Goal: Communication & Community: Answer question/provide support

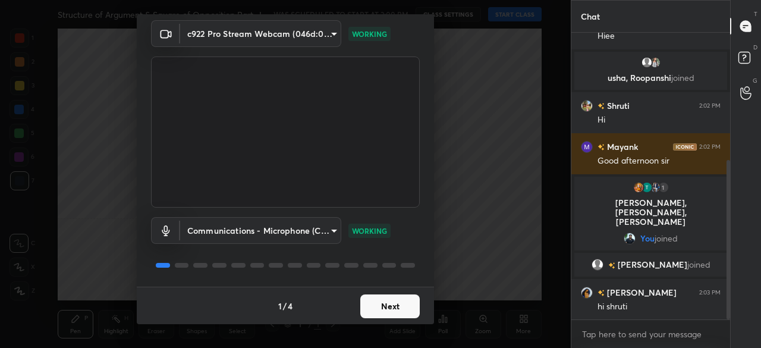
scroll to position [258, 0]
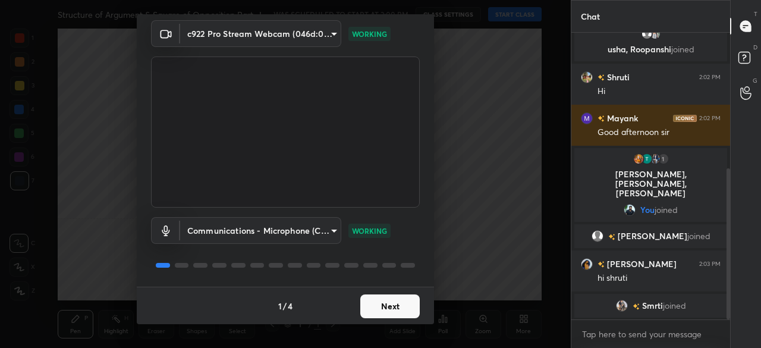
click at [403, 307] on button "Next" at bounding box center [389, 306] width 59 height 24
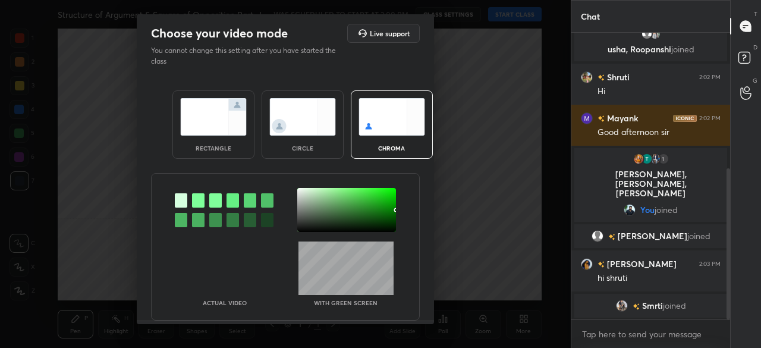
click at [388, 227] on div at bounding box center [346, 210] width 99 height 44
click at [313, 124] on img at bounding box center [302, 116] width 67 height 37
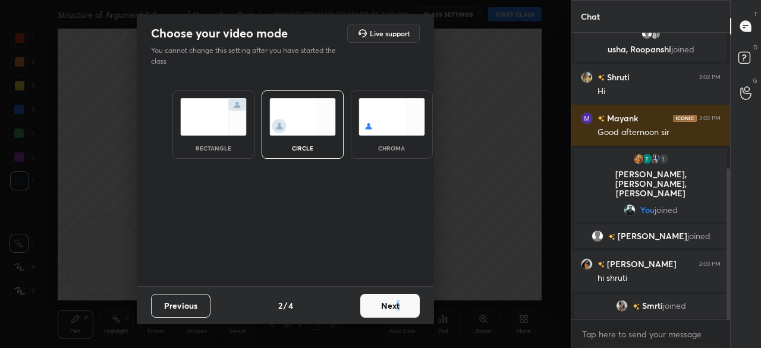
click at [398, 310] on button "Next" at bounding box center [389, 306] width 59 height 24
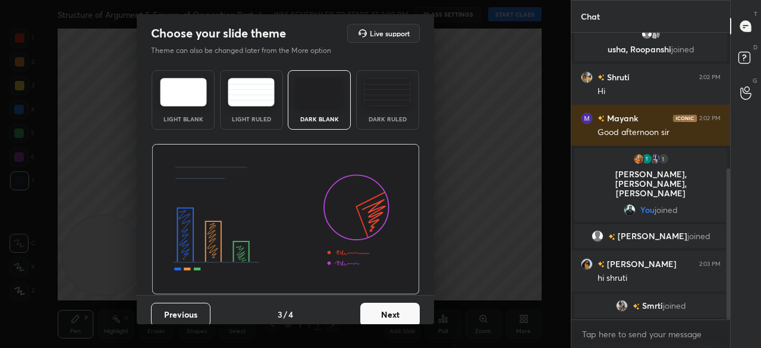
click at [417, 307] on div "Previous 3 / 4 Next" at bounding box center [285, 314] width 297 height 38
click at [408, 316] on button "Next" at bounding box center [389, 315] width 59 height 24
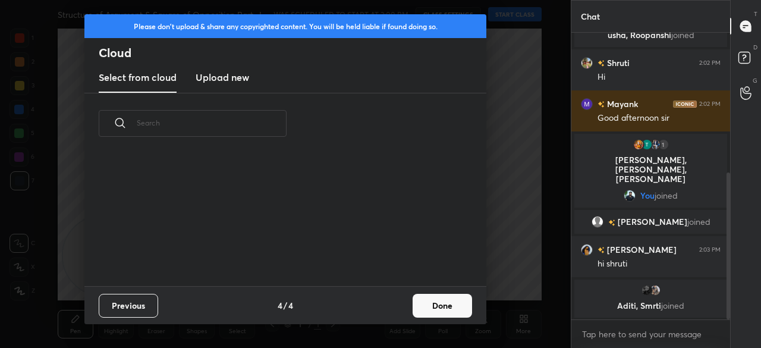
click at [440, 309] on button "Done" at bounding box center [442, 306] width 59 height 24
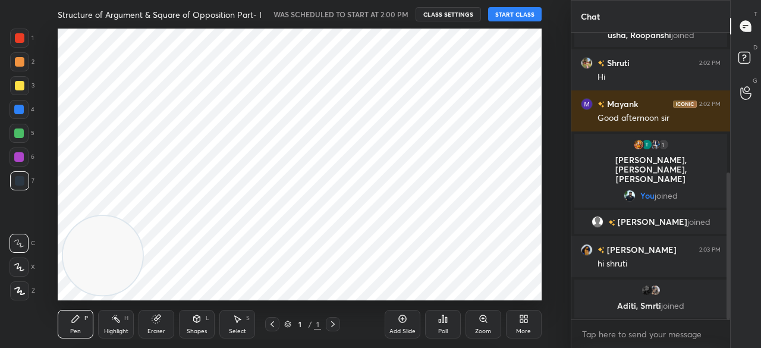
scroll to position [0, 0]
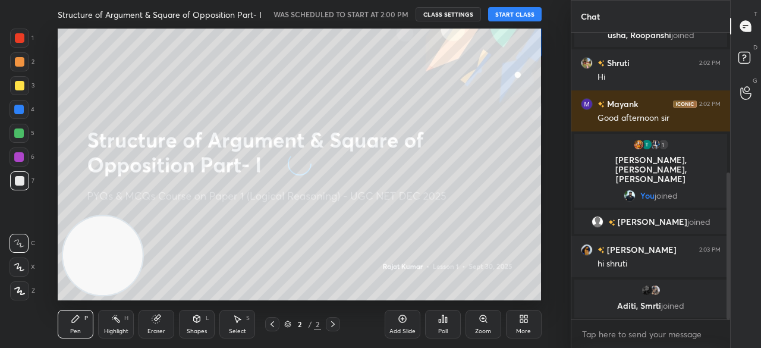
click at [512, 15] on button "START CLASS" at bounding box center [515, 14] width 54 height 14
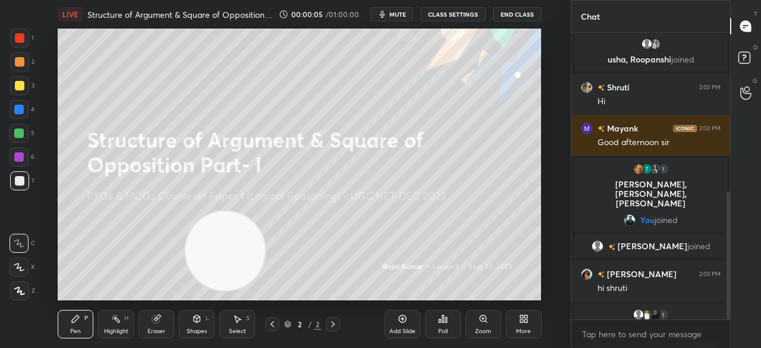
scroll to position [357, 0]
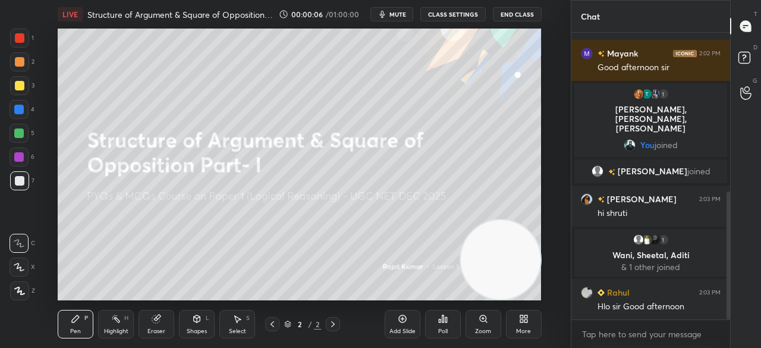
drag, startPoint x: 111, startPoint y: 233, endPoint x: 539, endPoint y: 263, distance: 429.8
click at [540, 264] on video at bounding box center [500, 259] width 79 height 79
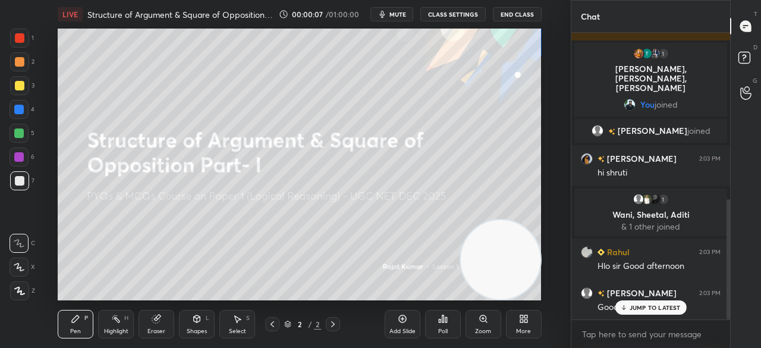
click at [23, 287] on icon at bounding box center [19, 291] width 11 height 8
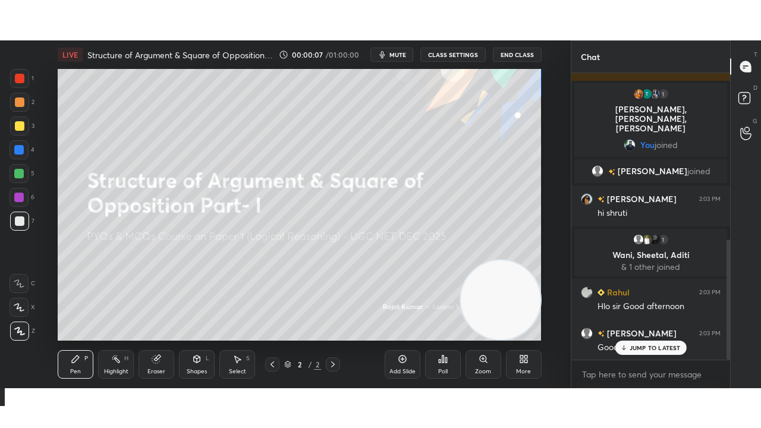
scroll to position [426, 0]
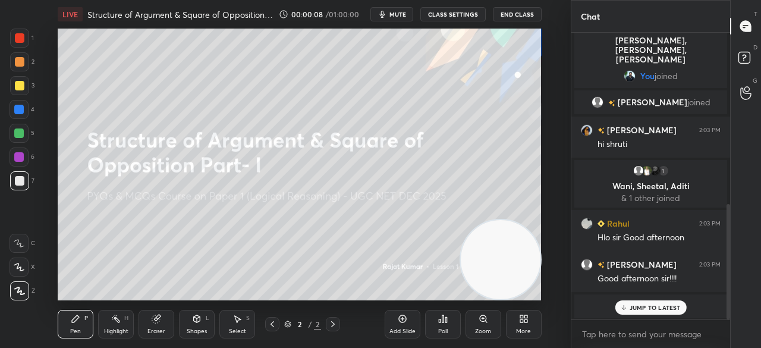
click at [529, 329] on div "More" at bounding box center [523, 331] width 15 height 6
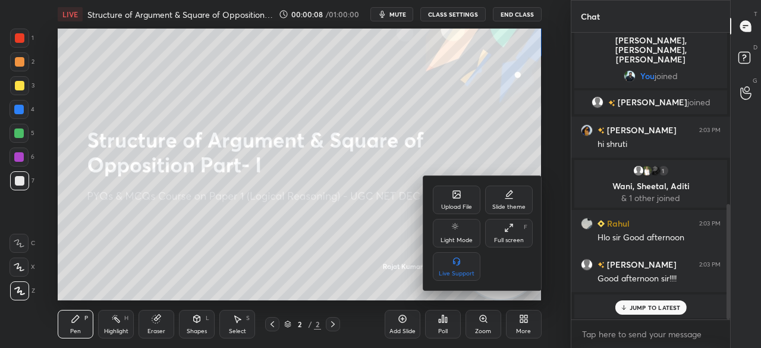
click at [517, 237] on div "Full screen" at bounding box center [509, 240] width 30 height 6
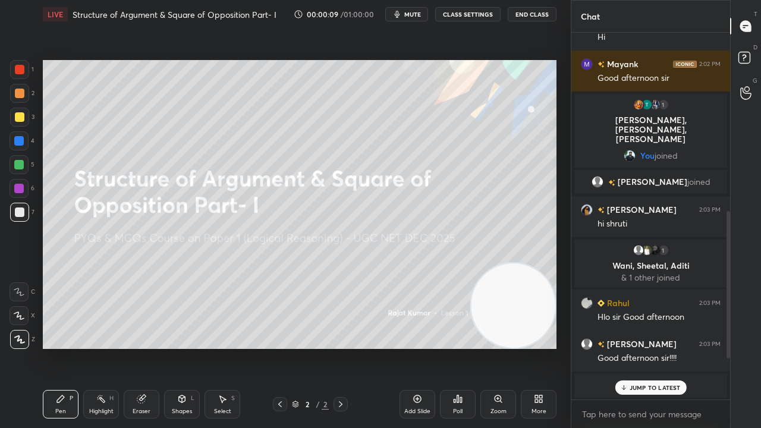
click at [23, 67] on div at bounding box center [20, 70] width 10 height 10
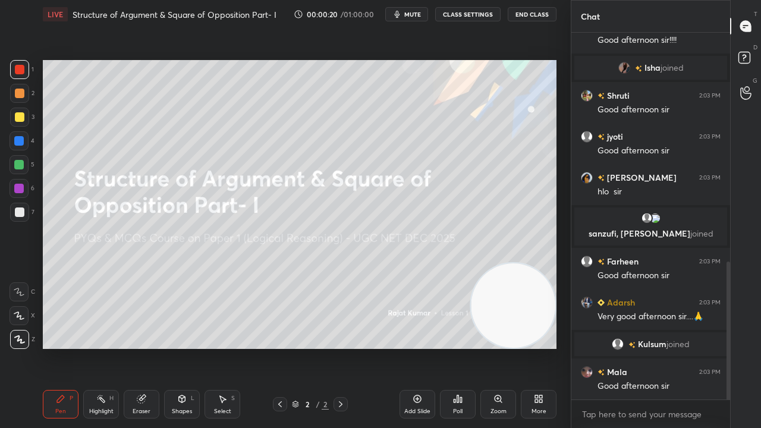
drag, startPoint x: 423, startPoint y: 14, endPoint x: 419, endPoint y: 21, distance: 8.6
click at [421, 14] on span "mute" at bounding box center [412, 14] width 17 height 8
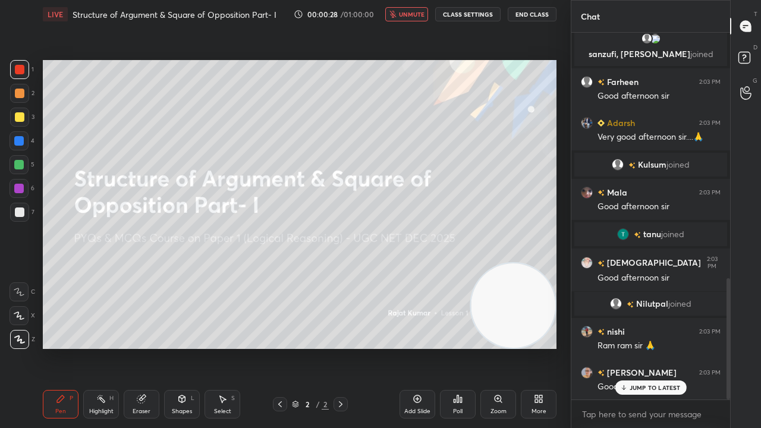
drag, startPoint x: 401, startPoint y: 11, endPoint x: 381, endPoint y: 50, distance: 44.4
click at [401, 11] on button "unmute" at bounding box center [406, 14] width 43 height 14
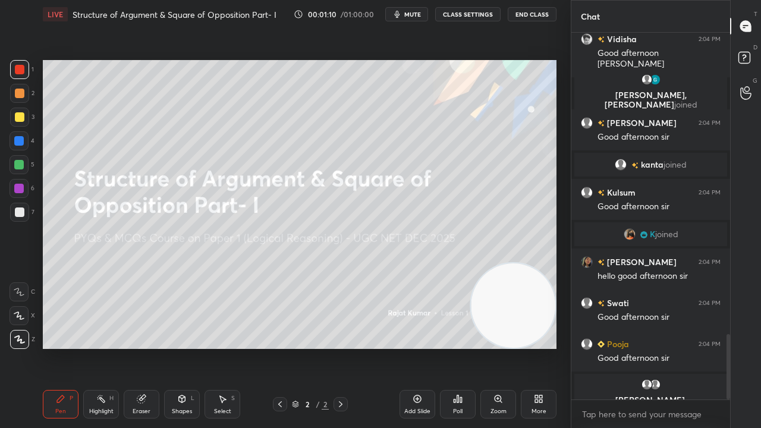
click at [26, 120] on div "3" at bounding box center [22, 117] width 24 height 19
click at [24, 118] on div at bounding box center [20, 117] width 10 height 10
click at [21, 117] on div at bounding box center [20, 117] width 10 height 10
click at [187, 347] on div "Shapes L" at bounding box center [182, 404] width 36 height 29
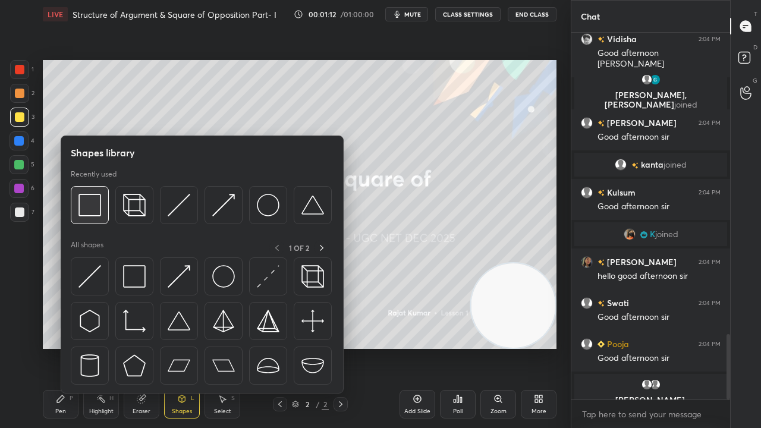
click at [95, 208] on img at bounding box center [89, 205] width 23 height 23
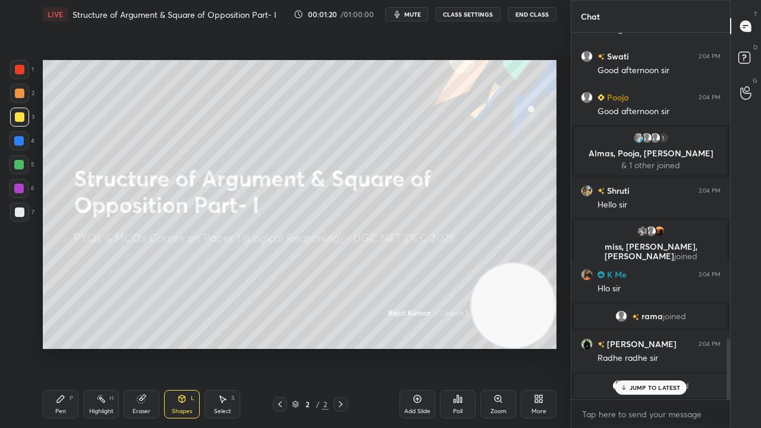
drag, startPoint x: 632, startPoint y: 389, endPoint x: 590, endPoint y: 381, distance: 42.3
click at [631, 347] on p "JUMP TO LATEST" at bounding box center [655, 387] width 51 height 7
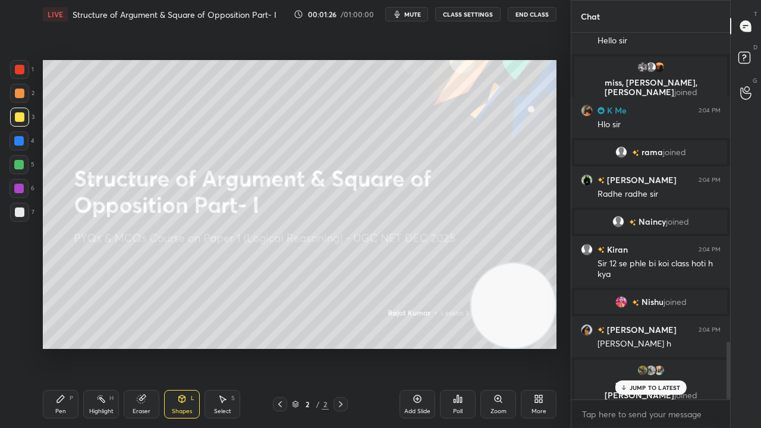
click at [21, 213] on div at bounding box center [20, 213] width 10 height 10
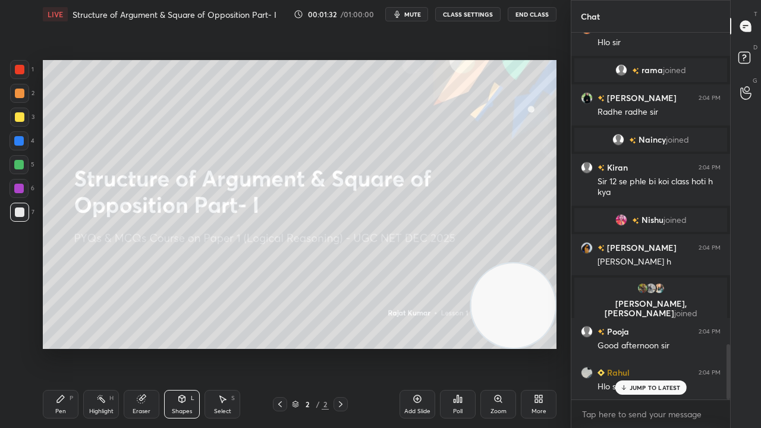
click at [71, 347] on div "Pen P" at bounding box center [61, 404] width 36 height 29
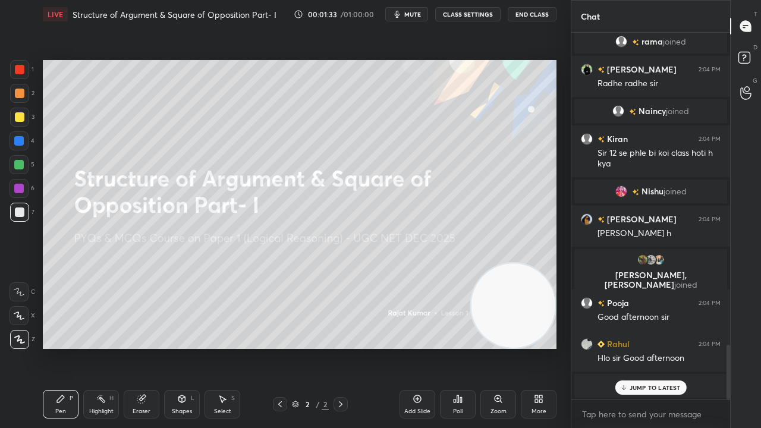
click at [665, 347] on p "JUMP TO LATEST" at bounding box center [655, 387] width 51 height 7
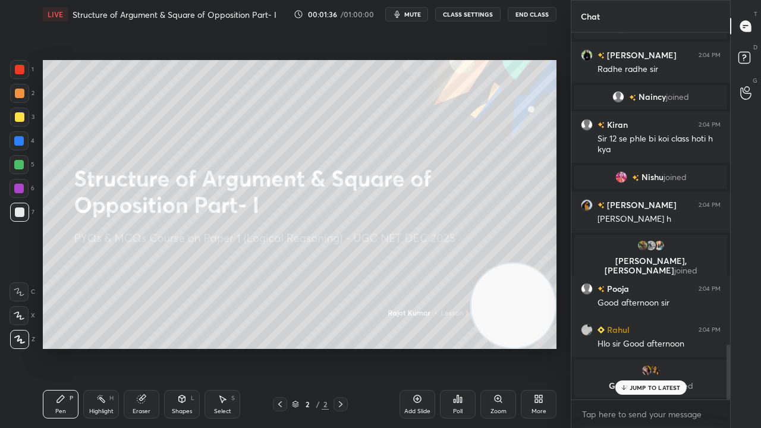
drag, startPoint x: 626, startPoint y: 385, endPoint x: 617, endPoint y: 381, distance: 9.6
click at [625, 347] on div "JUMP TO LATEST" at bounding box center [650, 388] width 71 height 14
click at [422, 347] on icon at bounding box center [418, 399] width 10 height 10
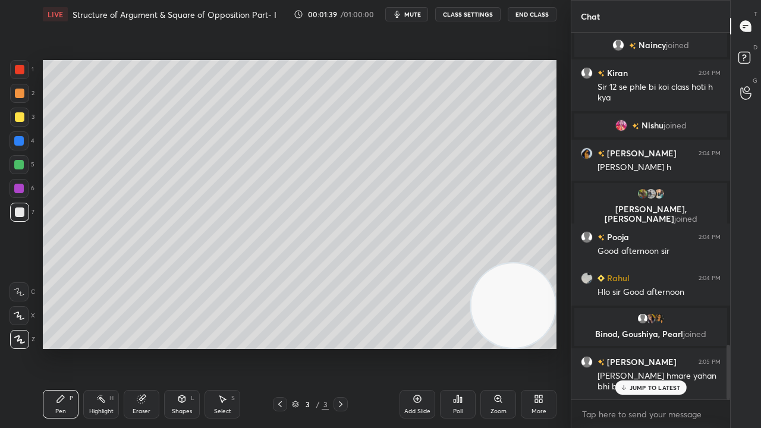
click at [20, 119] on div at bounding box center [20, 117] width 10 height 10
click at [18, 119] on div at bounding box center [20, 117] width 10 height 10
click at [639, 347] on p "JUMP TO LATEST" at bounding box center [655, 387] width 51 height 7
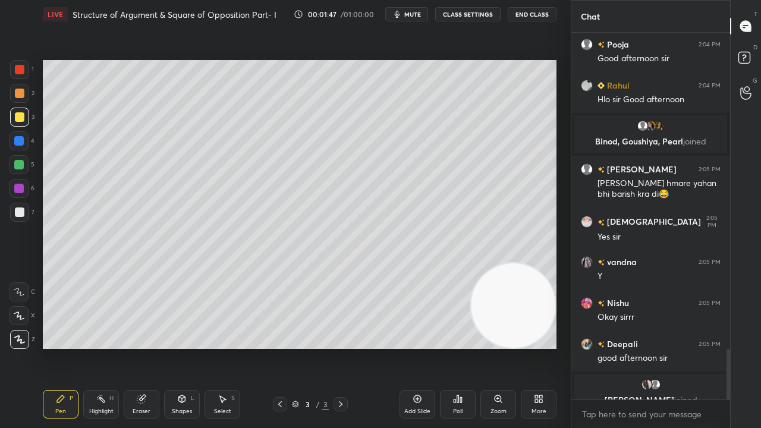
click at [183, 347] on div "Shapes L" at bounding box center [182, 404] width 36 height 29
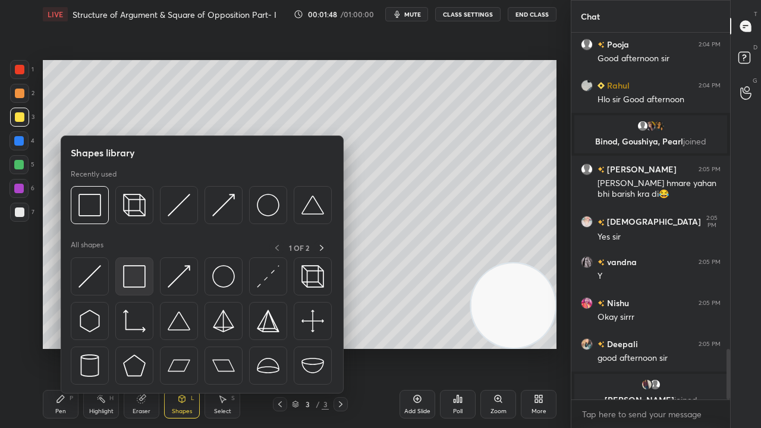
click at [139, 277] on img at bounding box center [134, 276] width 23 height 23
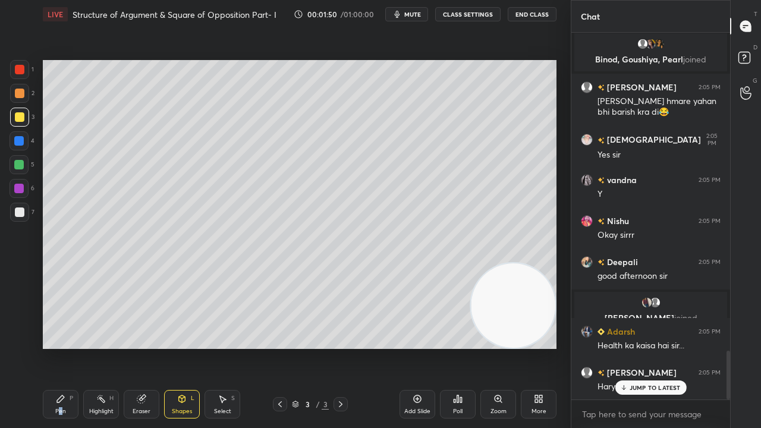
drag, startPoint x: 61, startPoint y: 408, endPoint x: 75, endPoint y: 359, distance: 50.6
click at [61, 347] on div "Pen" at bounding box center [60, 412] width 11 height 6
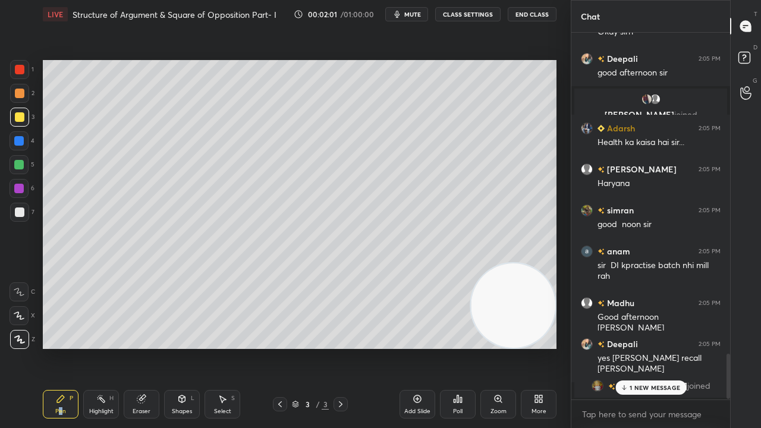
scroll to position [2625, 0]
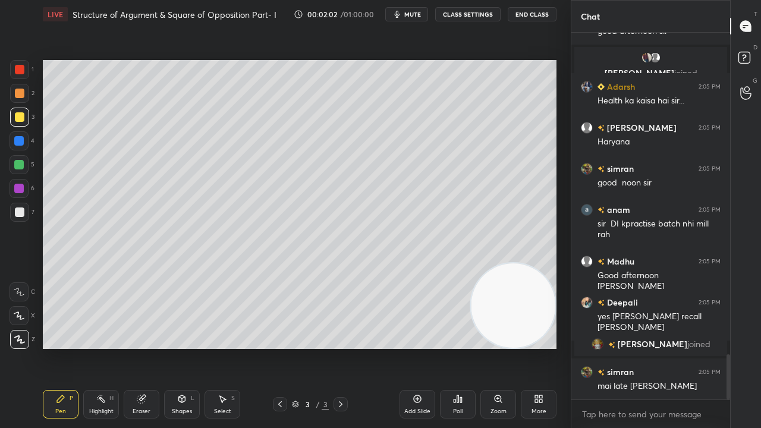
click at [21, 73] on div at bounding box center [20, 70] width 10 height 10
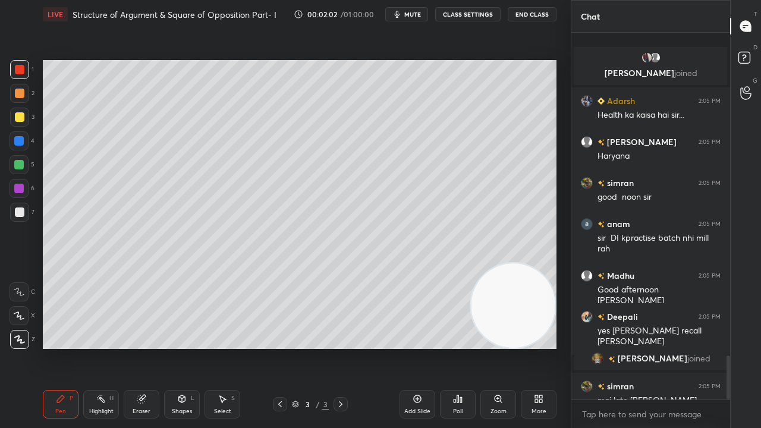
scroll to position [2708, 0]
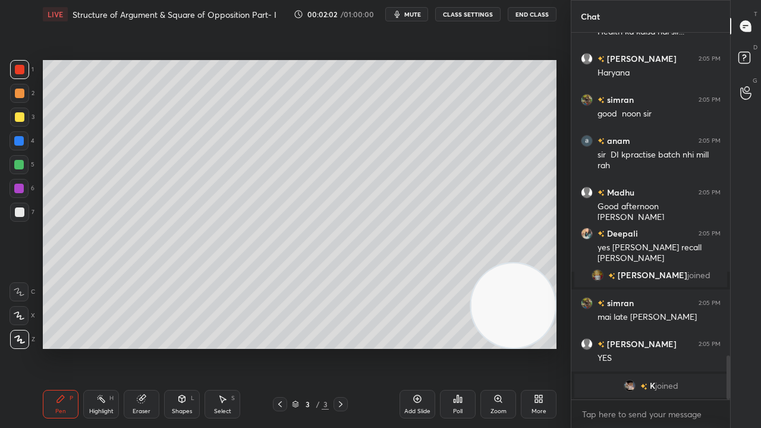
click at [21, 73] on div at bounding box center [20, 70] width 10 height 10
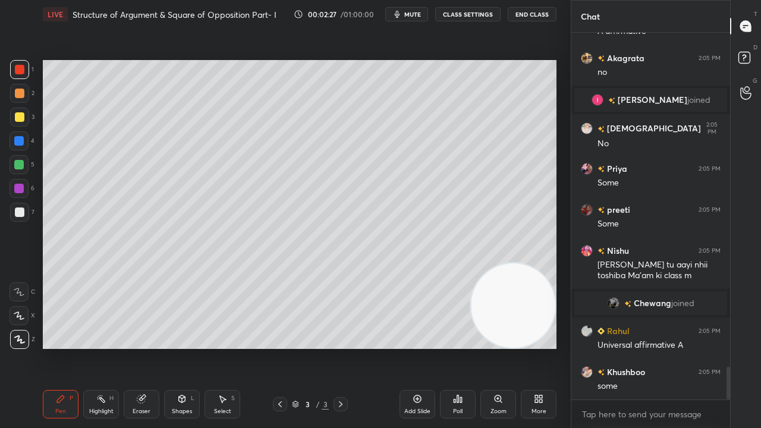
scroll to position [3750, 0]
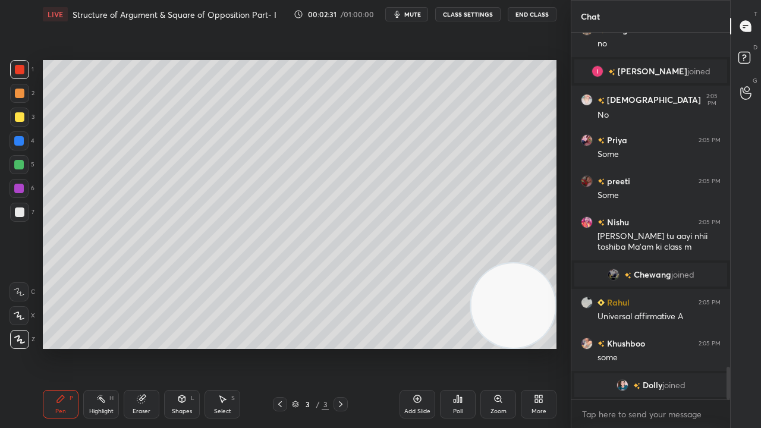
click at [24, 215] on div at bounding box center [19, 212] width 19 height 19
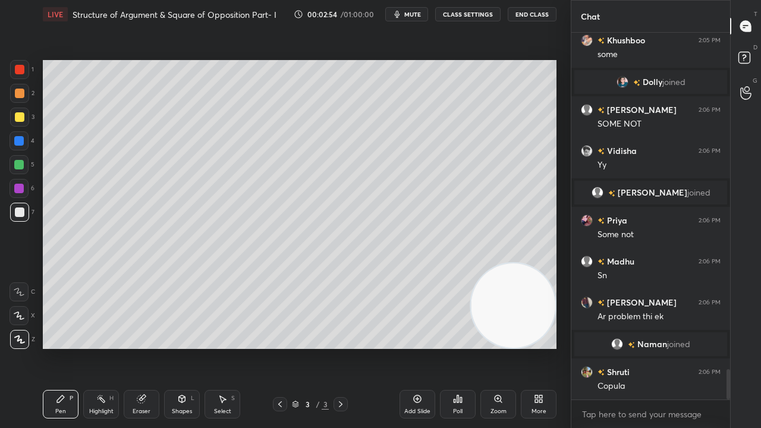
scroll to position [4066, 0]
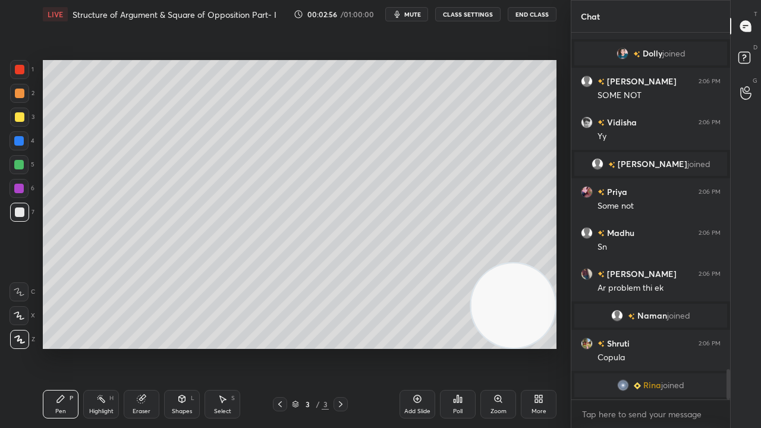
click at [18, 164] on div at bounding box center [19, 165] width 10 height 10
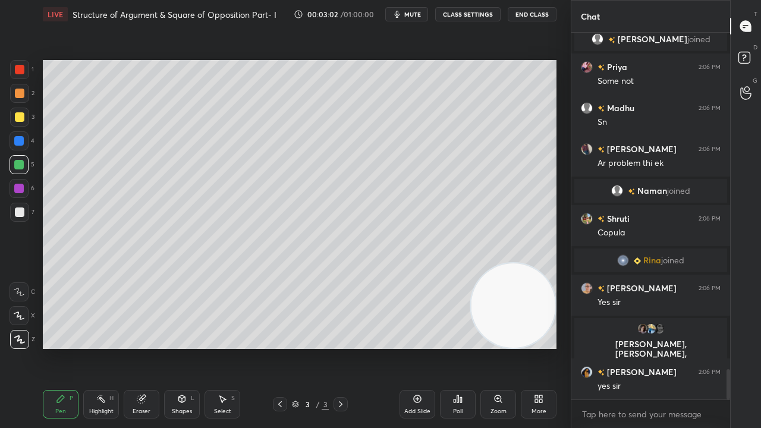
scroll to position [4141, 0]
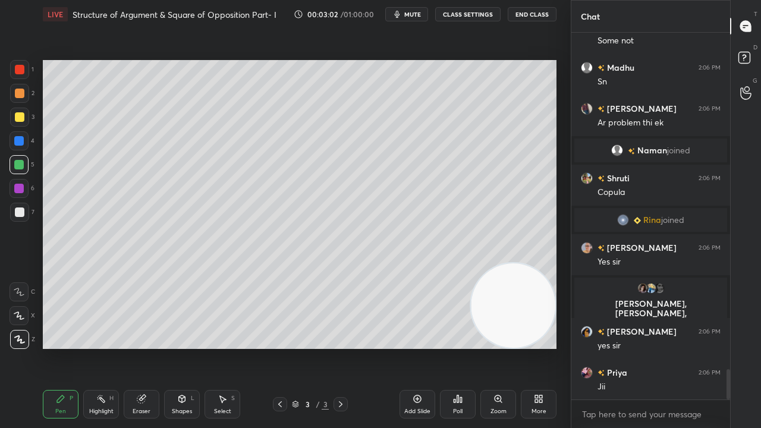
click at [21, 113] on div at bounding box center [20, 117] width 10 height 10
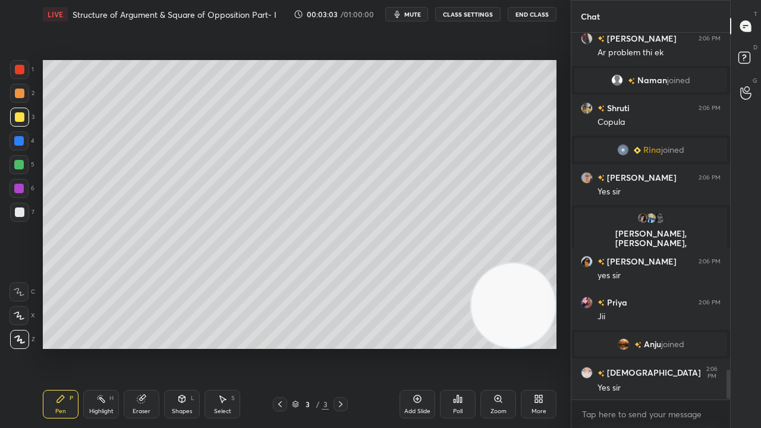
click at [20, 215] on div at bounding box center [20, 213] width 10 height 10
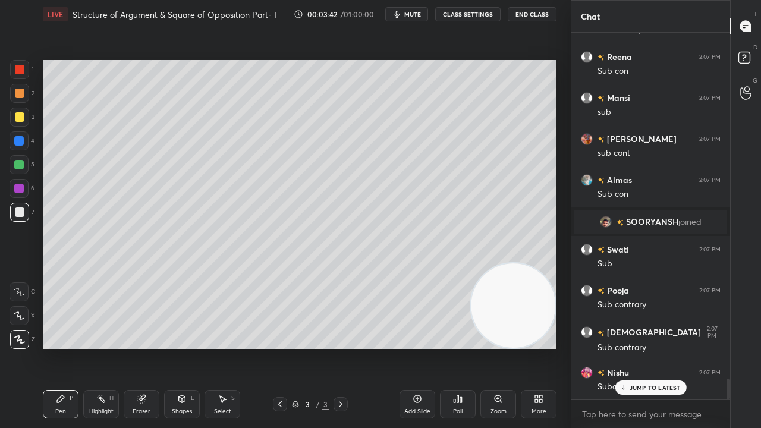
scroll to position [6138, 0]
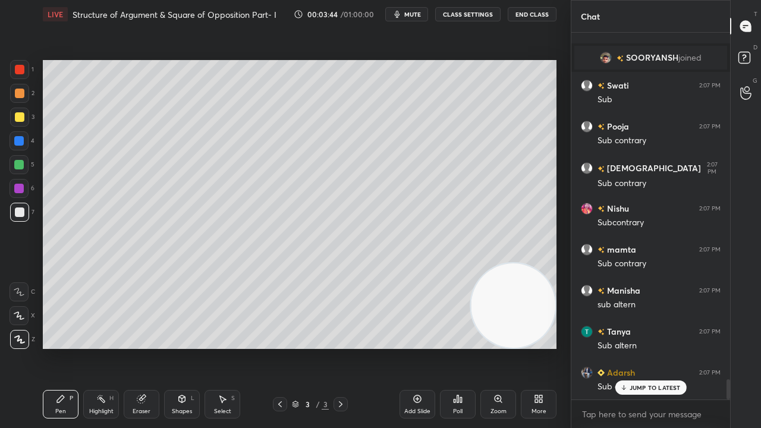
click at [16, 141] on div at bounding box center [19, 141] width 10 height 10
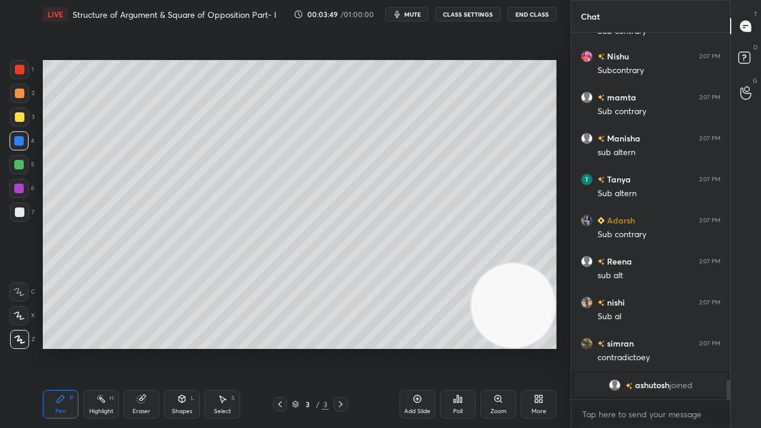
scroll to position [5981, 0]
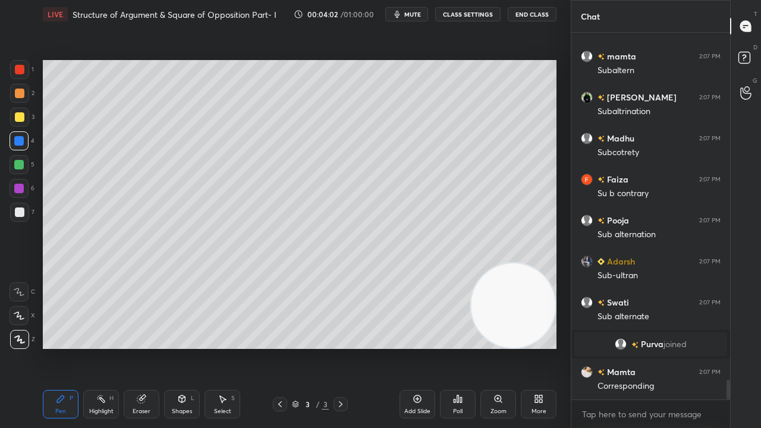
click at [177, 347] on icon at bounding box center [182, 399] width 10 height 10
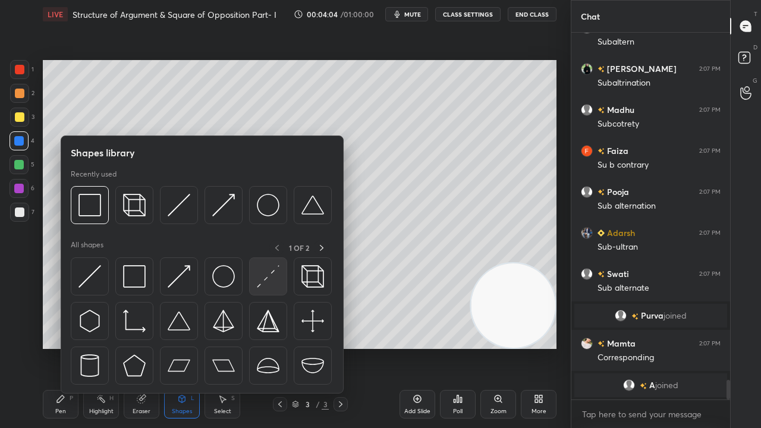
click at [269, 271] on img at bounding box center [268, 276] width 23 height 23
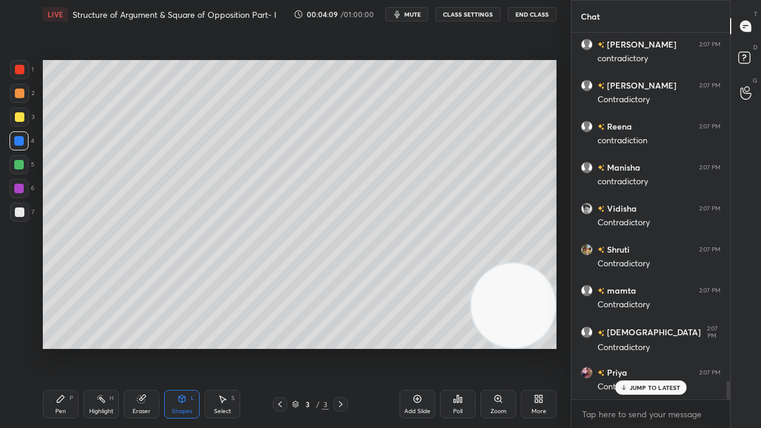
drag, startPoint x: 180, startPoint y: 400, endPoint x: 171, endPoint y: 394, distance: 11.2
click at [180, 347] on icon at bounding box center [182, 398] width 7 height 7
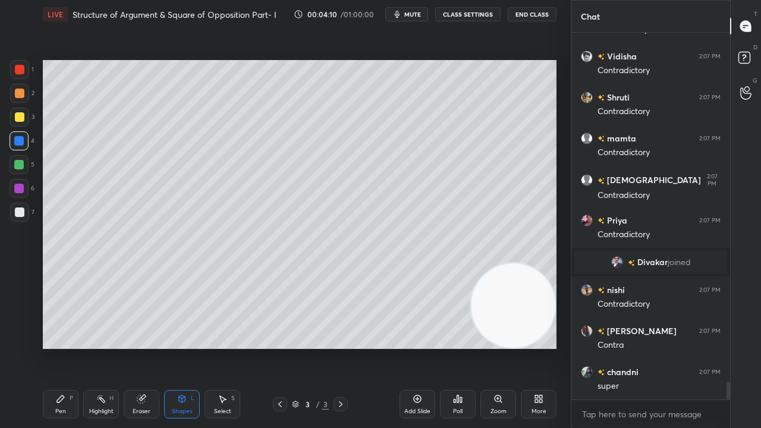
click at [150, 347] on div "Eraser" at bounding box center [142, 404] width 36 height 29
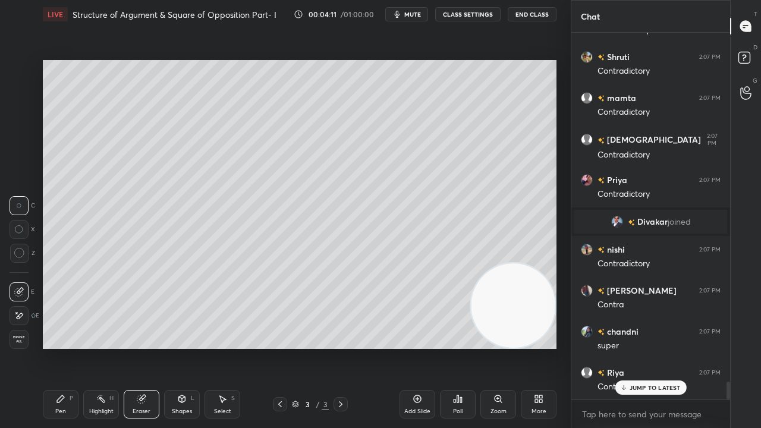
click at [20, 250] on icon at bounding box center [19, 253] width 11 height 11
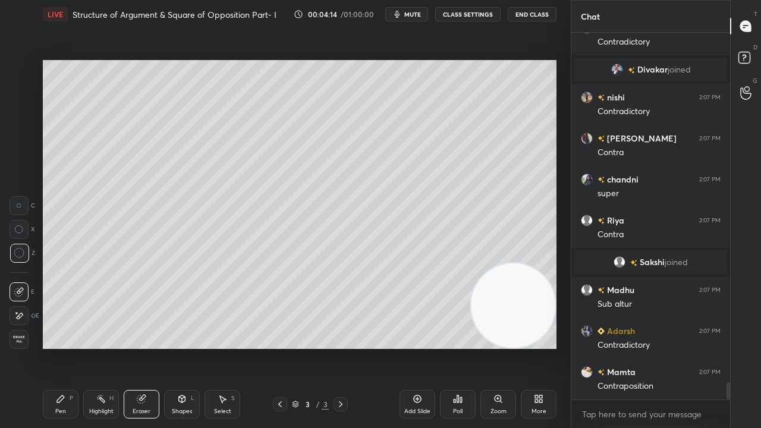
drag, startPoint x: 58, startPoint y: 406, endPoint x: 63, endPoint y: 393, distance: 13.4
click at [58, 347] on div "Pen P" at bounding box center [61, 404] width 36 height 29
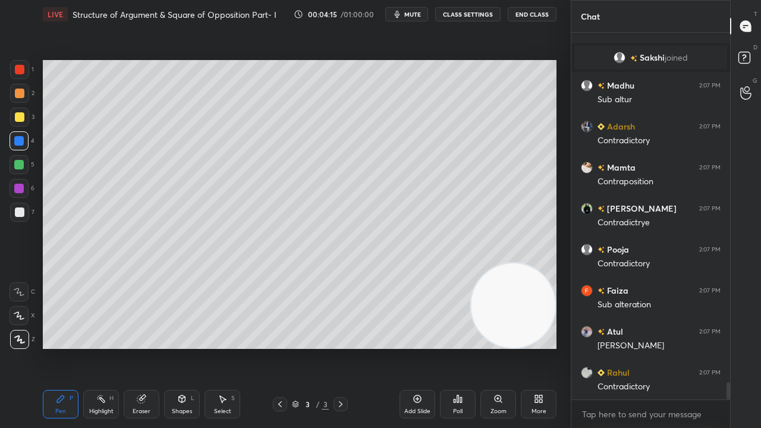
click at [21, 209] on div at bounding box center [20, 213] width 10 height 10
drag, startPoint x: 21, startPoint y: 209, endPoint x: 39, endPoint y: 208, distance: 17.9
click at [23, 209] on div at bounding box center [20, 213] width 10 height 10
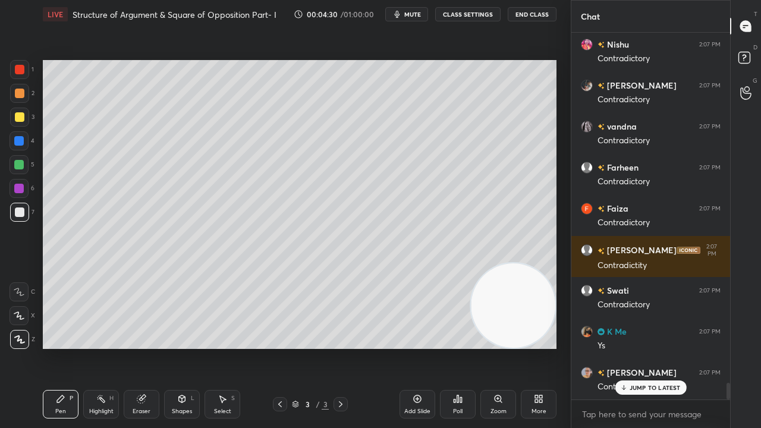
click at [22, 73] on div at bounding box center [20, 70] width 10 height 10
drag, startPoint x: 98, startPoint y: 404, endPoint x: 113, endPoint y: 360, distance: 47.2
click at [98, 347] on div "Highlight H" at bounding box center [101, 404] width 36 height 29
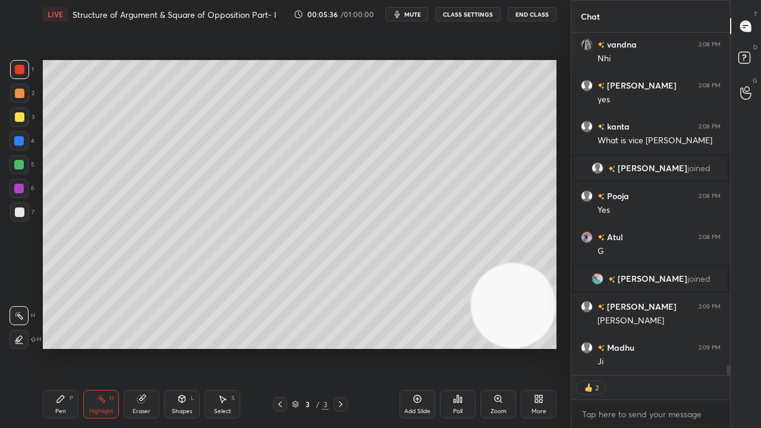
click at [21, 137] on div at bounding box center [19, 141] width 10 height 10
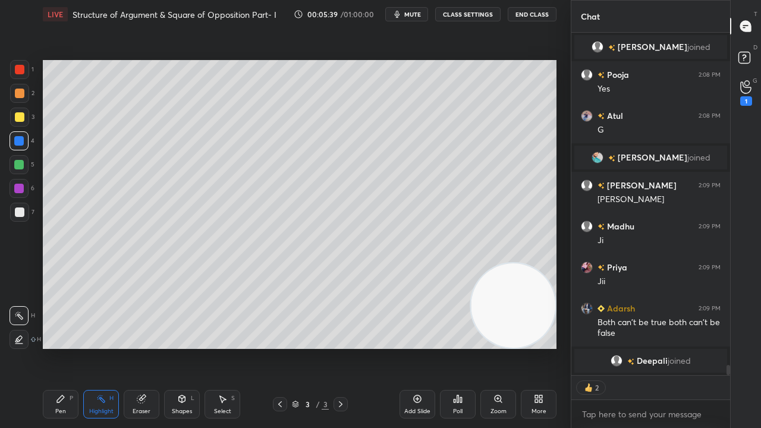
click at [23, 120] on div at bounding box center [20, 117] width 10 height 10
click at [114, 347] on div "Setting up your live class Poll for secs No correct answer Start poll" at bounding box center [299, 205] width 523 height 352
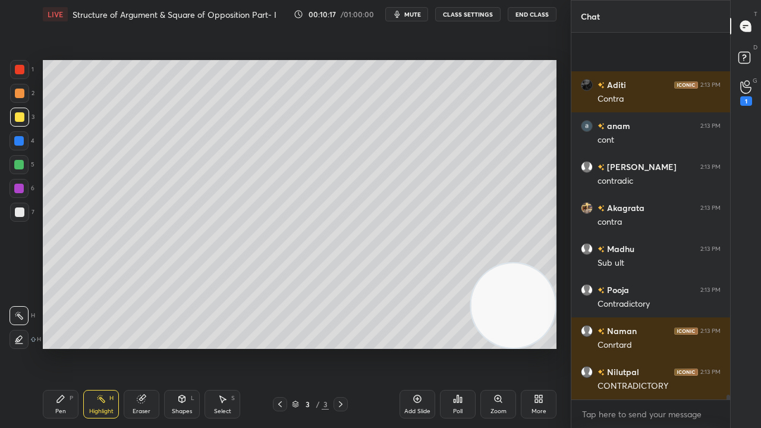
scroll to position [28055, 0]
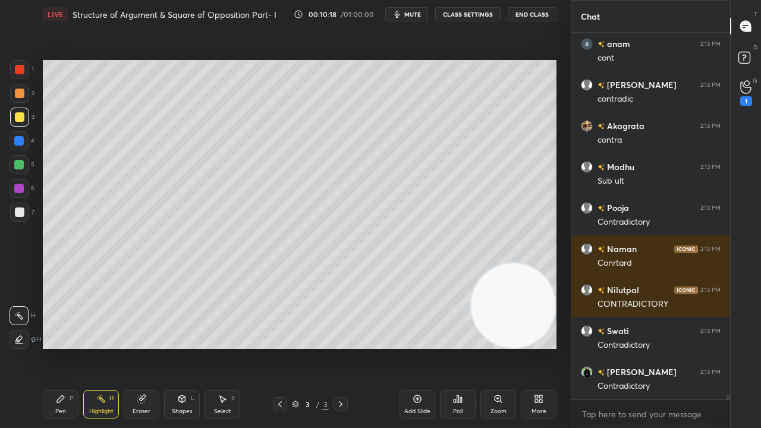
drag, startPoint x: 61, startPoint y: 403, endPoint x: 68, endPoint y: 391, distance: 13.4
click at [61, 347] on icon at bounding box center [61, 399] width 10 height 10
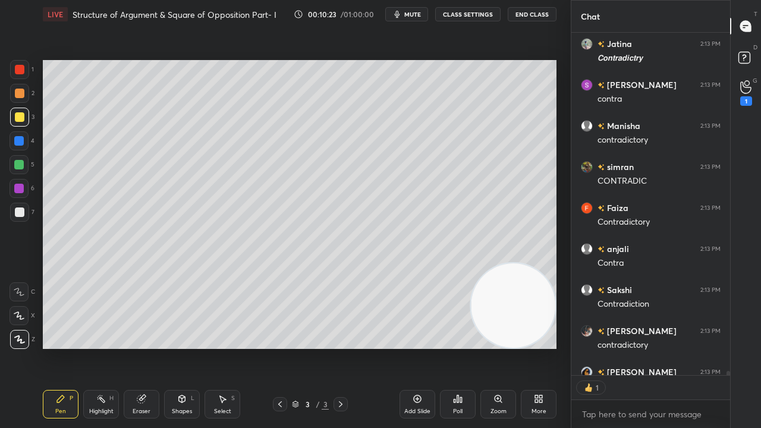
scroll to position [4, 4]
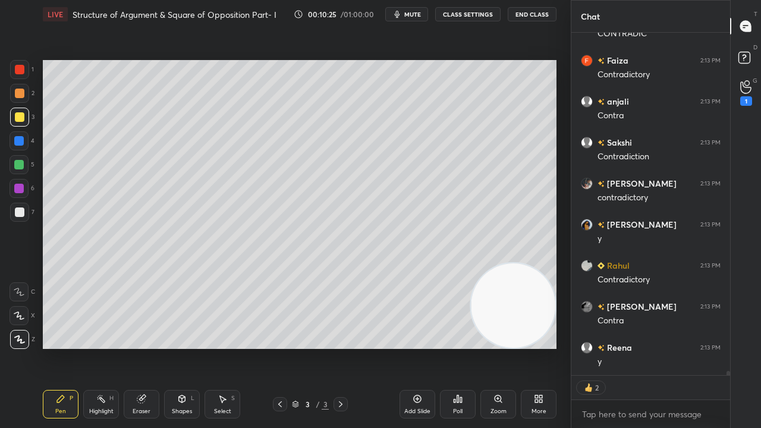
click at [545, 347] on div "More" at bounding box center [539, 404] width 36 height 29
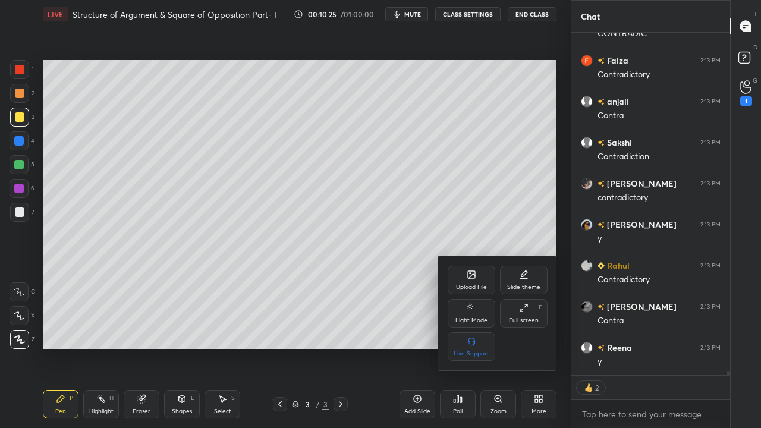
scroll to position [28736, 0]
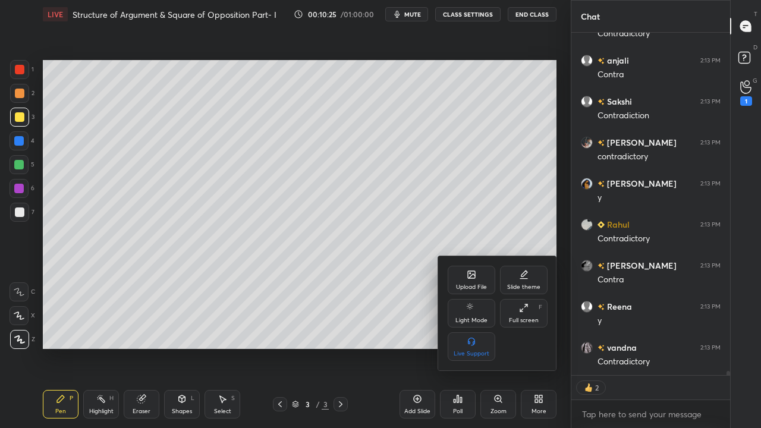
click at [468, 275] on icon at bounding box center [471, 274] width 7 height 7
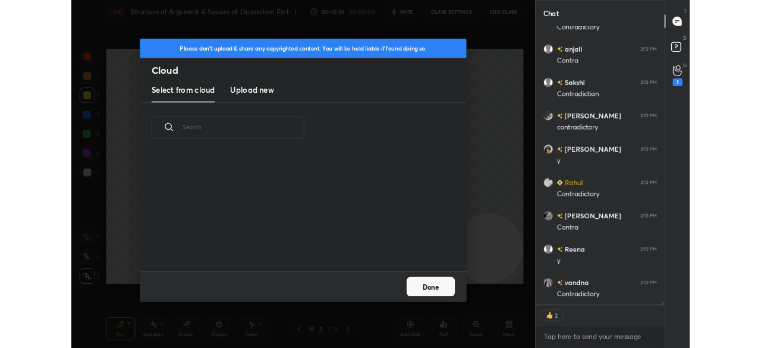
scroll to position [28818, 0]
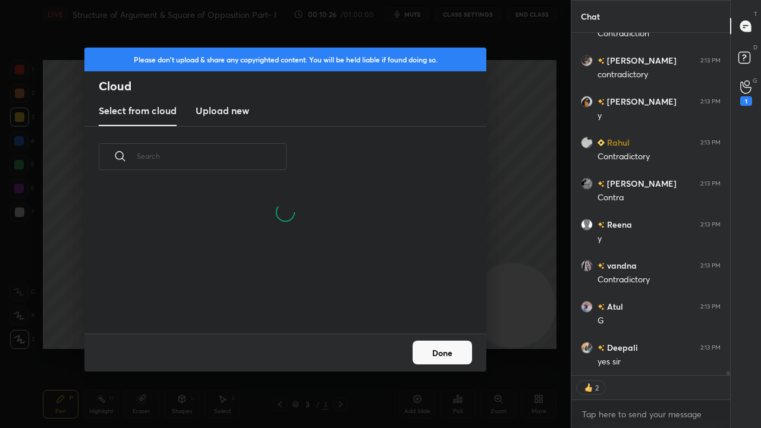
click at [203, 109] on h3 "Upload new" at bounding box center [223, 110] width 54 height 14
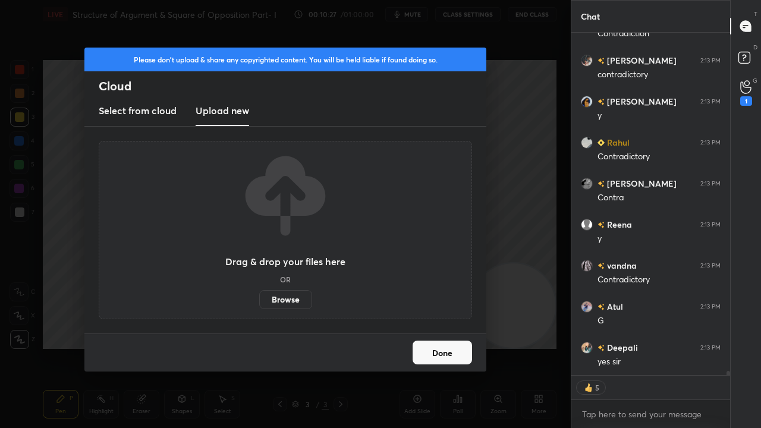
click at [285, 307] on label "Browse" at bounding box center [285, 299] width 53 height 19
click at [259, 307] on input "Browse" at bounding box center [259, 299] width 0 height 19
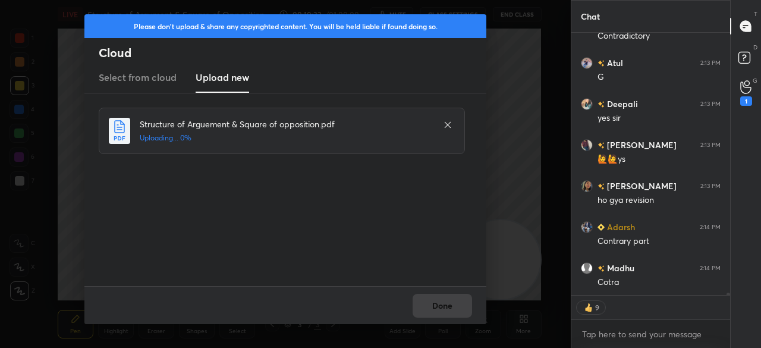
drag, startPoint x: 285, startPoint y: 255, endPoint x: 142, endPoint y: 40, distance: 258.9
click at [143, 40] on div "Please don't upload & share any copyrighted content. You will be held liable if…" at bounding box center [285, 53] width 402 height 79
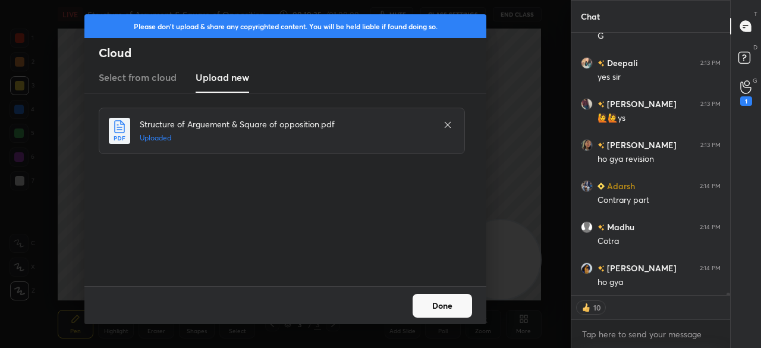
click at [460, 307] on button "Done" at bounding box center [442, 306] width 59 height 24
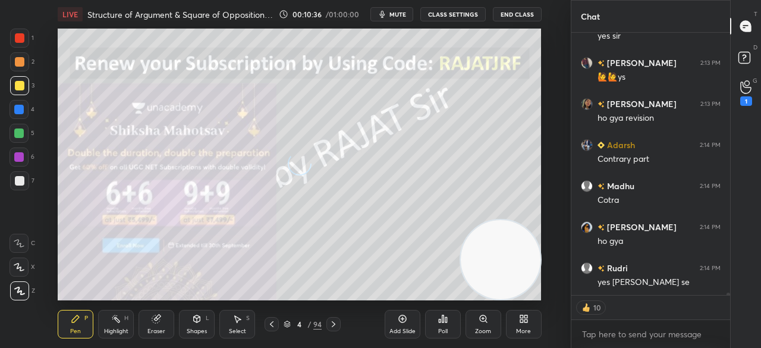
click at [515, 325] on div "More" at bounding box center [524, 324] width 36 height 29
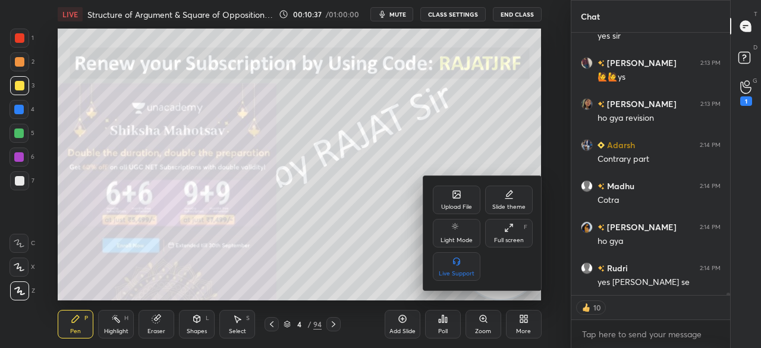
drag, startPoint x: 504, startPoint y: 241, endPoint x: 495, endPoint y: 291, distance: 51.3
click at [504, 240] on div "Full screen" at bounding box center [509, 240] width 30 height 6
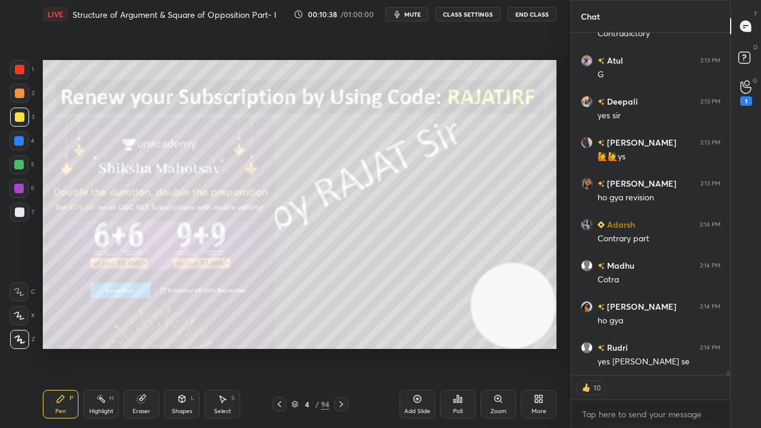
drag, startPoint x: 303, startPoint y: 401, endPoint x: 304, endPoint y: 390, distance: 12.0
click at [303, 347] on div "4" at bounding box center [307, 404] width 12 height 7
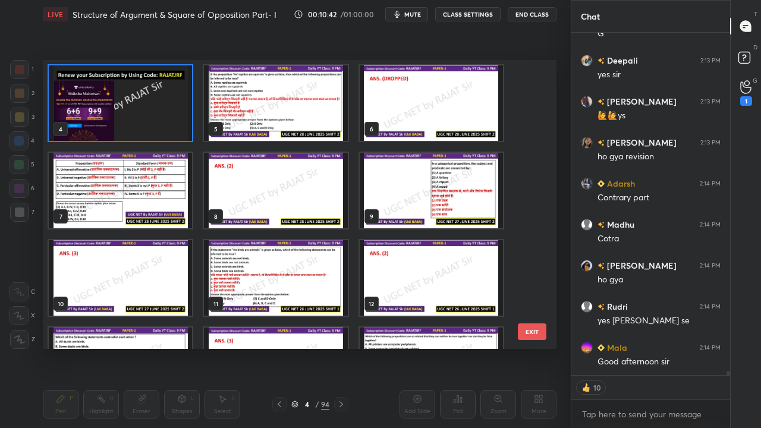
click at [149, 193] on img "grid" at bounding box center [120, 191] width 143 height 76
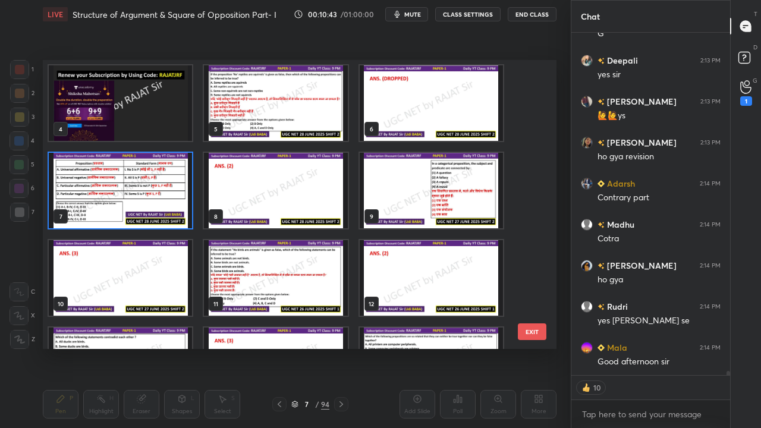
type textarea "x"
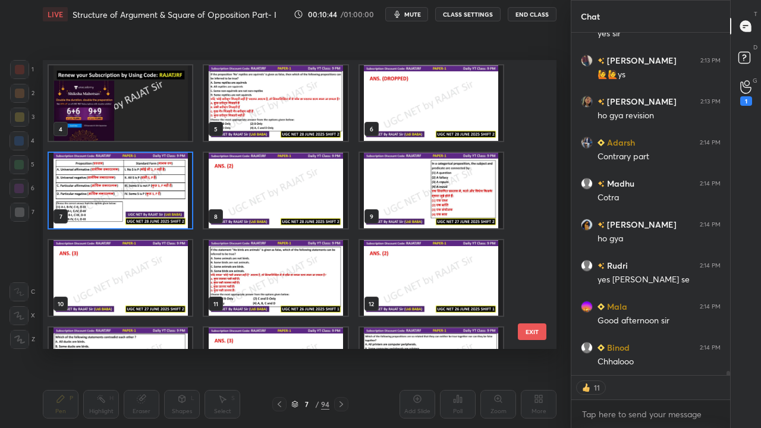
click at [157, 201] on img "grid" at bounding box center [120, 191] width 143 height 76
click at [158, 200] on img "grid" at bounding box center [120, 191] width 143 height 76
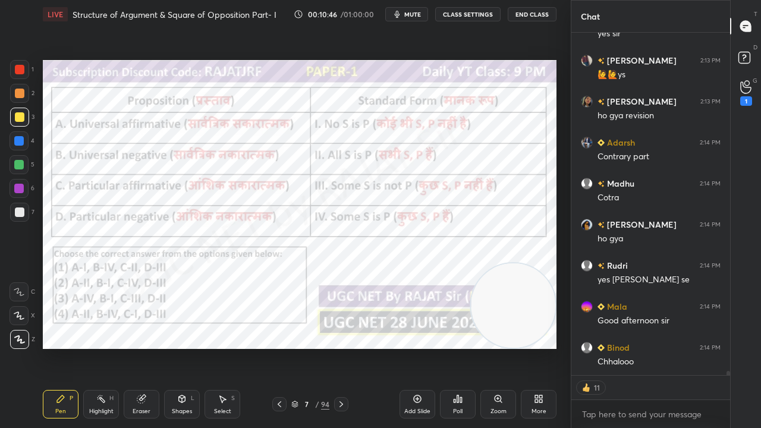
drag, startPoint x: 307, startPoint y: 404, endPoint x: 327, endPoint y: 350, distance: 57.8
click at [307, 347] on div "7" at bounding box center [307, 404] width 12 height 7
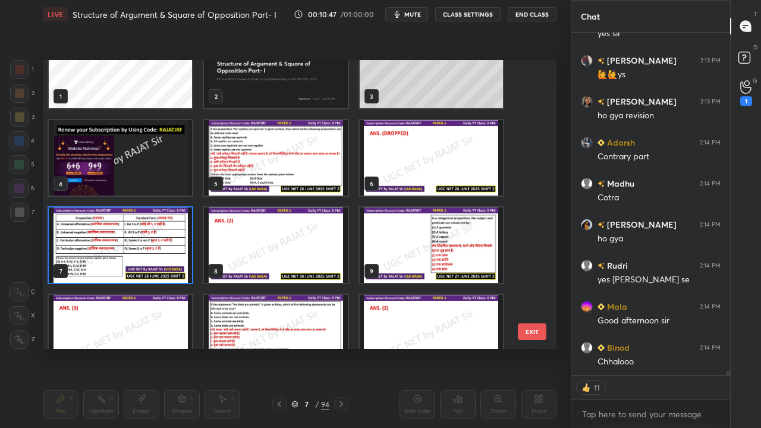
click at [152, 233] on img "grid" at bounding box center [120, 246] width 143 height 76
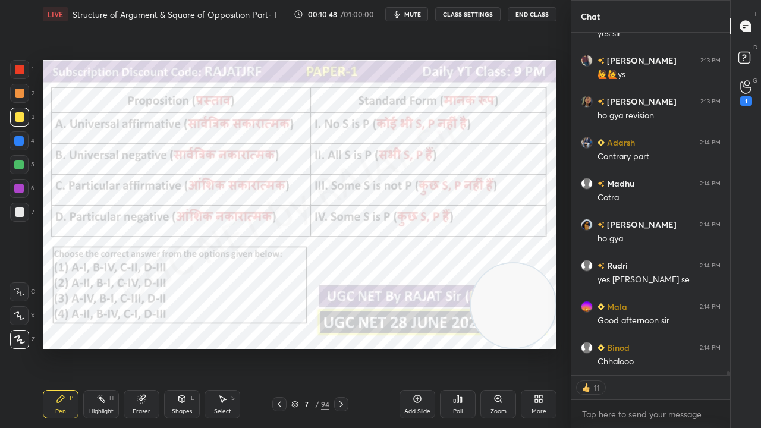
click at [152, 233] on img "grid" at bounding box center [120, 246] width 143 height 76
click at [456, 347] on div "Poll" at bounding box center [458, 404] width 36 height 29
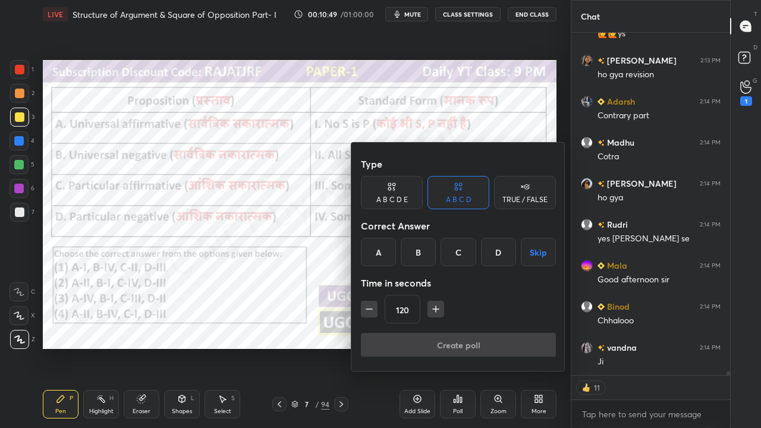
click at [419, 249] on div "B" at bounding box center [418, 252] width 35 height 29
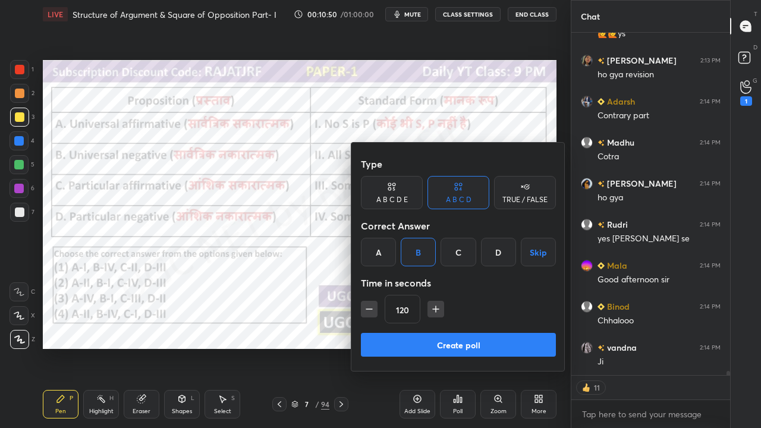
click at [366, 307] on icon "button" at bounding box center [369, 309] width 12 height 12
click at [367, 307] on icon "button" at bounding box center [369, 309] width 12 height 12
click at [367, 308] on icon "button" at bounding box center [369, 309] width 12 height 12
click at [368, 309] on icon "button" at bounding box center [369, 309] width 6 height 0
click at [370, 310] on icon "button" at bounding box center [369, 309] width 12 height 12
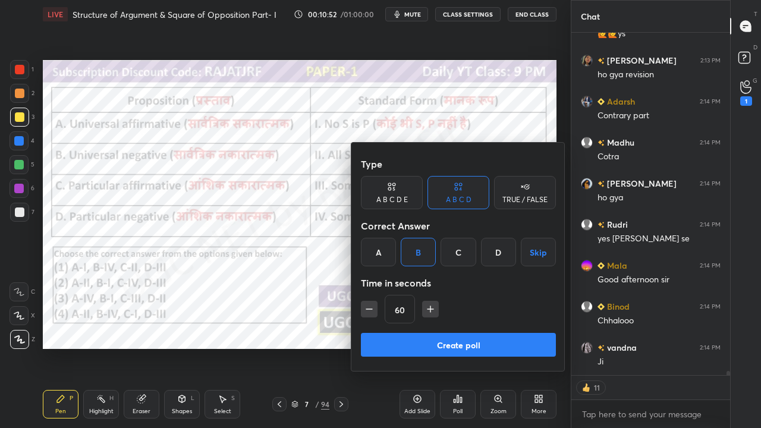
type input "45"
click at [399, 345] on button "Create poll" at bounding box center [458, 345] width 195 height 24
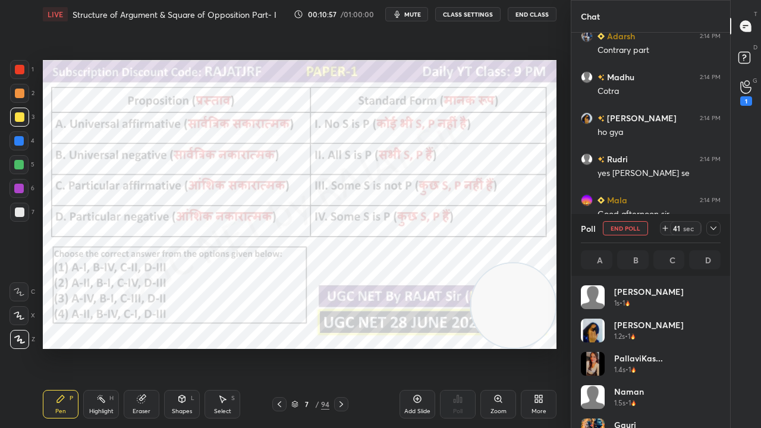
drag, startPoint x: 714, startPoint y: 230, endPoint x: 686, endPoint y: 249, distance: 33.8
click at [714, 230] on icon at bounding box center [714, 229] width 10 height 10
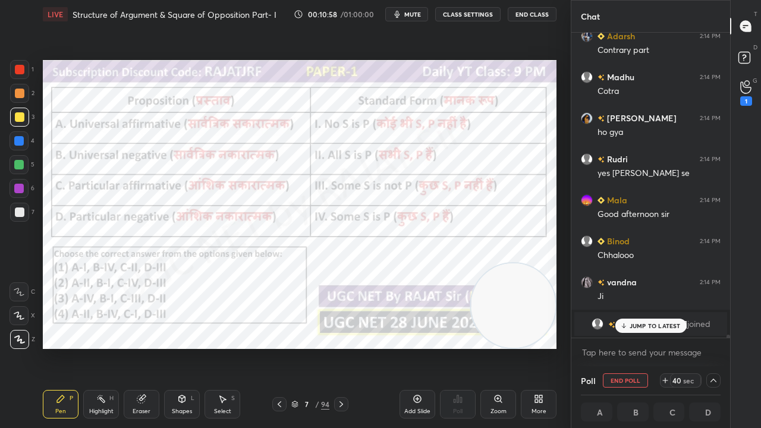
drag, startPoint x: 630, startPoint y: 323, endPoint x: 553, endPoint y: 294, distance: 82.4
click at [630, 324] on p "JUMP TO LATEST" at bounding box center [655, 325] width 51 height 7
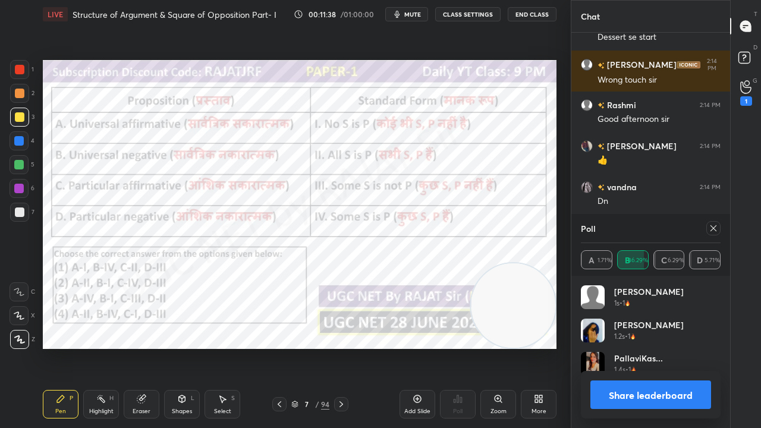
click at [21, 184] on div at bounding box center [19, 189] width 10 height 10
click at [714, 230] on icon at bounding box center [714, 229] width 10 height 10
type textarea "x"
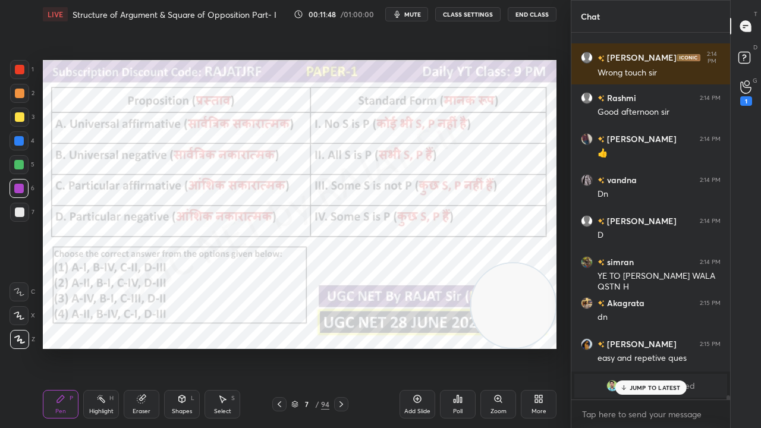
click at [307, 347] on div "7" at bounding box center [307, 404] width 12 height 7
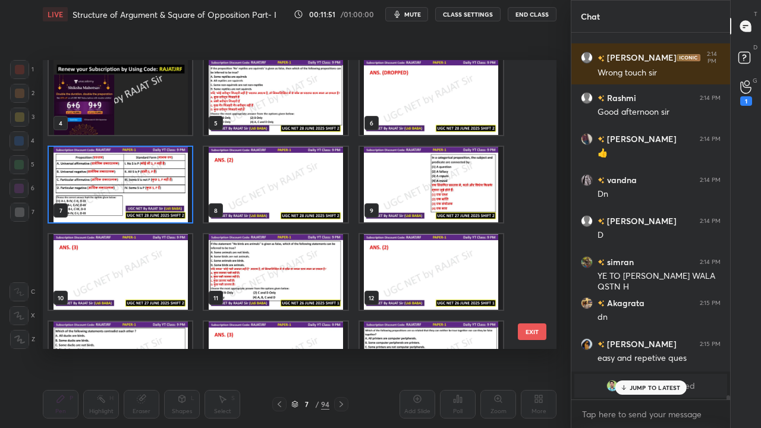
click at [439, 186] on img "grid" at bounding box center [431, 185] width 143 height 76
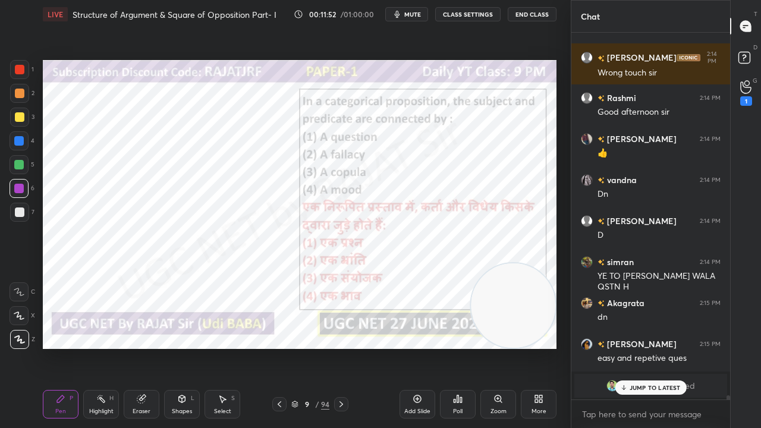
click at [463, 347] on div "Poll" at bounding box center [458, 404] width 36 height 29
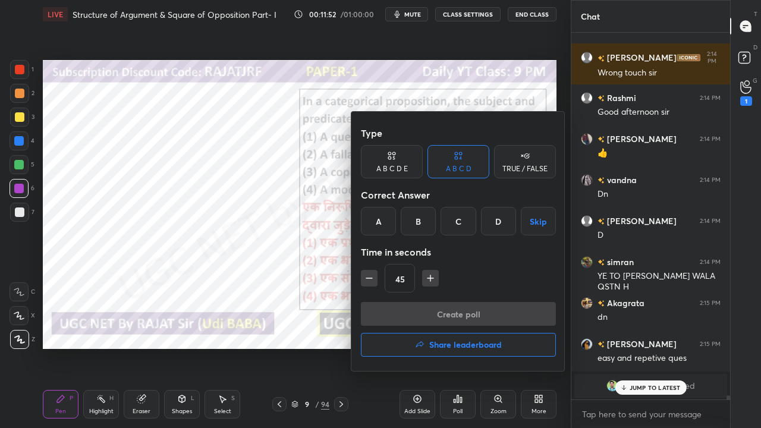
click at [457, 225] on div "C" at bounding box center [458, 221] width 35 height 29
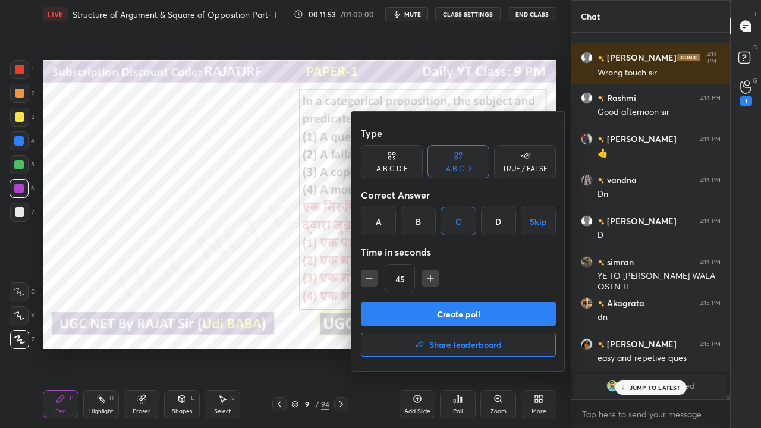
click at [369, 278] on icon "button" at bounding box center [369, 278] width 12 height 12
type input "30"
click at [395, 310] on button "Create poll" at bounding box center [458, 314] width 195 height 24
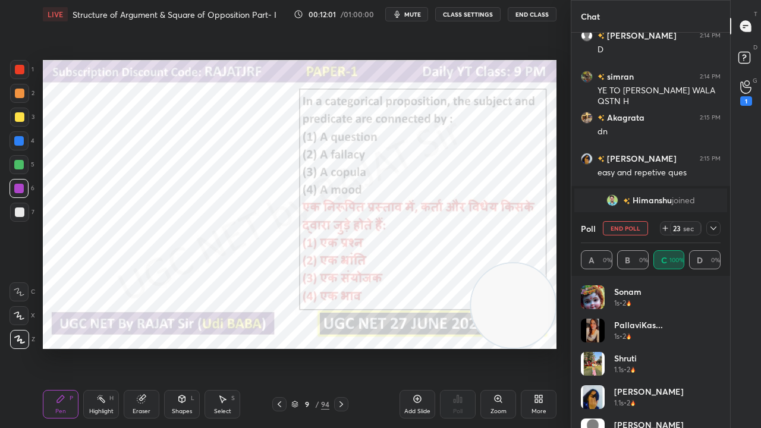
click at [721, 226] on div "Poll End Poll 23 sec A 0% B 0% C 100% D 0%" at bounding box center [650, 245] width 159 height 62
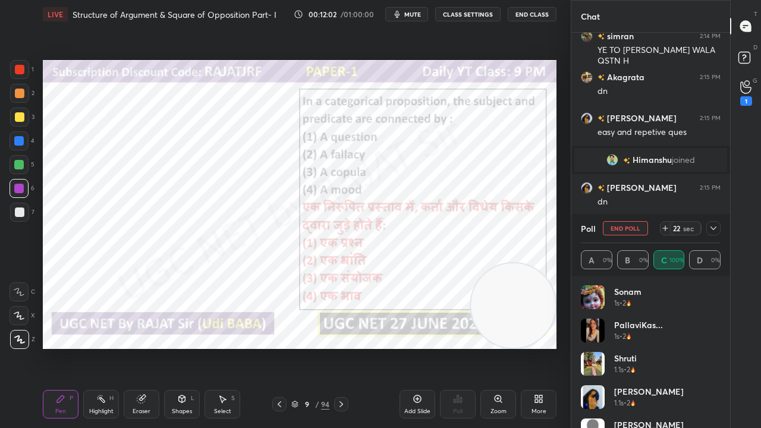
click at [718, 228] on icon at bounding box center [714, 229] width 10 height 10
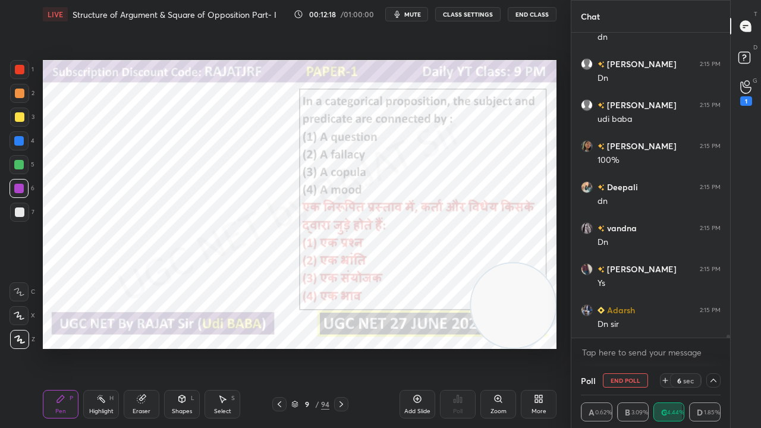
click at [20, 70] on div at bounding box center [20, 70] width 10 height 10
click at [18, 68] on div at bounding box center [20, 70] width 10 height 10
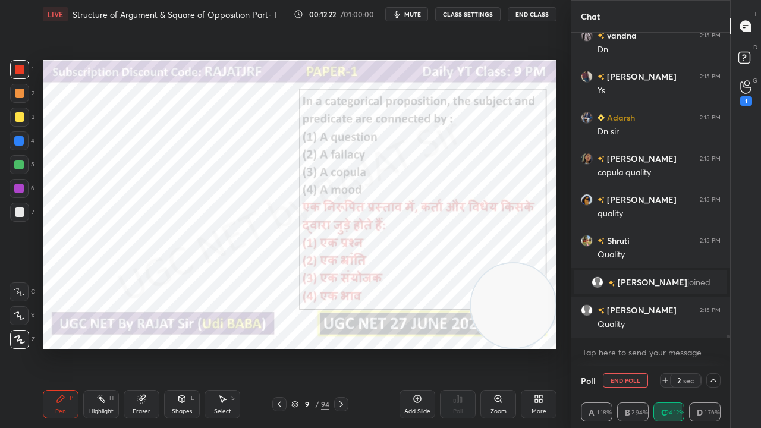
click at [307, 347] on div "9" at bounding box center [307, 404] width 12 height 7
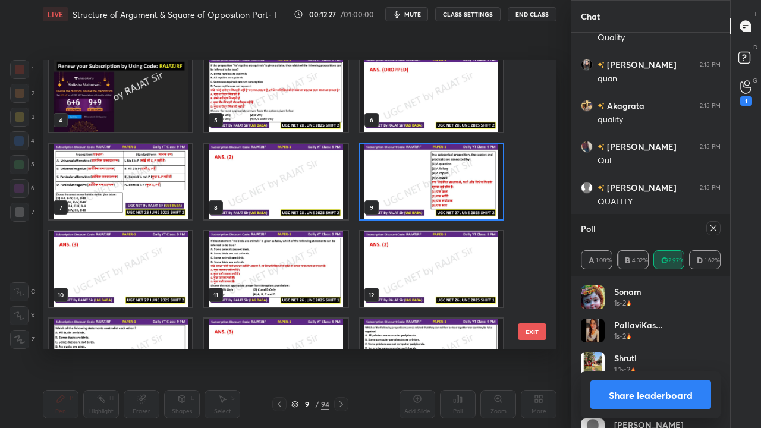
click at [268, 253] on img "grid" at bounding box center [275, 269] width 143 height 76
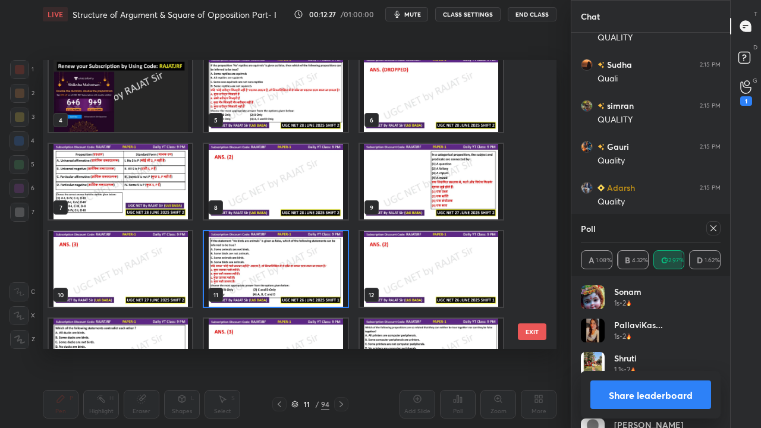
click at [299, 260] on img "grid" at bounding box center [275, 269] width 143 height 76
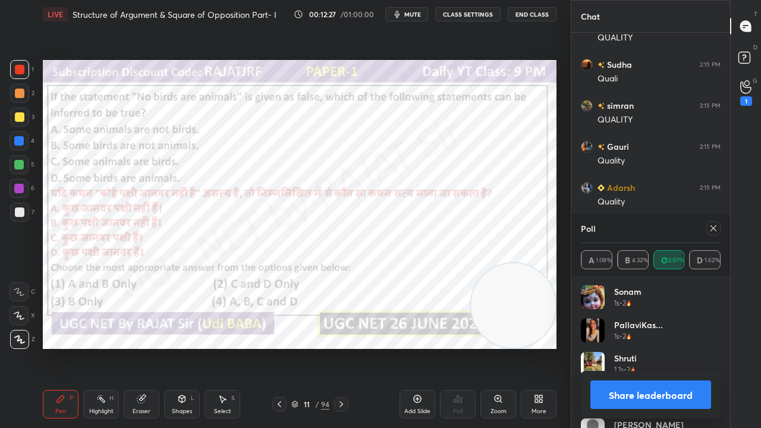
click at [299, 260] on img "grid" at bounding box center [275, 269] width 143 height 76
click at [717, 227] on icon at bounding box center [714, 229] width 10 height 10
type textarea "x"
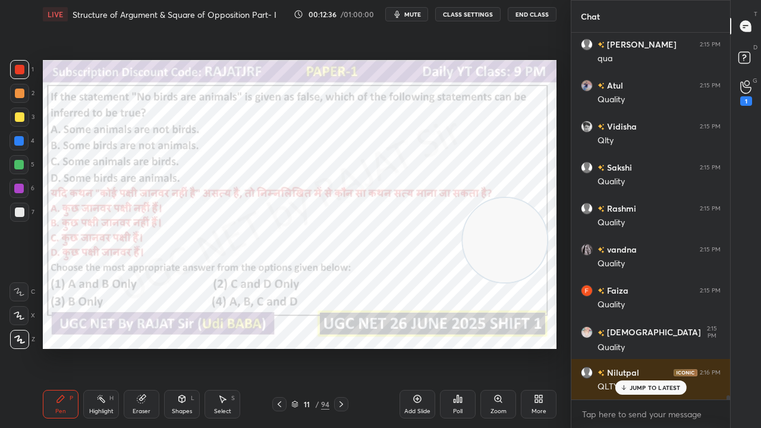
drag, startPoint x: 527, startPoint y: 293, endPoint x: 520, endPoint y: 242, distance: 51.0
click at [521, 238] on video at bounding box center [505, 240] width 84 height 84
click at [307, 347] on div "11" at bounding box center [307, 404] width 12 height 7
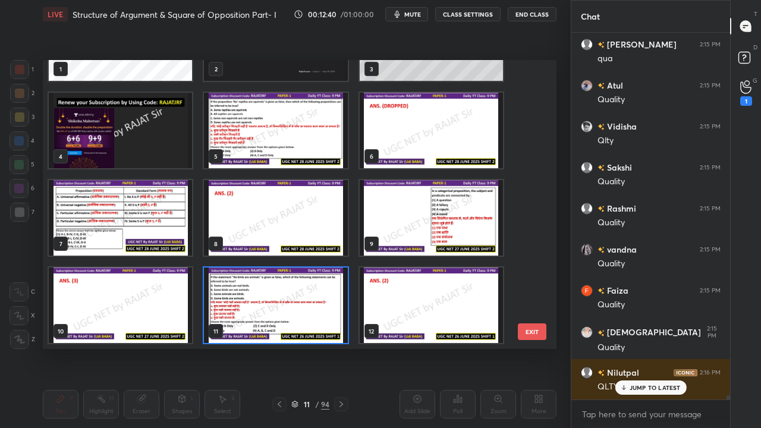
click at [294, 296] on img "grid" at bounding box center [275, 306] width 143 height 76
click at [295, 296] on img "grid" at bounding box center [275, 306] width 143 height 76
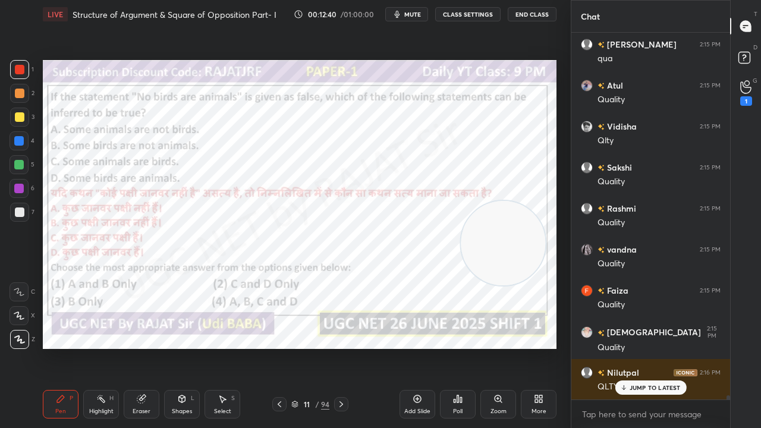
click at [461, 347] on icon at bounding box center [461, 399] width 2 height 5
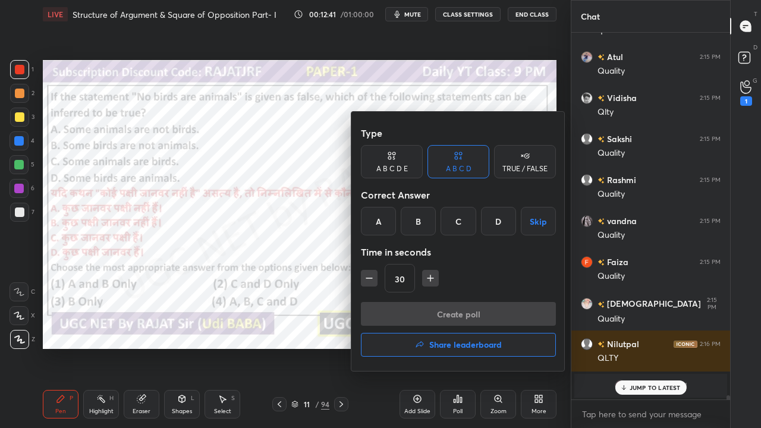
drag, startPoint x: 423, startPoint y: 220, endPoint x: 427, endPoint y: 265, distance: 45.3
click at [423, 221] on div "B" at bounding box center [418, 221] width 35 height 29
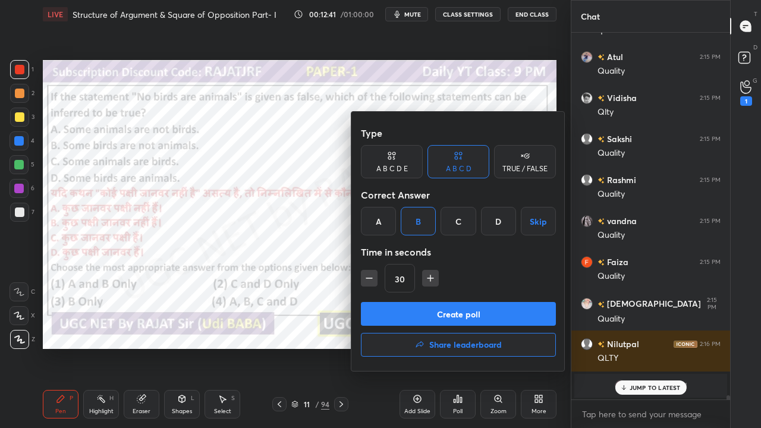
click at [429, 277] on icon "button" at bounding box center [431, 278] width 12 height 12
click at [430, 279] on icon "button" at bounding box center [431, 278] width 12 height 12
type input "60"
click at [431, 312] on button "Create poll" at bounding box center [458, 314] width 195 height 24
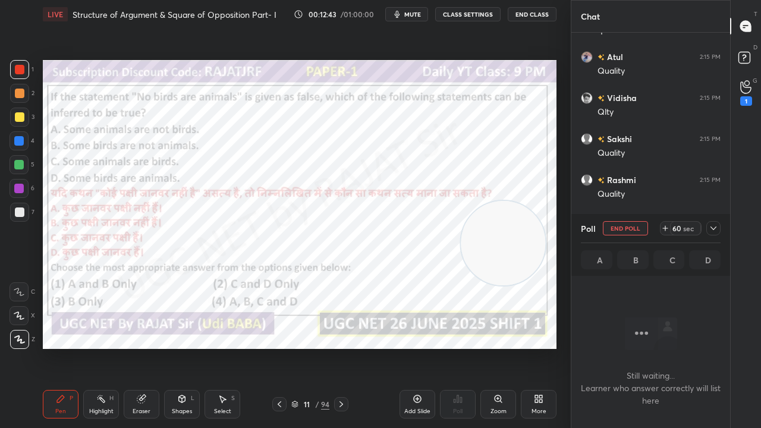
click at [407, 17] on button "mute" at bounding box center [406, 14] width 43 height 14
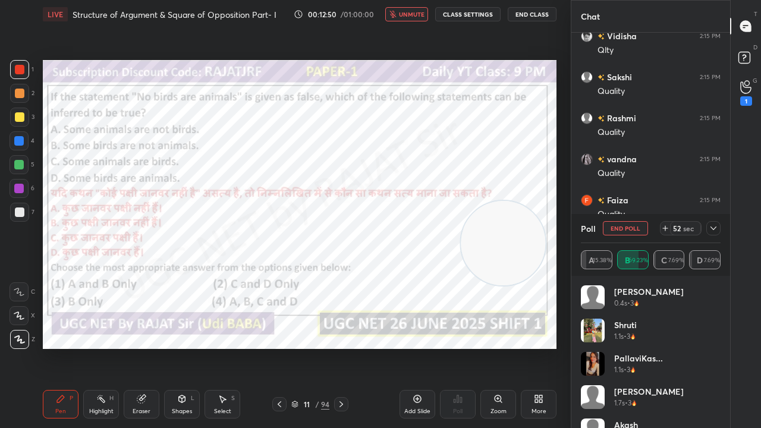
click at [417, 18] on span "unmute" at bounding box center [412, 14] width 26 height 8
click at [715, 230] on icon at bounding box center [714, 229] width 10 height 10
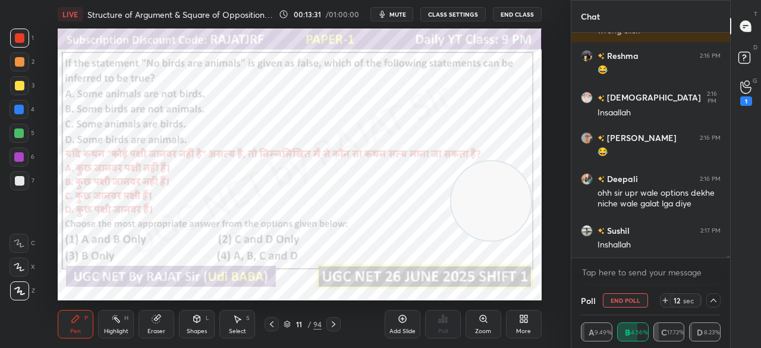
click at [517, 318] on div "More" at bounding box center [524, 324] width 36 height 29
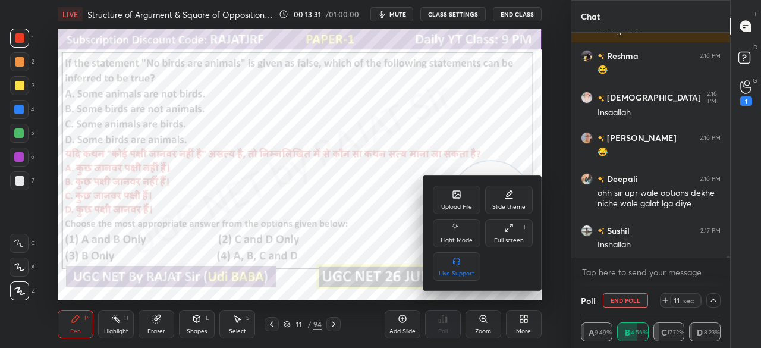
click at [508, 238] on div "Full screen" at bounding box center [509, 240] width 30 height 6
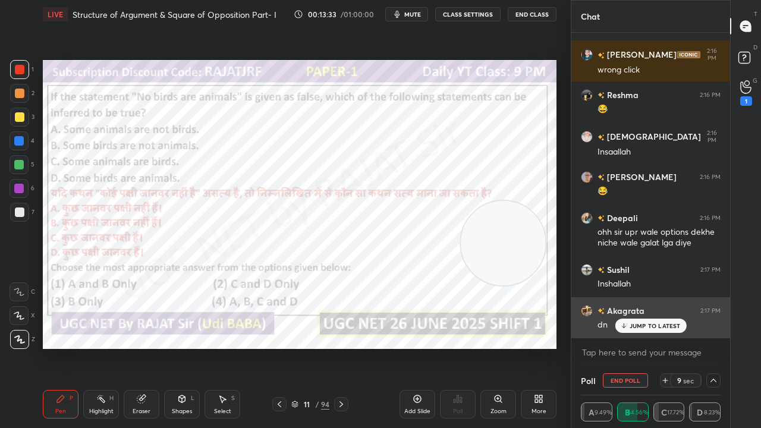
click at [652, 323] on p "JUMP TO LATEST" at bounding box center [655, 325] width 51 height 7
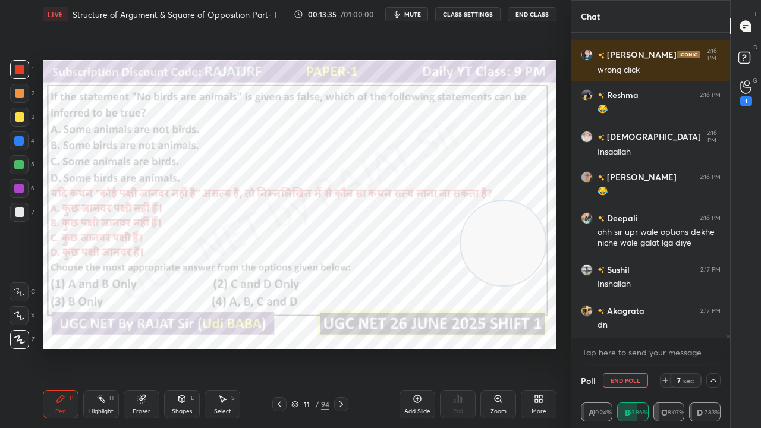
click at [15, 187] on div at bounding box center [19, 189] width 10 height 10
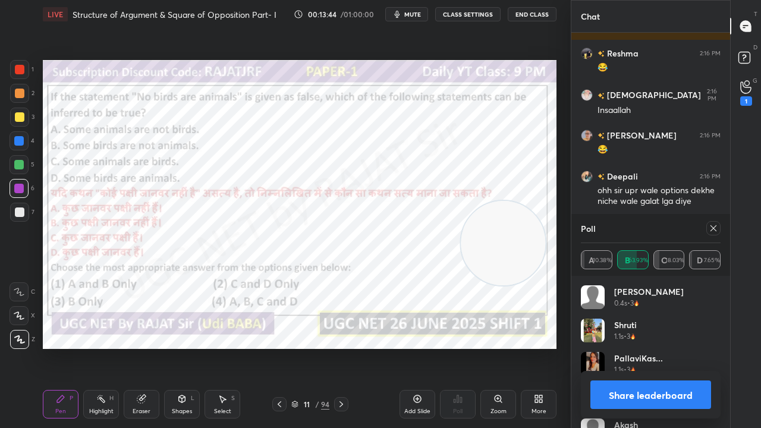
click at [712, 227] on icon at bounding box center [714, 229] width 10 height 10
type textarea "x"
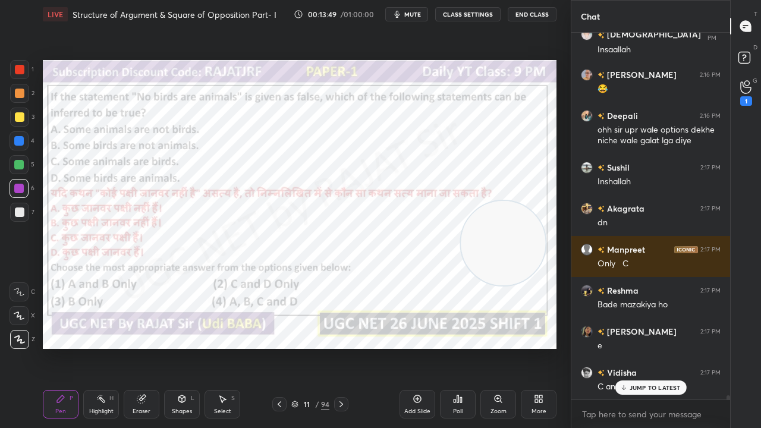
click at [18, 64] on div at bounding box center [19, 69] width 19 height 19
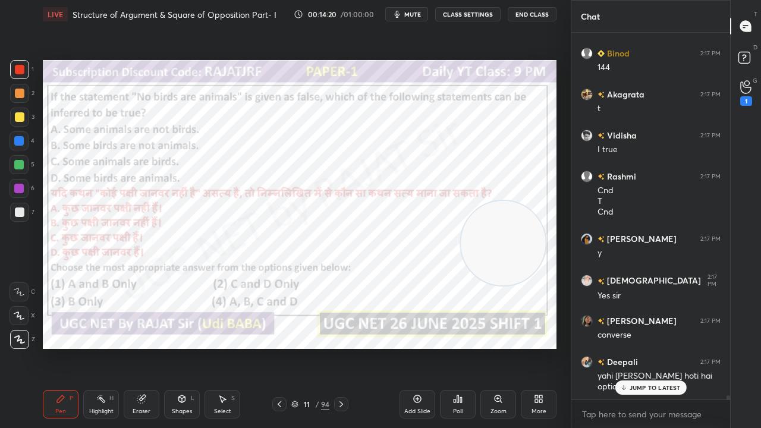
click at [313, 347] on div "11 / 94" at bounding box center [310, 404] width 38 height 11
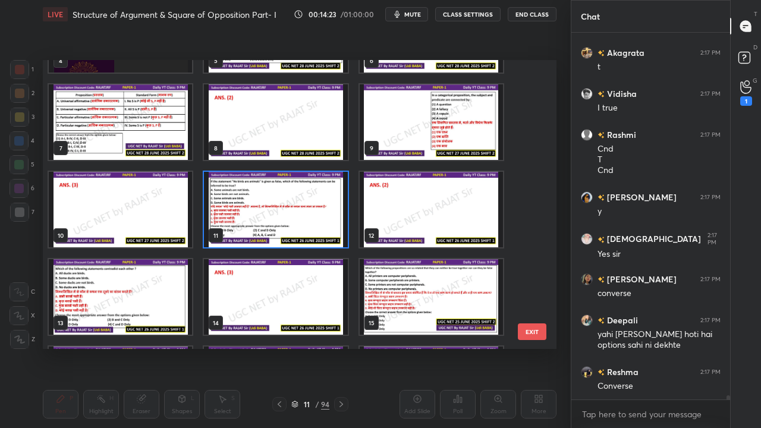
click at [132, 296] on img "grid" at bounding box center [120, 297] width 143 height 76
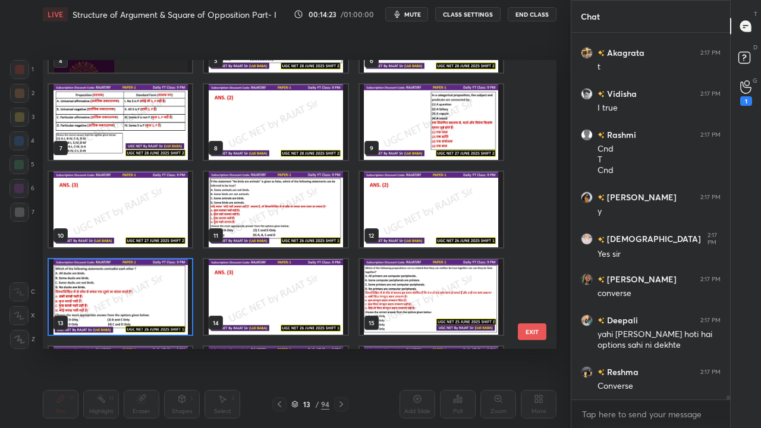
click at [133, 296] on img "grid" at bounding box center [120, 297] width 143 height 76
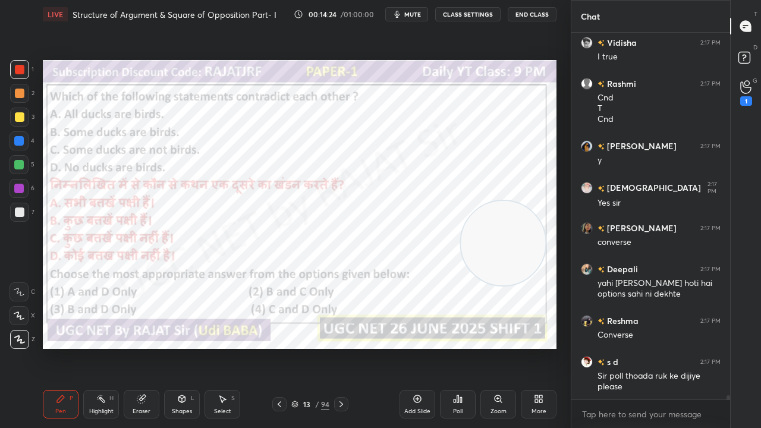
click at [460, 347] on div "Poll" at bounding box center [458, 404] width 36 height 29
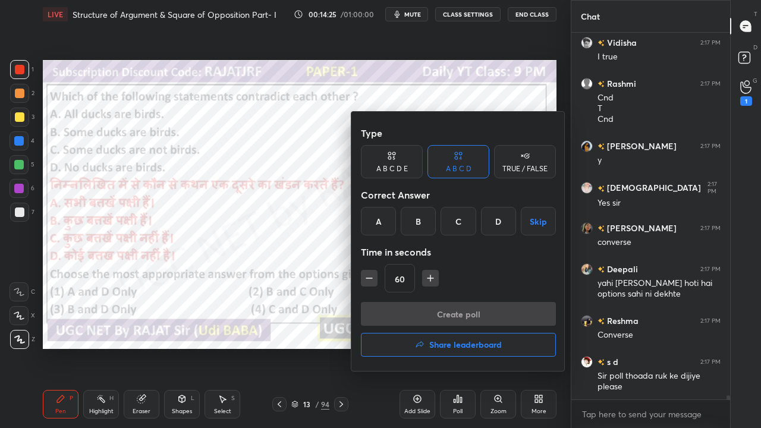
click at [450, 227] on div "C" at bounding box center [458, 221] width 35 height 29
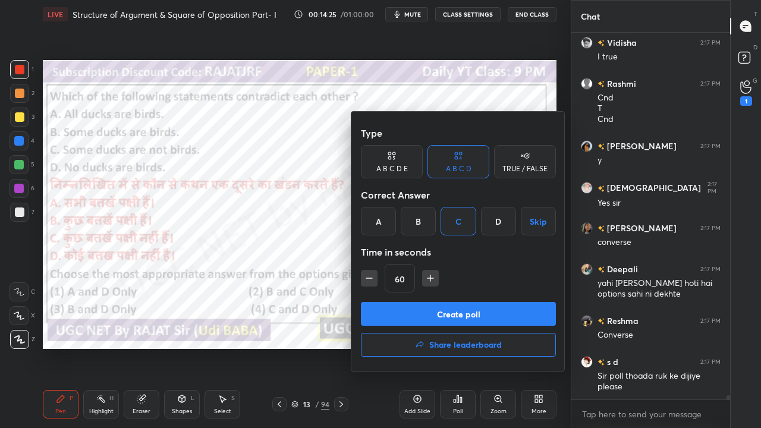
click at [367, 277] on icon "button" at bounding box center [369, 278] width 12 height 12
click at [372, 278] on icon "button" at bounding box center [369, 278] width 12 height 12
type input "30"
click at [309, 238] on div at bounding box center [380, 214] width 761 height 428
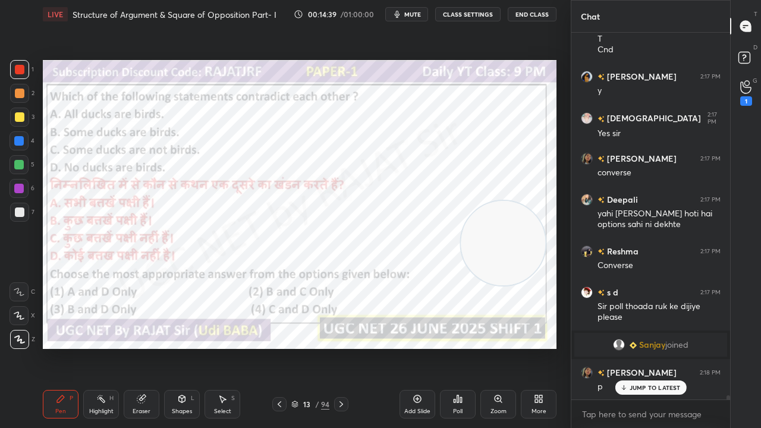
drag, startPoint x: 310, startPoint y: 406, endPoint x: 310, endPoint y: 394, distance: 11.9
click at [310, 347] on div "13" at bounding box center [307, 404] width 12 height 7
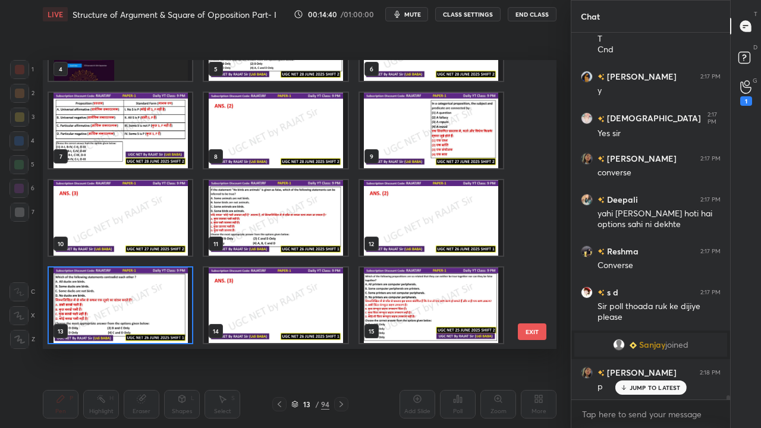
click at [167, 293] on img "grid" at bounding box center [120, 306] width 143 height 76
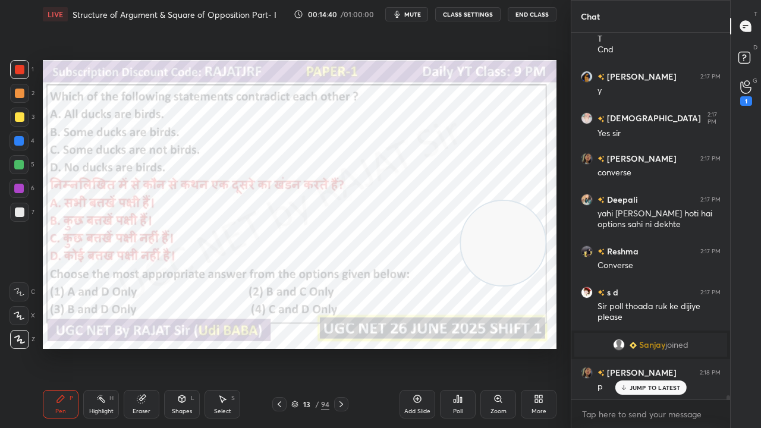
click at [167, 293] on img "grid" at bounding box center [120, 306] width 143 height 76
drag, startPoint x: 460, startPoint y: 402, endPoint x: 457, endPoint y: 393, distance: 9.6
click at [457, 347] on div "Poll" at bounding box center [458, 404] width 36 height 29
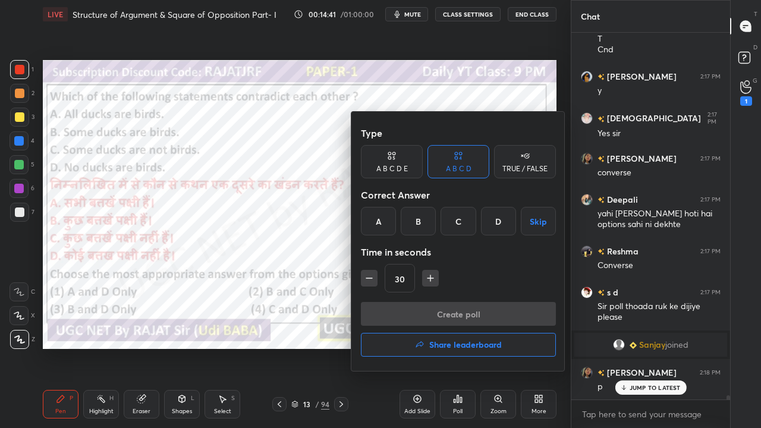
click at [457, 230] on div "C" at bounding box center [458, 221] width 35 height 29
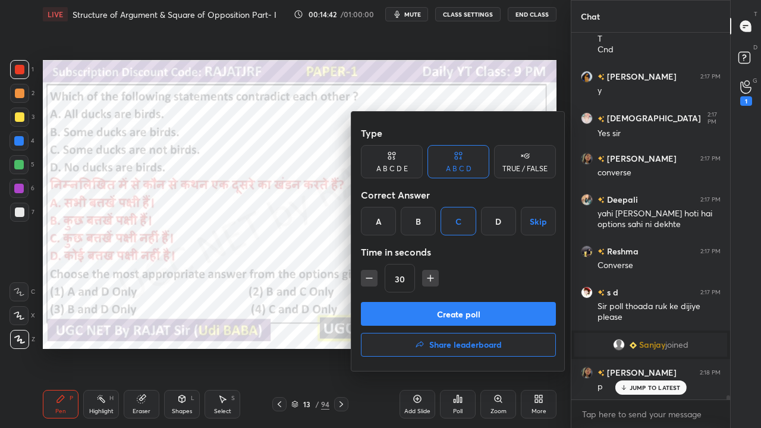
click at [436, 300] on div "Type A B C D E A B C D TRUE / FALSE Correct Answer A B C D Skip Time in seconds…" at bounding box center [458, 211] width 195 height 181
click at [436, 316] on button "Create poll" at bounding box center [458, 314] width 195 height 24
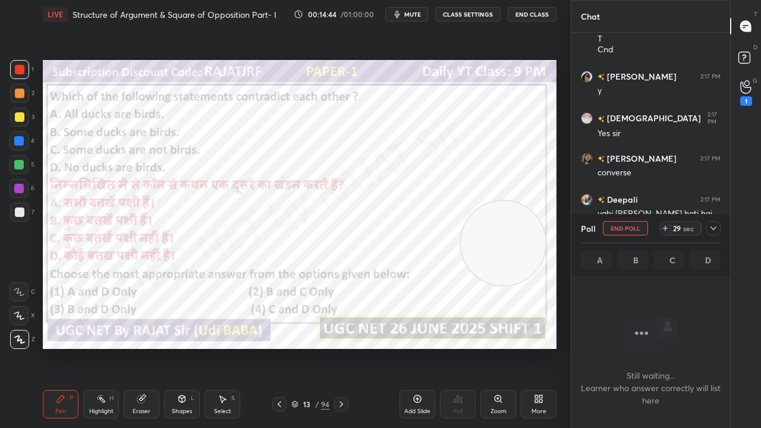
drag, startPoint x: 412, startPoint y: 15, endPoint x: 396, endPoint y: 51, distance: 38.9
click at [412, 15] on span "mute" at bounding box center [412, 14] width 17 height 8
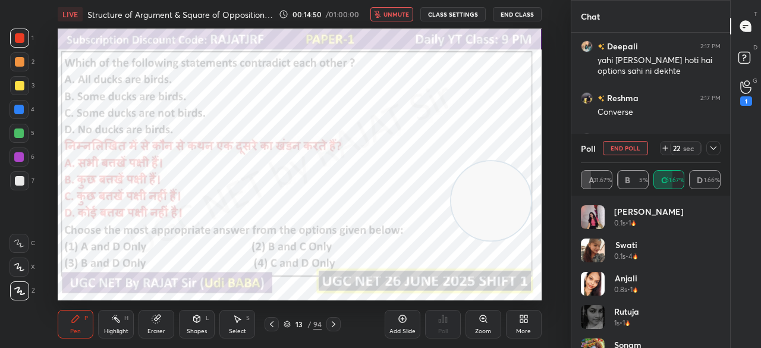
click at [714, 150] on icon at bounding box center [714, 148] width 10 height 10
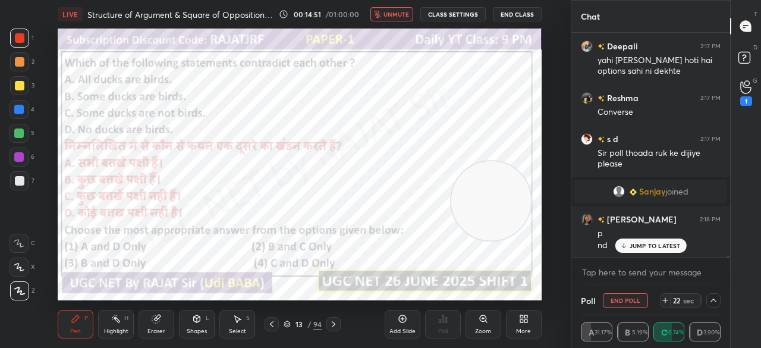
click at [643, 244] on p "JUMP TO LATEST" at bounding box center [655, 245] width 51 height 7
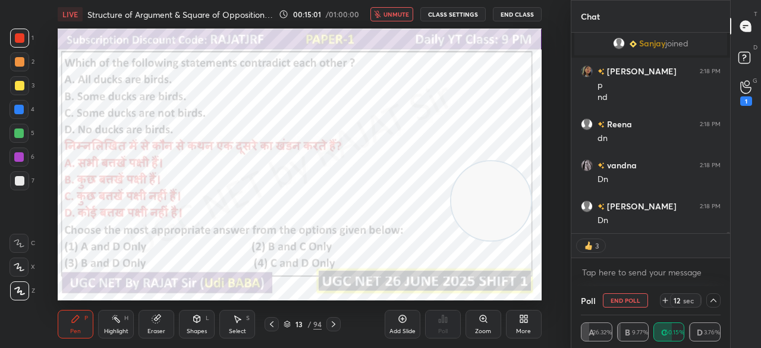
click at [401, 15] on span "unmute" at bounding box center [397, 14] width 26 height 8
click at [20, 108] on div at bounding box center [19, 110] width 10 height 10
click at [520, 321] on icon at bounding box center [521, 320] width 3 height 3
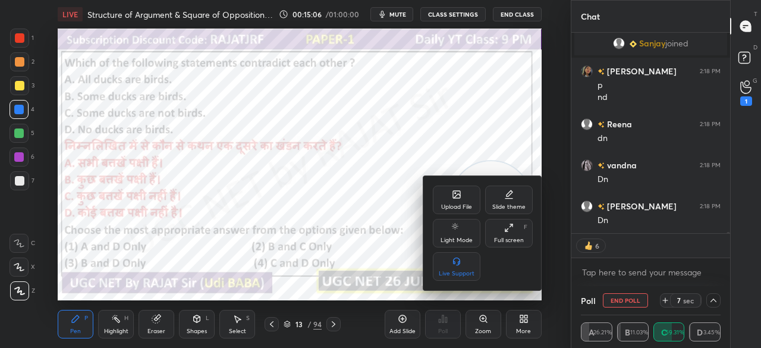
drag, startPoint x: 510, startPoint y: 234, endPoint x: 502, endPoint y: 289, distance: 55.8
click at [510, 235] on div "Full screen F" at bounding box center [509, 233] width 48 height 29
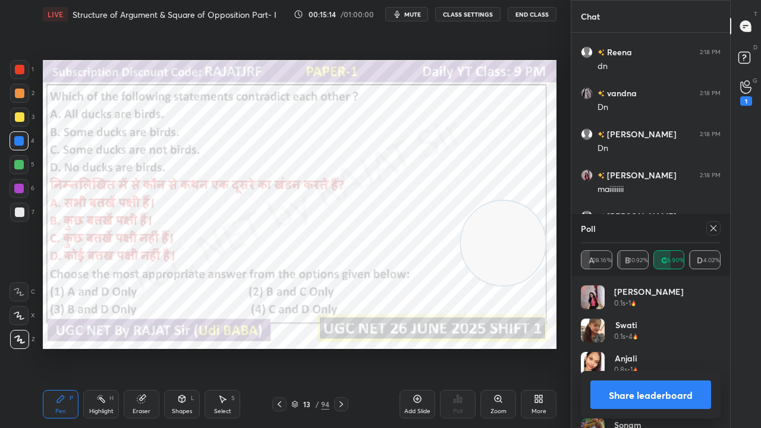
click at [714, 229] on icon at bounding box center [714, 229] width 10 height 10
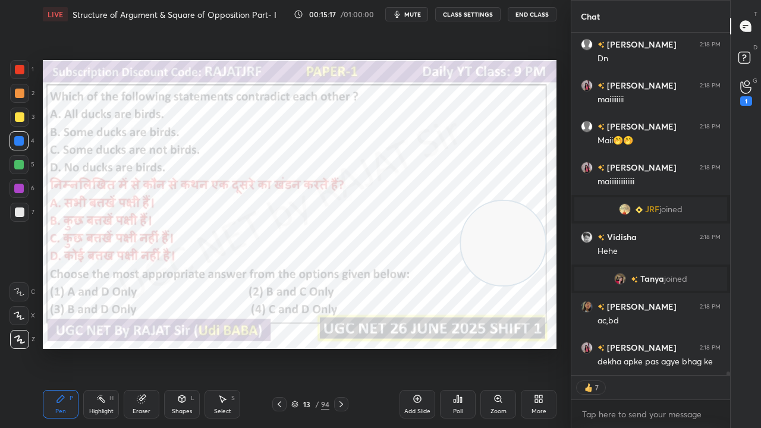
type textarea "x"
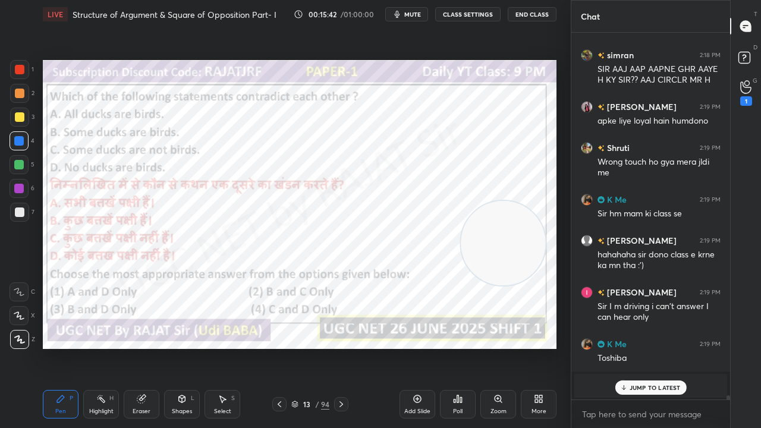
click at [307, 347] on div "13" at bounding box center [307, 404] width 12 height 7
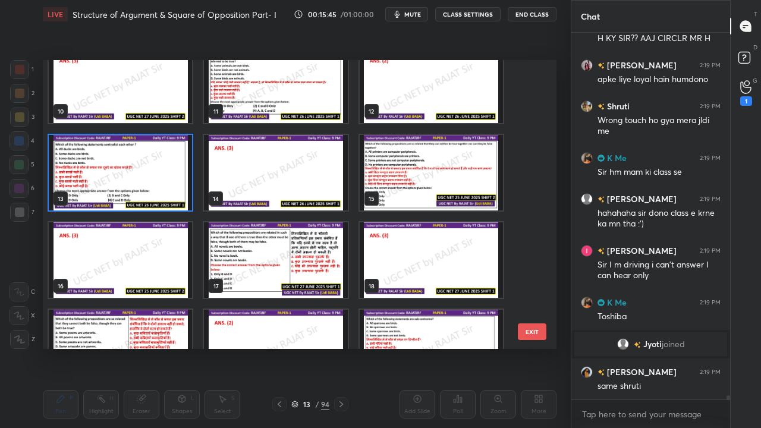
click at [416, 169] on img "grid" at bounding box center [431, 173] width 143 height 76
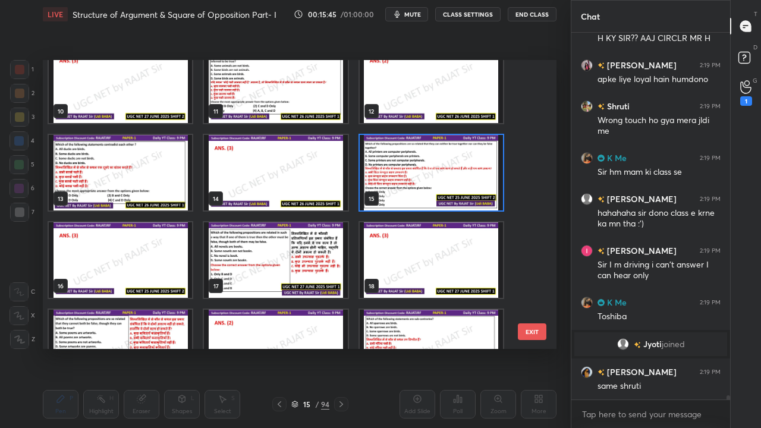
click at [416, 169] on img "grid" at bounding box center [431, 173] width 143 height 76
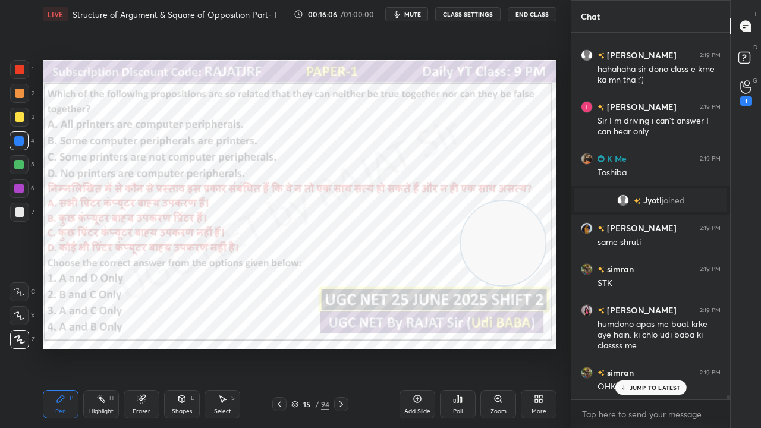
click at [304, 347] on div "15" at bounding box center [307, 404] width 12 height 7
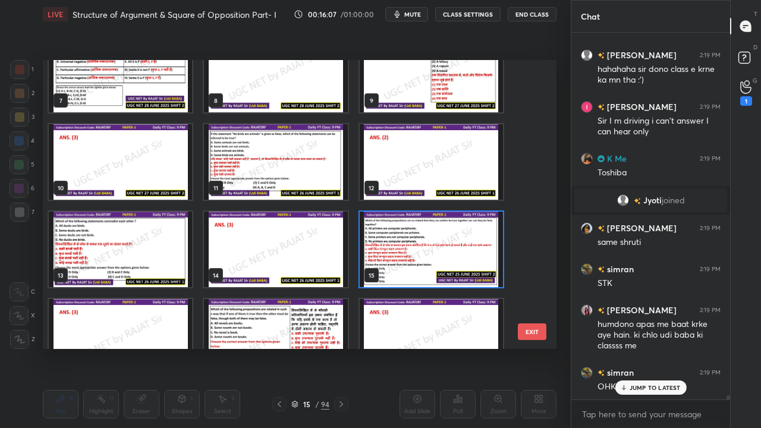
click at [404, 244] on img "grid" at bounding box center [431, 250] width 143 height 76
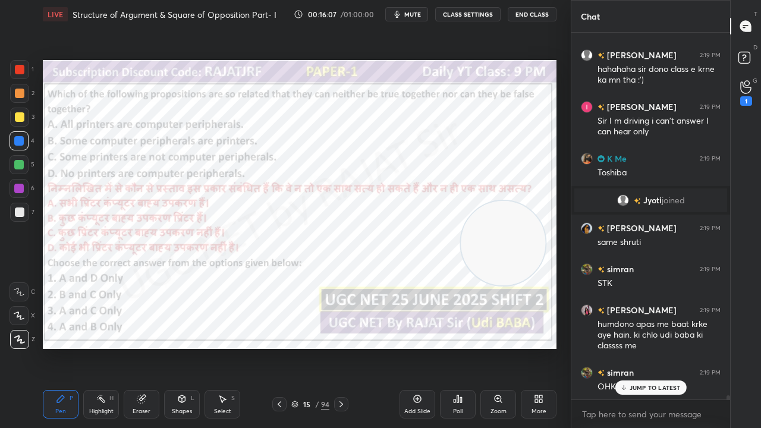
click at [404, 246] on img "grid" at bounding box center [431, 250] width 143 height 76
click at [454, 347] on div "Poll" at bounding box center [458, 404] width 36 height 29
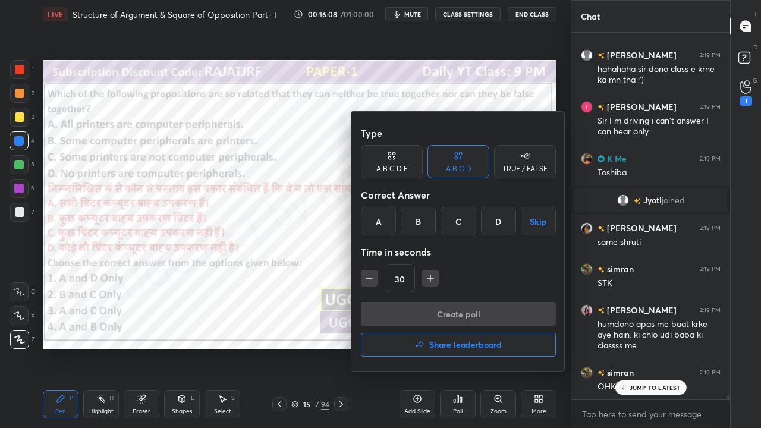
click at [452, 220] on div "C" at bounding box center [458, 221] width 35 height 29
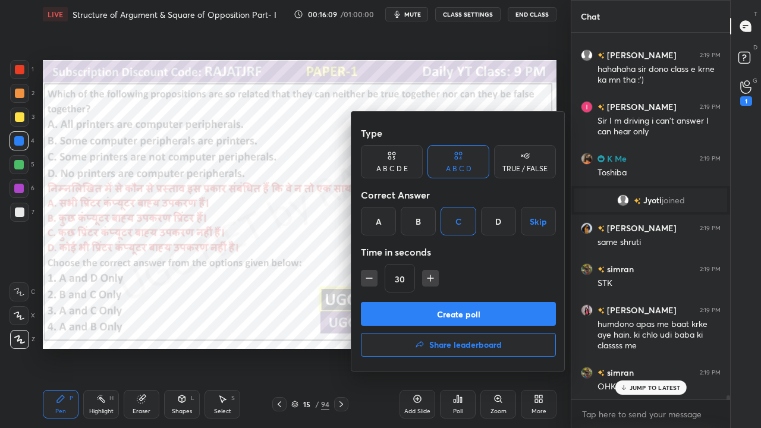
click at [422, 275] on button "button" at bounding box center [430, 278] width 17 height 17
type input "45"
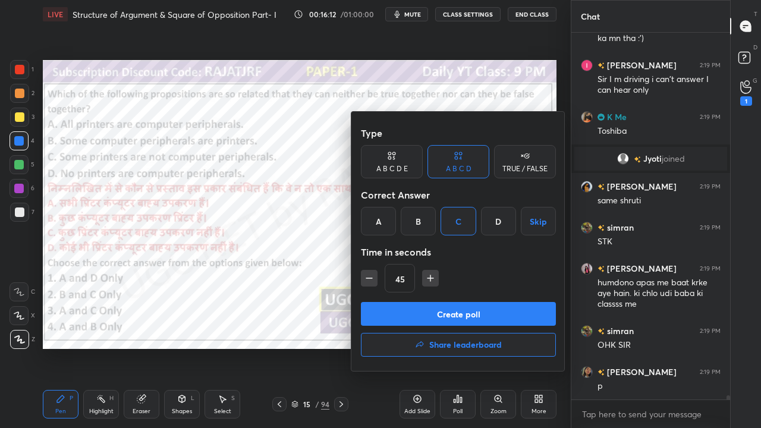
click at [431, 311] on button "Create poll" at bounding box center [458, 314] width 195 height 24
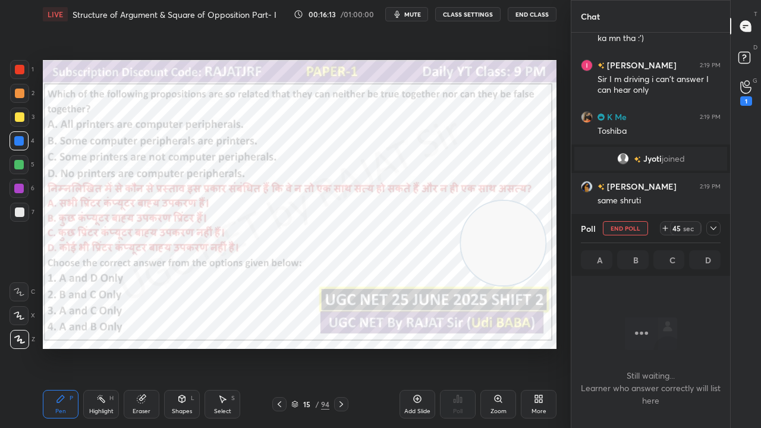
click at [715, 228] on icon at bounding box center [714, 229] width 6 height 4
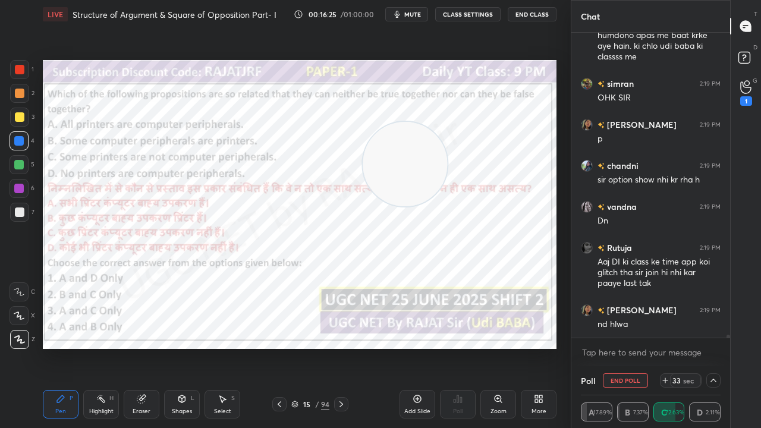
drag, startPoint x: 508, startPoint y: 248, endPoint x: 346, endPoint y: 138, distance: 196.1
click at [363, 143] on video at bounding box center [405, 164] width 84 height 84
drag, startPoint x: 368, startPoint y: 142, endPoint x: 476, endPoint y: 180, distance: 114.2
click at [438, 185] on video at bounding box center [395, 146] width 84 height 84
drag, startPoint x: 497, startPoint y: 181, endPoint x: 513, endPoint y: 140, distance: 44.1
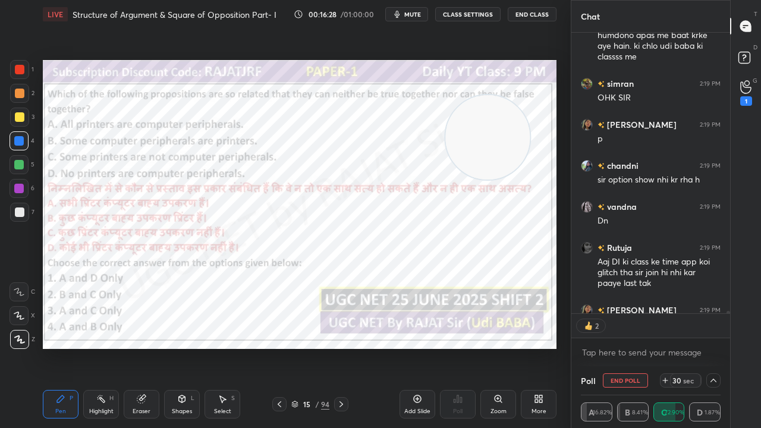
click at [513, 140] on video at bounding box center [487, 137] width 84 height 84
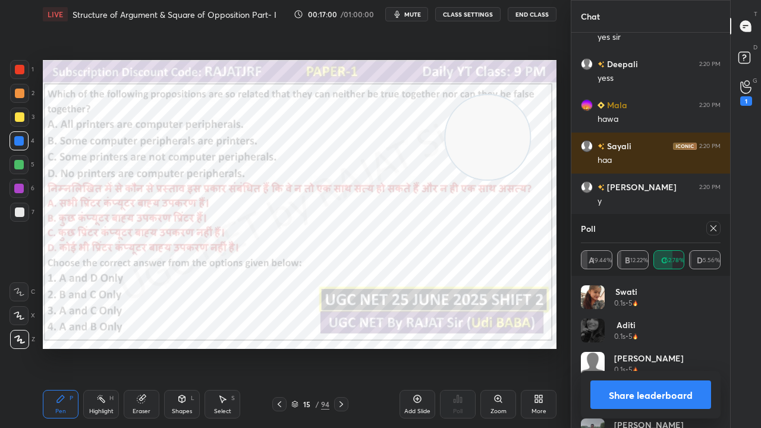
click at [714, 231] on icon at bounding box center [714, 229] width 10 height 10
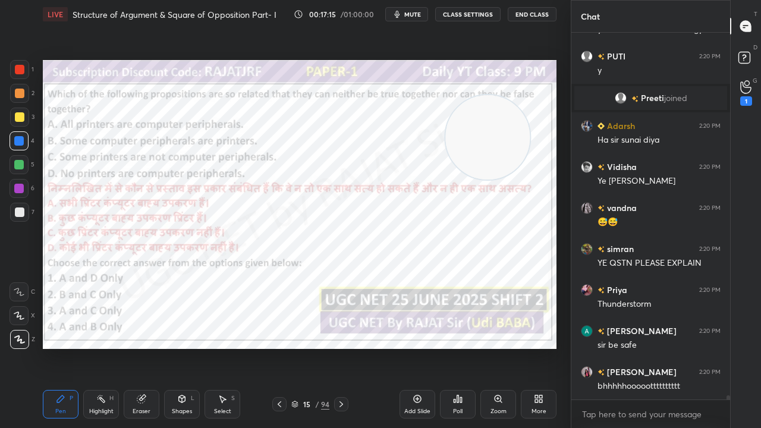
click at [144, 347] on div "Eraser" at bounding box center [142, 404] width 36 height 29
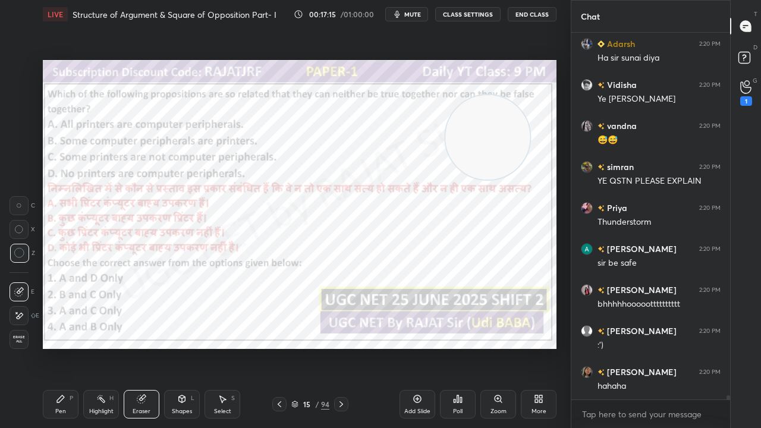
click at [23, 342] on span "Erase all" at bounding box center [19, 339] width 18 height 8
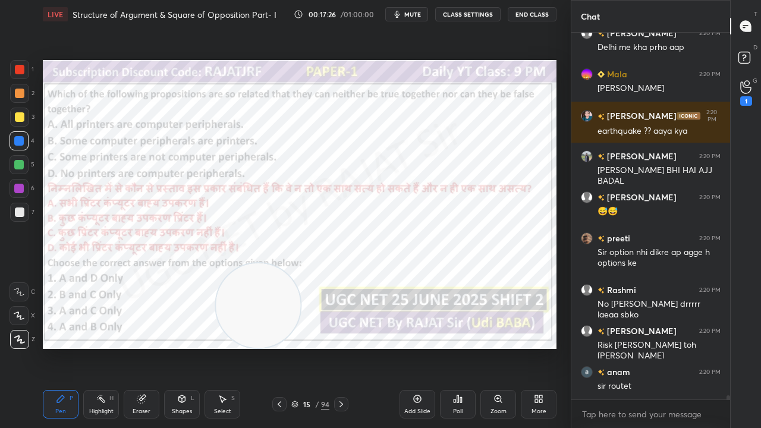
drag, startPoint x: 490, startPoint y: 131, endPoint x: 256, endPoint y: 324, distance: 303.3
click at [260, 325] on video at bounding box center [258, 305] width 84 height 84
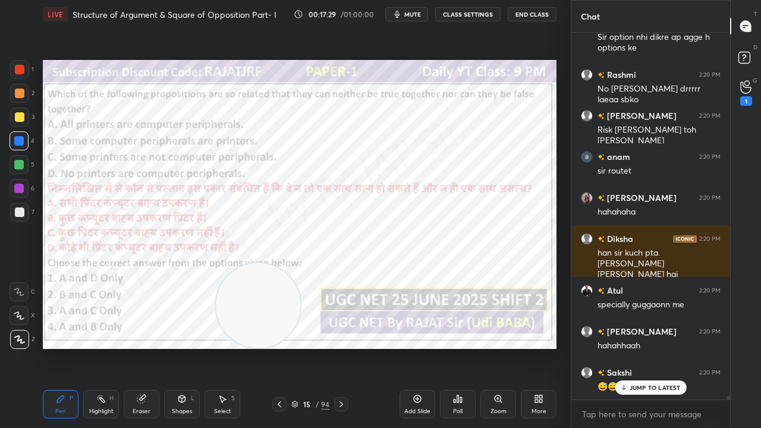
click at [21, 65] on div at bounding box center [20, 70] width 10 height 10
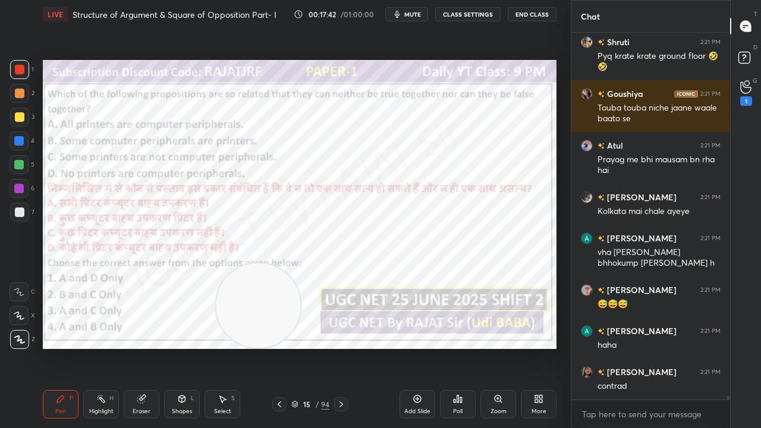
click at [310, 347] on div "15 / 94" at bounding box center [310, 404] width 38 height 11
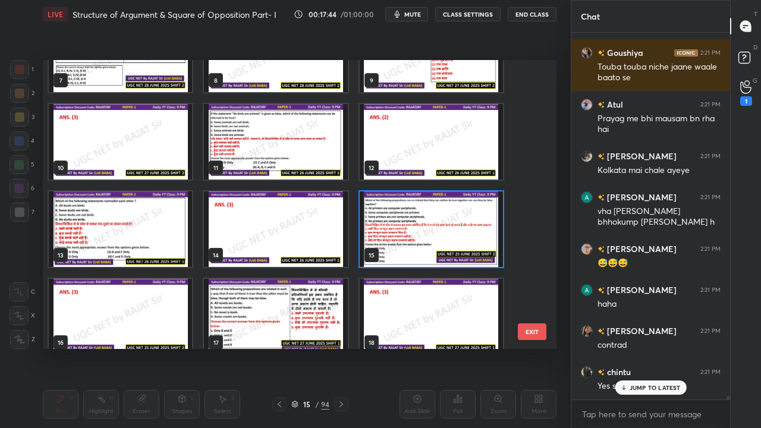
click at [428, 224] on img "grid" at bounding box center [431, 229] width 143 height 76
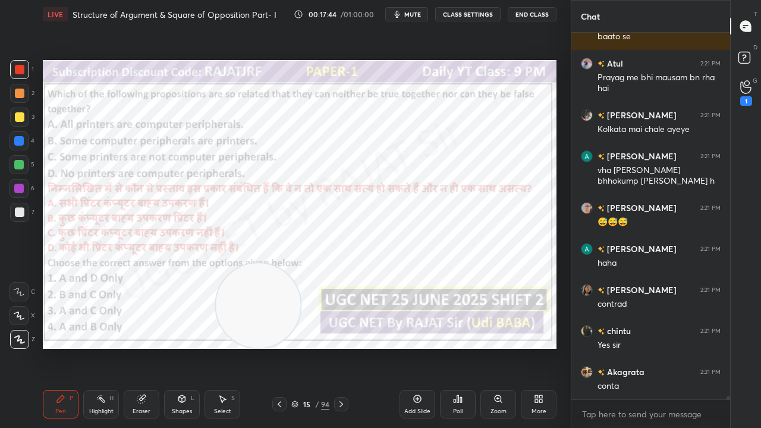
click at [427, 225] on img "grid" at bounding box center [431, 229] width 143 height 76
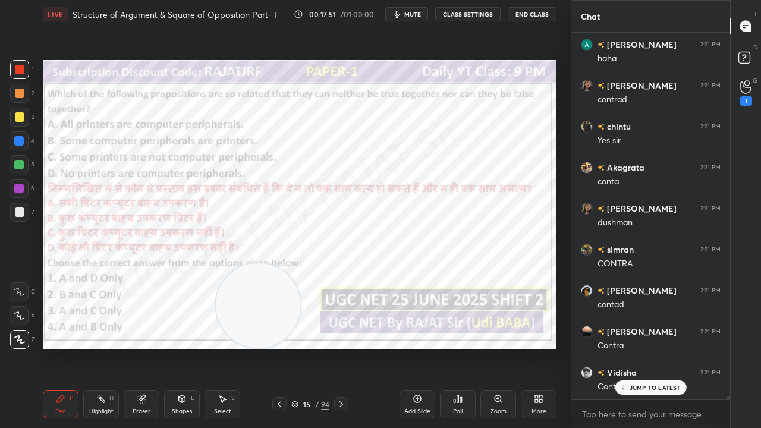
click at [303, 347] on div "15" at bounding box center [307, 404] width 12 height 7
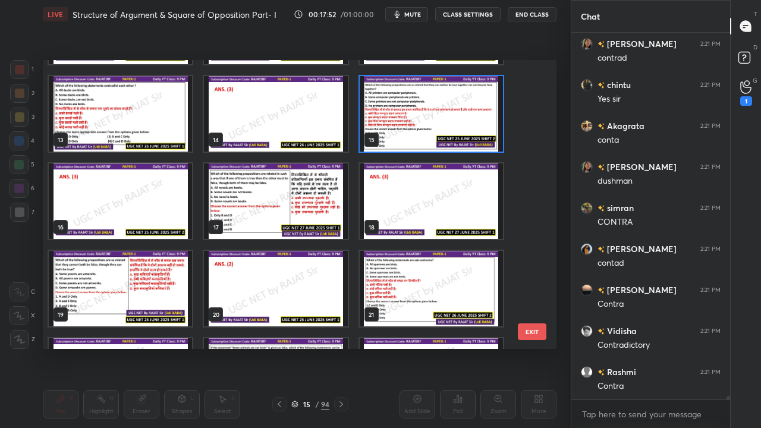
click at [294, 190] on img "grid" at bounding box center [275, 202] width 143 height 76
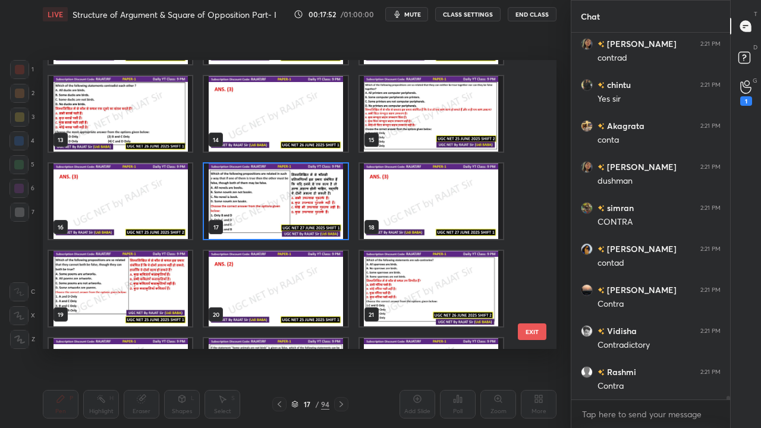
click at [293, 190] on img "grid" at bounding box center [275, 202] width 143 height 76
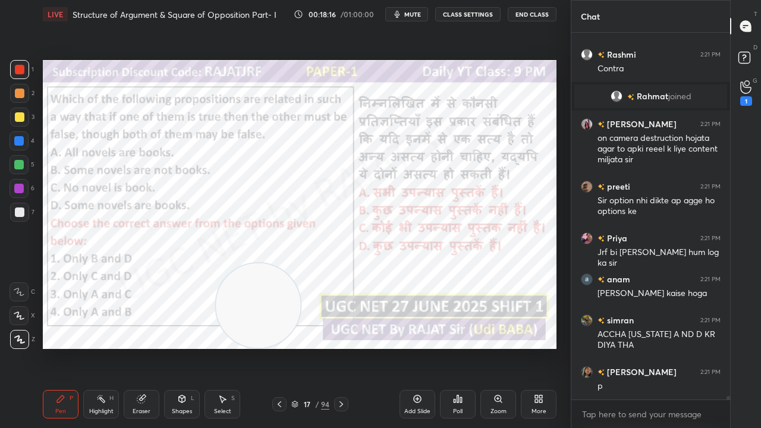
click at [310, 347] on div "17" at bounding box center [307, 404] width 12 height 7
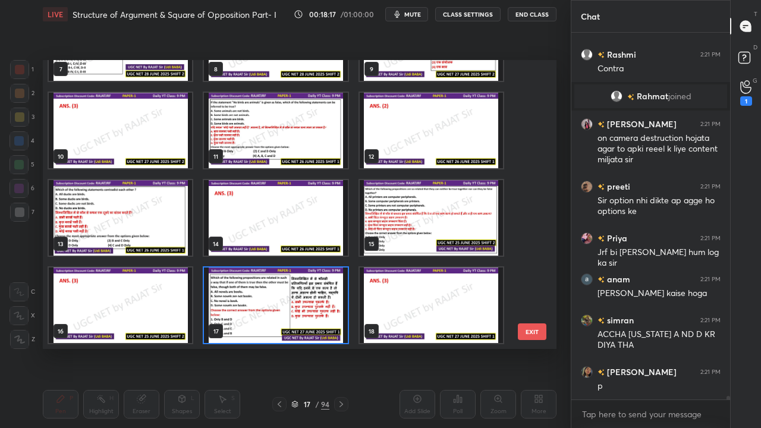
click at [291, 299] on img "grid" at bounding box center [275, 306] width 143 height 76
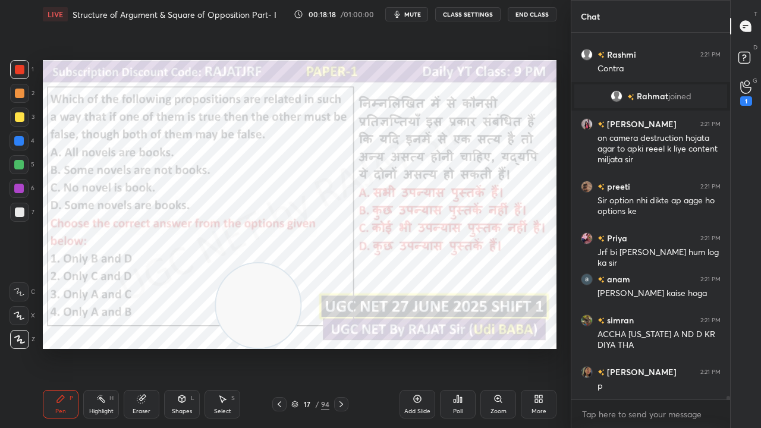
click at [460, 347] on div "Poll" at bounding box center [458, 404] width 36 height 29
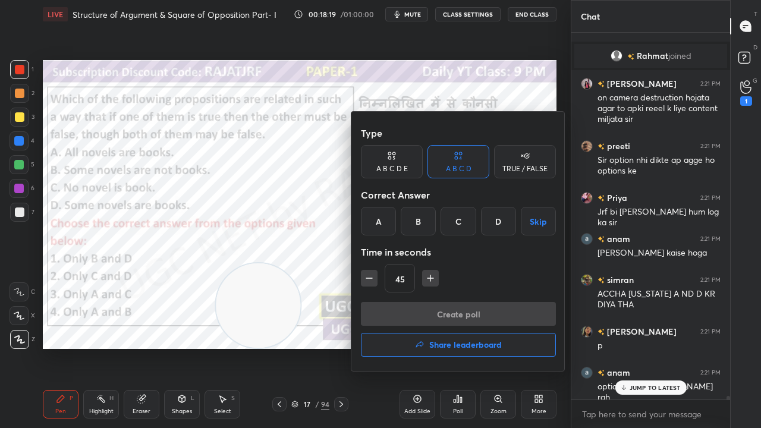
drag, startPoint x: 456, startPoint y: 220, endPoint x: 455, endPoint y: 249, distance: 29.1
click at [456, 220] on div "C" at bounding box center [458, 221] width 35 height 29
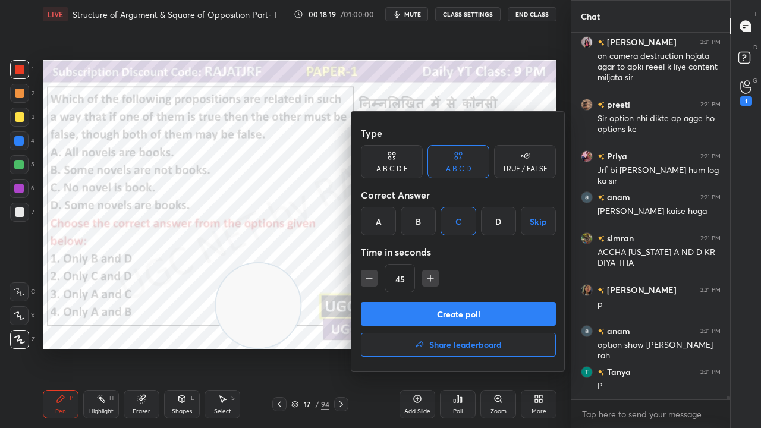
click at [439, 312] on button "Create poll" at bounding box center [458, 314] width 195 height 24
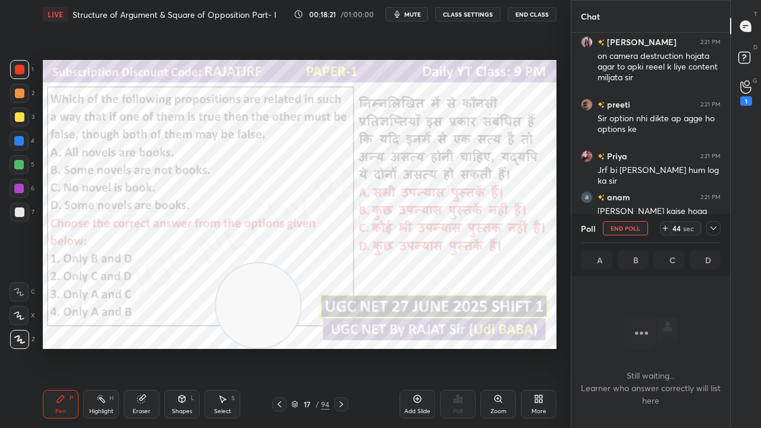
click at [716, 227] on icon at bounding box center [714, 229] width 6 height 4
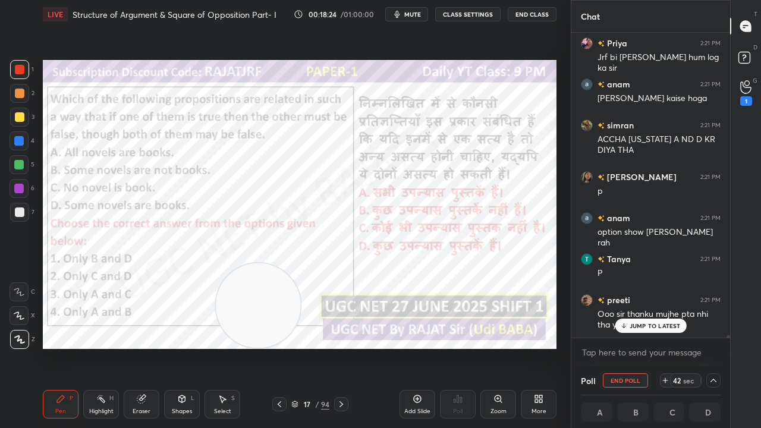
drag, startPoint x: 635, startPoint y: 325, endPoint x: 562, endPoint y: 302, distance: 76.6
click at [633, 323] on p "JUMP TO LATEST" at bounding box center [655, 325] width 51 height 7
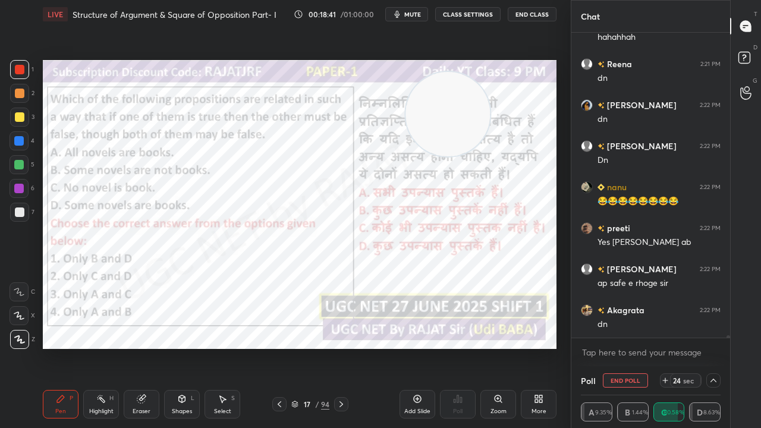
drag, startPoint x: 266, startPoint y: 303, endPoint x: 523, endPoint y: 95, distance: 330.6
click at [490, 101] on video at bounding box center [448, 114] width 84 height 84
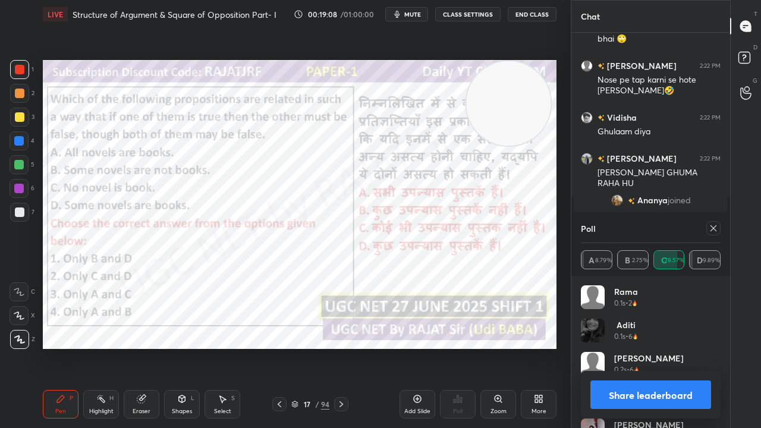
click at [714, 230] on icon at bounding box center [714, 229] width 10 height 10
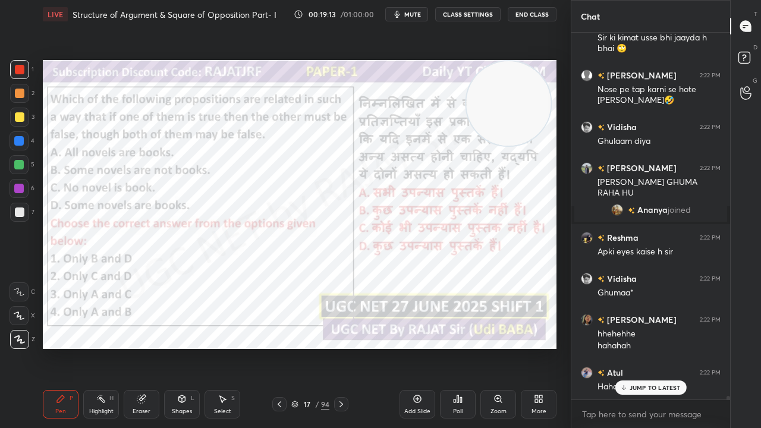
click at [18, 187] on div at bounding box center [19, 189] width 10 height 10
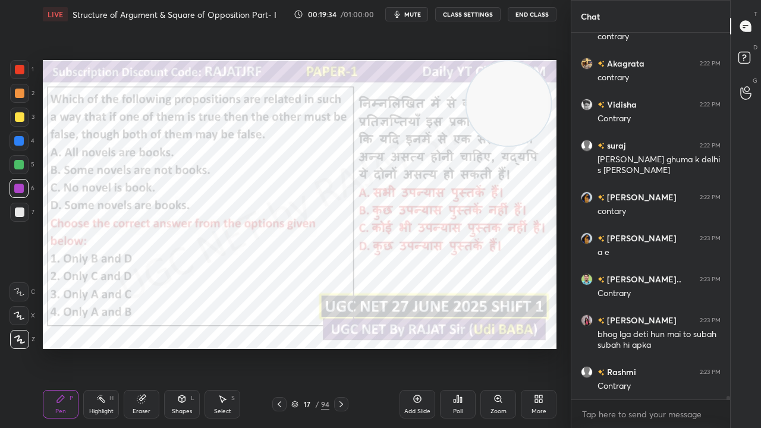
drag, startPoint x: 312, startPoint y: 401, endPoint x: 316, endPoint y: 372, distance: 30.0
click at [312, 347] on div "17" at bounding box center [307, 404] width 12 height 7
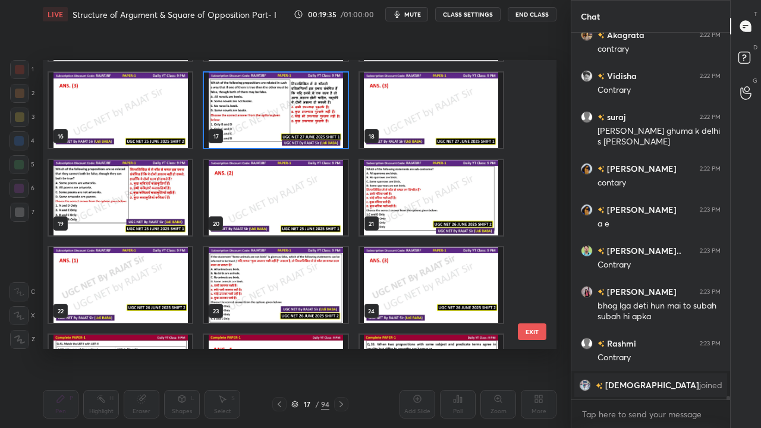
click at [134, 200] on img "grid" at bounding box center [120, 198] width 143 height 76
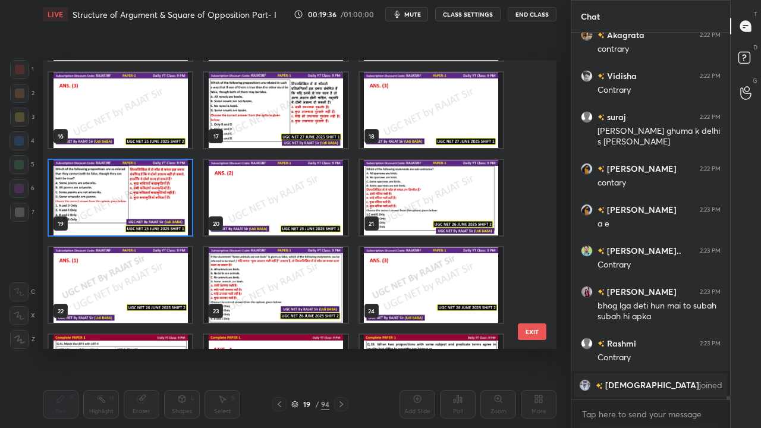
click at [134, 199] on img "grid" at bounding box center [120, 198] width 143 height 76
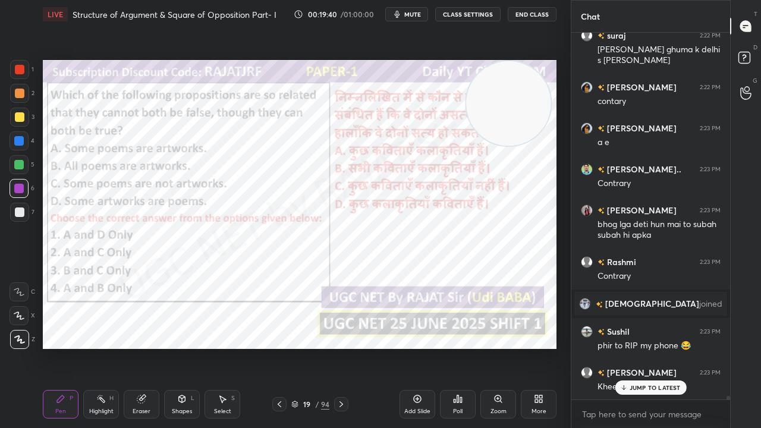
click at [303, 347] on div "19" at bounding box center [307, 404] width 12 height 7
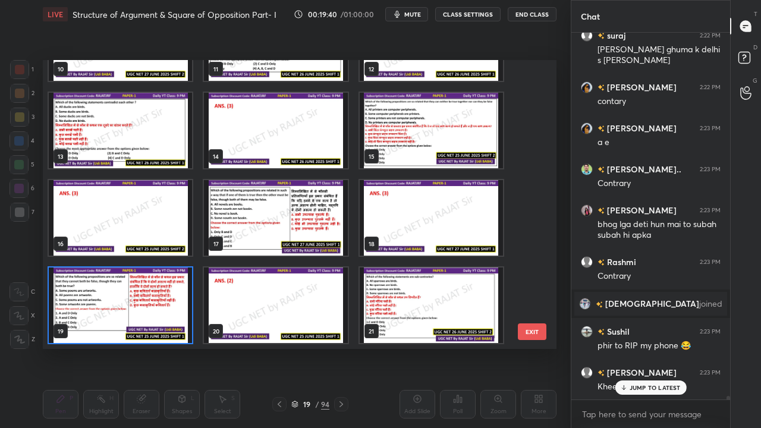
click at [157, 300] on img "grid" at bounding box center [120, 306] width 143 height 76
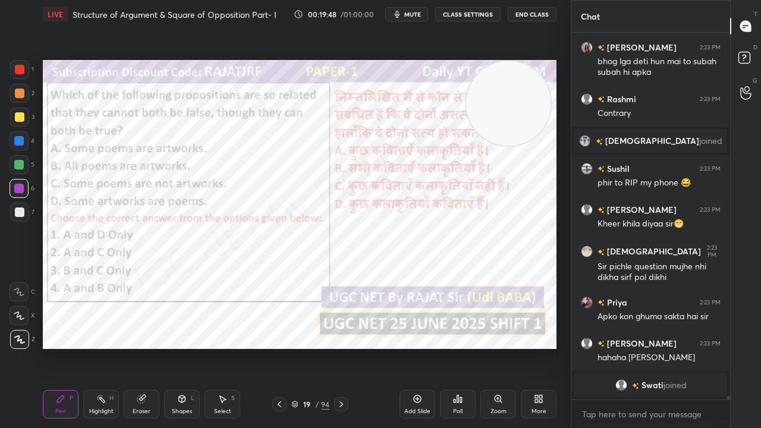
click at [453, 347] on icon at bounding box center [458, 399] width 10 height 10
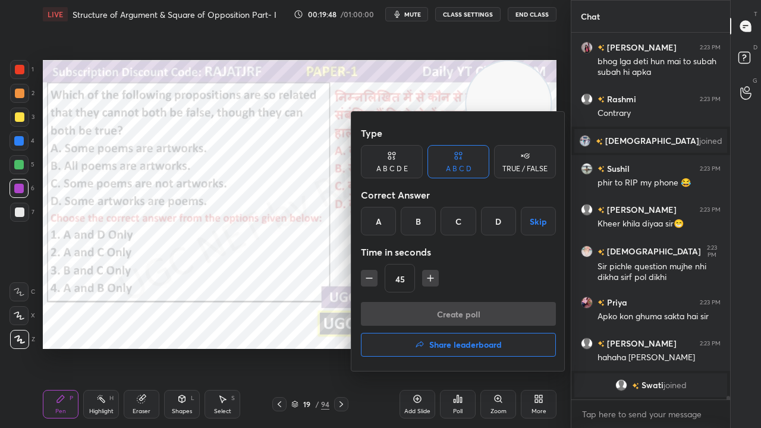
drag, startPoint x: 420, startPoint y: 221, endPoint x: 420, endPoint y: 238, distance: 16.7
click at [419, 222] on div "B" at bounding box center [418, 221] width 35 height 29
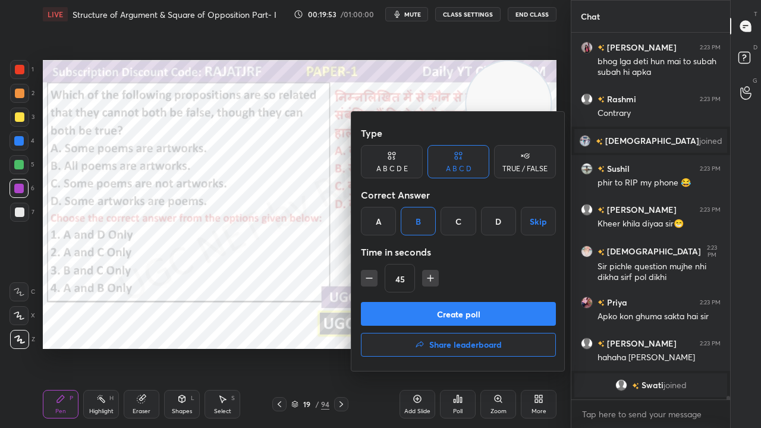
click at [466, 311] on button "Create poll" at bounding box center [458, 314] width 195 height 24
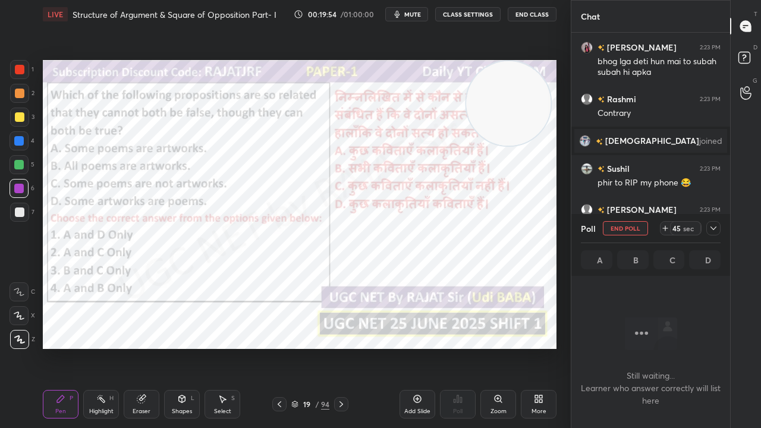
click at [413, 14] on span "mute" at bounding box center [412, 14] width 17 height 8
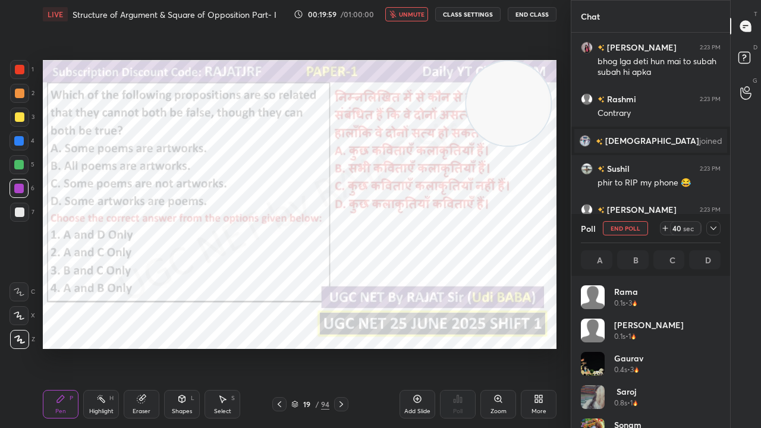
click at [718, 230] on div at bounding box center [713, 228] width 14 height 14
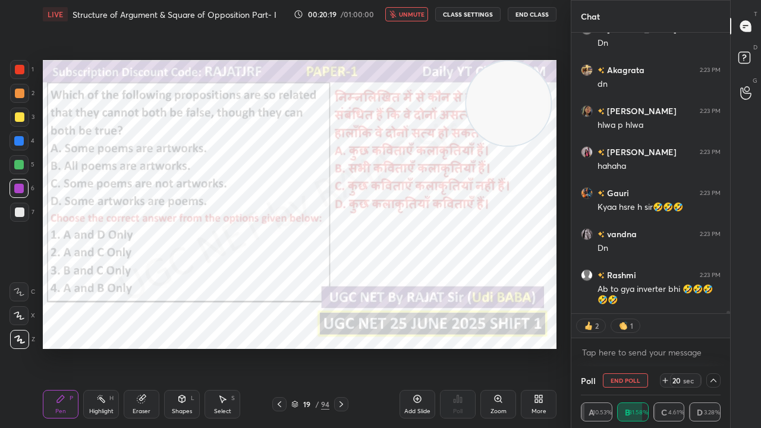
click at [412, 13] on span "unmute" at bounding box center [412, 14] width 26 height 8
click at [414, 14] on span "mute" at bounding box center [412, 14] width 17 height 8
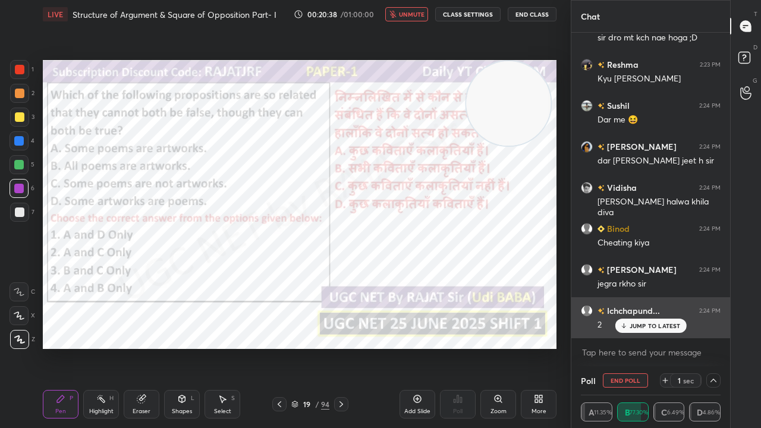
click at [641, 321] on div "JUMP TO LATEST" at bounding box center [650, 326] width 71 height 14
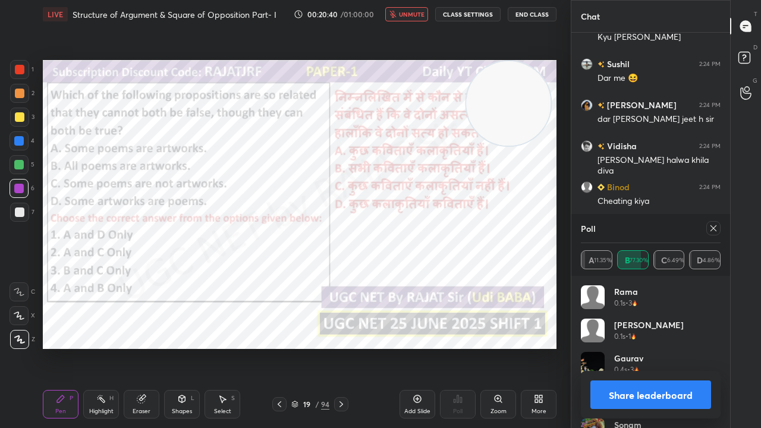
click at [715, 225] on icon at bounding box center [714, 229] width 10 height 10
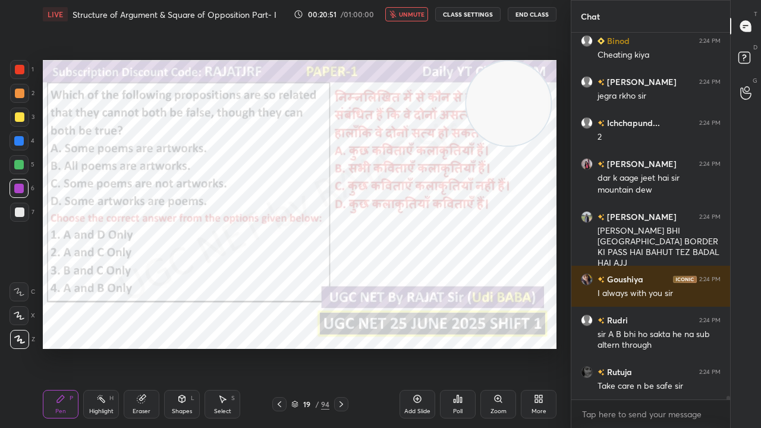
click at [407, 11] on span "unmute" at bounding box center [412, 14] width 26 height 8
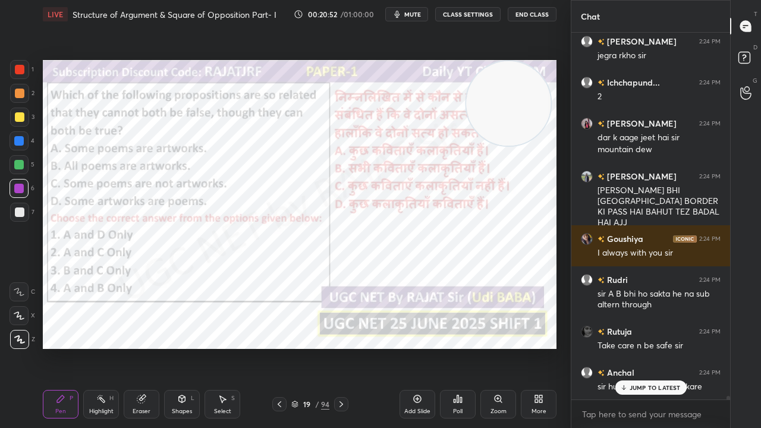
click at [406, 11] on button "mute" at bounding box center [406, 14] width 43 height 14
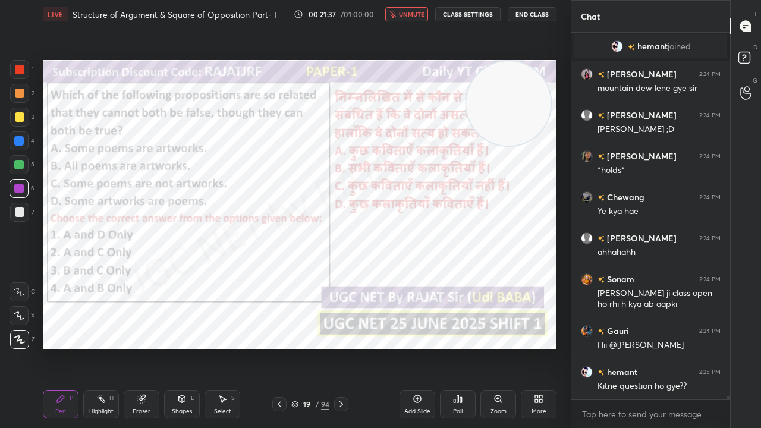
click at [402, 12] on span "unmute" at bounding box center [412, 14] width 26 height 8
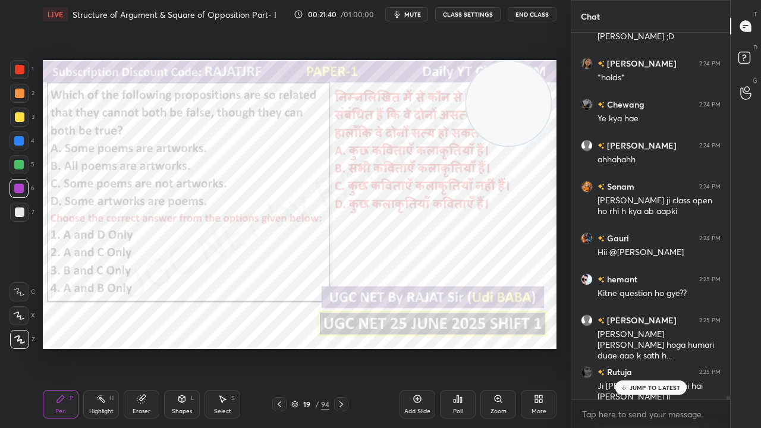
click at [18, 140] on div at bounding box center [19, 141] width 10 height 10
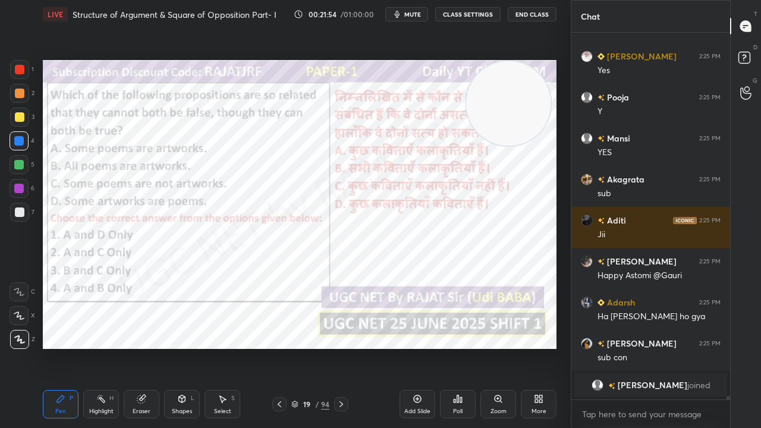
scroll to position [38492, 0]
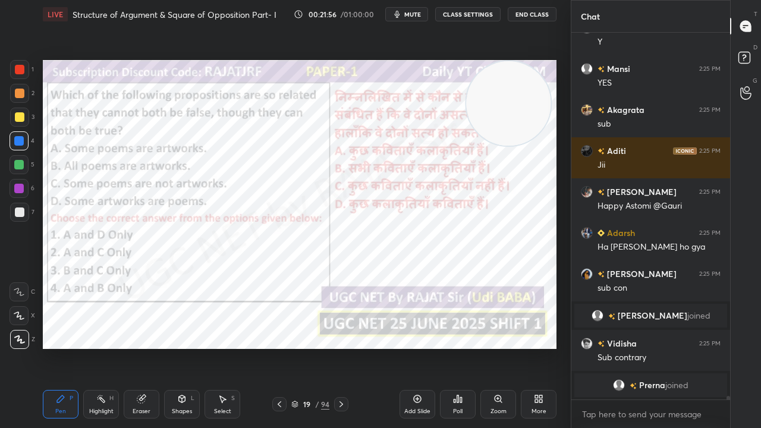
click at [19, 67] on div at bounding box center [20, 70] width 10 height 10
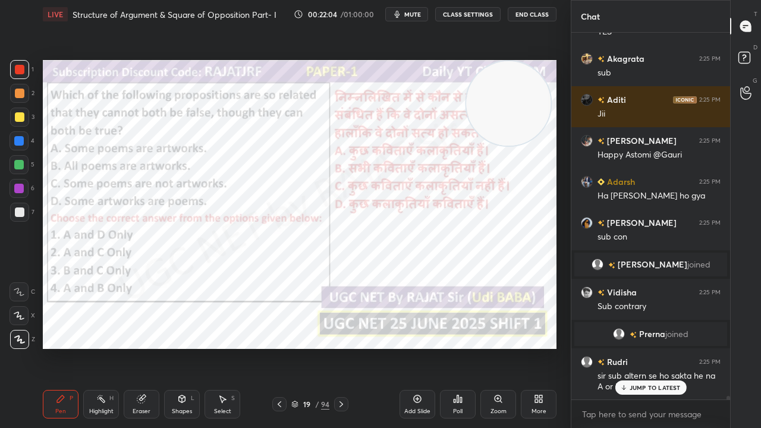
click at [303, 347] on div "19" at bounding box center [307, 404] width 12 height 7
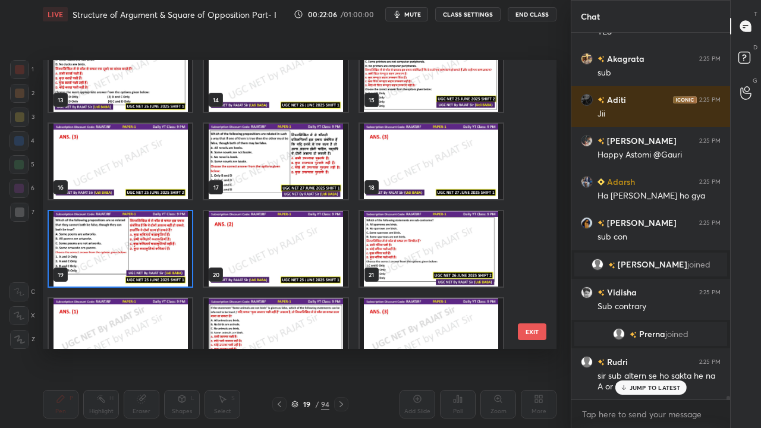
scroll to position [38591, 0]
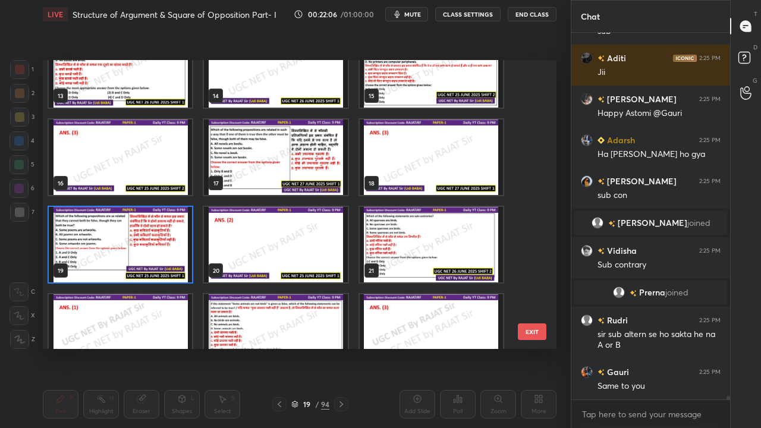
click at [180, 249] on img "grid" at bounding box center [120, 245] width 143 height 76
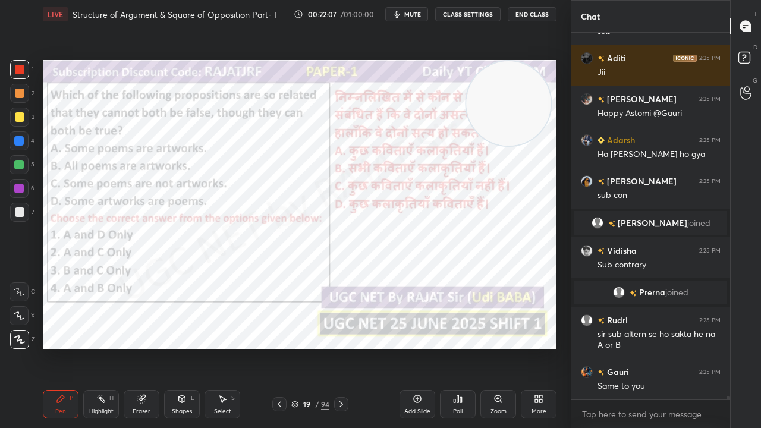
click at [181, 248] on img "grid" at bounding box center [120, 245] width 143 height 76
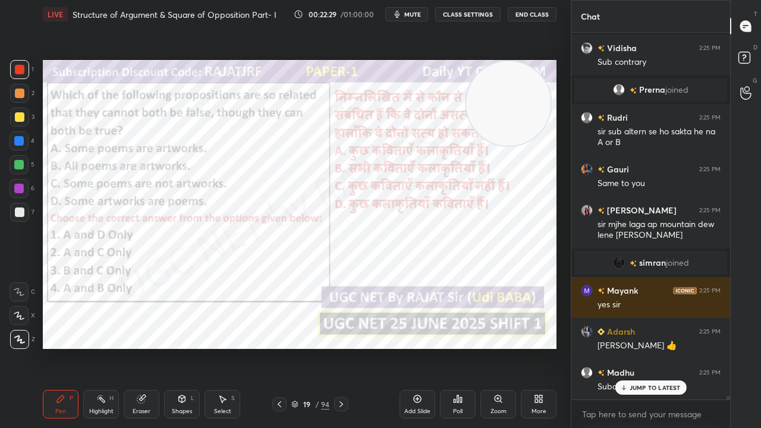
scroll to position [38766, 0]
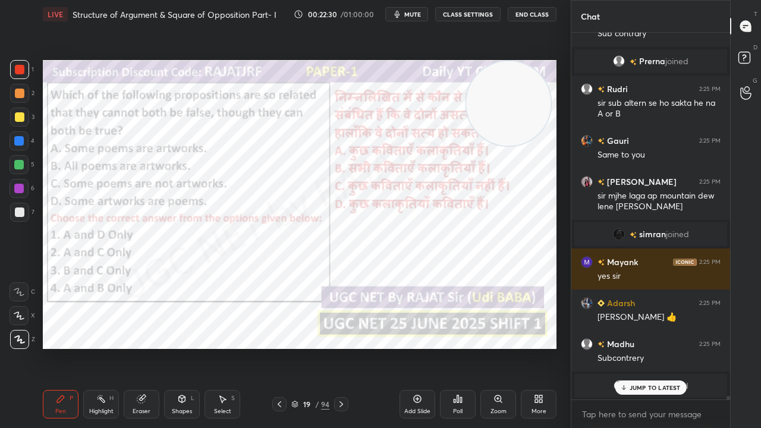
click at [657, 347] on p "JUMP TO LATEST" at bounding box center [655, 387] width 51 height 7
drag, startPoint x: 306, startPoint y: 398, endPoint x: 315, endPoint y: 356, distance: 43.9
click at [306, 347] on div "19 / 94" at bounding box center [310, 404] width 76 height 14
click at [304, 347] on div "19" at bounding box center [307, 404] width 12 height 7
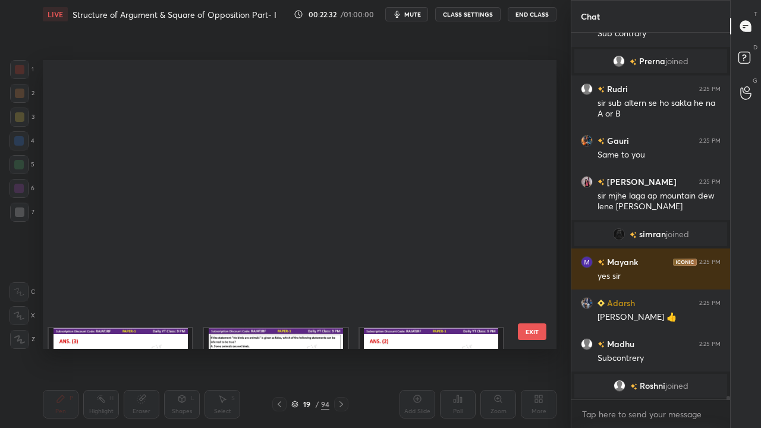
scroll to position [38807, 0]
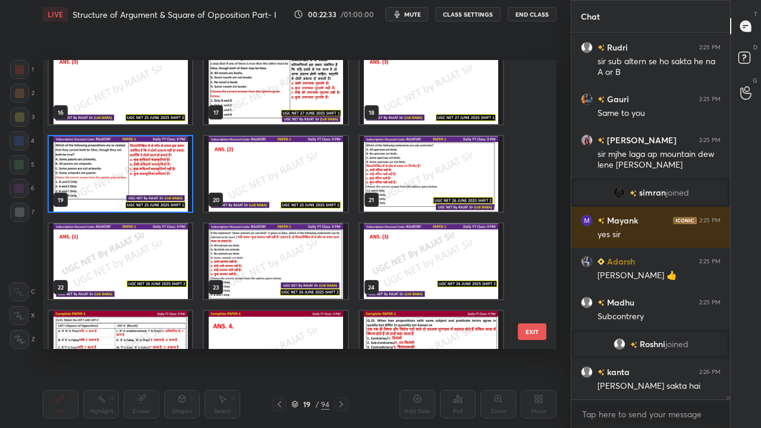
click at [407, 169] on img "grid" at bounding box center [431, 174] width 143 height 76
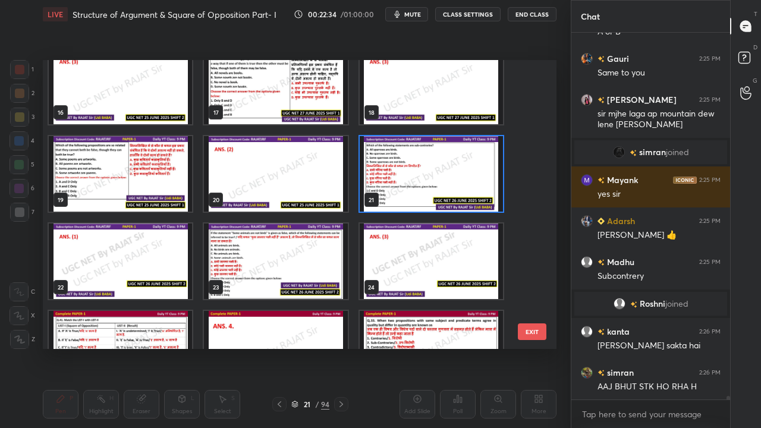
click at [407, 169] on img "grid" at bounding box center [431, 174] width 143 height 76
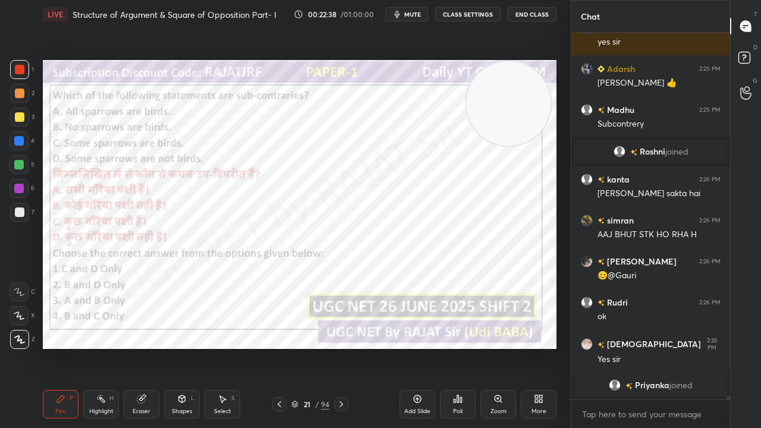
drag, startPoint x: 304, startPoint y: 406, endPoint x: 308, endPoint y: 388, distance: 18.2
click at [304, 347] on div "21" at bounding box center [307, 404] width 12 height 7
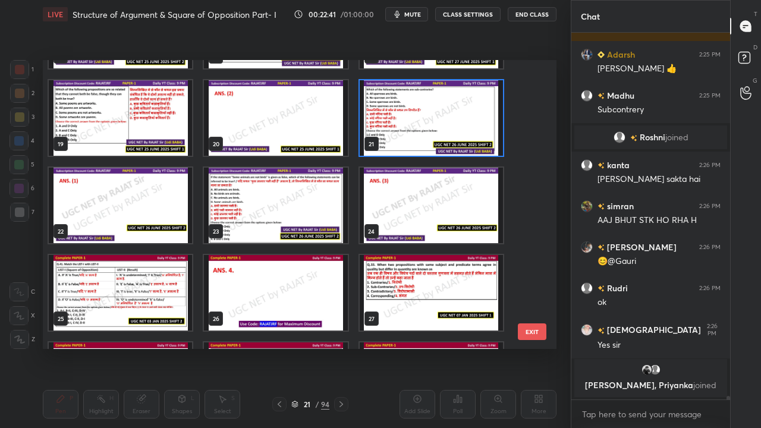
click at [434, 111] on img "grid" at bounding box center [431, 118] width 143 height 76
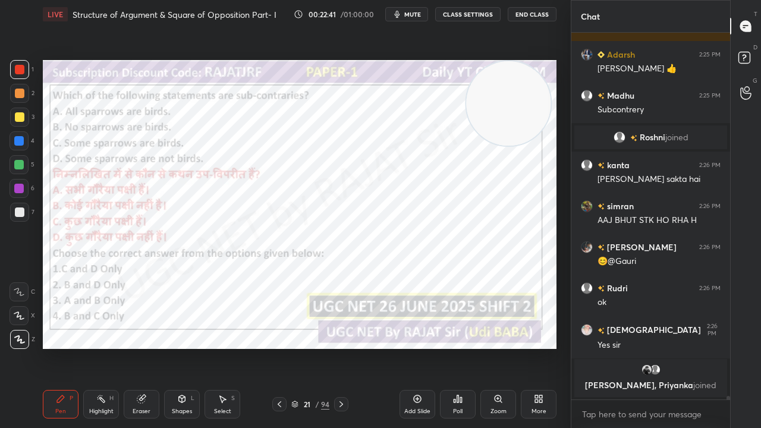
click at [434, 111] on img "grid" at bounding box center [431, 118] width 143 height 76
click at [420, 15] on span "mute" at bounding box center [412, 14] width 17 height 8
click at [307, 347] on div "21" at bounding box center [307, 404] width 12 height 7
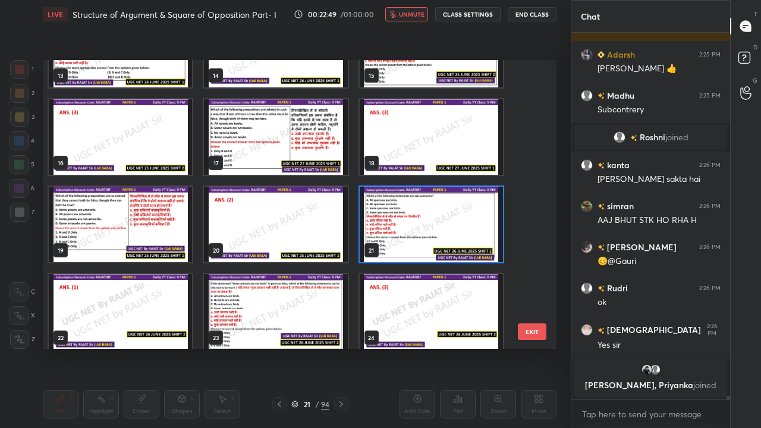
click at [394, 221] on img "grid" at bounding box center [431, 225] width 143 height 76
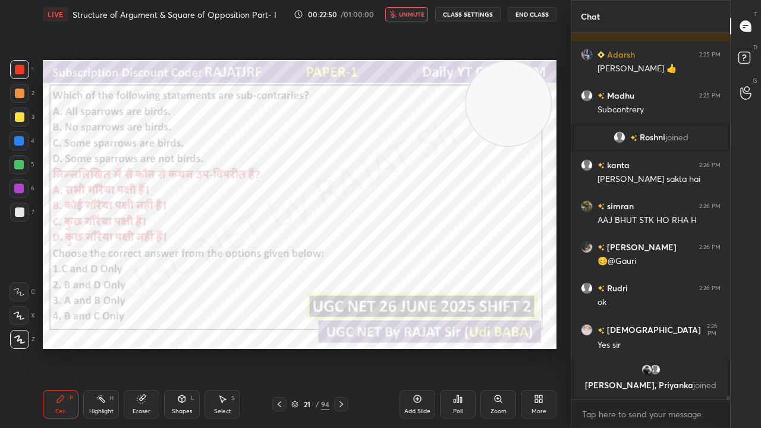
drag, startPoint x: 395, startPoint y: 221, endPoint x: 395, endPoint y: 228, distance: 7.1
click at [395, 222] on img "grid" at bounding box center [431, 225] width 143 height 76
click at [457, 347] on icon at bounding box center [458, 399] width 10 height 10
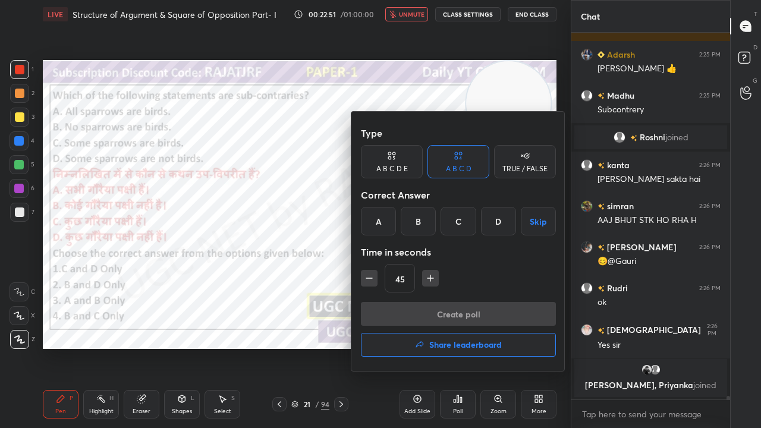
click at [382, 224] on div "A" at bounding box center [378, 221] width 35 height 29
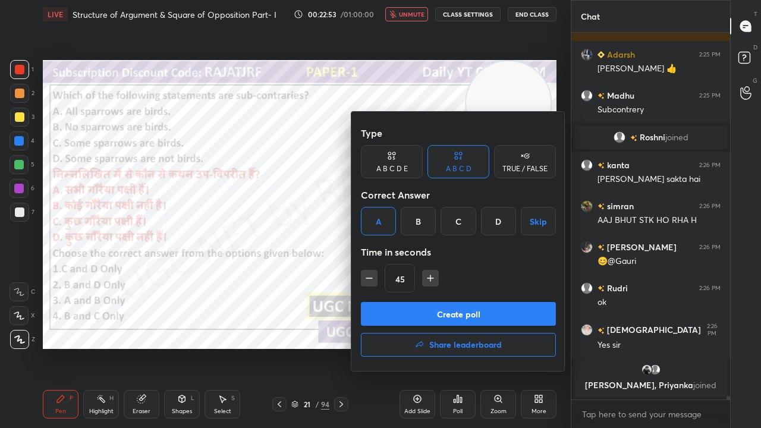
click at [430, 312] on button "Create poll" at bounding box center [458, 314] width 195 height 24
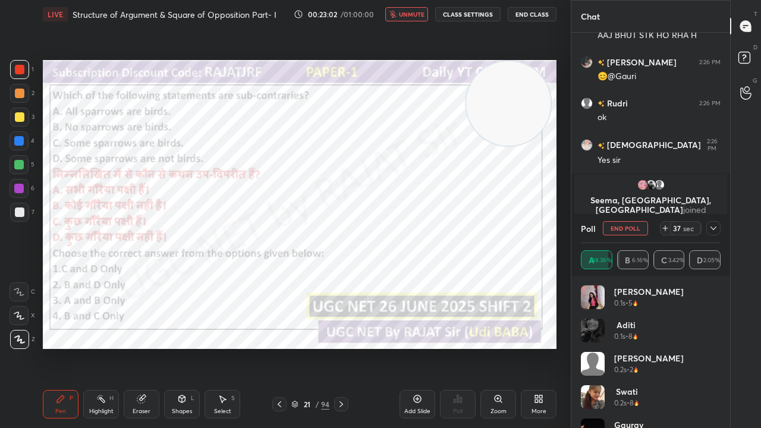
drag, startPoint x: 419, startPoint y: 13, endPoint x: 419, endPoint y: 24, distance: 10.7
click at [418, 13] on span "unmute" at bounding box center [412, 14] width 26 height 8
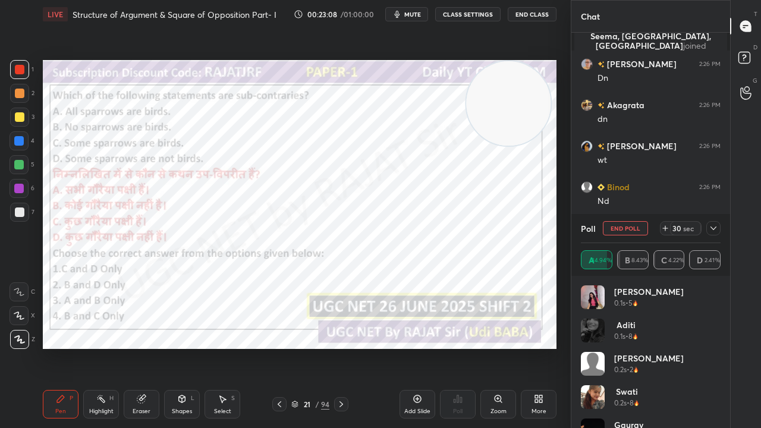
click at [716, 227] on icon at bounding box center [714, 229] width 6 height 4
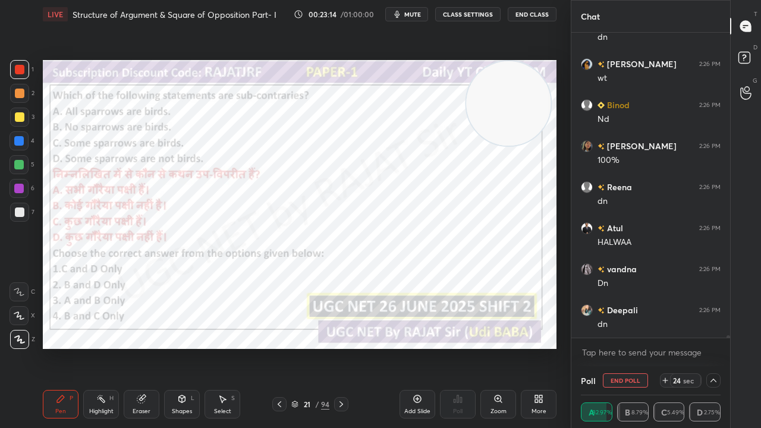
click at [186, 347] on div "Shapes L" at bounding box center [182, 404] width 36 height 29
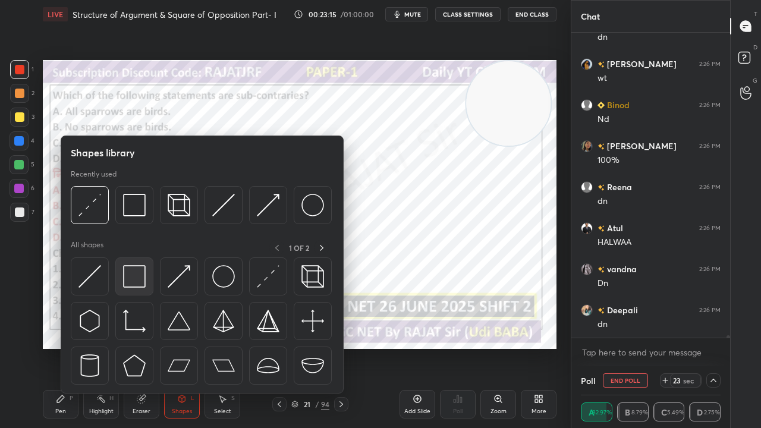
click at [140, 274] on img at bounding box center [134, 276] width 23 height 23
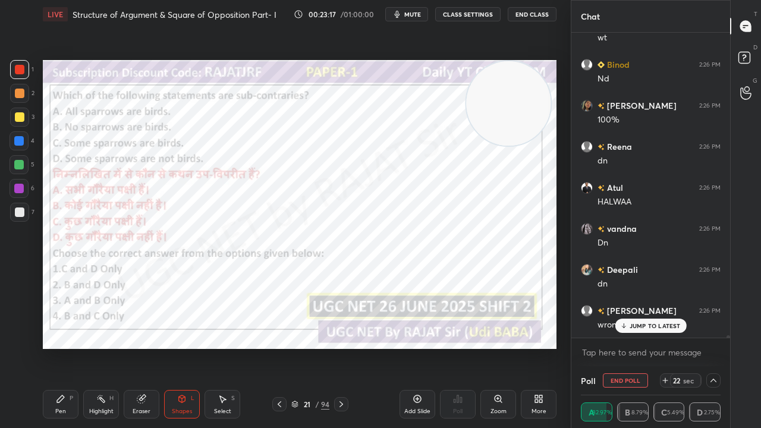
click at [65, 347] on icon at bounding box center [61, 399] width 10 height 10
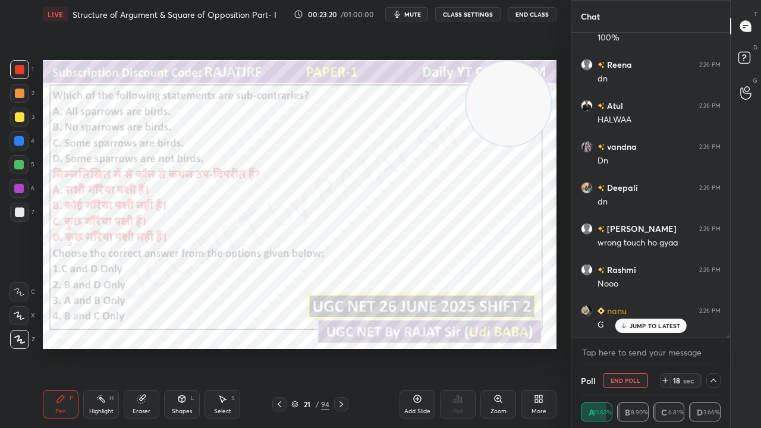
click at [17, 138] on div at bounding box center [19, 141] width 10 height 10
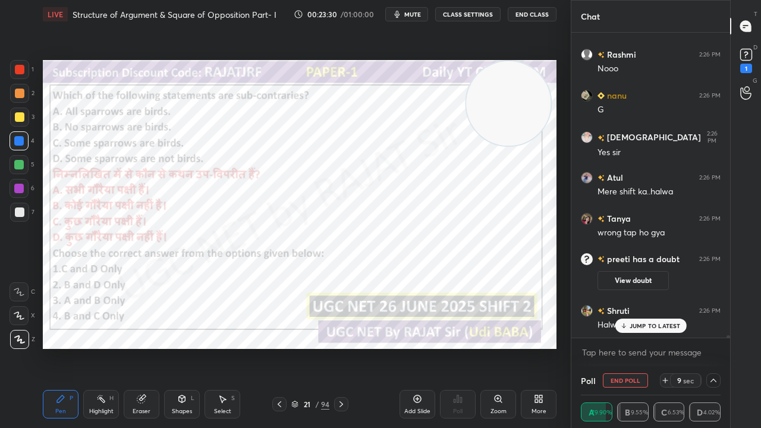
click at [307, 347] on div "21" at bounding box center [307, 404] width 12 height 7
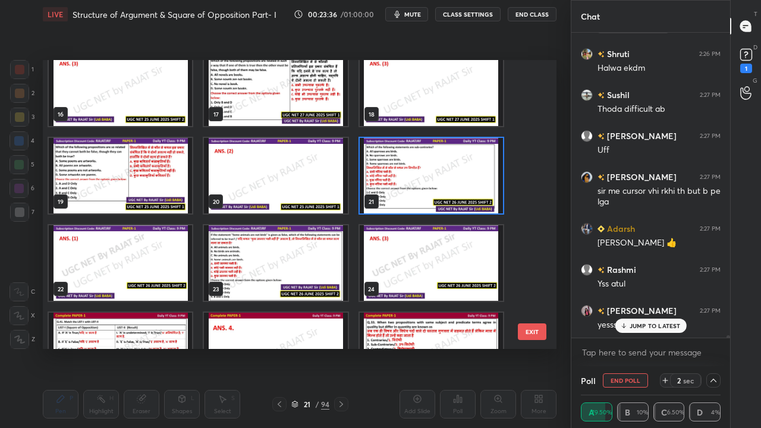
click at [307, 260] on img "grid" at bounding box center [275, 263] width 143 height 76
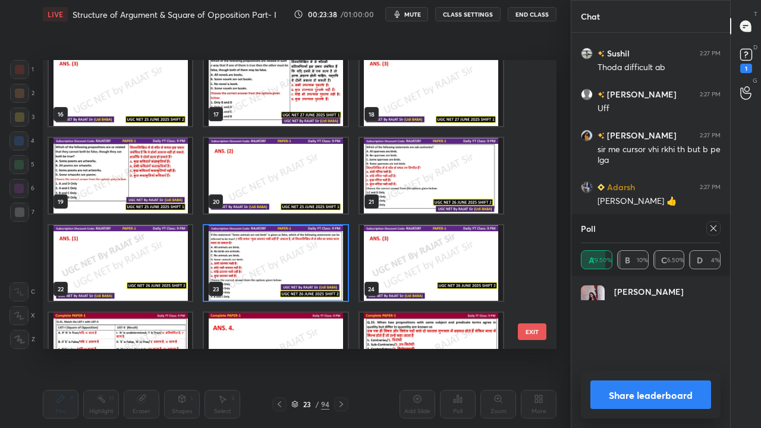
click at [307, 260] on img "grid" at bounding box center [275, 263] width 143 height 76
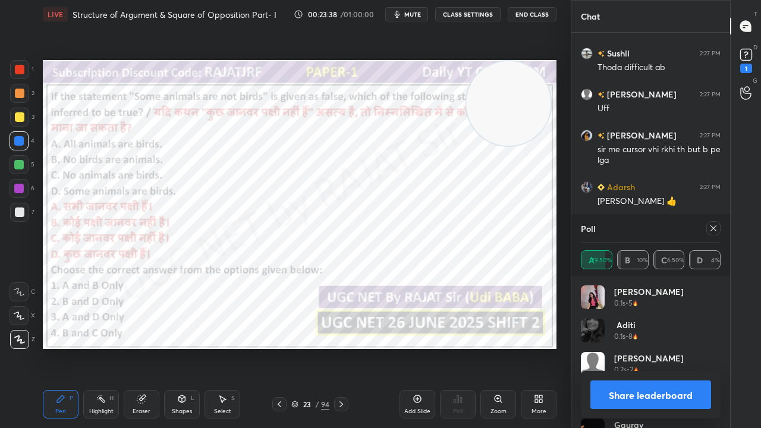
click at [307, 260] on img "grid" at bounding box center [275, 263] width 143 height 76
drag, startPoint x: 716, startPoint y: 228, endPoint x: 706, endPoint y: 221, distance: 11.5
click at [716, 227] on icon at bounding box center [714, 229] width 10 height 10
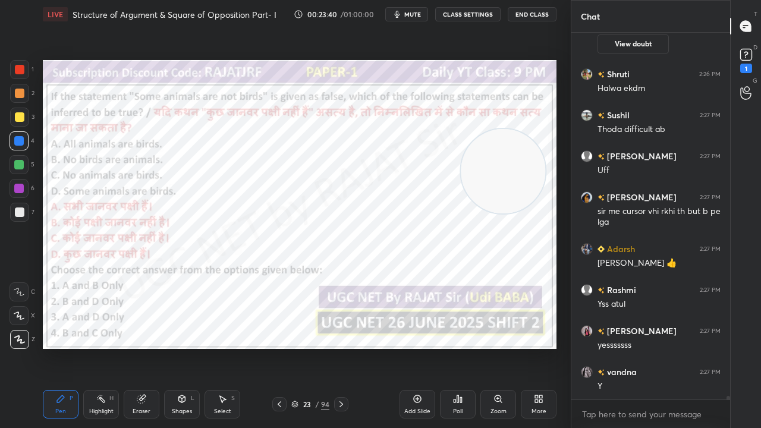
drag, startPoint x: 510, startPoint y: 139, endPoint x: 504, endPoint y: 208, distance: 68.7
click at [507, 213] on video at bounding box center [503, 171] width 84 height 84
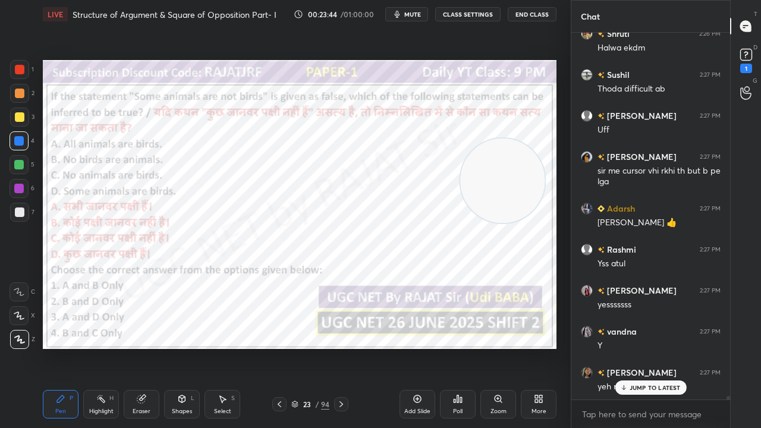
click at [310, 347] on div "23 / 94" at bounding box center [310, 404] width 38 height 11
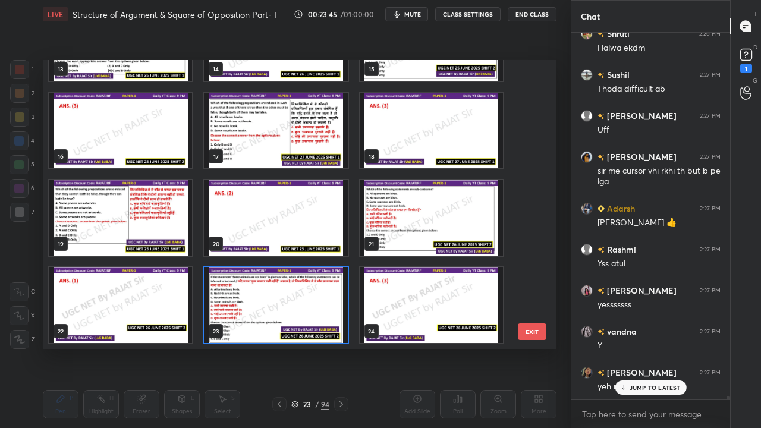
click at [291, 297] on img "grid" at bounding box center [275, 306] width 143 height 76
click at [292, 296] on img "grid" at bounding box center [275, 306] width 143 height 76
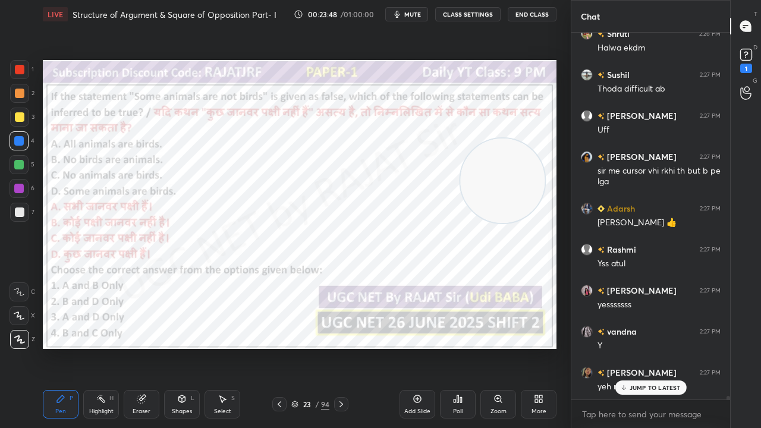
click at [456, 347] on div "Poll" at bounding box center [458, 404] width 36 height 29
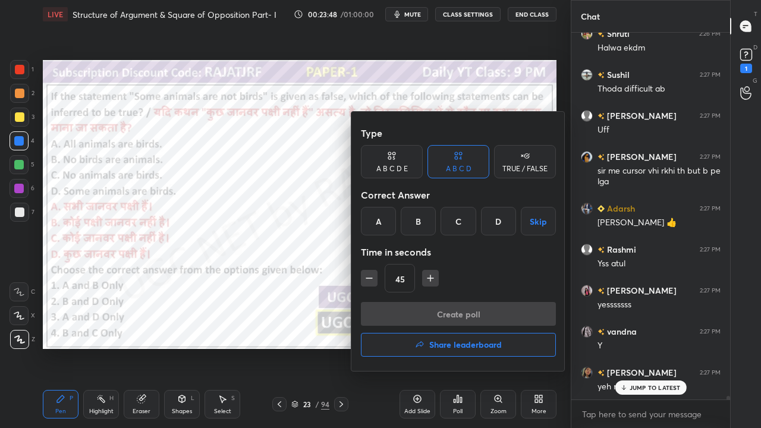
click at [445, 345] on h4 "Share leaderboard" at bounding box center [465, 345] width 73 height 8
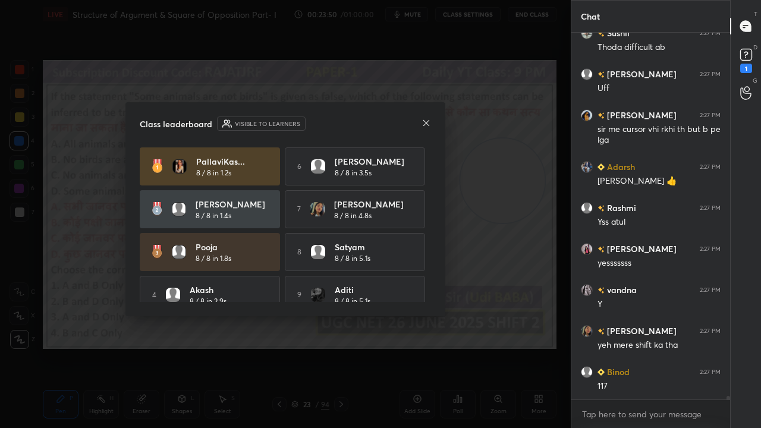
click at [426, 122] on icon at bounding box center [427, 123] width 10 height 10
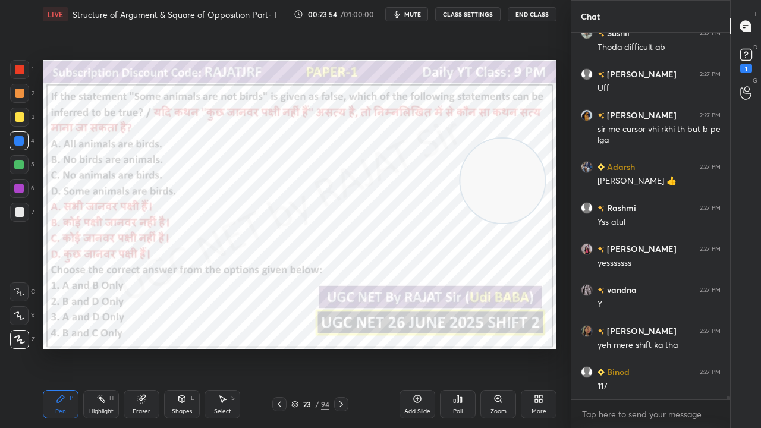
click at [307, 347] on div "23" at bounding box center [307, 404] width 12 height 7
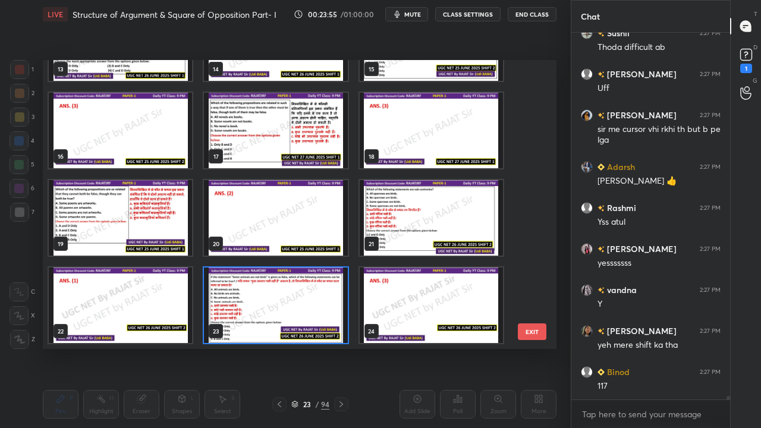
click at [265, 302] on img "grid" at bounding box center [275, 306] width 143 height 76
click at [266, 301] on img "grid" at bounding box center [275, 306] width 143 height 76
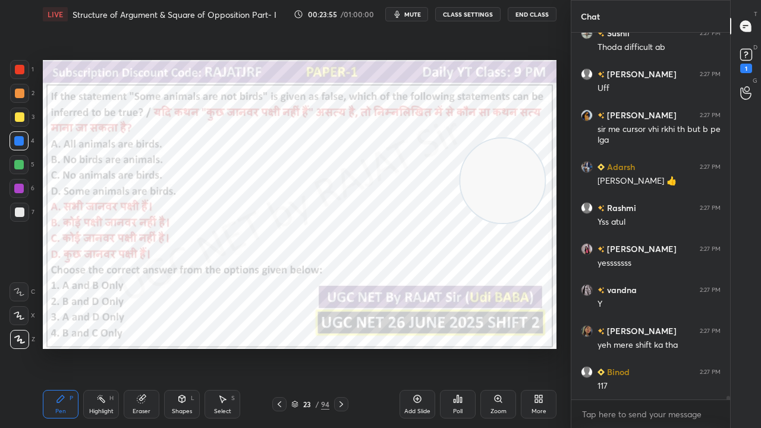
click at [459, 347] on icon at bounding box center [458, 399] width 10 height 10
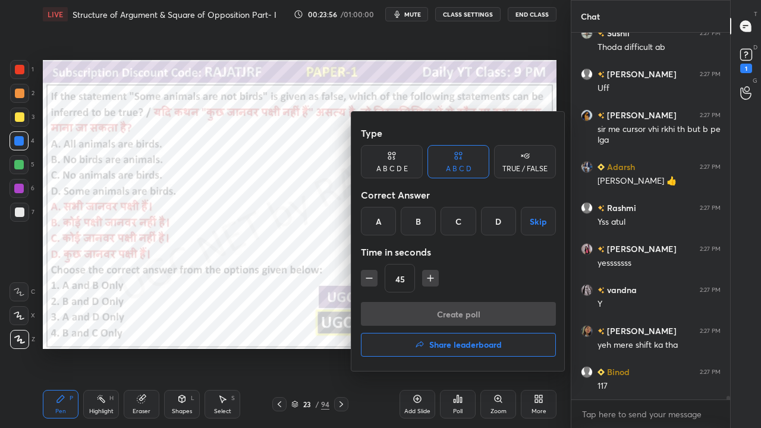
drag, startPoint x: 458, startPoint y: 223, endPoint x: 434, endPoint y: 265, distance: 48.5
click at [457, 223] on div "C" at bounding box center [458, 221] width 35 height 29
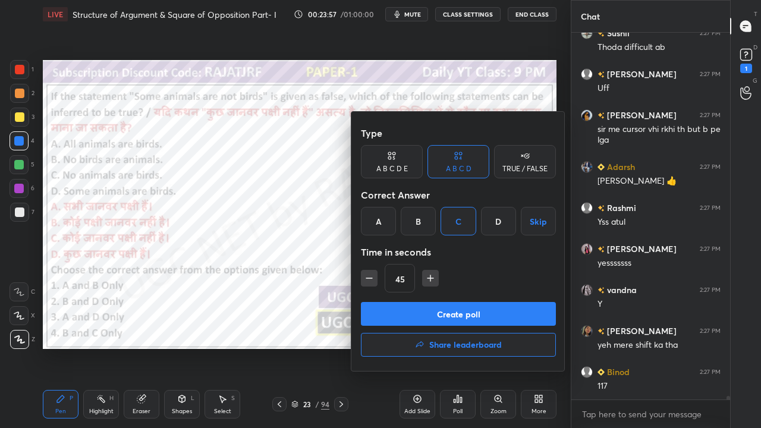
click at [415, 307] on button "Create poll" at bounding box center [458, 314] width 195 height 24
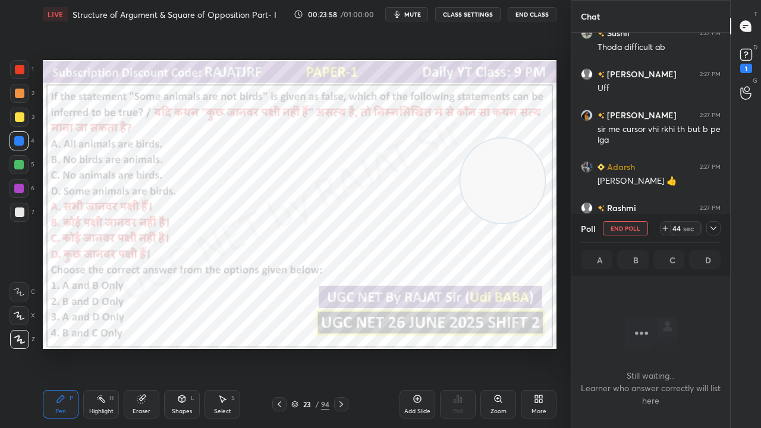
click at [416, 17] on span "mute" at bounding box center [412, 14] width 17 height 8
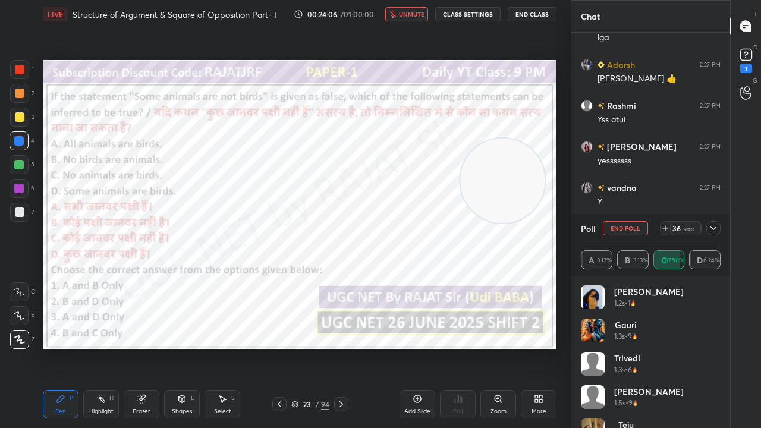
click at [416, 11] on span "unmute" at bounding box center [412, 14] width 26 height 8
click at [716, 222] on div at bounding box center [713, 228] width 14 height 14
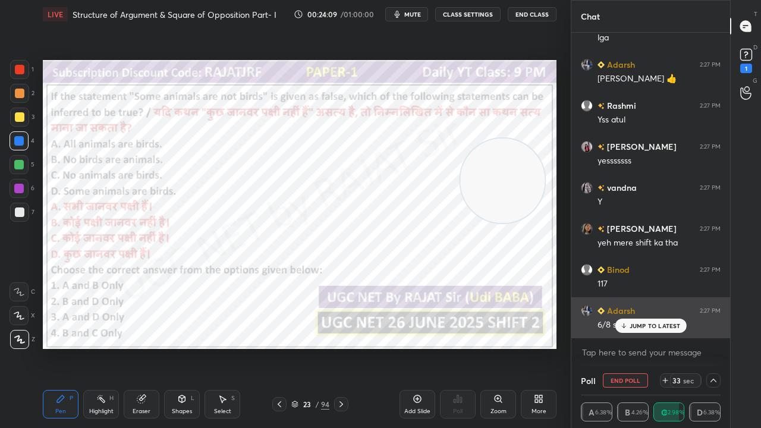
drag, startPoint x: 634, startPoint y: 324, endPoint x: 610, endPoint y: 310, distance: 28.0
click at [629, 322] on div "JUMP TO LATEST" at bounding box center [650, 326] width 71 height 14
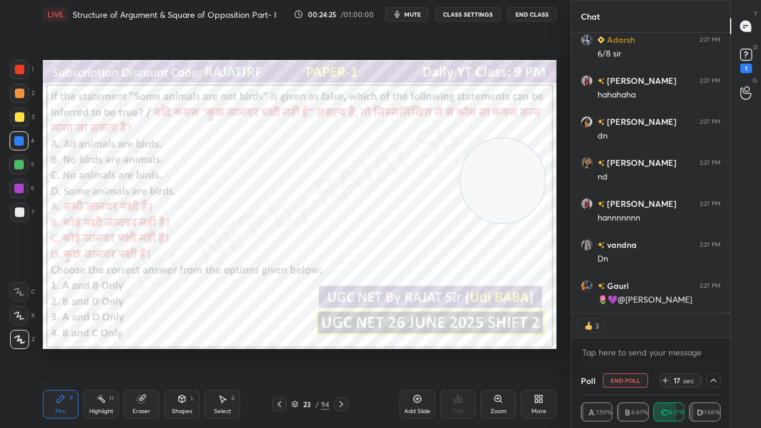
click at [21, 69] on div at bounding box center [20, 70] width 10 height 10
click at [19, 193] on div at bounding box center [19, 188] width 19 height 19
click at [186, 347] on div "Shapes L" at bounding box center [182, 404] width 36 height 29
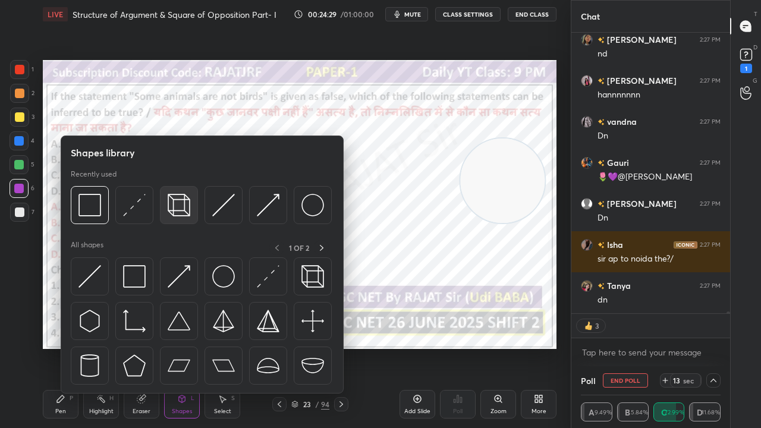
click at [168, 211] on img at bounding box center [179, 205] width 23 height 23
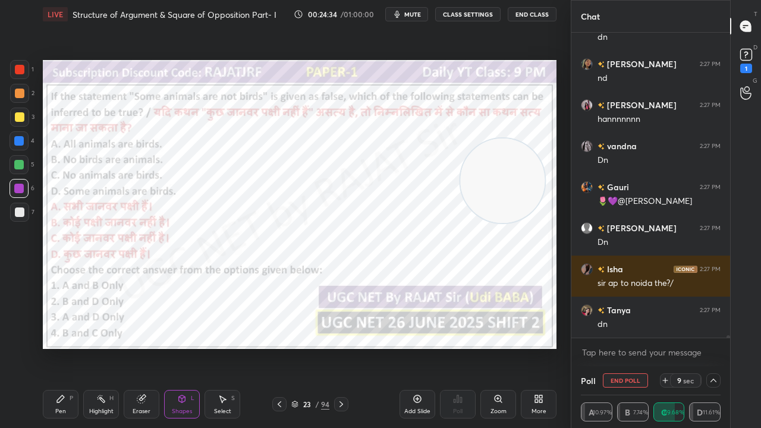
drag, startPoint x: 142, startPoint y: 407, endPoint x: 165, endPoint y: 359, distance: 54.3
click at [143, 347] on div "Eraser" at bounding box center [142, 404] width 36 height 29
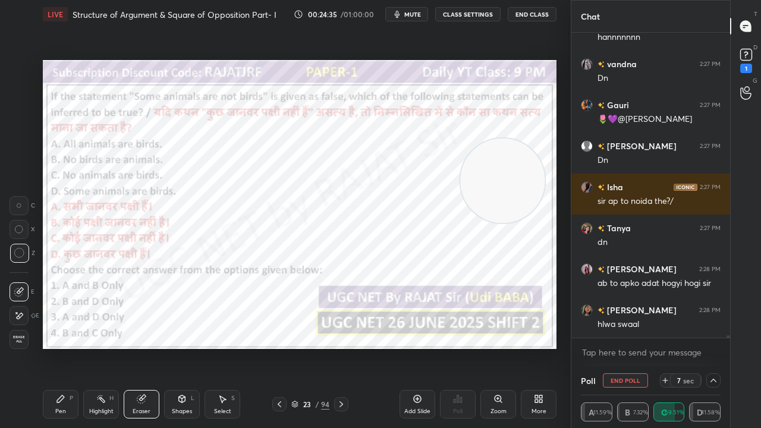
click at [61, 347] on div "Pen P" at bounding box center [61, 404] width 36 height 29
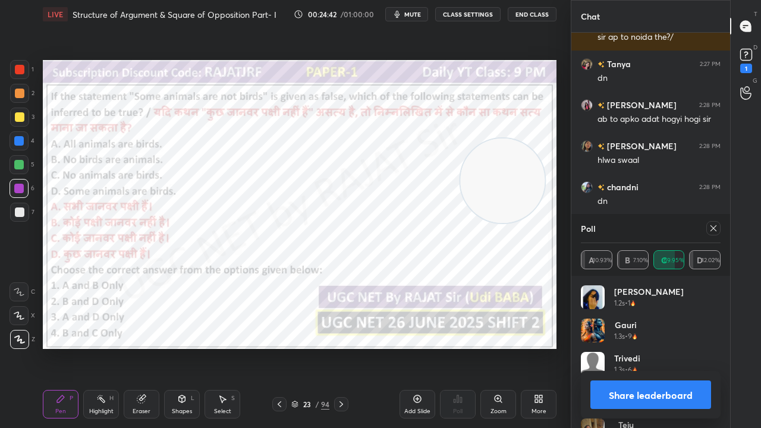
click at [20, 138] on div at bounding box center [19, 141] width 10 height 10
click at [715, 226] on icon at bounding box center [714, 229] width 10 height 10
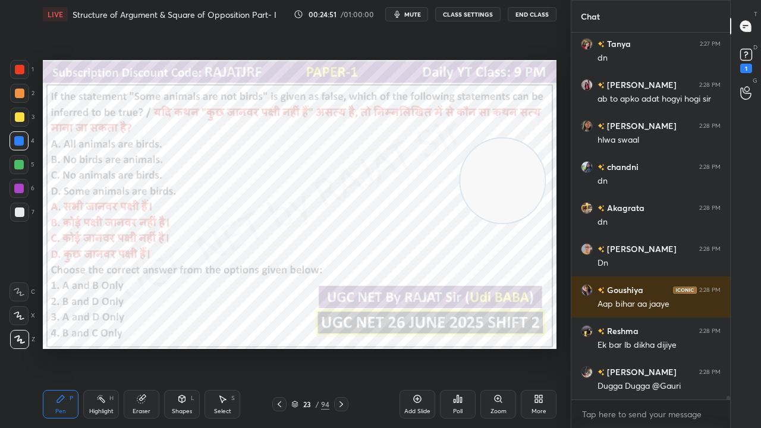
drag, startPoint x: 18, startPoint y: 62, endPoint x: 30, endPoint y: 73, distance: 15.6
click at [23, 65] on div at bounding box center [19, 69] width 19 height 19
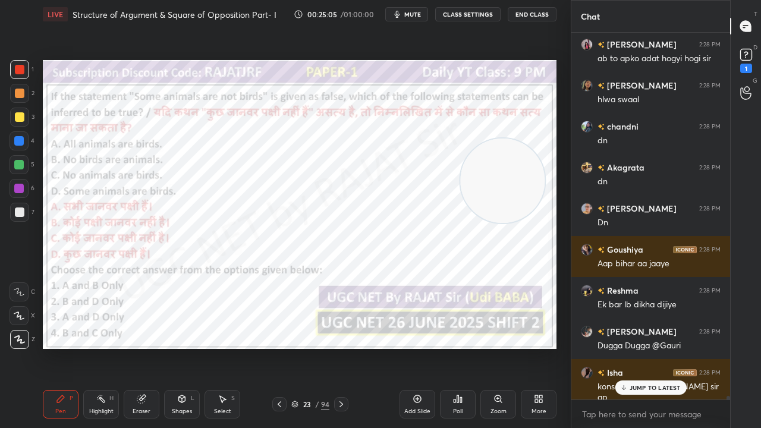
click at [315, 347] on div "/" at bounding box center [317, 404] width 4 height 7
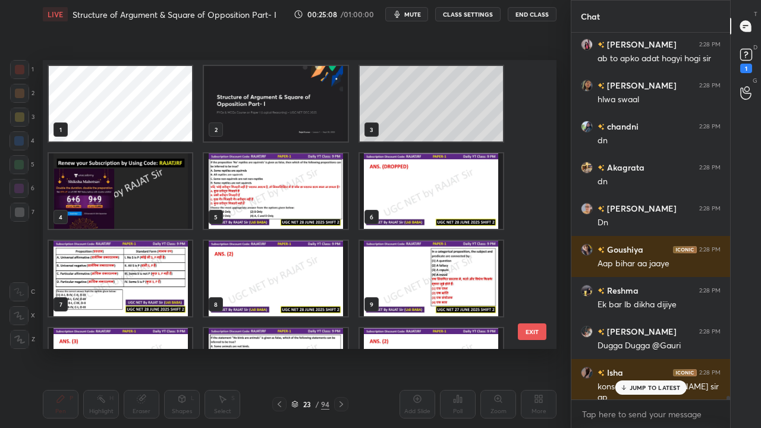
click at [286, 174] on img "grid" at bounding box center [275, 191] width 143 height 76
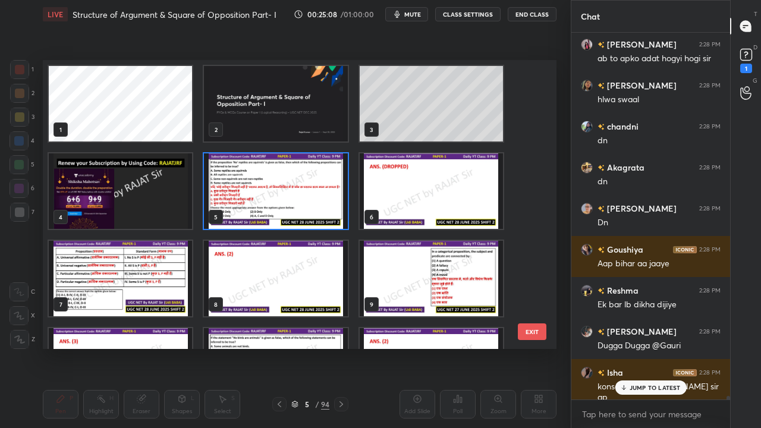
click at [287, 174] on img "grid" at bounding box center [275, 191] width 143 height 76
click at [287, 172] on img "grid" at bounding box center [275, 191] width 143 height 76
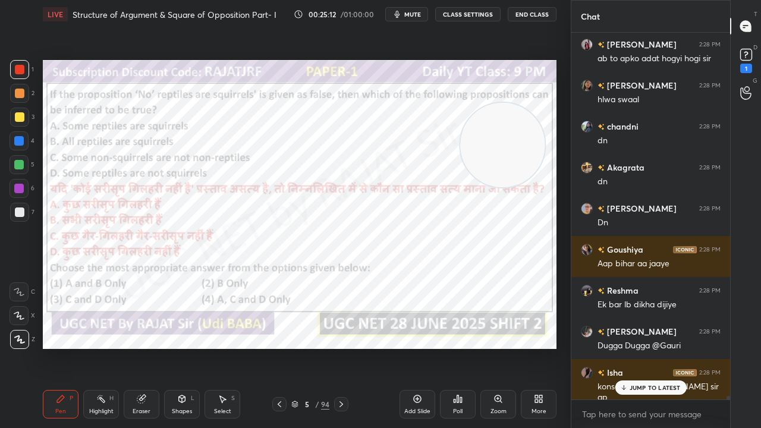
drag, startPoint x: 491, startPoint y: 171, endPoint x: 490, endPoint y: 134, distance: 36.9
click at [496, 134] on video at bounding box center [502, 145] width 84 height 84
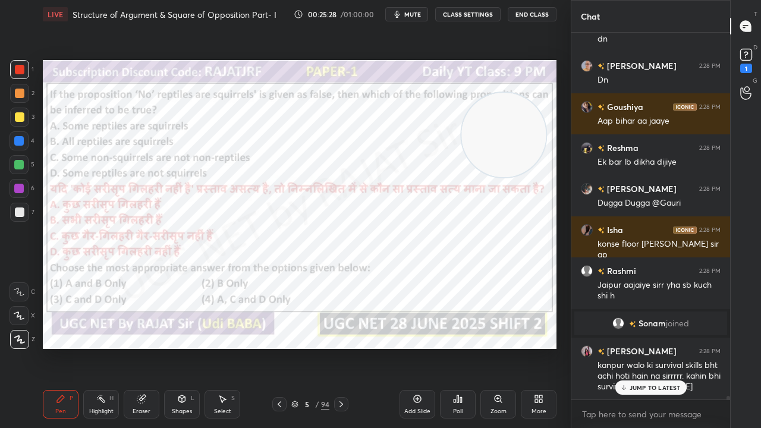
click at [643, 347] on p "JUMP TO LATEST" at bounding box center [655, 387] width 51 height 7
click at [454, 347] on icon at bounding box center [458, 399] width 10 height 10
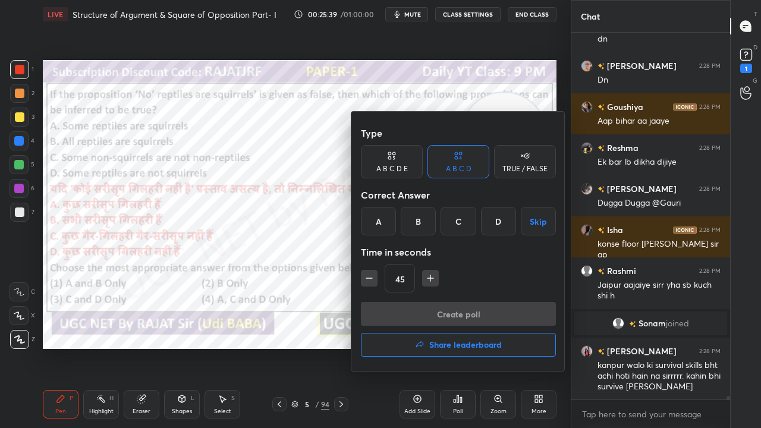
click at [382, 220] on div "A" at bounding box center [378, 221] width 35 height 29
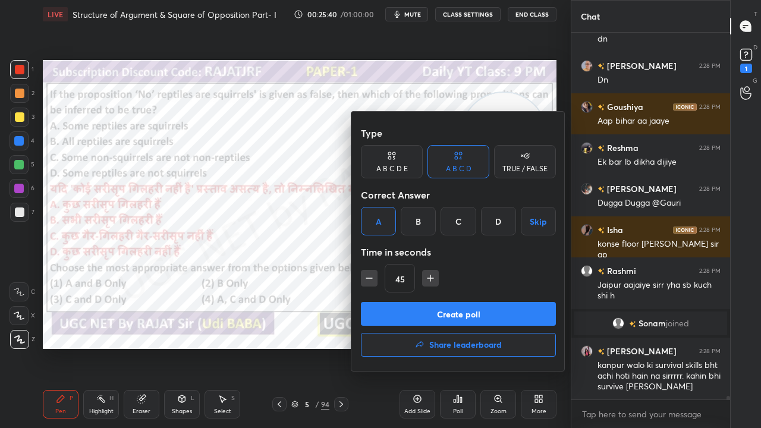
click at [383, 309] on button "Create poll" at bounding box center [458, 314] width 195 height 24
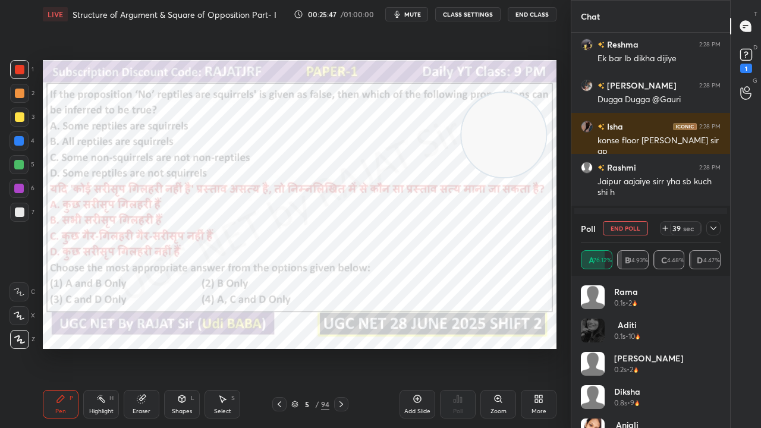
scroll to position [40530, 0]
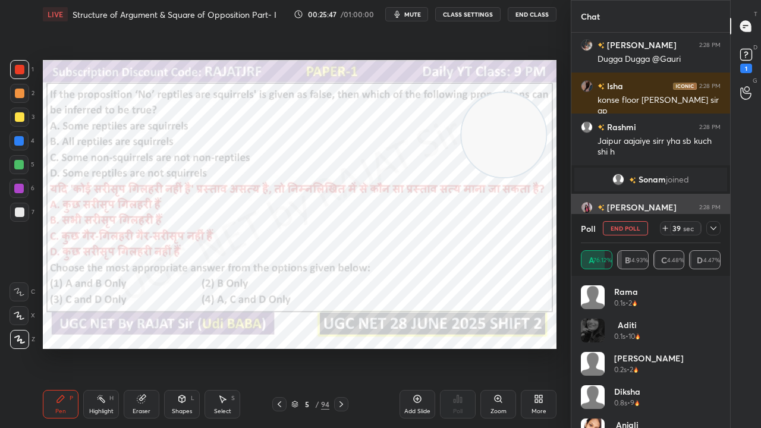
drag, startPoint x: 716, startPoint y: 230, endPoint x: 712, endPoint y: 235, distance: 6.4
click at [716, 230] on icon at bounding box center [714, 229] width 10 height 10
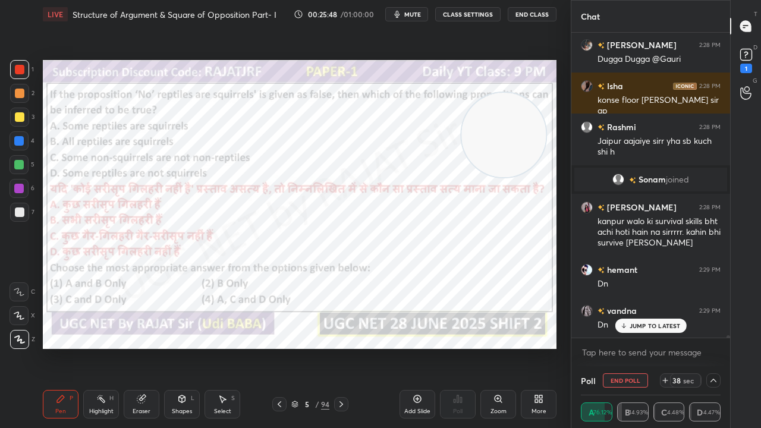
scroll to position [0, 0]
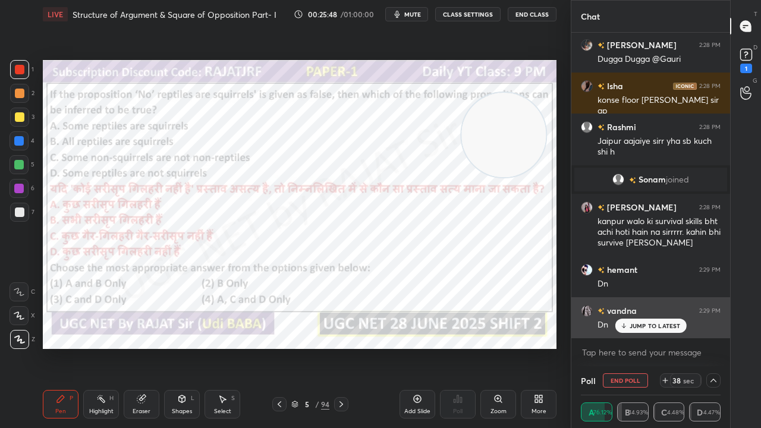
click at [649, 325] on p "JUMP TO LATEST" at bounding box center [655, 325] width 51 height 7
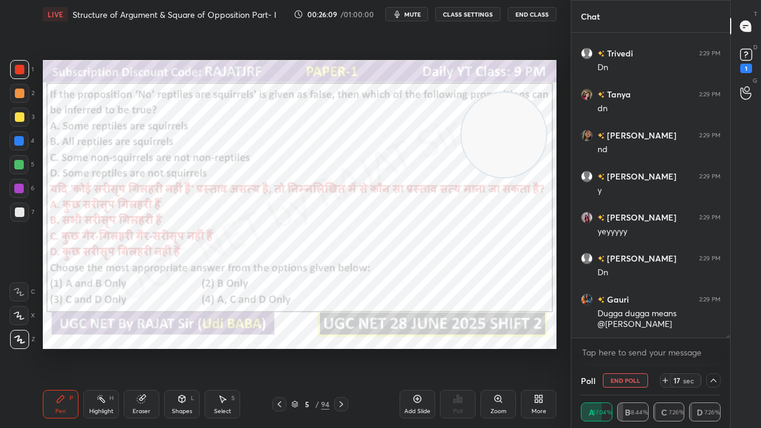
scroll to position [41197, 0]
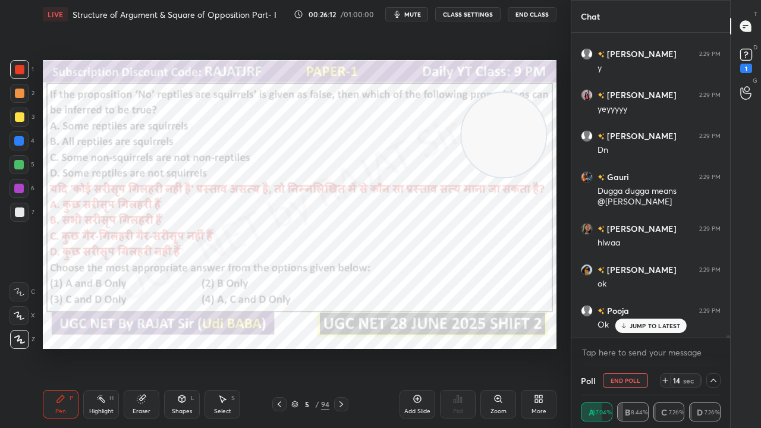
click at [15, 189] on div at bounding box center [19, 188] width 19 height 19
click at [18, 189] on div at bounding box center [19, 189] width 10 height 10
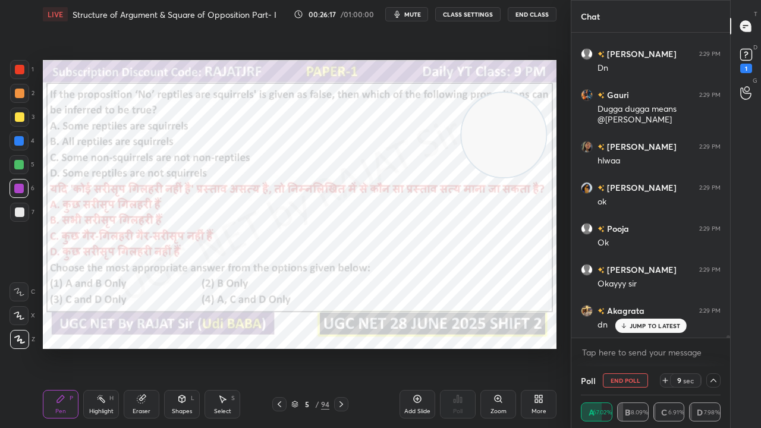
scroll to position [41321, 0]
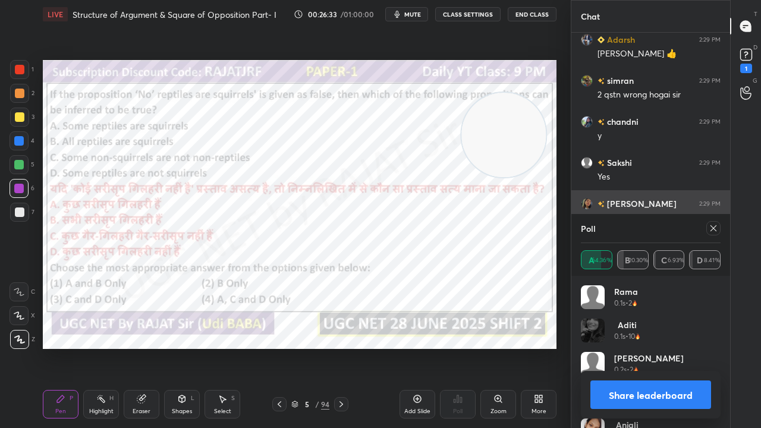
click at [712, 226] on icon at bounding box center [714, 229] width 10 height 10
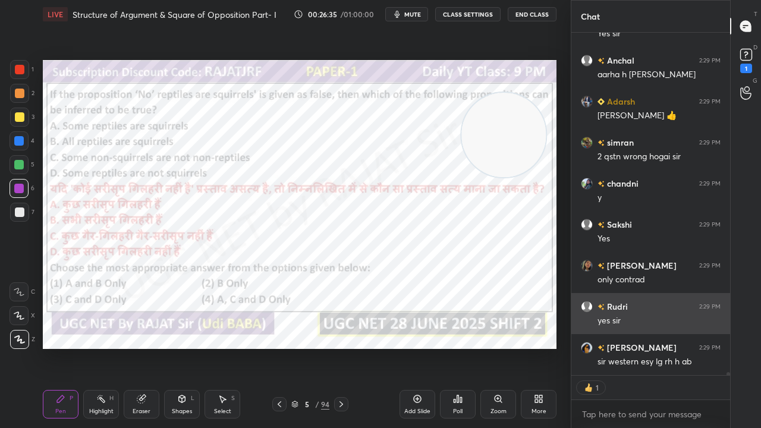
type textarea "x"
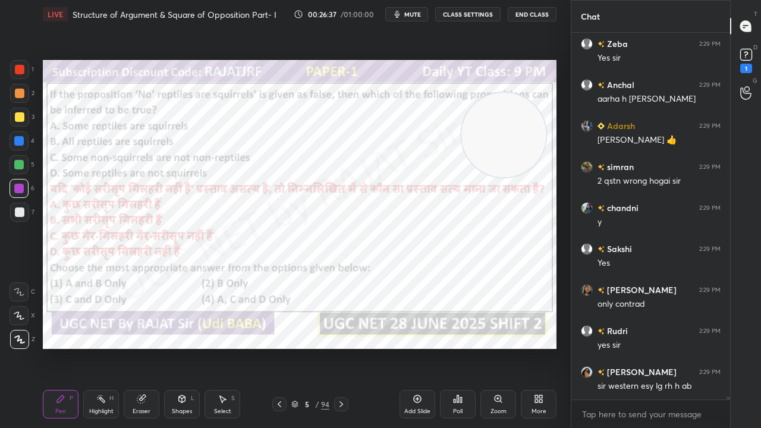
click at [305, 347] on div "5" at bounding box center [307, 404] width 12 height 7
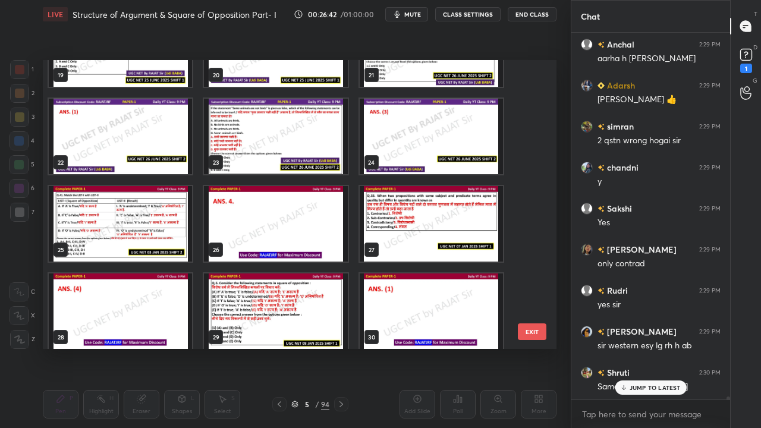
click at [445, 199] on img "grid" at bounding box center [431, 224] width 143 height 76
click at [445, 198] on img "grid" at bounding box center [431, 224] width 143 height 76
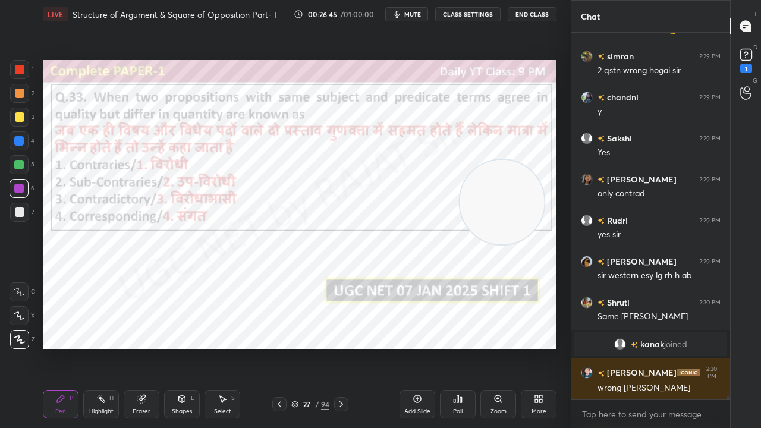
drag, startPoint x: 511, startPoint y: 156, endPoint x: 507, endPoint y: 214, distance: 58.4
click at [507, 215] on video at bounding box center [502, 202] width 84 height 84
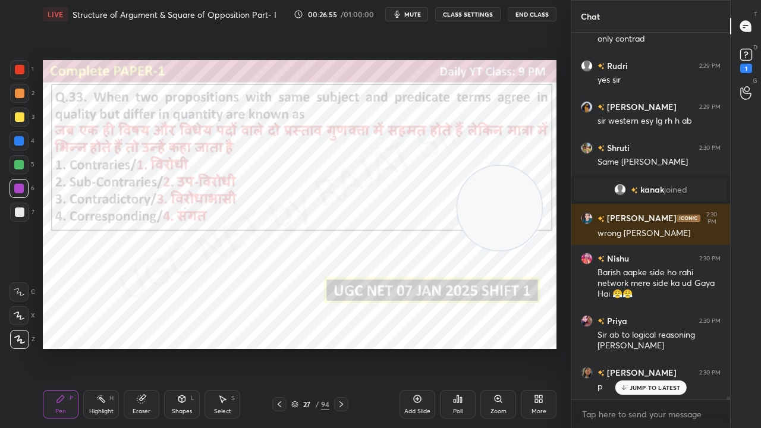
click at [308, 347] on div "27" at bounding box center [307, 404] width 12 height 7
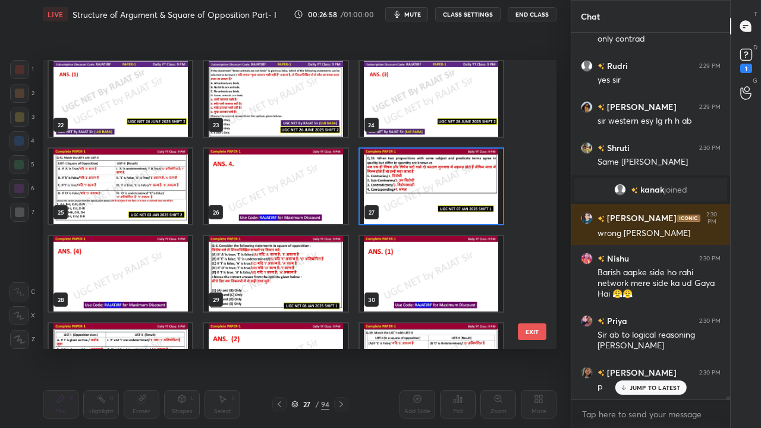
click at [442, 194] on img "grid" at bounding box center [431, 187] width 143 height 76
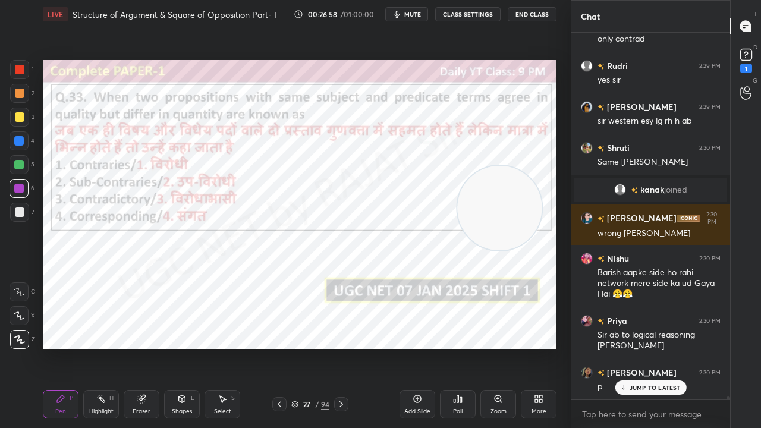
click at [442, 194] on img "grid" at bounding box center [431, 187] width 143 height 76
click at [459, 347] on icon at bounding box center [458, 399] width 10 height 10
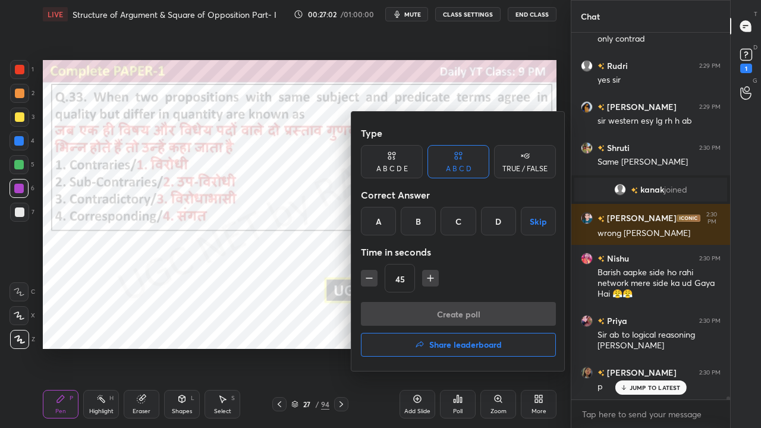
click at [207, 299] on div at bounding box center [380, 214] width 761 height 428
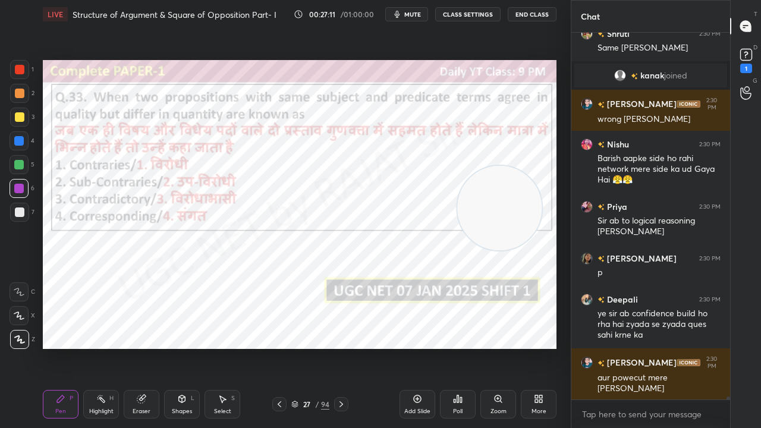
click at [460, 347] on div "Poll" at bounding box center [458, 404] width 36 height 29
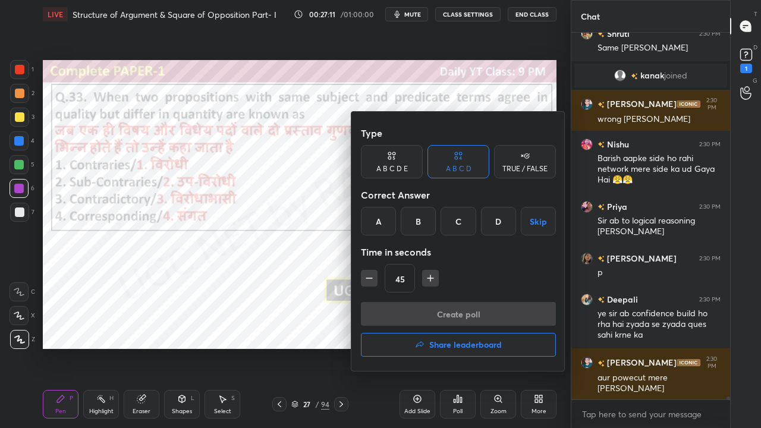
drag, startPoint x: 490, startPoint y: 219, endPoint x: 461, endPoint y: 260, distance: 50.8
click at [489, 219] on div "D" at bounding box center [498, 221] width 35 height 29
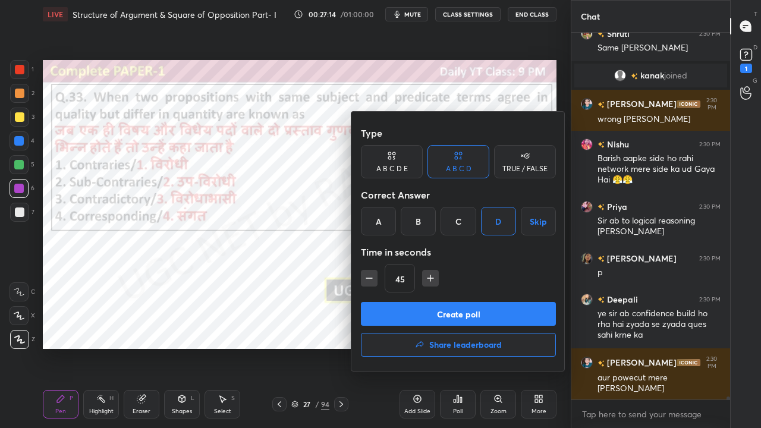
drag, startPoint x: 372, startPoint y: 281, endPoint x: 387, endPoint y: 294, distance: 20.2
click at [373, 281] on icon "button" at bounding box center [369, 278] width 12 height 12
type input "30"
click at [397, 304] on button "Create poll" at bounding box center [458, 314] width 195 height 24
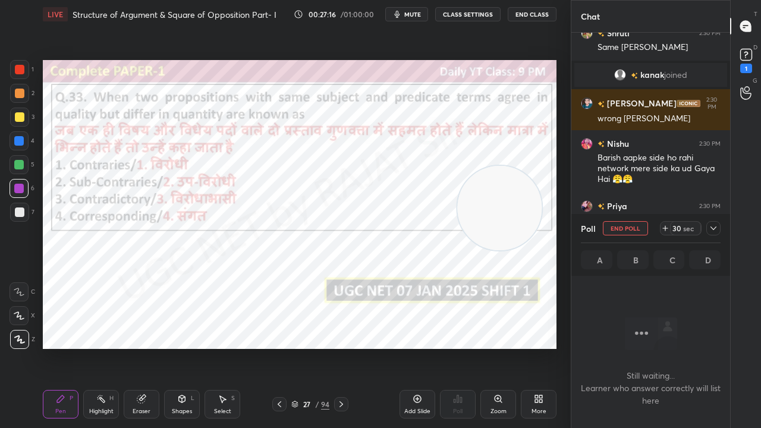
click at [714, 228] on icon at bounding box center [714, 229] width 10 height 10
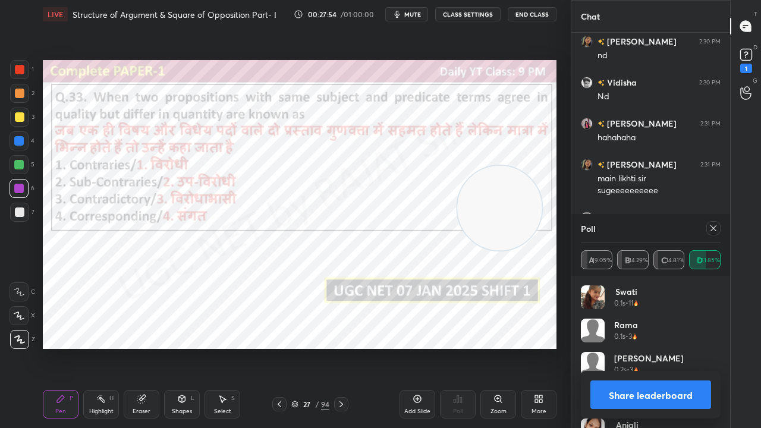
click at [712, 227] on icon at bounding box center [714, 228] width 6 height 6
type textarea "x"
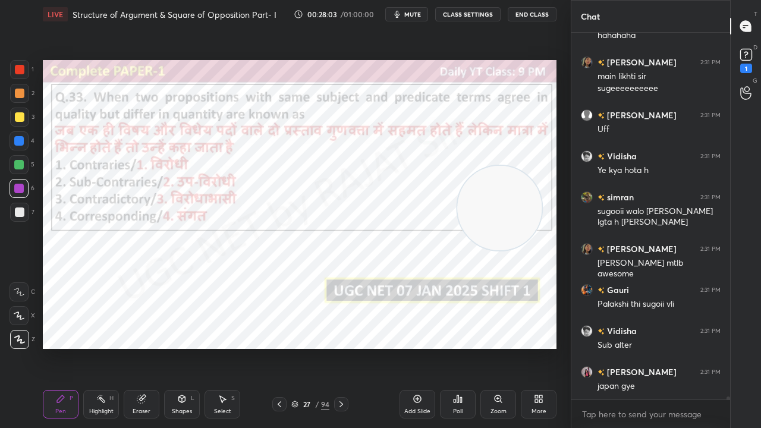
click at [302, 347] on div "27" at bounding box center [307, 404] width 12 height 7
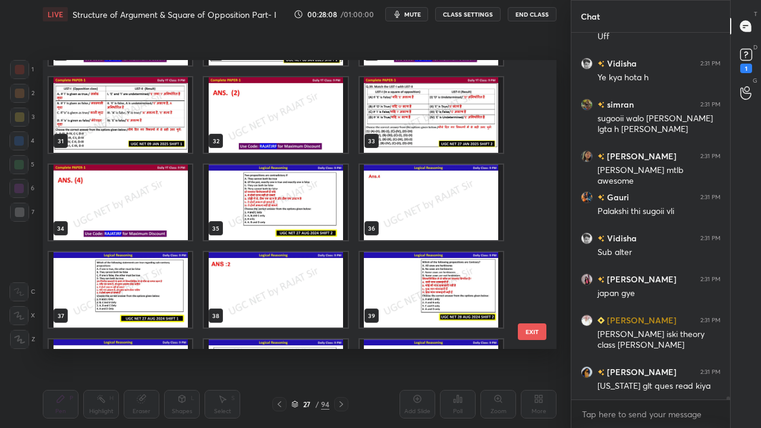
click at [307, 219] on img "grid" at bounding box center [275, 203] width 143 height 76
click at [307, 218] on img "grid" at bounding box center [275, 203] width 143 height 76
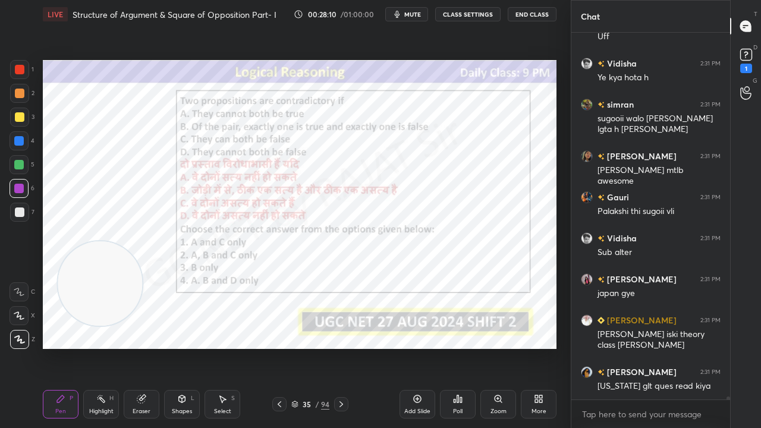
drag, startPoint x: 500, startPoint y: 194, endPoint x: 99, endPoint y: 266, distance: 407.7
click at [101, 270] on video at bounding box center [100, 283] width 84 height 84
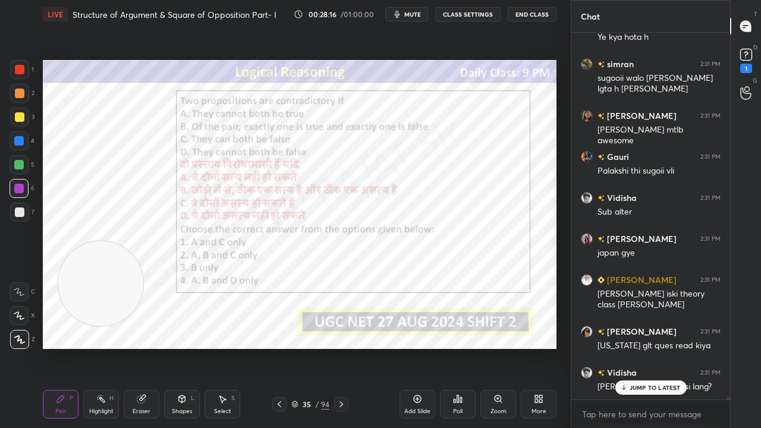
click at [317, 347] on div "/" at bounding box center [317, 404] width 4 height 7
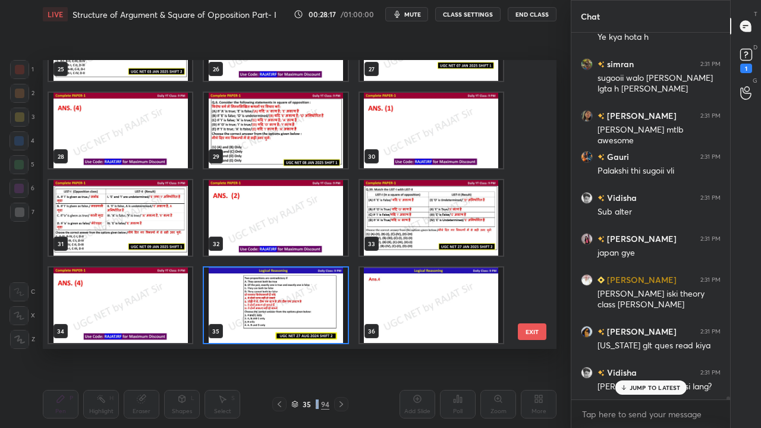
click at [282, 301] on img "grid" at bounding box center [275, 306] width 143 height 76
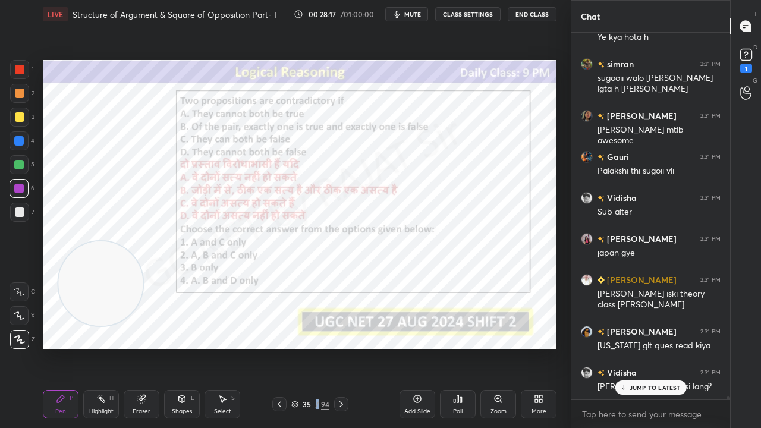
click at [284, 301] on img "grid" at bounding box center [275, 306] width 143 height 76
click at [461, 347] on div "Poll" at bounding box center [458, 404] width 36 height 29
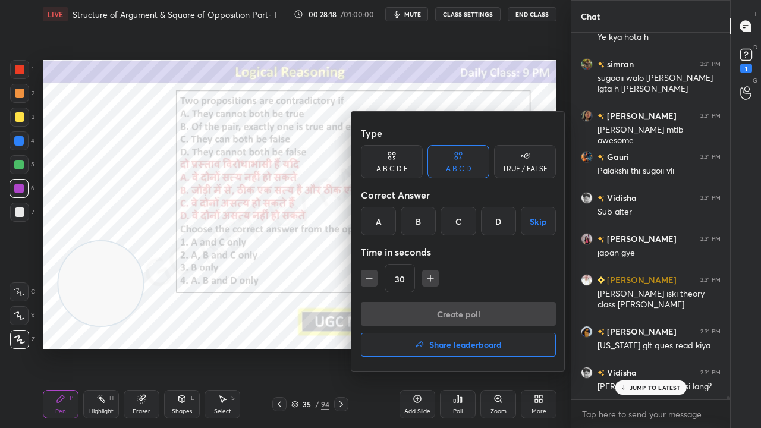
click at [486, 222] on div "D" at bounding box center [498, 221] width 35 height 29
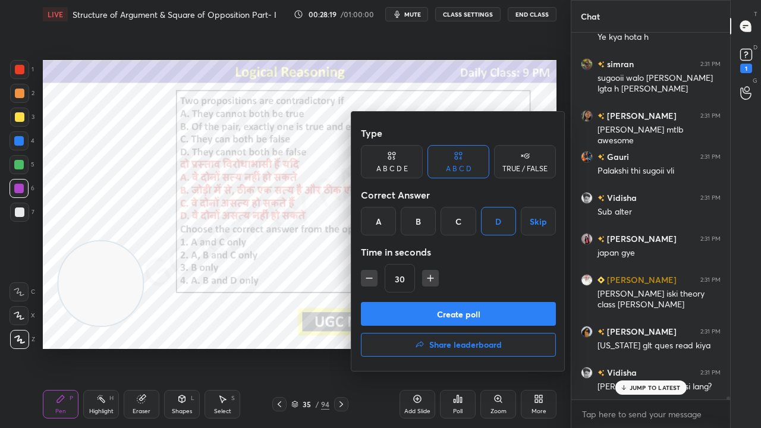
click at [427, 275] on icon "button" at bounding box center [431, 278] width 12 height 12
click at [428, 279] on icon "button" at bounding box center [431, 278] width 12 height 12
type input "60"
click at [427, 303] on button "Create poll" at bounding box center [458, 314] width 195 height 24
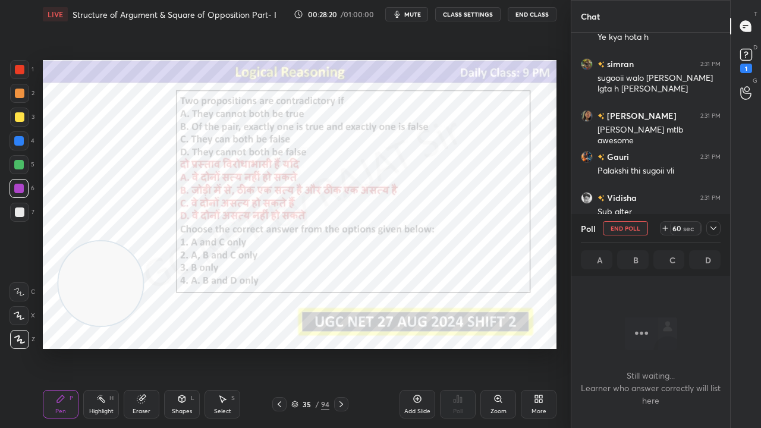
click at [415, 14] on span "mute" at bounding box center [412, 14] width 17 height 8
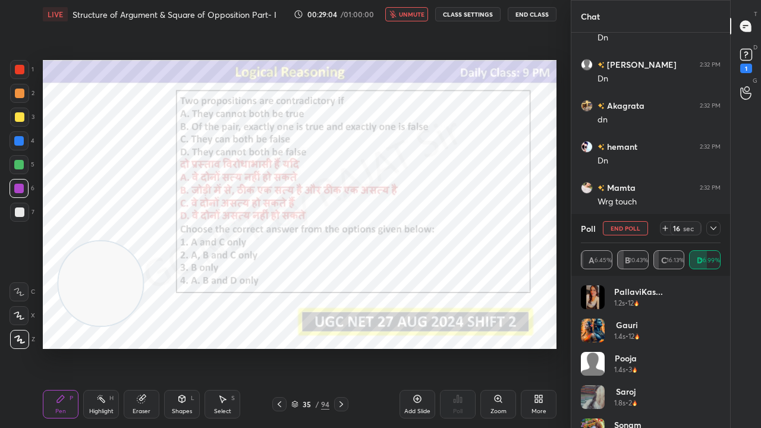
click at [712, 228] on icon at bounding box center [714, 229] width 10 height 10
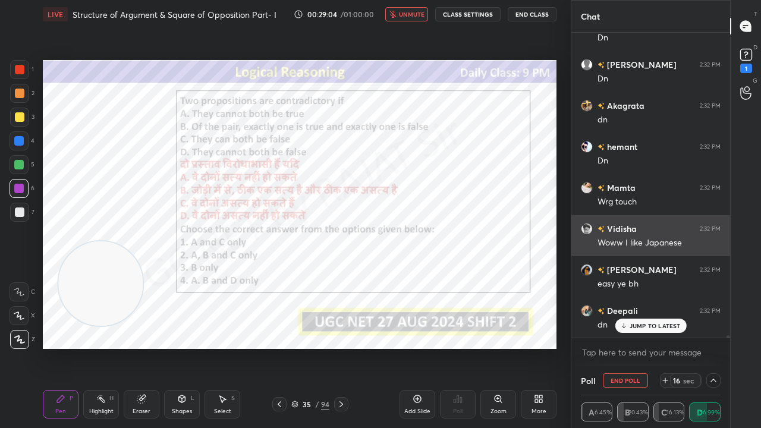
scroll to position [92, 136]
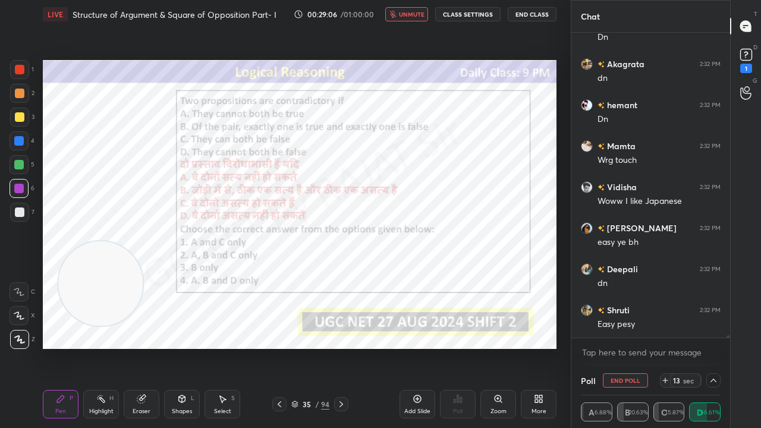
click at [18, 71] on div at bounding box center [20, 70] width 10 height 10
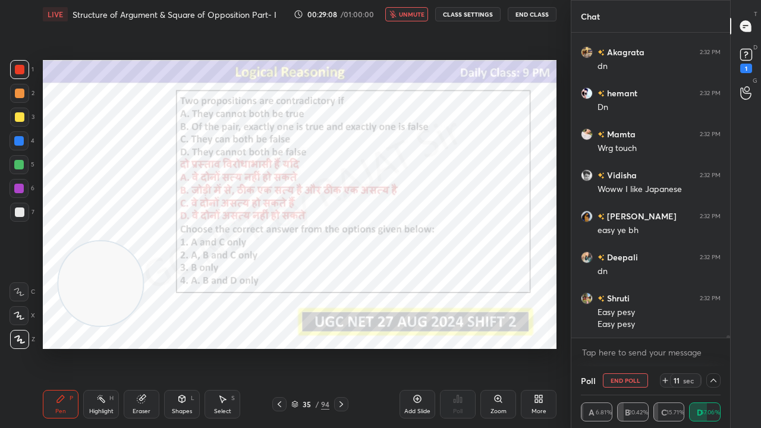
click at [20, 189] on div at bounding box center [19, 189] width 10 height 10
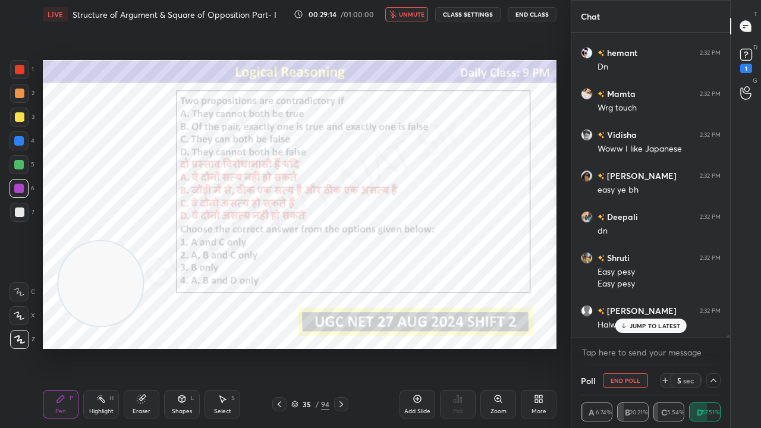
click at [651, 328] on div "JUMP TO LATEST" at bounding box center [650, 326] width 71 height 14
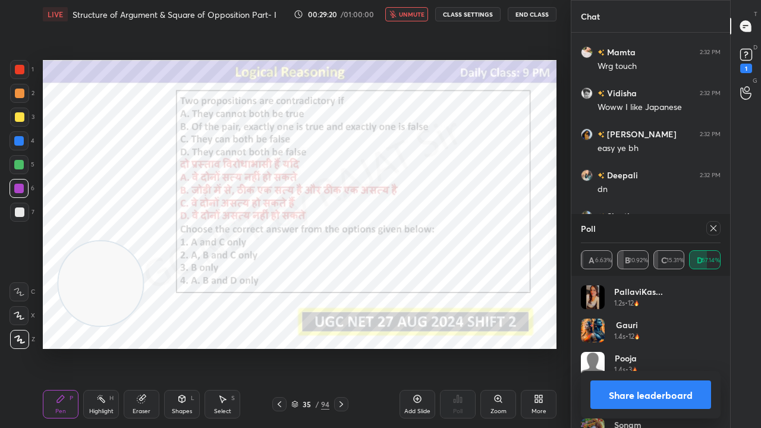
scroll to position [139, 136]
click at [412, 16] on span "unmute" at bounding box center [412, 14] width 26 height 8
click at [714, 226] on icon at bounding box center [714, 229] width 10 height 10
type textarea "x"
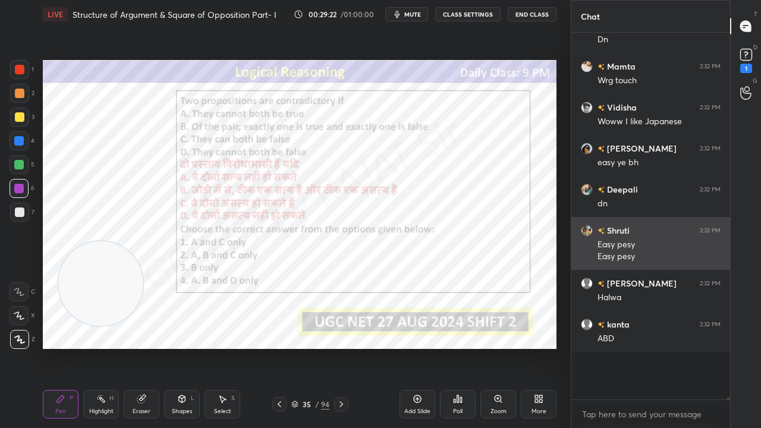
scroll to position [4, 4]
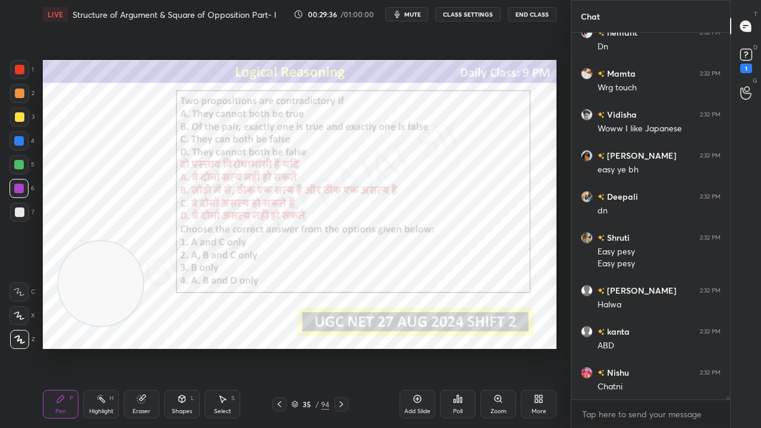
click at [315, 347] on div "35 / 94" at bounding box center [310, 404] width 38 height 11
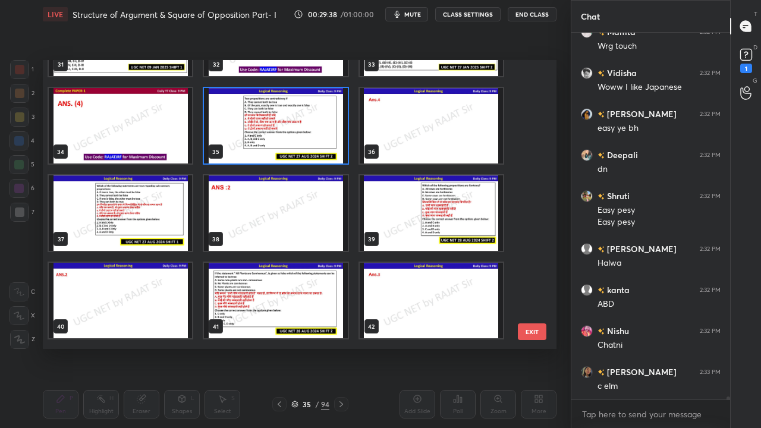
click at [171, 224] on img "grid" at bounding box center [120, 213] width 143 height 76
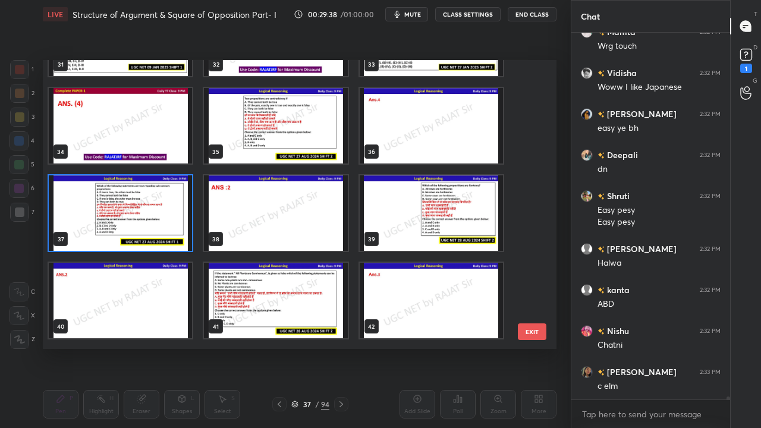
click at [172, 223] on img "grid" at bounding box center [120, 213] width 143 height 76
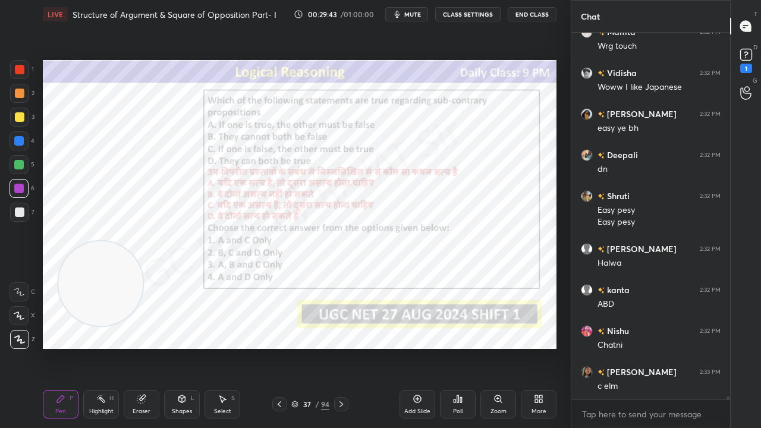
drag, startPoint x: 309, startPoint y: 402, endPoint x: 321, endPoint y: 352, distance: 51.3
click at [309, 347] on div "37" at bounding box center [307, 404] width 12 height 7
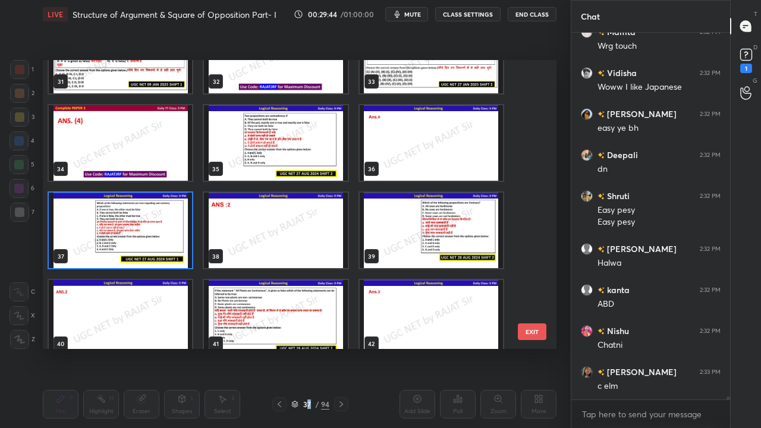
click at [171, 228] on img "grid" at bounding box center [120, 231] width 143 height 76
click at [172, 227] on img "grid" at bounding box center [120, 231] width 143 height 76
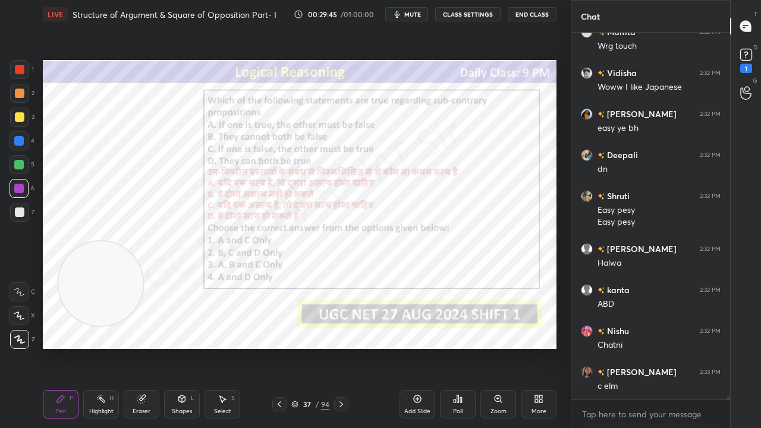
click at [453, 347] on div "Poll" at bounding box center [458, 404] width 36 height 29
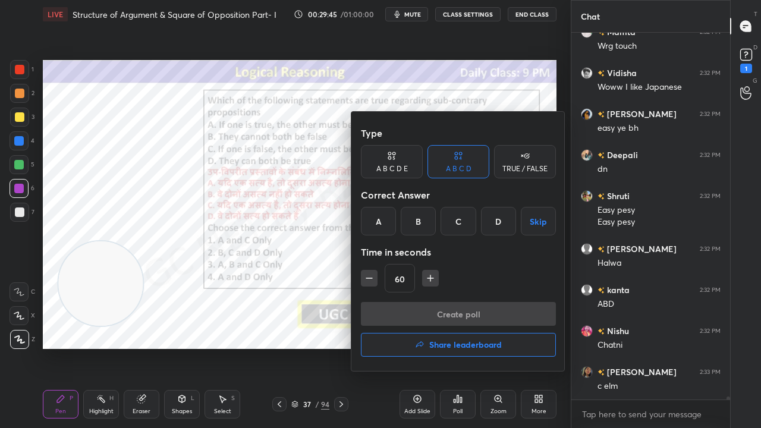
click at [416, 222] on div "B" at bounding box center [418, 221] width 35 height 29
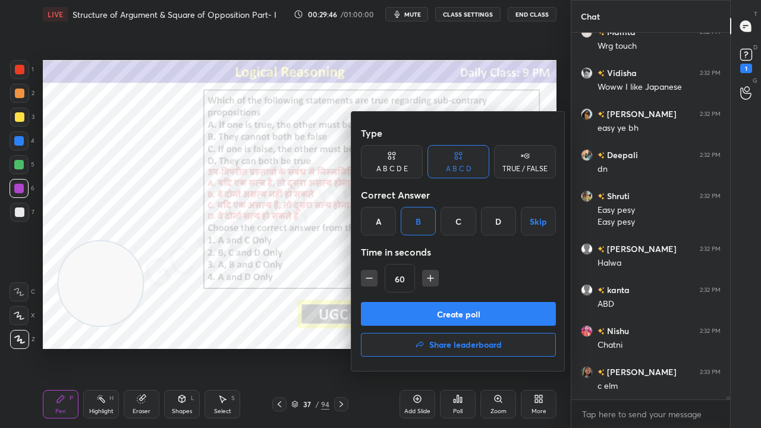
click at [371, 277] on icon "button" at bounding box center [369, 278] width 12 height 12
type input "45"
click at [404, 307] on button "Create poll" at bounding box center [458, 314] width 195 height 24
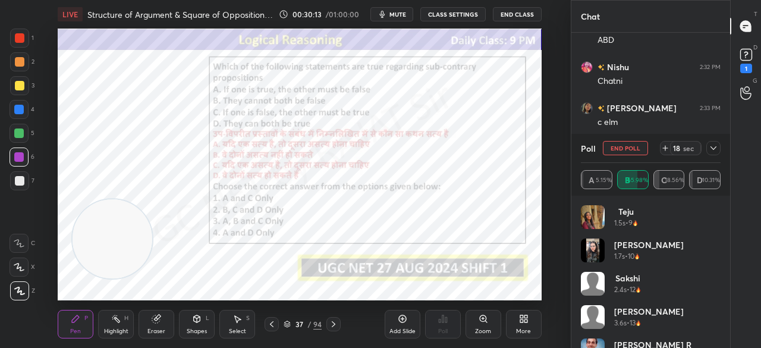
click at [714, 147] on icon at bounding box center [714, 148] width 10 height 10
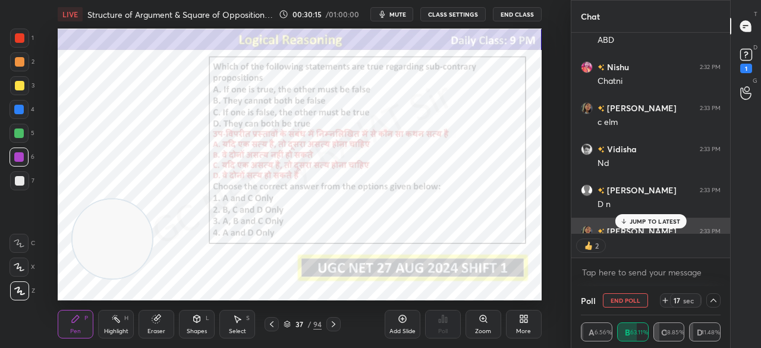
click at [628, 218] on div "JUMP TO LATEST" at bounding box center [650, 221] width 71 height 14
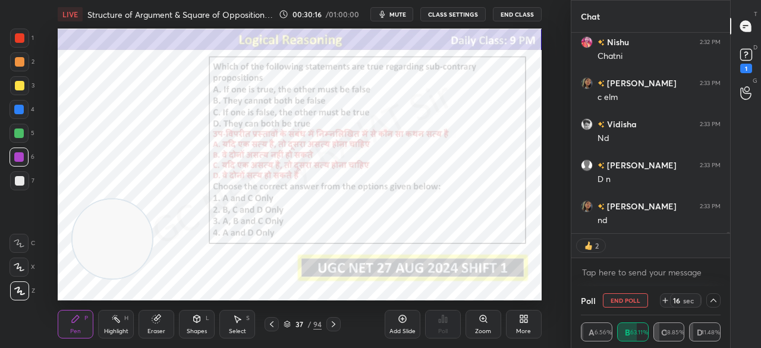
click at [714, 301] on icon at bounding box center [714, 301] width 10 height 10
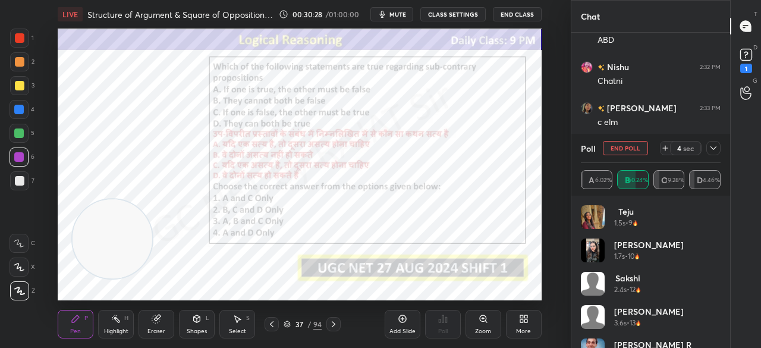
click at [524, 319] on icon at bounding box center [524, 319] width 10 height 10
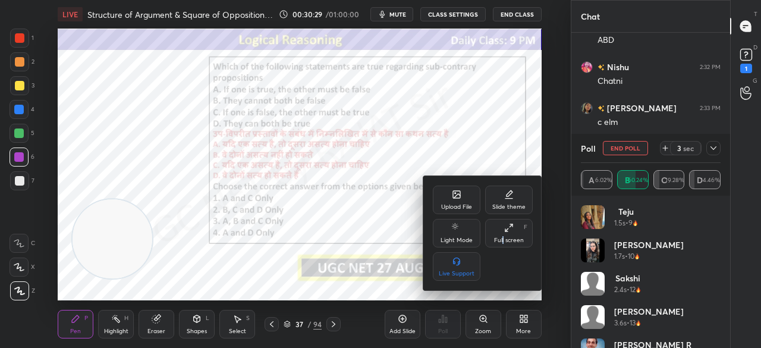
click at [503, 237] on div "Full screen" at bounding box center [509, 240] width 30 height 6
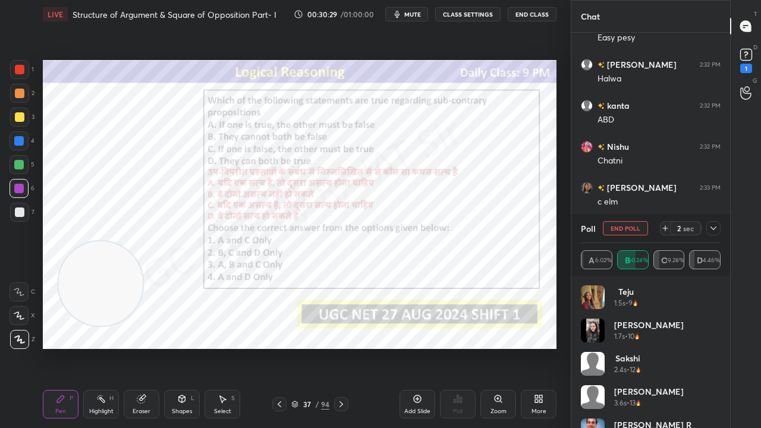
click at [706, 227] on div "2 sec" at bounding box center [690, 228] width 61 height 14
click at [715, 228] on icon at bounding box center [714, 229] width 6 height 4
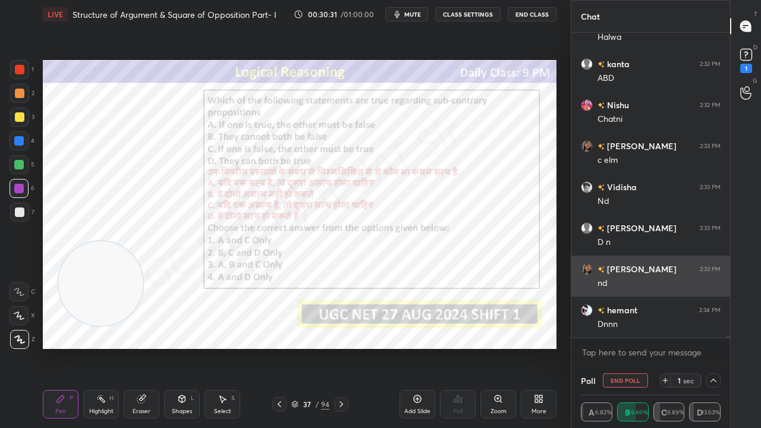
click at [621, 323] on div "Dnnn" at bounding box center [659, 325] width 123 height 12
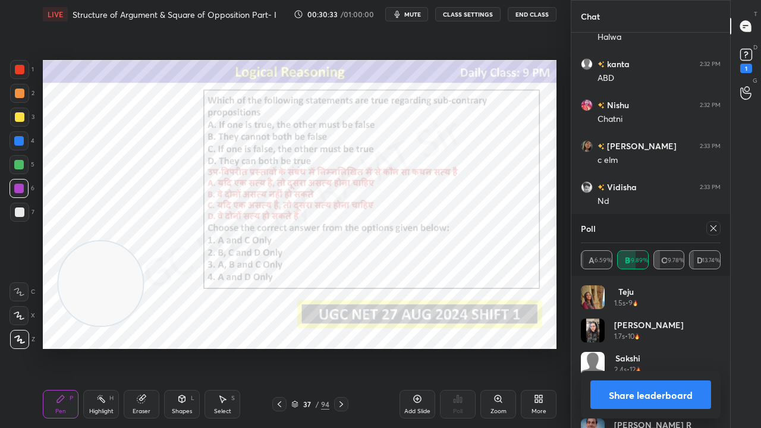
click at [713, 231] on icon at bounding box center [714, 229] width 10 height 10
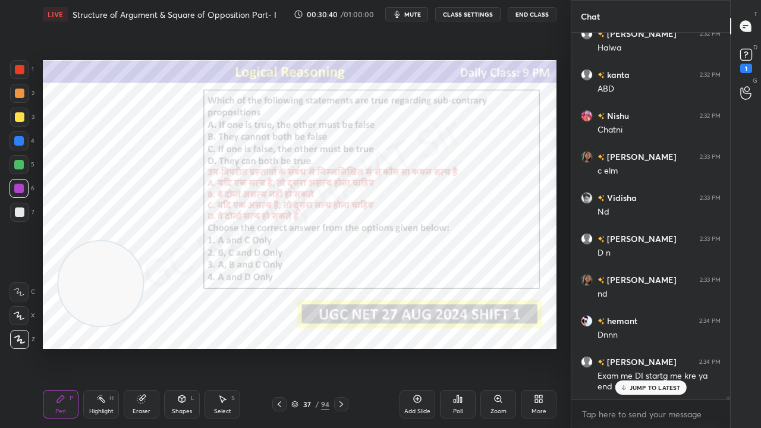
click at [19, 66] on div at bounding box center [20, 70] width 10 height 10
drag, startPoint x: 20, startPoint y: 66, endPoint x: 31, endPoint y: 72, distance: 12.8
click at [20, 65] on div at bounding box center [20, 70] width 10 height 10
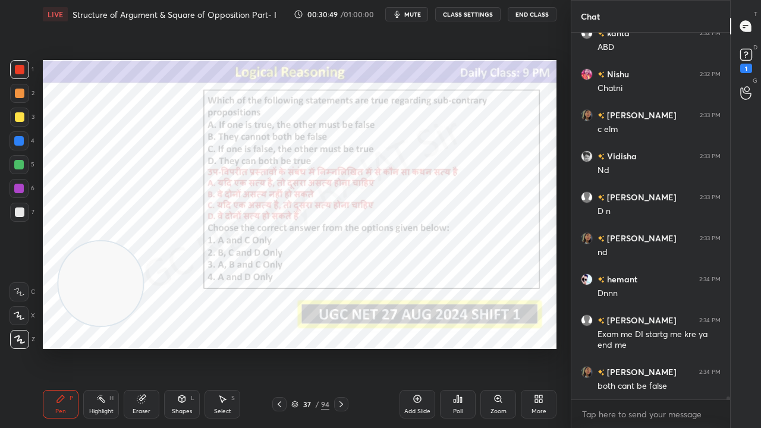
click at [313, 347] on div "37 / 94" at bounding box center [310, 404] width 38 height 11
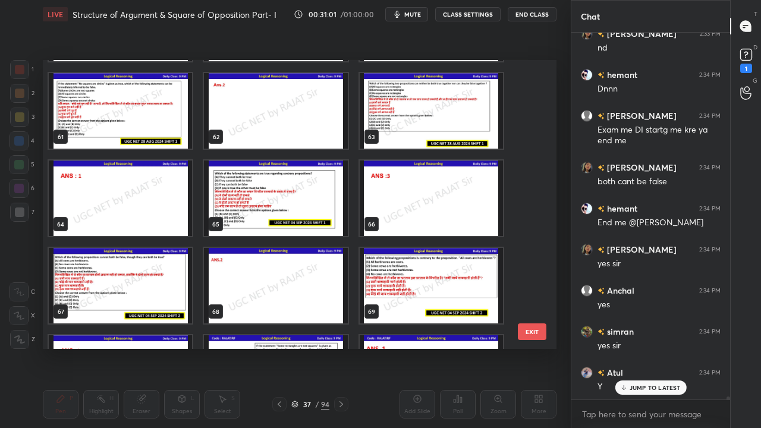
click at [306, 203] on img "grid" at bounding box center [275, 199] width 143 height 76
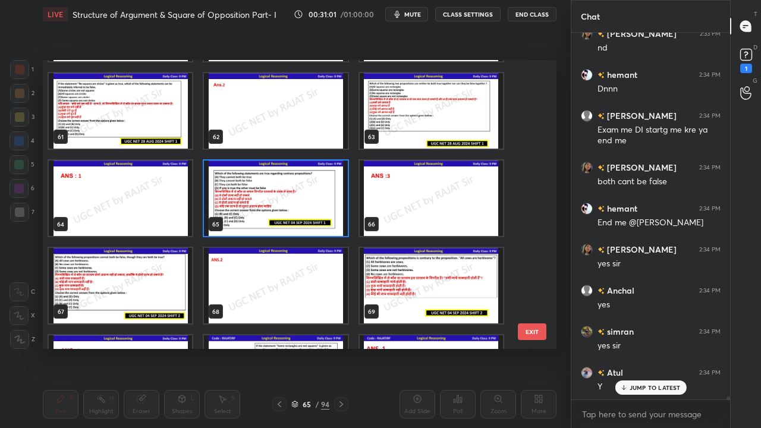
click at [306, 203] on img "grid" at bounding box center [275, 199] width 143 height 76
click at [307, 203] on img "grid" at bounding box center [275, 199] width 143 height 76
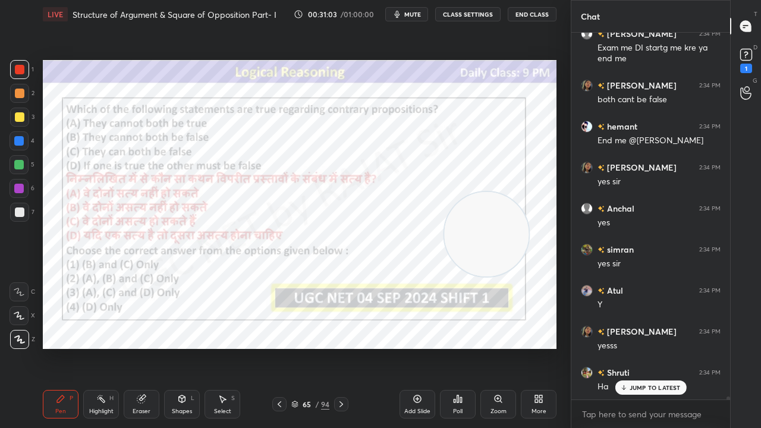
drag, startPoint x: 90, startPoint y: 282, endPoint x: 475, endPoint y: 233, distance: 387.8
click at [475, 233] on video at bounding box center [486, 234] width 84 height 84
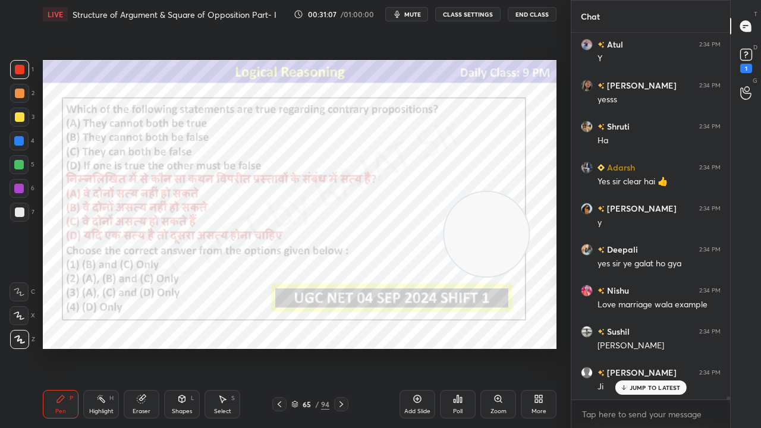
click at [310, 347] on div "65 / 94" at bounding box center [310, 404] width 76 height 14
click at [309, 347] on div "65" at bounding box center [307, 404] width 12 height 7
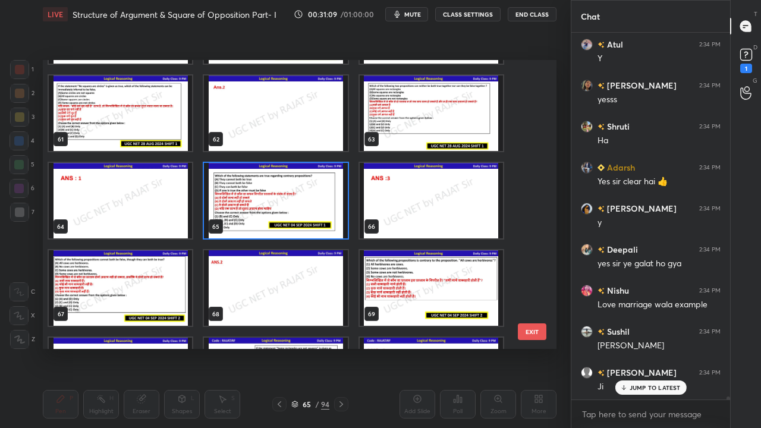
click at [319, 200] on div "58 59 60 61 62 63 64 65 66 67 68 69 70 71 72 73 74 75" at bounding box center [289, 204] width 493 height 289
click at [319, 200] on img "grid" at bounding box center [275, 201] width 143 height 76
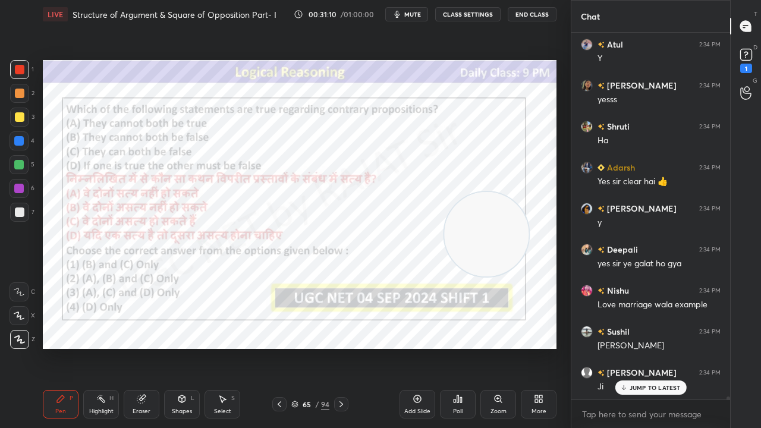
click at [456, 347] on icon at bounding box center [458, 399] width 10 height 10
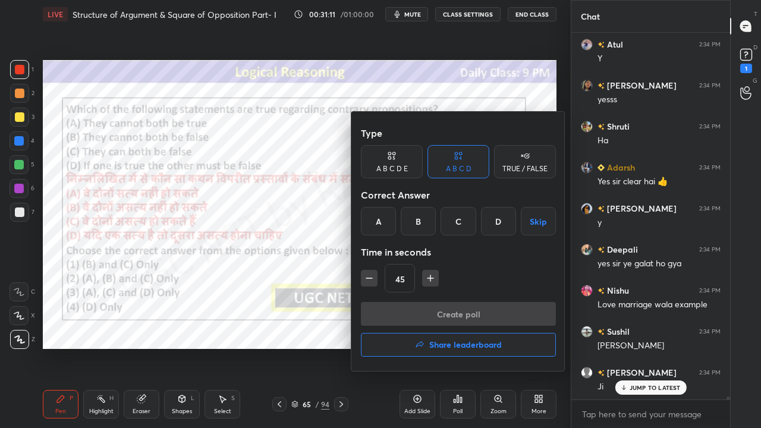
click at [460, 222] on div "C" at bounding box center [458, 221] width 35 height 29
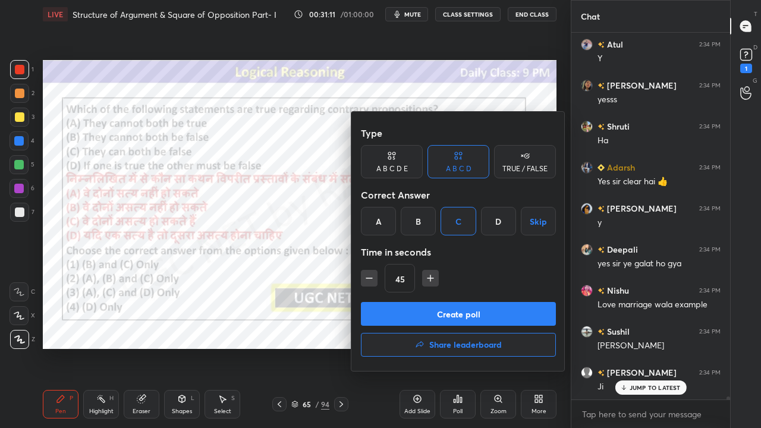
click at [436, 309] on button "Create poll" at bounding box center [458, 314] width 195 height 24
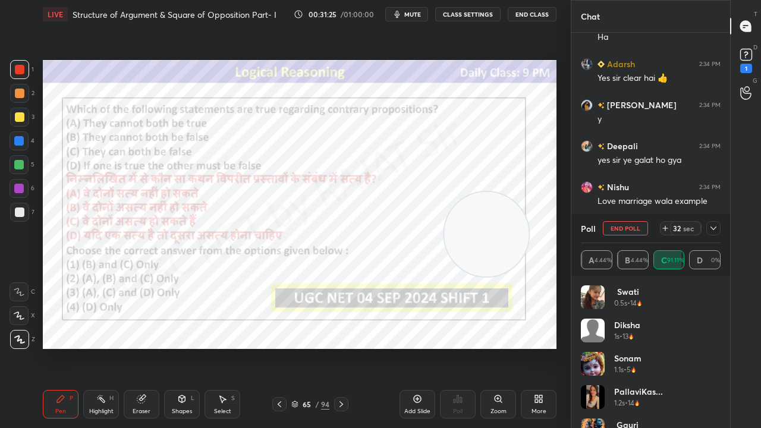
click at [715, 227] on icon at bounding box center [714, 229] width 10 height 10
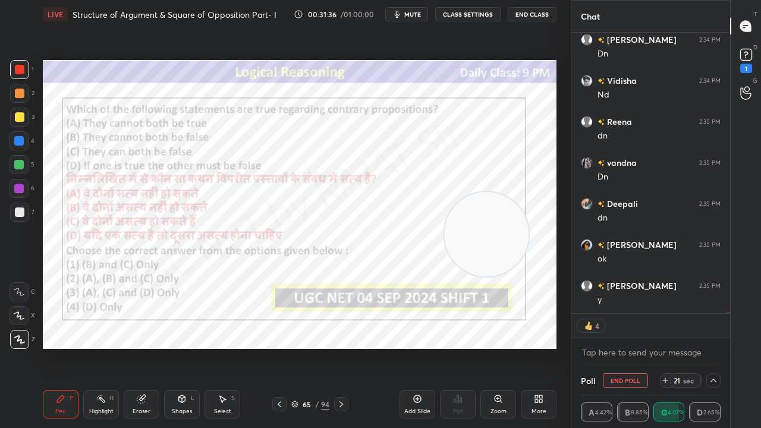
click at [17, 187] on div at bounding box center [19, 189] width 10 height 10
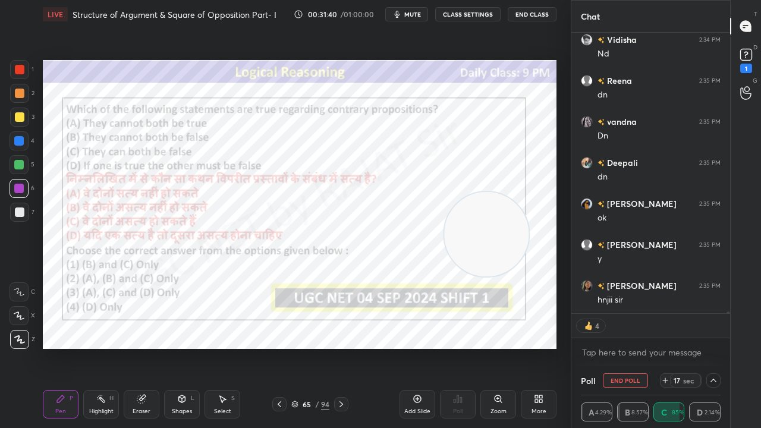
click at [144, 347] on div "Eraser" at bounding box center [142, 404] width 36 height 29
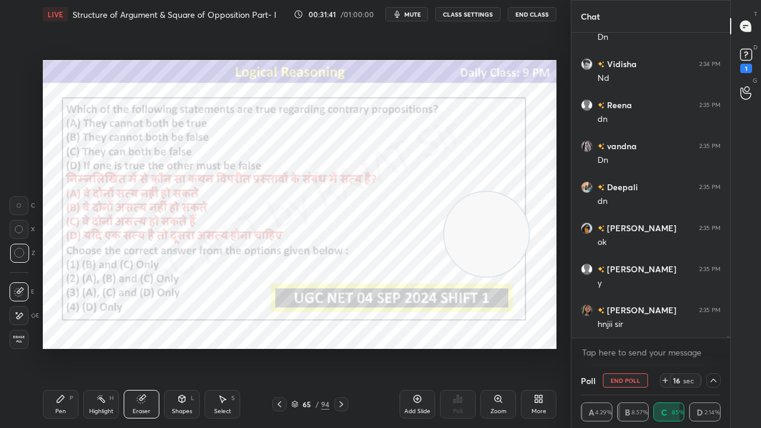
click at [24, 313] on div at bounding box center [19, 315] width 19 height 19
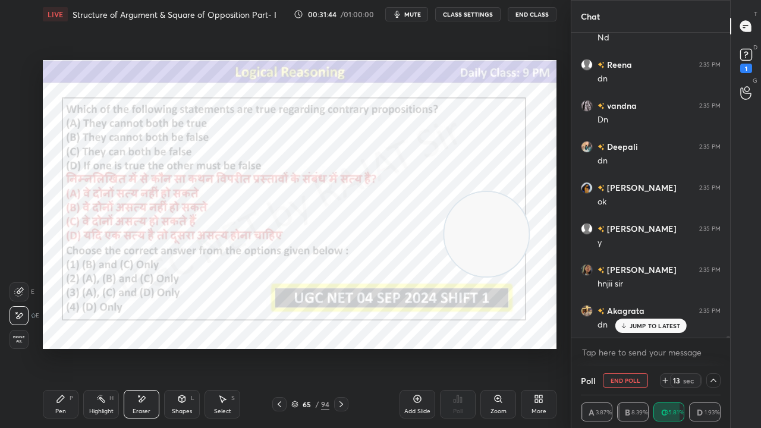
click at [64, 347] on div "Pen P" at bounding box center [61, 404] width 36 height 29
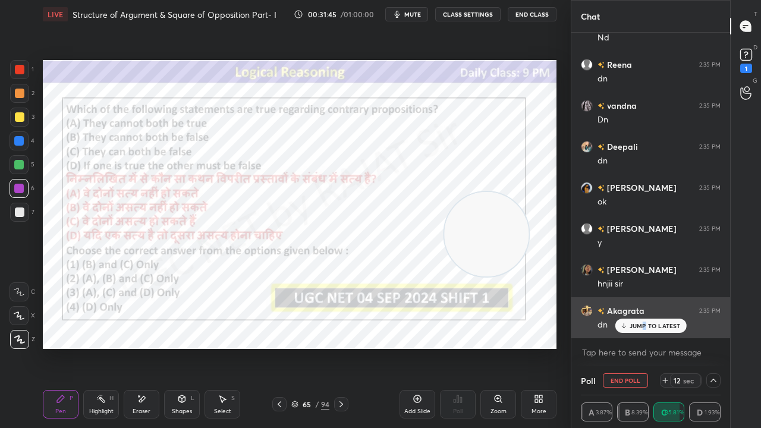
click at [645, 326] on p "JUMP TO LATEST" at bounding box center [655, 325] width 51 height 7
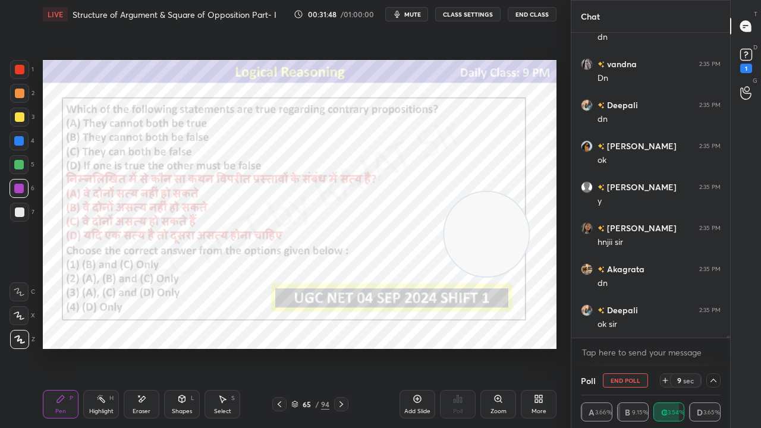
click at [20, 73] on div at bounding box center [20, 70] width 10 height 10
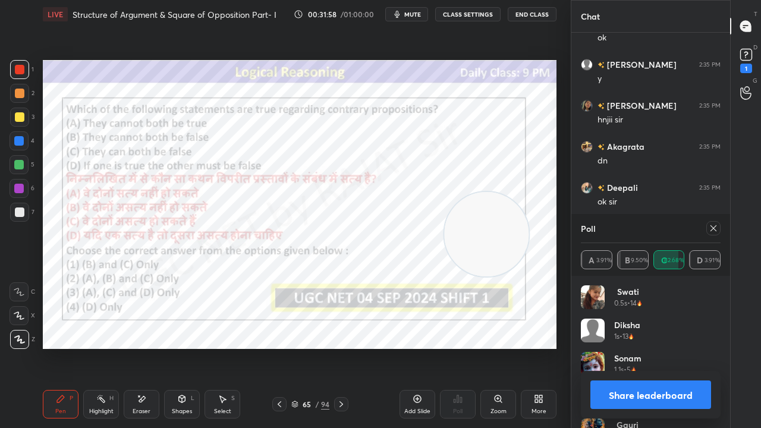
click at [714, 228] on icon at bounding box center [714, 228] width 6 height 6
type textarea "x"
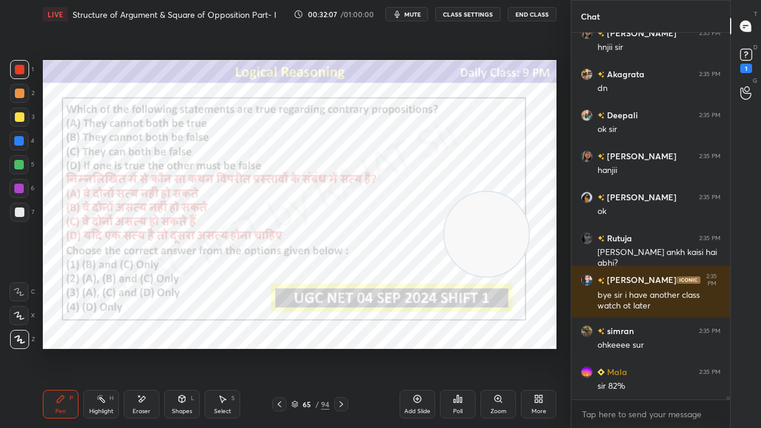
click at [310, 347] on div "65" at bounding box center [307, 404] width 12 height 7
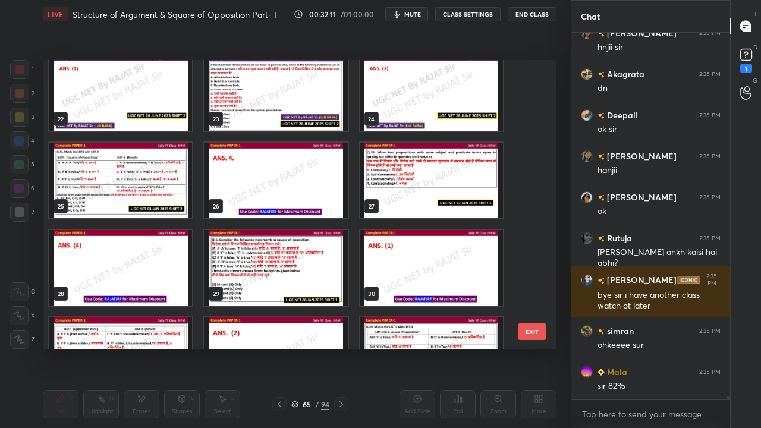
click at [112, 182] on img "grid" at bounding box center [120, 181] width 143 height 76
click at [114, 182] on img "grid" at bounding box center [120, 181] width 143 height 76
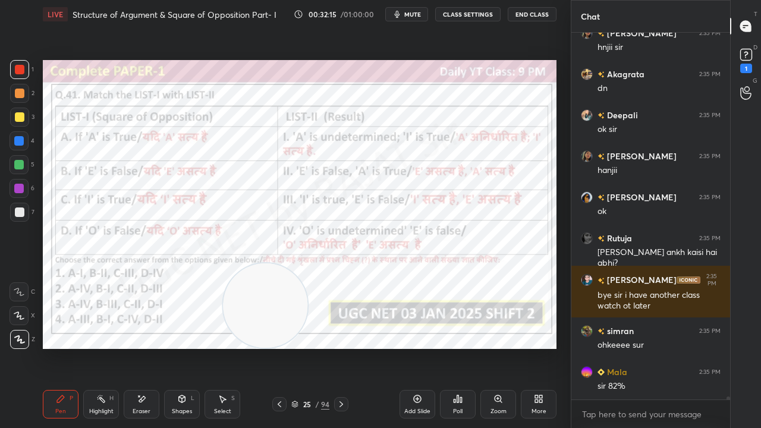
drag, startPoint x: 466, startPoint y: 228, endPoint x: 262, endPoint y: 301, distance: 217.2
click at [262, 301] on video at bounding box center [265, 305] width 84 height 84
click at [312, 347] on div "25 / 94" at bounding box center [310, 404] width 76 height 14
click at [301, 347] on div "25" at bounding box center [307, 404] width 12 height 7
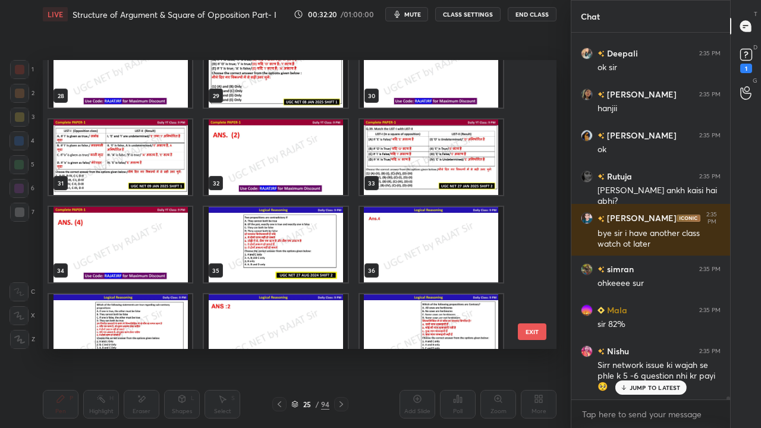
click at [419, 162] on img "grid" at bounding box center [431, 158] width 143 height 76
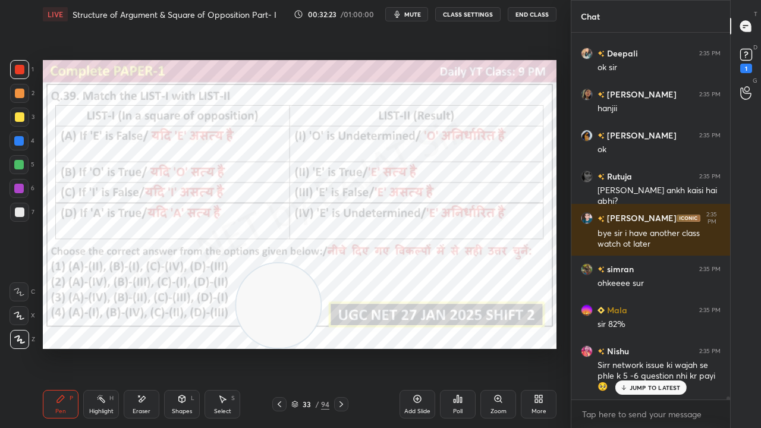
drag, startPoint x: 266, startPoint y: 302, endPoint x: 276, endPoint y: 306, distance: 10.2
click at [276, 306] on video at bounding box center [278, 305] width 84 height 84
click at [304, 347] on div "33" at bounding box center [307, 404] width 12 height 7
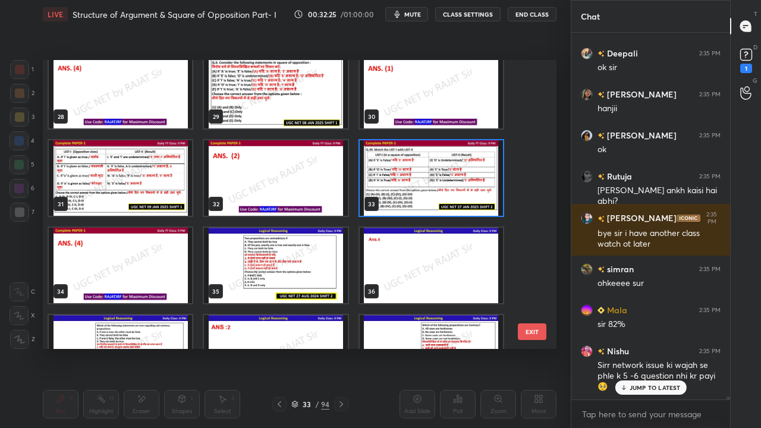
click at [151, 176] on img "grid" at bounding box center [120, 178] width 143 height 76
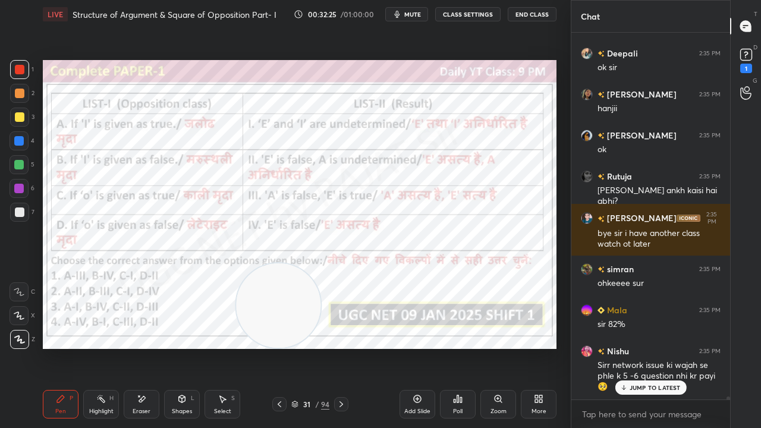
click at [152, 176] on img "grid" at bounding box center [120, 178] width 143 height 76
click at [341, 347] on icon at bounding box center [342, 404] width 4 height 6
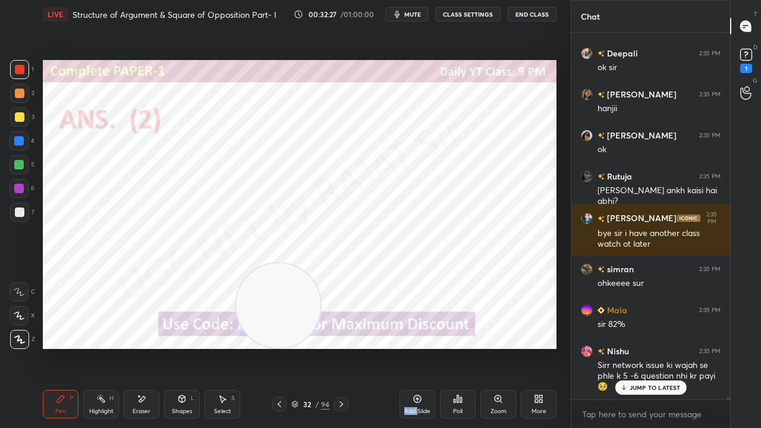
click at [341, 347] on icon at bounding box center [342, 404] width 4 height 6
click at [277, 347] on icon at bounding box center [280, 405] width 10 height 10
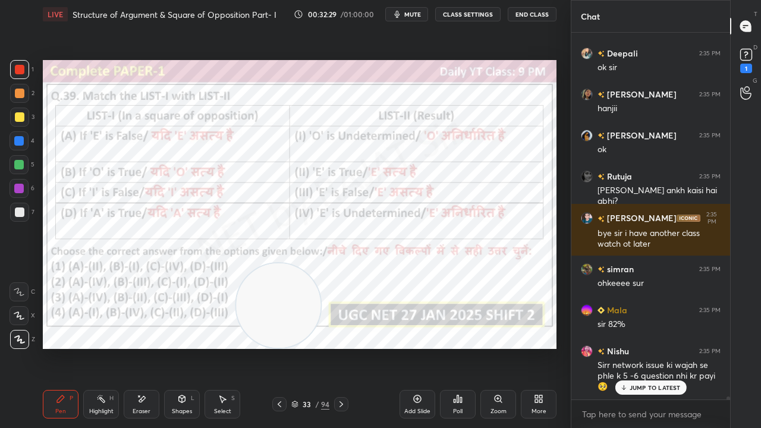
click at [304, 347] on div "33" at bounding box center [307, 404] width 12 height 7
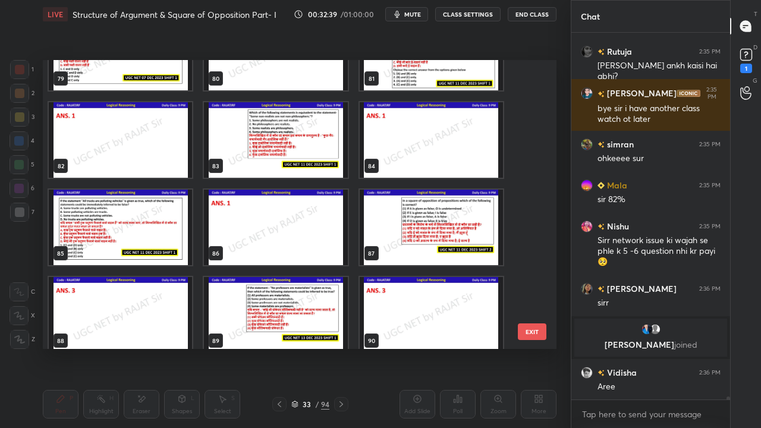
click at [413, 214] on img "grid" at bounding box center [431, 228] width 143 height 76
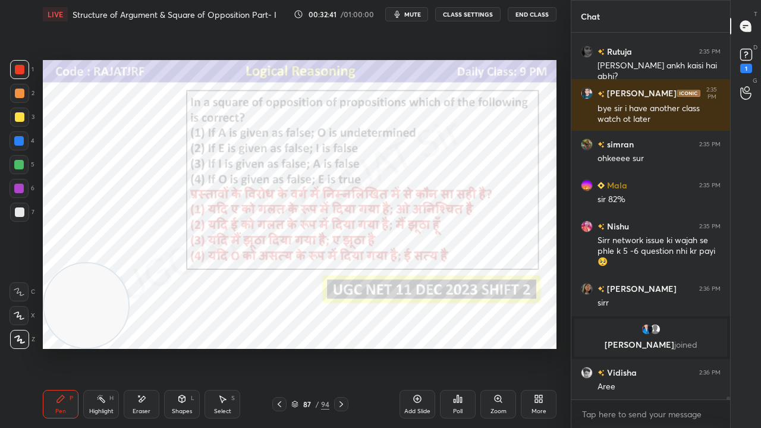
drag, startPoint x: 274, startPoint y: 301, endPoint x: 69, endPoint y: 300, distance: 204.6
click at [69, 300] on video at bounding box center [86, 305] width 84 height 84
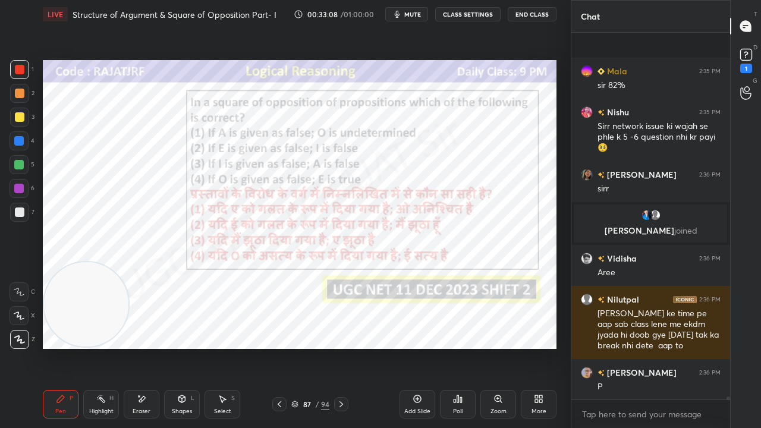
scroll to position [44432, 0]
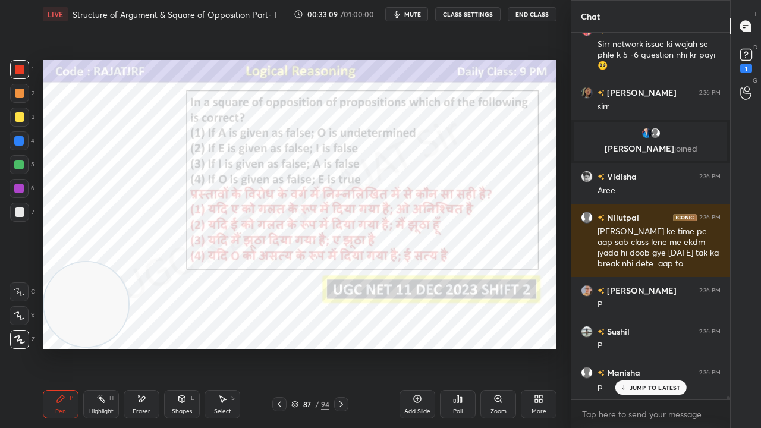
drag, startPoint x: 309, startPoint y: 402, endPoint x: 319, endPoint y: 353, distance: 50.4
click at [309, 347] on div "87" at bounding box center [307, 404] width 12 height 7
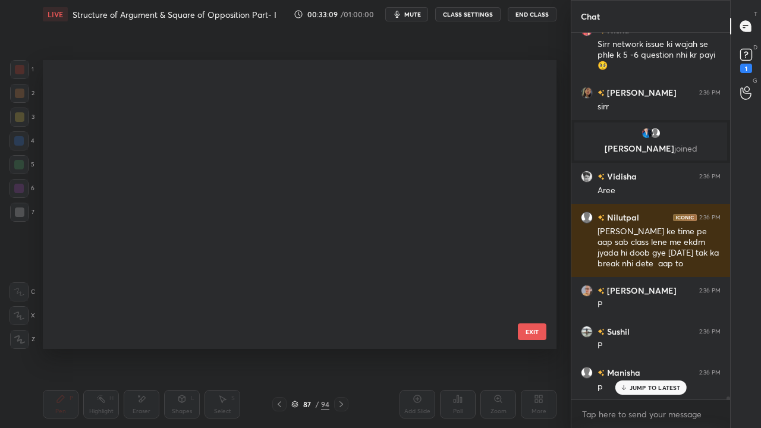
scroll to position [285, 508]
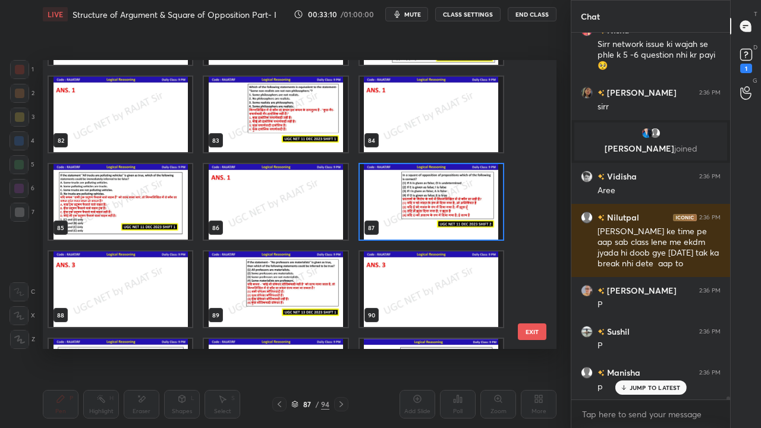
click at [466, 195] on img "grid" at bounding box center [431, 202] width 143 height 76
click at [465, 197] on img "grid" at bounding box center [431, 202] width 143 height 76
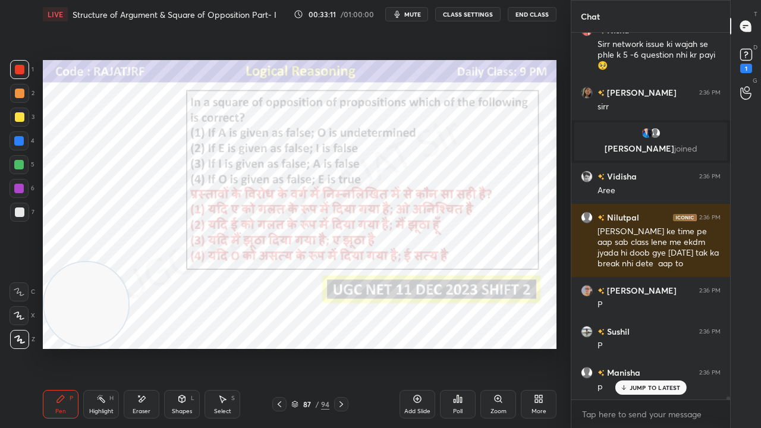
click at [456, 347] on div "Poll" at bounding box center [458, 404] width 36 height 29
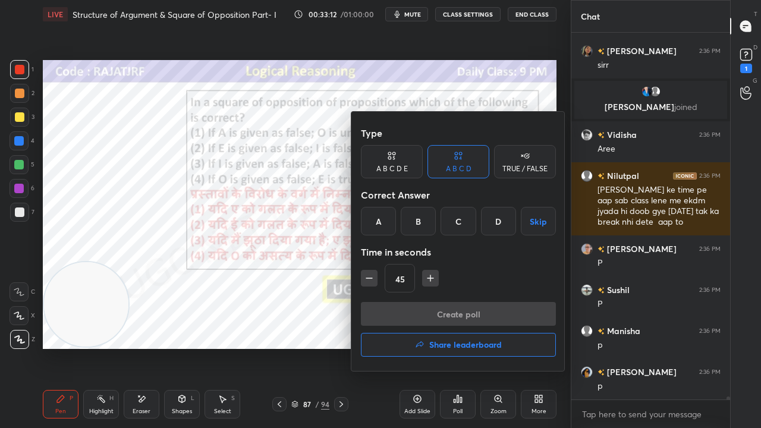
click at [451, 224] on div "C" at bounding box center [458, 221] width 35 height 29
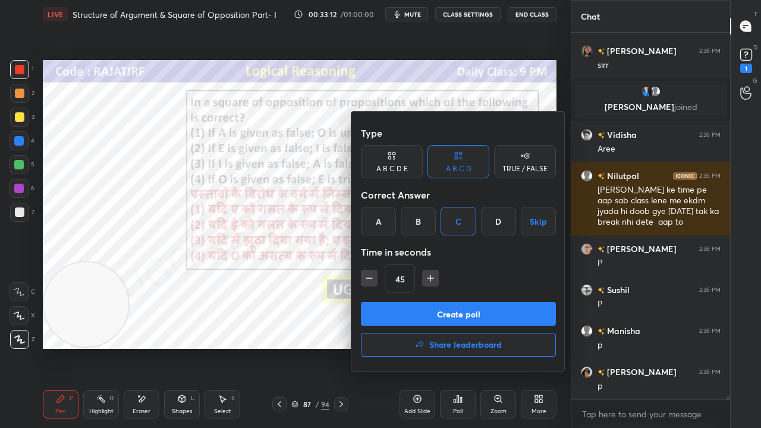
drag, startPoint x: 429, startPoint y: 281, endPoint x: 429, endPoint y: 303, distance: 22.0
click at [429, 282] on icon "button" at bounding box center [431, 278] width 12 height 12
type input "60"
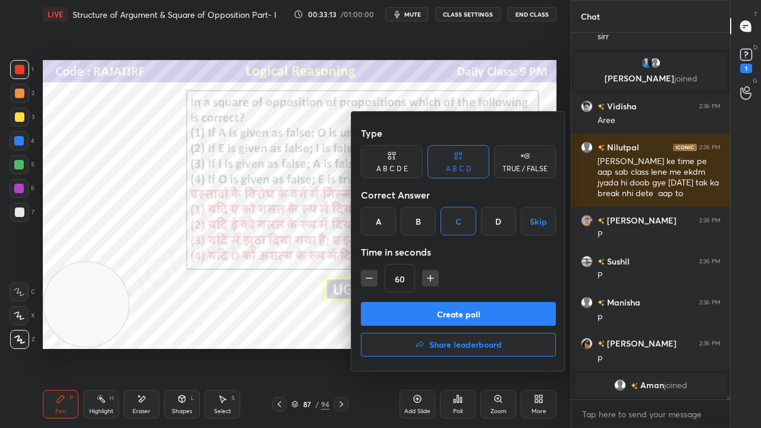
click at [429, 310] on button "Create poll" at bounding box center [458, 314] width 195 height 24
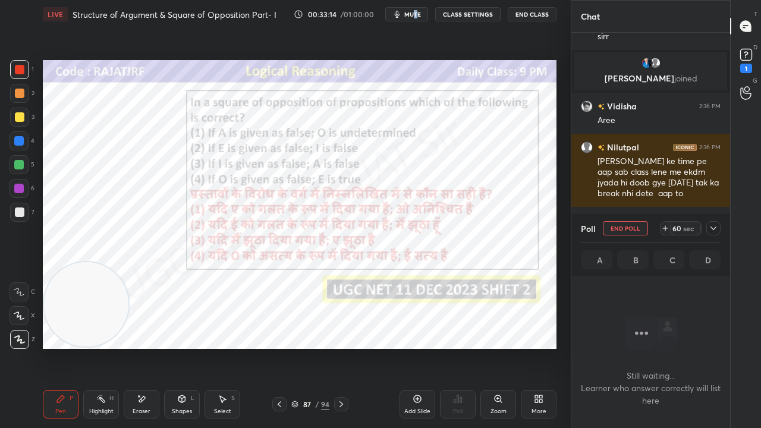
drag, startPoint x: 419, startPoint y: 14, endPoint x: 376, endPoint y: 44, distance: 51.6
click at [417, 14] on span "mute" at bounding box center [412, 14] width 17 height 8
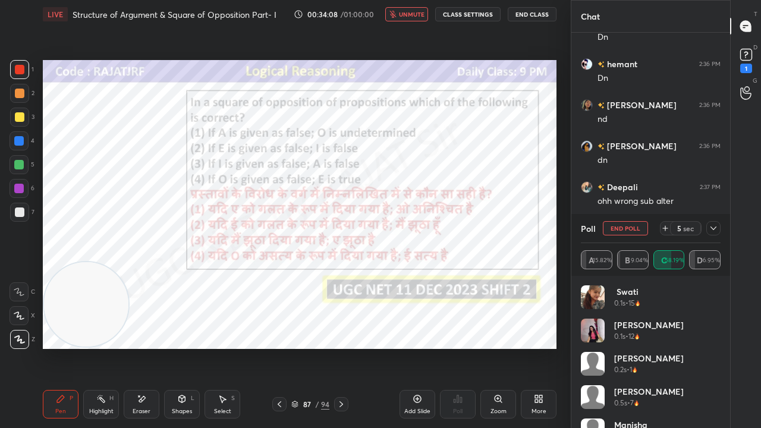
click at [715, 227] on icon at bounding box center [714, 229] width 10 height 10
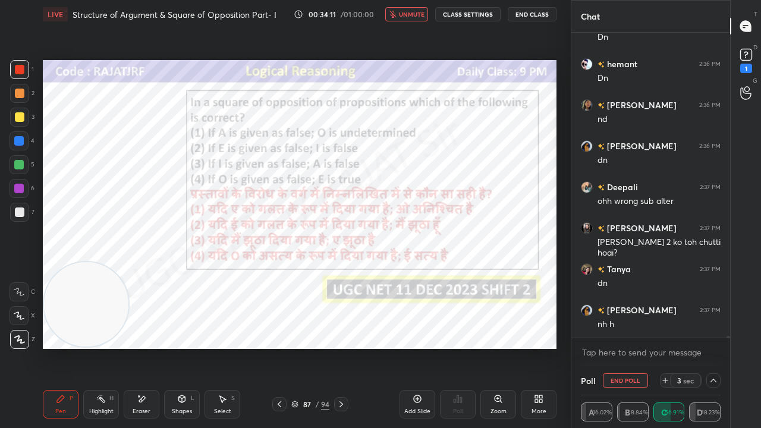
click at [24, 188] on div at bounding box center [19, 188] width 19 height 19
click at [414, 15] on span "unmute" at bounding box center [412, 14] width 26 height 8
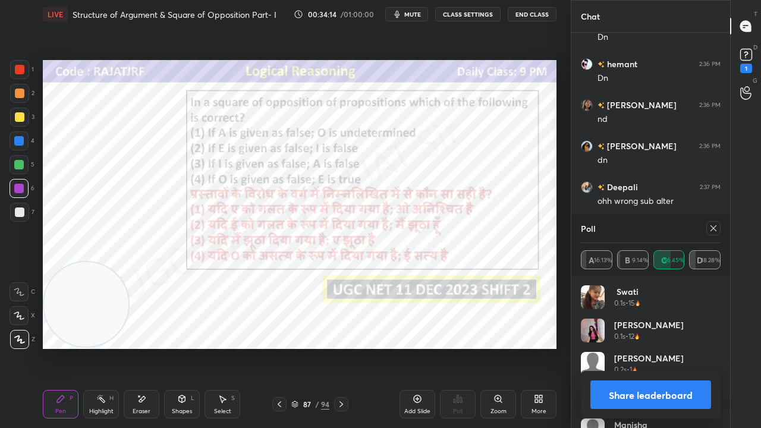
scroll to position [44842, 0]
click at [711, 227] on icon at bounding box center [714, 229] width 10 height 10
type textarea "x"
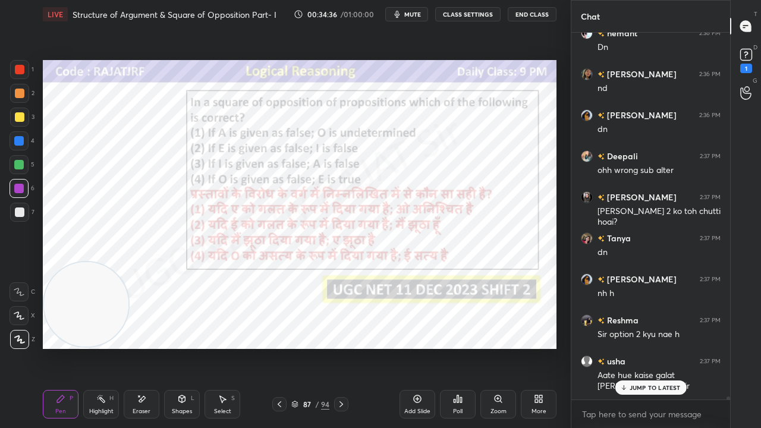
scroll to position [44873, 0]
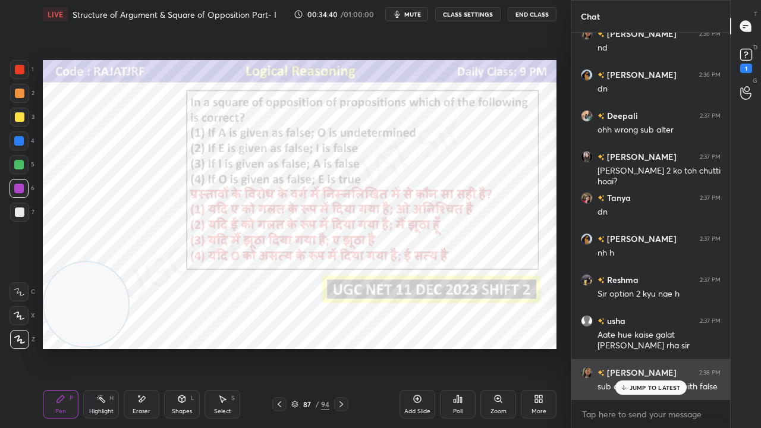
click at [661, 347] on div "JUMP TO LATEST" at bounding box center [650, 388] width 71 height 14
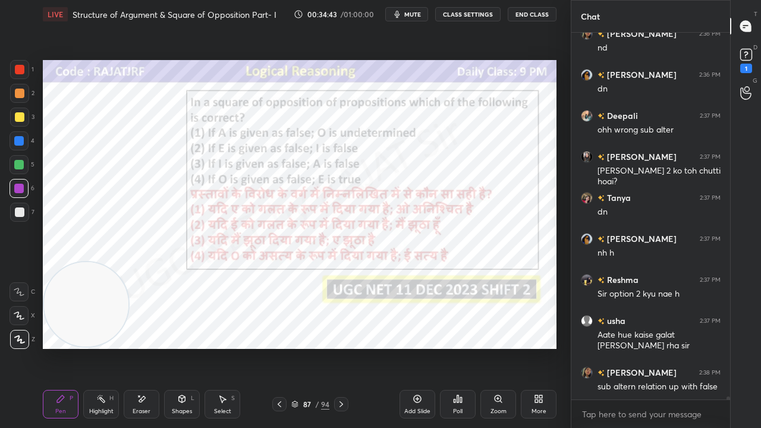
click at [23, 142] on div at bounding box center [19, 141] width 10 height 10
click at [19, 68] on div at bounding box center [20, 70] width 10 height 10
drag, startPoint x: 142, startPoint y: 404, endPoint x: 138, endPoint y: 396, distance: 9.3
click at [142, 347] on div "Eraser" at bounding box center [142, 404] width 36 height 29
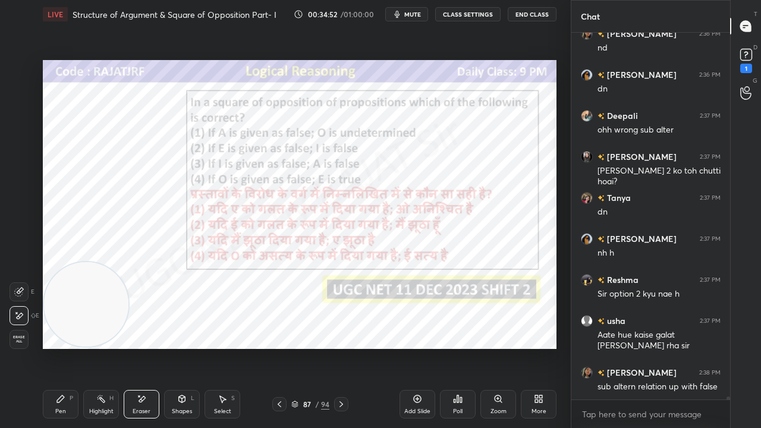
click at [21, 343] on span "Erase all" at bounding box center [19, 339] width 18 height 8
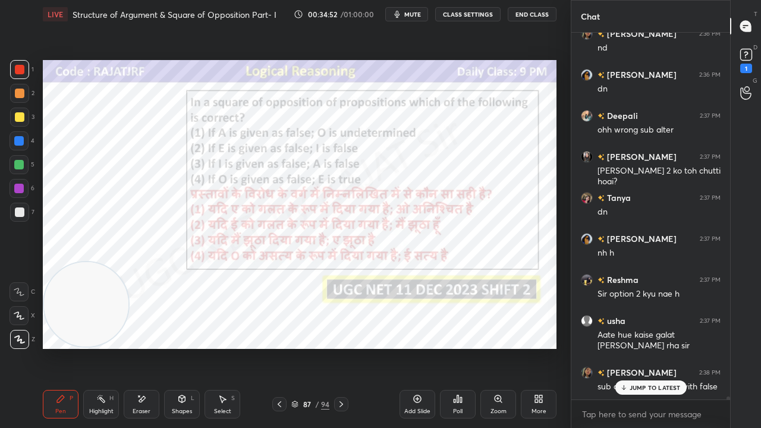
scroll to position [44902, 0]
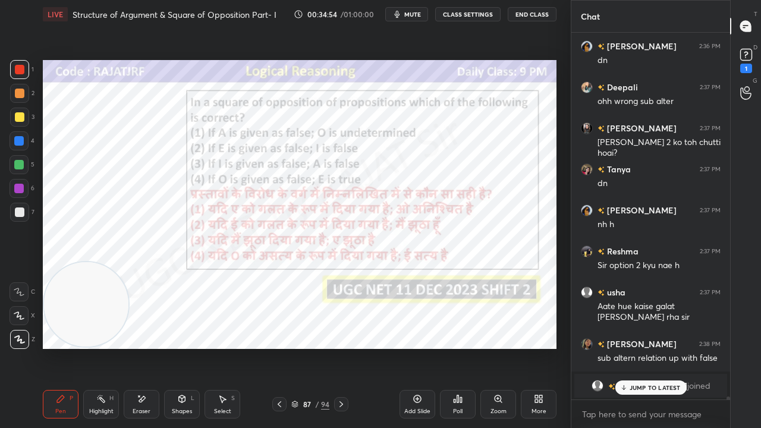
click at [665, 347] on p "JUMP TO LATEST" at bounding box center [655, 387] width 51 height 7
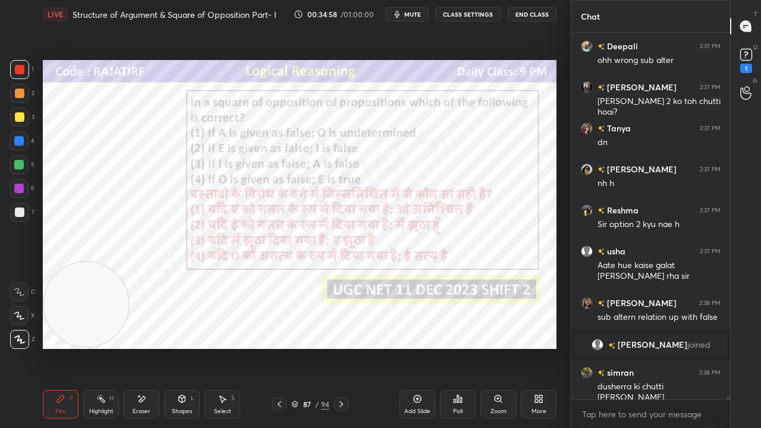
scroll to position [44815, 0]
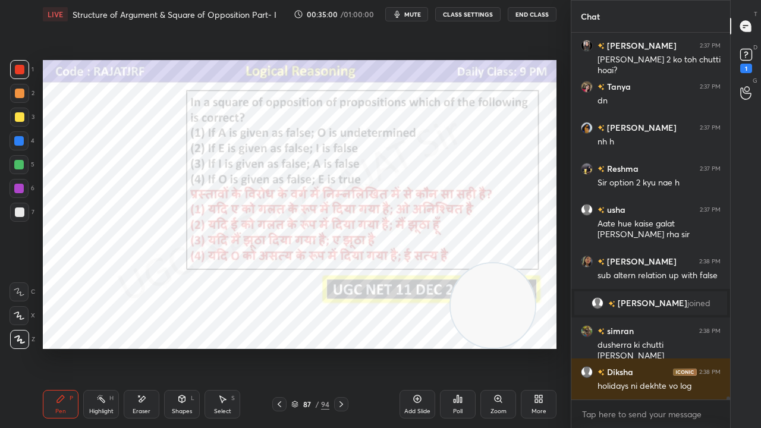
drag, startPoint x: 98, startPoint y: 304, endPoint x: 501, endPoint y: 352, distance: 406.0
click at [503, 347] on div "Setting up your live class Poll for secs No correct answer Start poll" at bounding box center [299, 205] width 523 height 352
click at [21, 186] on div at bounding box center [19, 189] width 10 height 10
click at [21, 187] on div at bounding box center [19, 189] width 10 height 10
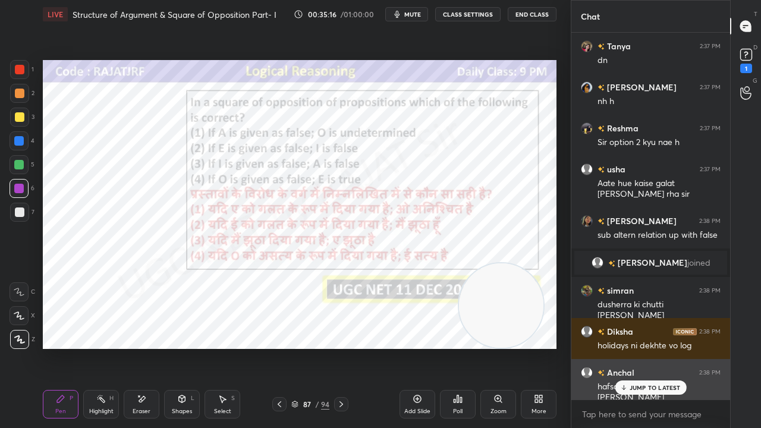
click at [661, 347] on p "JUMP TO LATEST" at bounding box center [655, 387] width 51 height 7
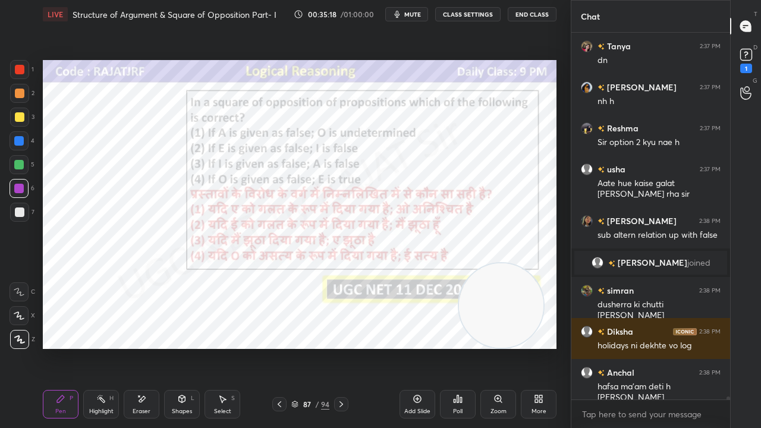
scroll to position [44897, 0]
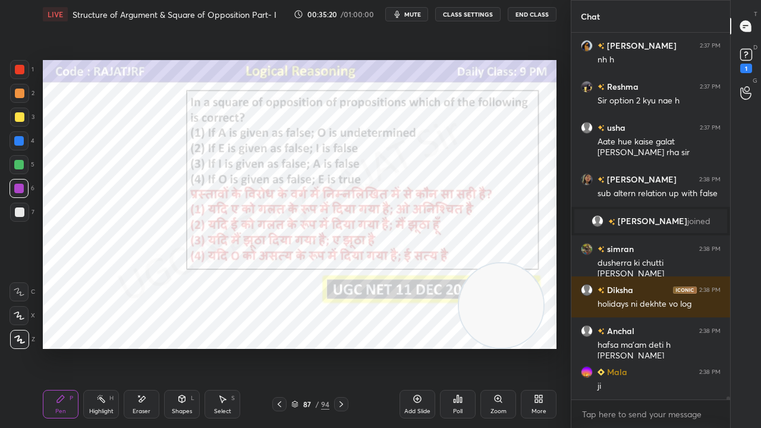
click at [16, 64] on div at bounding box center [19, 69] width 19 height 19
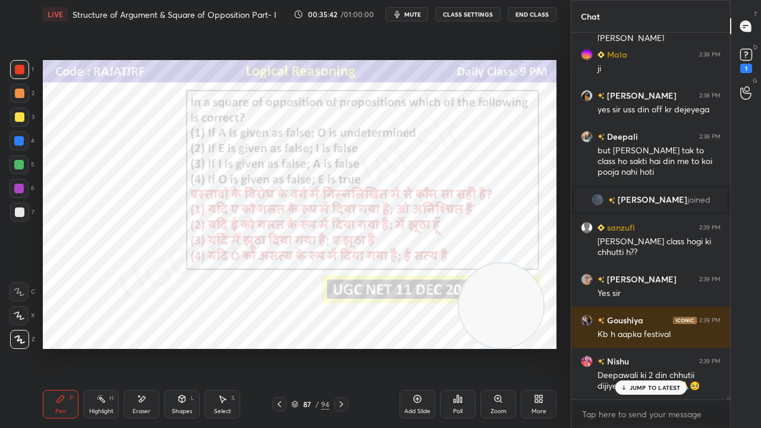
scroll to position [45155, 0]
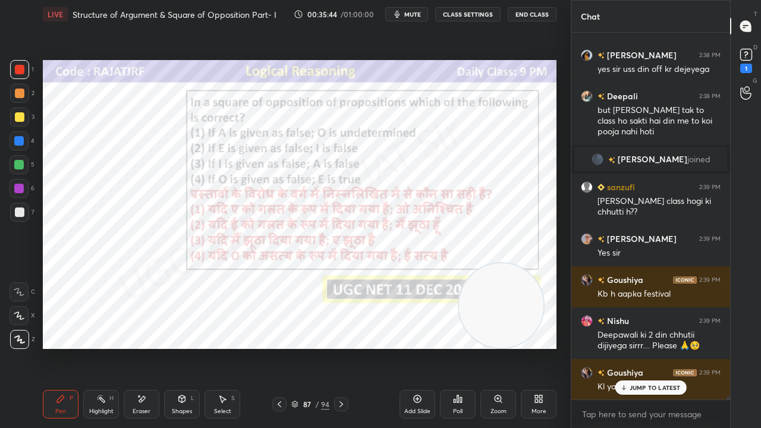
click at [142, 347] on icon at bounding box center [142, 399] width 10 height 10
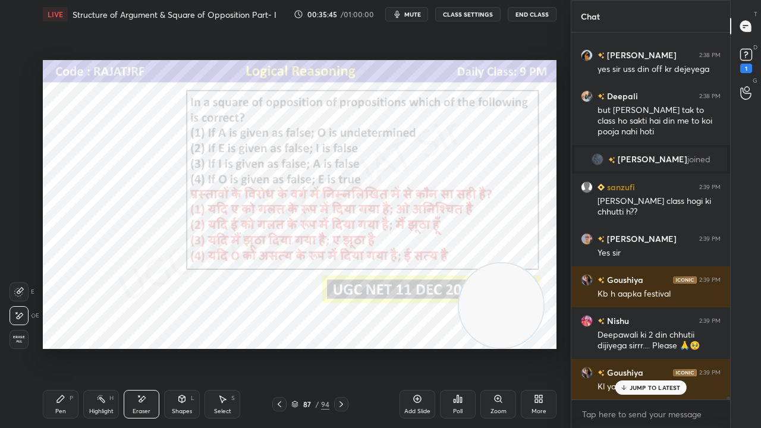
drag, startPoint x: 21, startPoint y: 339, endPoint x: 37, endPoint y: 323, distance: 21.9
click at [21, 339] on span "Erase all" at bounding box center [19, 339] width 18 height 8
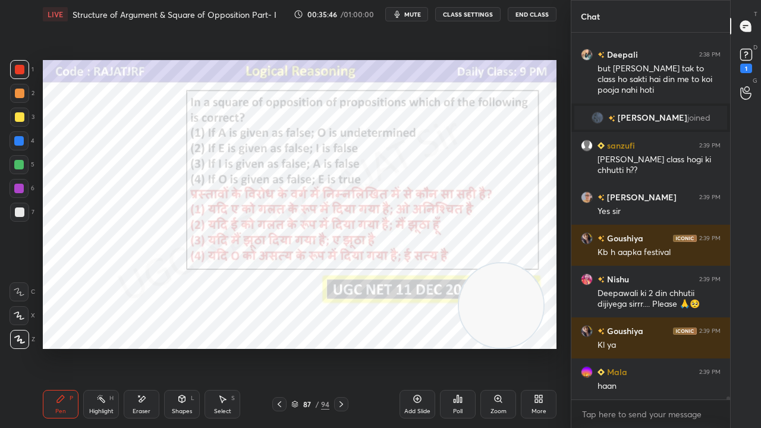
scroll to position [45237, 0]
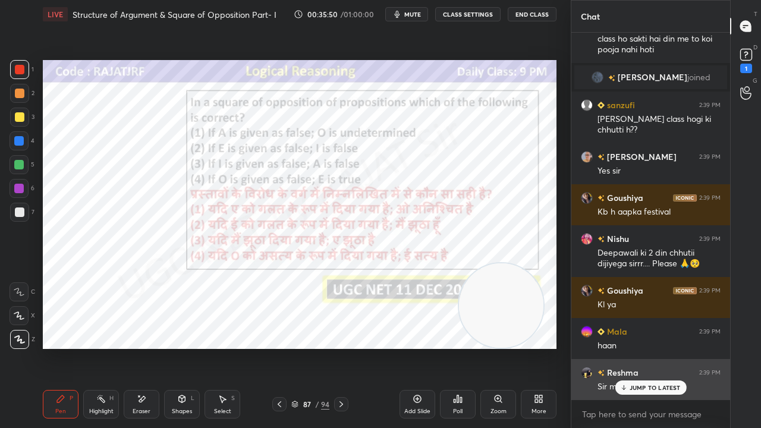
click at [622, 347] on icon at bounding box center [624, 387] width 8 height 7
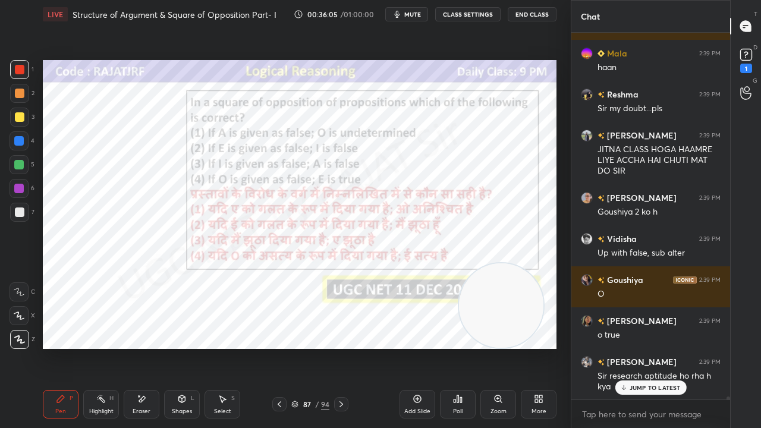
scroll to position [45557, 0]
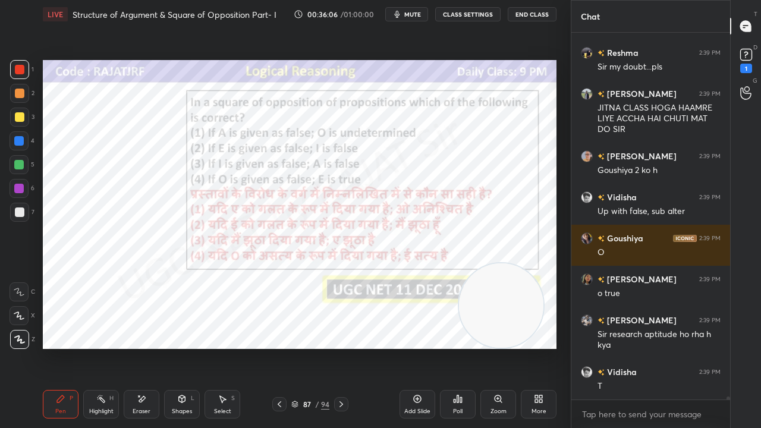
click at [17, 142] on div at bounding box center [19, 141] width 10 height 10
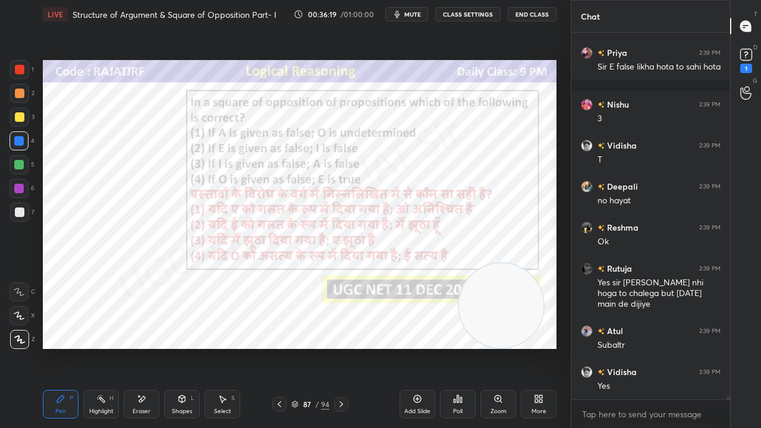
scroll to position [45986, 0]
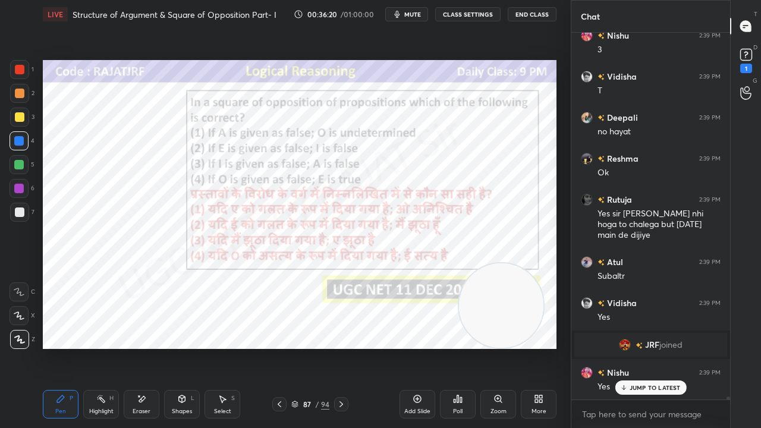
click at [302, 347] on div "87 / 94" at bounding box center [310, 404] width 38 height 11
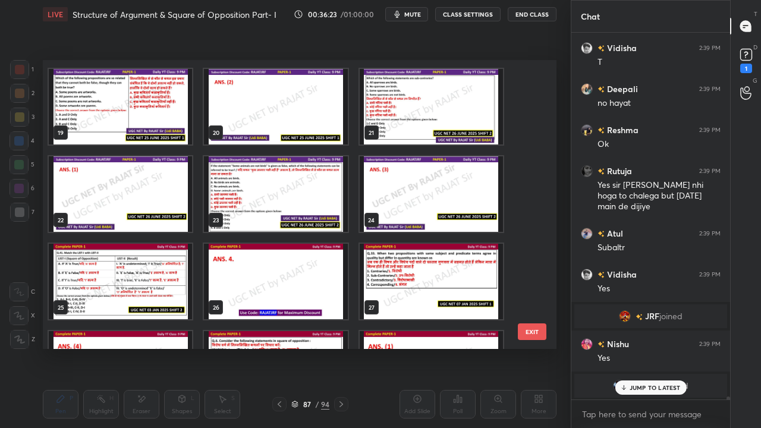
scroll to position [520, 0]
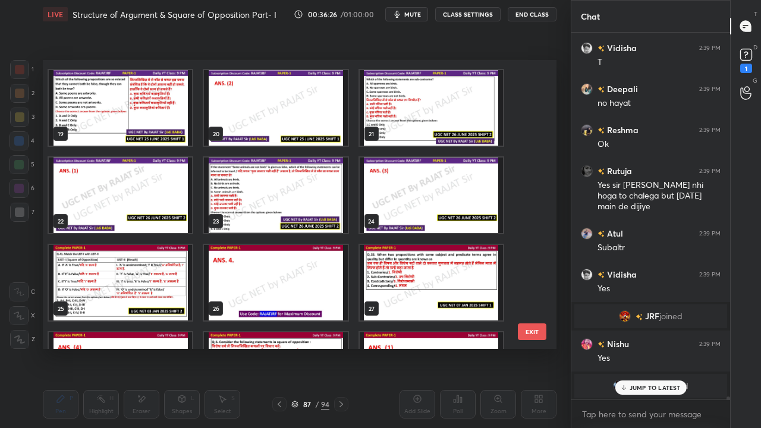
click at [152, 287] on img "grid" at bounding box center [120, 283] width 143 height 76
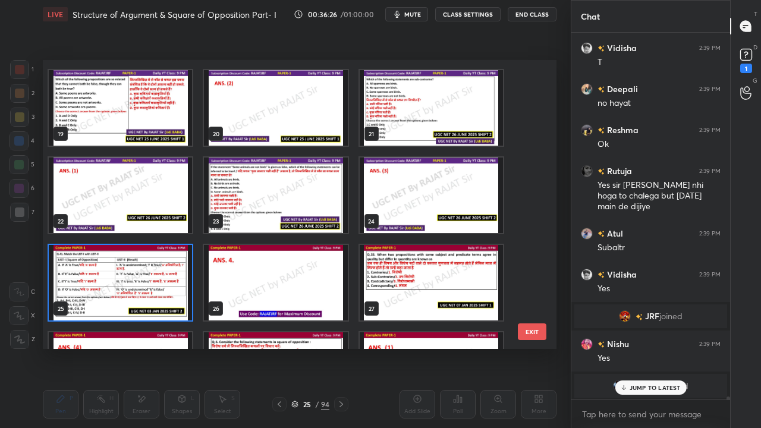
click at [155, 287] on img "grid" at bounding box center [120, 283] width 143 height 76
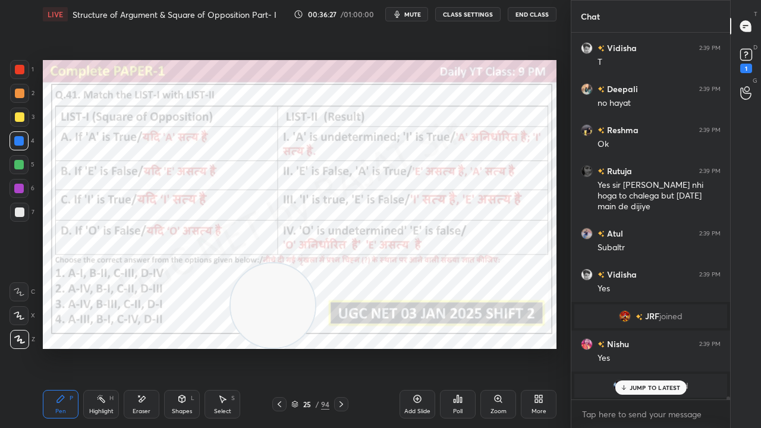
drag, startPoint x: 508, startPoint y: 287, endPoint x: 281, endPoint y: 319, distance: 229.3
click at [281, 319] on video at bounding box center [273, 305] width 84 height 84
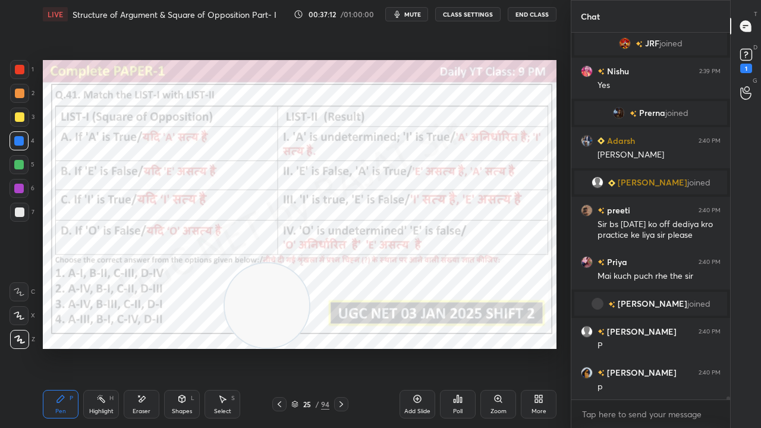
scroll to position [45976, 0]
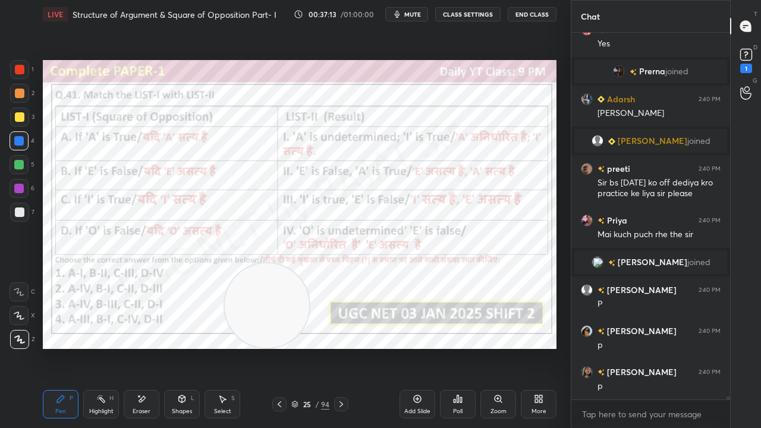
click at [307, 347] on div "25" at bounding box center [307, 404] width 12 height 7
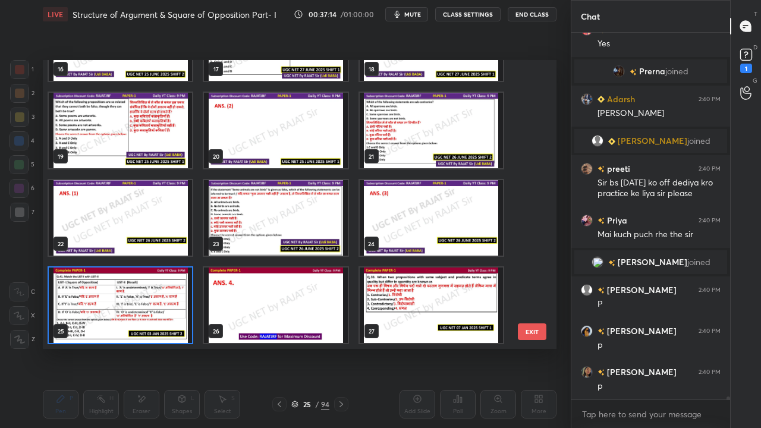
scroll to position [285, 508]
click at [159, 287] on img "grid" at bounding box center [120, 306] width 143 height 76
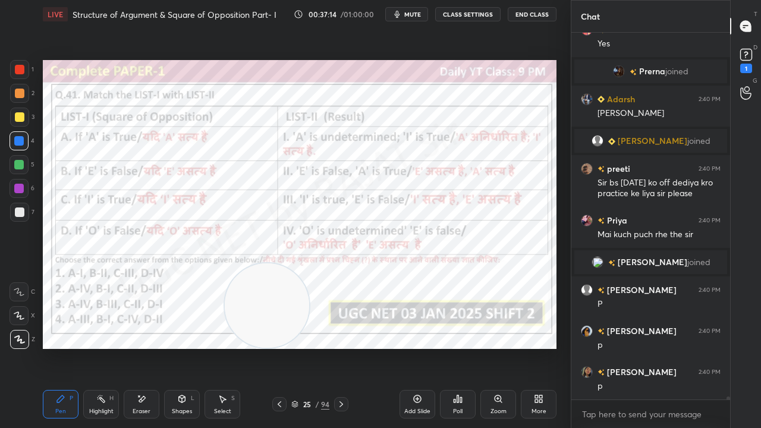
click at [159, 287] on img "grid" at bounding box center [120, 306] width 143 height 76
click at [461, 347] on div "Poll" at bounding box center [458, 404] width 36 height 29
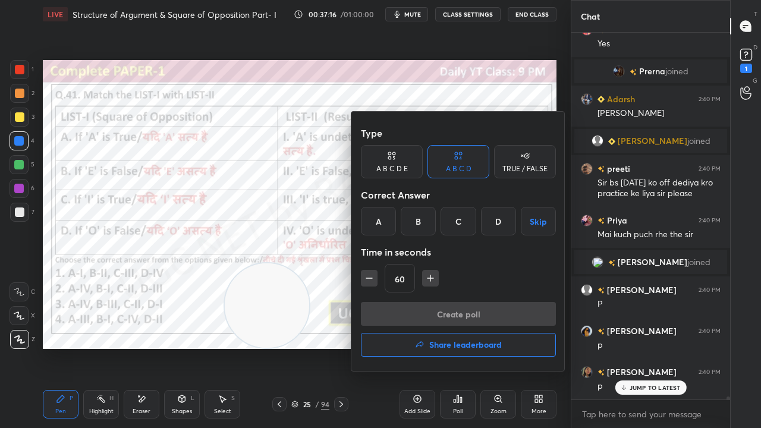
scroll to position [46016, 0]
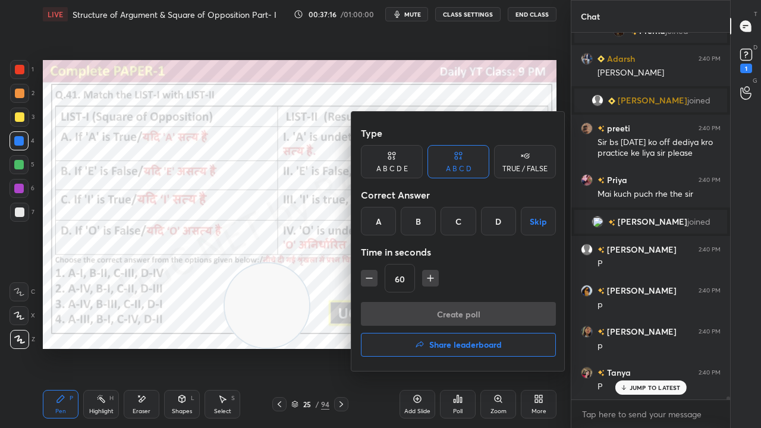
drag, startPoint x: 493, startPoint y: 224, endPoint x: 479, endPoint y: 244, distance: 25.2
click at [492, 223] on div "D" at bounding box center [498, 221] width 35 height 29
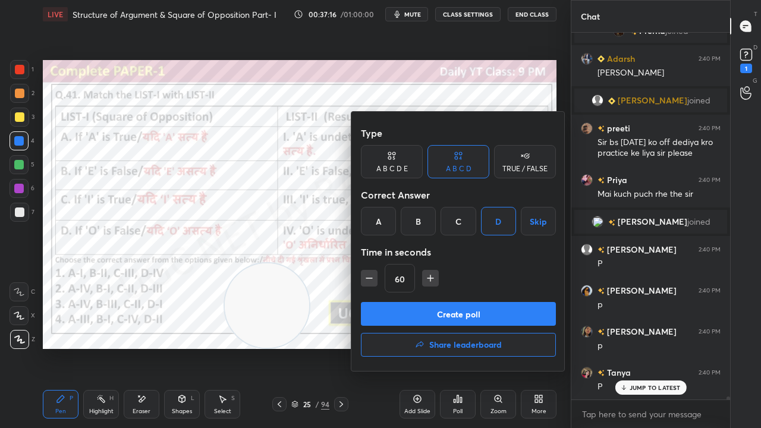
drag, startPoint x: 433, startPoint y: 279, endPoint x: 433, endPoint y: 296, distance: 17.2
click at [433, 281] on icon "button" at bounding box center [431, 278] width 12 height 12
type input "75"
click at [434, 308] on button "Create poll" at bounding box center [458, 314] width 195 height 24
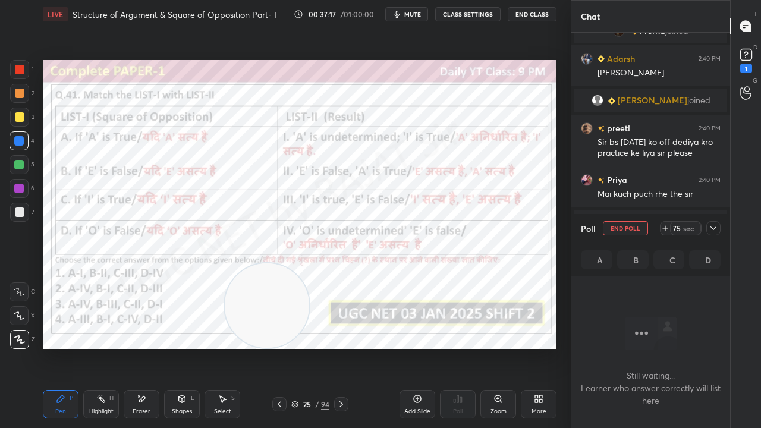
scroll to position [330, 155]
click at [414, 14] on span "mute" at bounding box center [412, 14] width 17 height 8
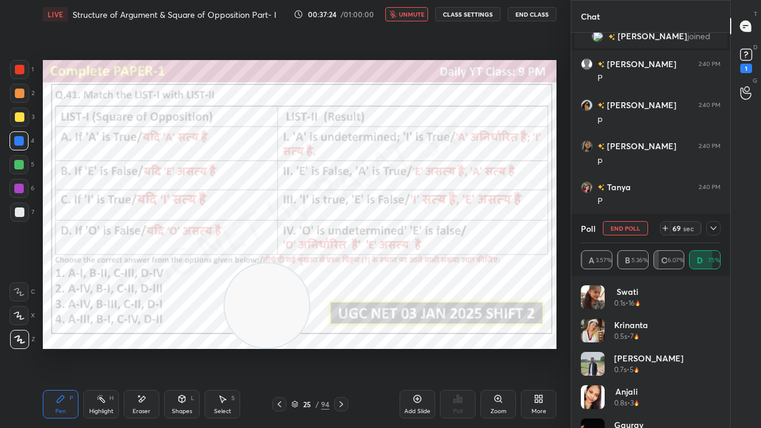
scroll to position [277, 155]
click at [710, 228] on icon at bounding box center [714, 229] width 10 height 10
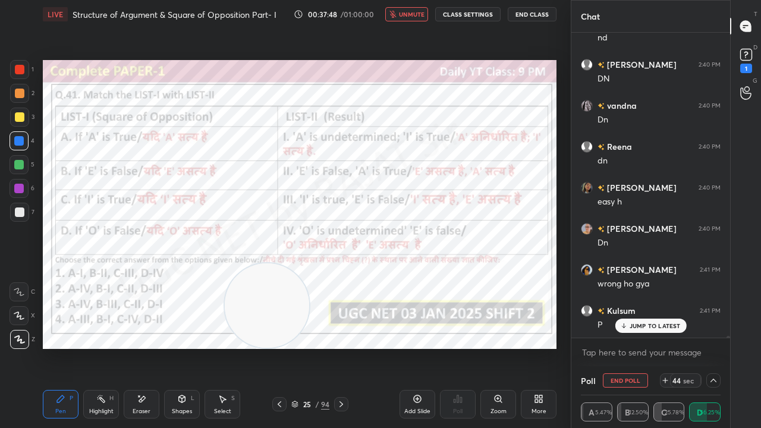
click at [404, 12] on span "unmute" at bounding box center [412, 14] width 26 height 8
click at [18, 65] on div at bounding box center [20, 70] width 10 height 10
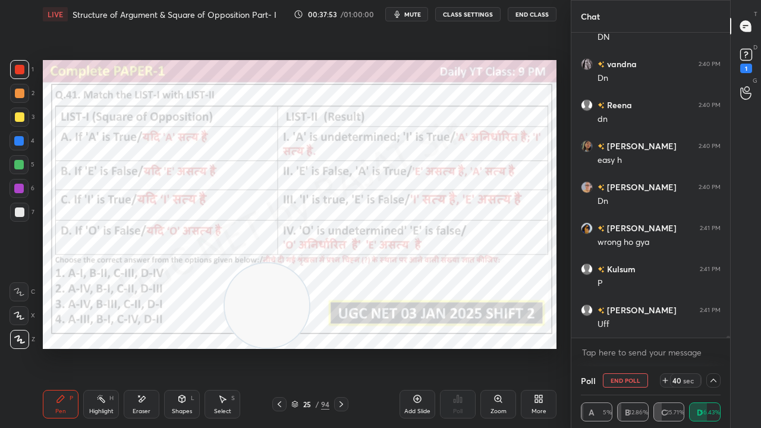
click at [186, 347] on div "Shapes" at bounding box center [182, 412] width 20 height 6
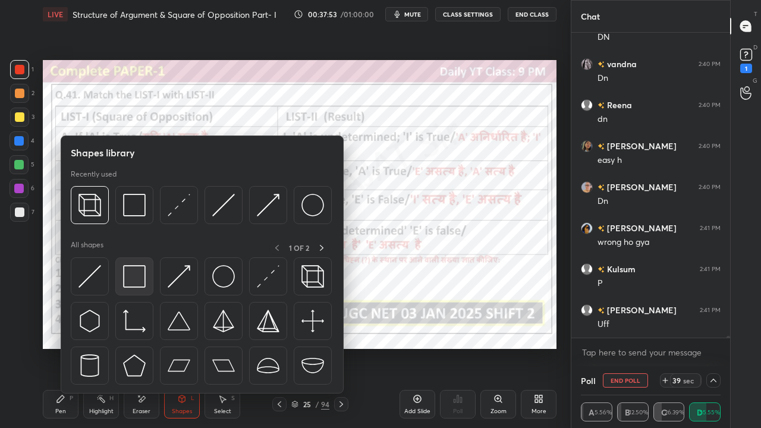
click at [137, 272] on img at bounding box center [134, 276] width 23 height 23
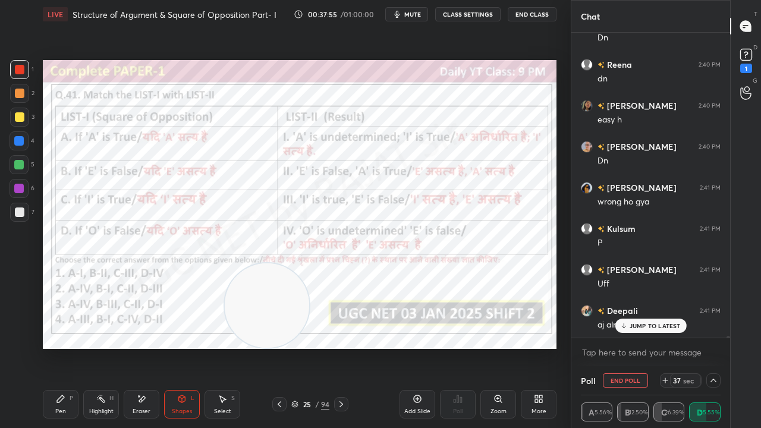
click at [71, 347] on div "P" at bounding box center [72, 398] width 4 height 6
drag, startPoint x: 20, startPoint y: 188, endPoint x: 38, endPoint y: 178, distance: 20.2
click at [20, 188] on div at bounding box center [19, 189] width 10 height 10
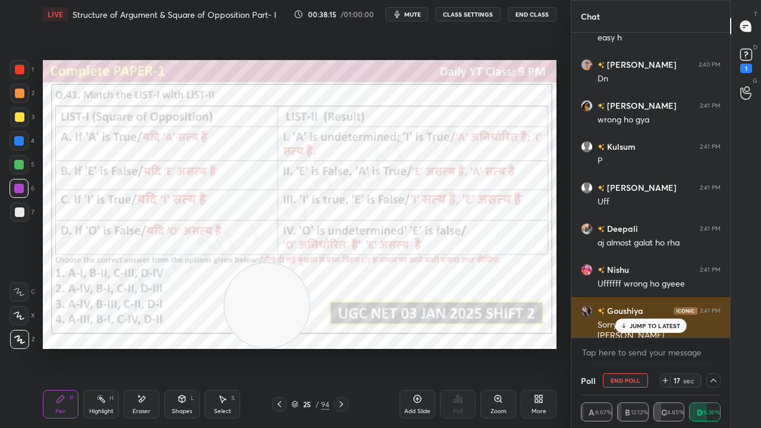
drag, startPoint x: 625, startPoint y: 319, endPoint x: 588, endPoint y: 318, distance: 36.9
click at [624, 319] on div "JUMP TO LATEST" at bounding box center [650, 326] width 71 height 14
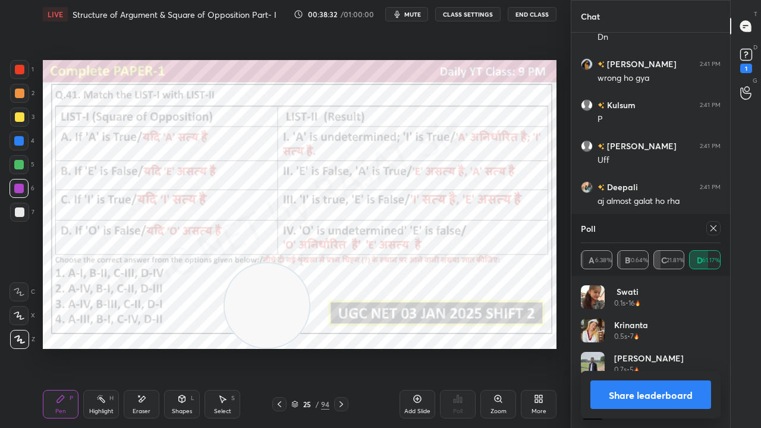
scroll to position [139, 136]
click at [711, 228] on icon at bounding box center [714, 229] width 10 height 10
type textarea "x"
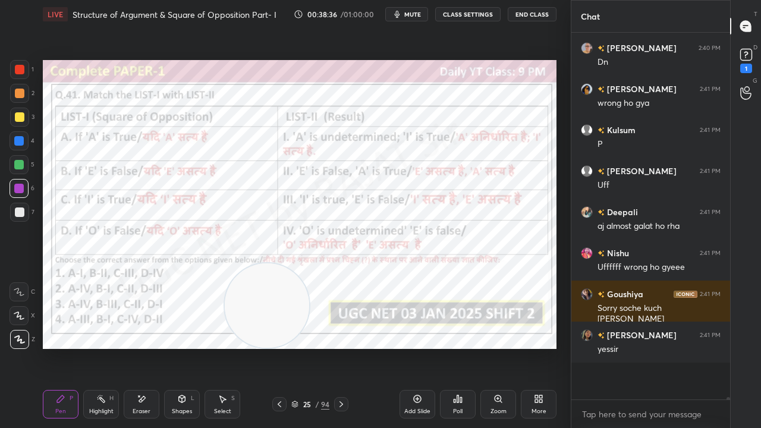
scroll to position [357, 155]
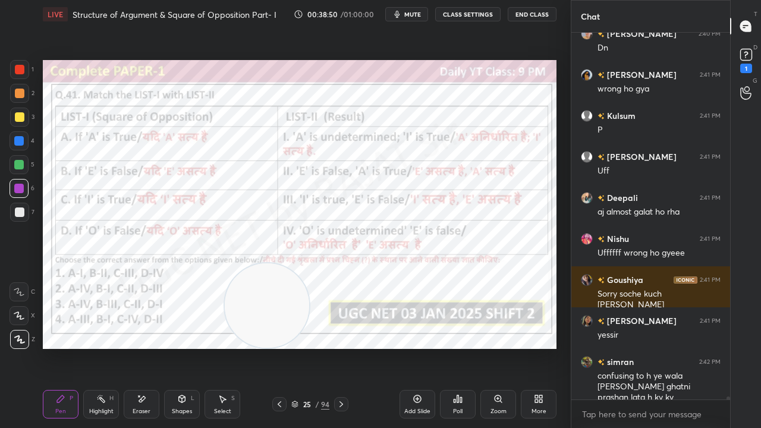
drag, startPoint x: 304, startPoint y: 409, endPoint x: 306, endPoint y: 397, distance: 12.0
click at [303, 347] on div "25 / 94" at bounding box center [310, 404] width 38 height 11
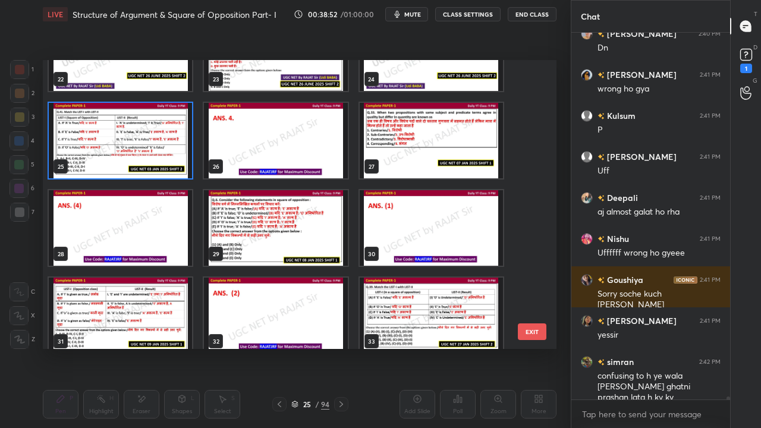
click at [297, 231] on img "grid" at bounding box center [275, 228] width 143 height 76
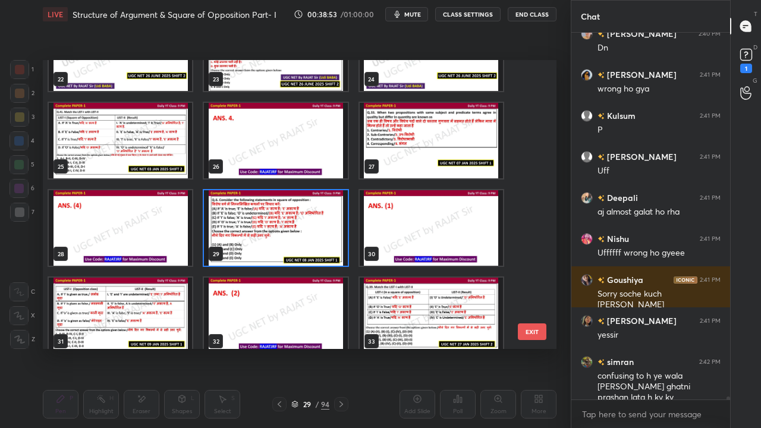
click at [297, 232] on img "grid" at bounding box center [275, 228] width 143 height 76
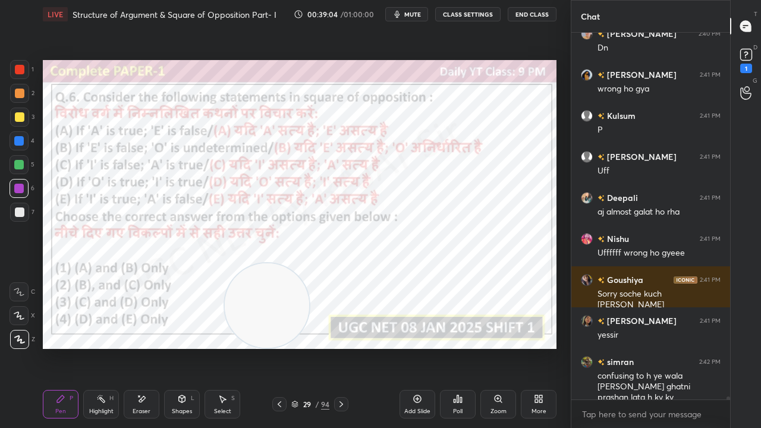
click at [412, 8] on button "mute" at bounding box center [406, 14] width 43 height 14
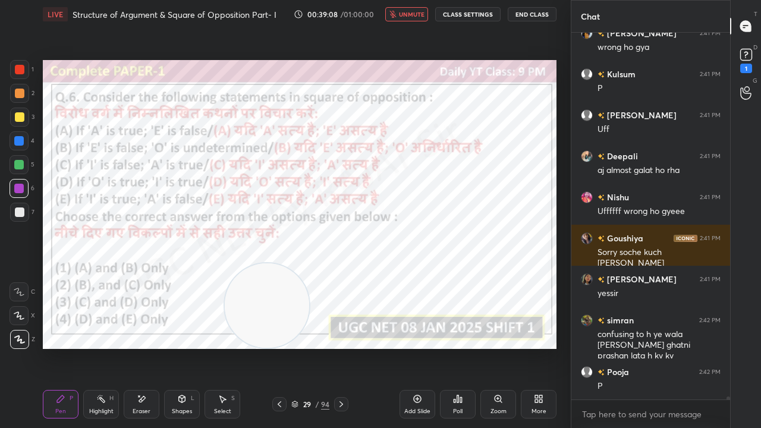
click at [302, 347] on div "29 / 94" at bounding box center [310, 404] width 38 height 11
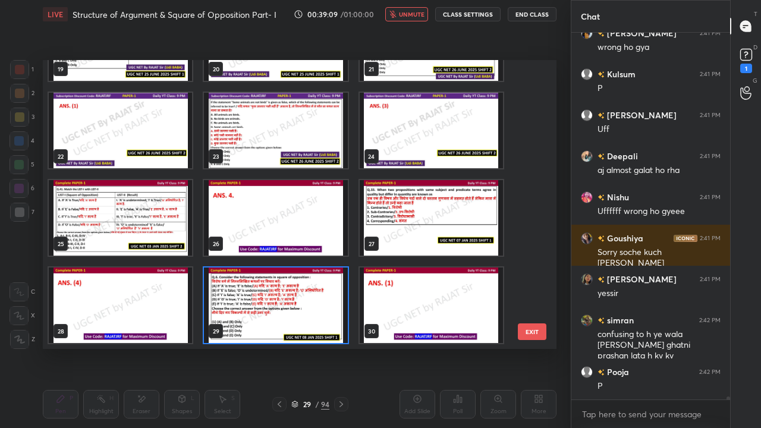
click at [276, 305] on img "grid" at bounding box center [275, 306] width 143 height 76
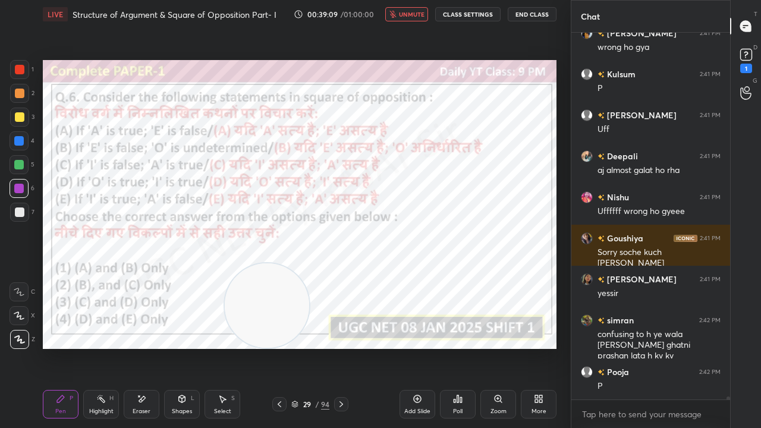
click at [276, 304] on img "grid" at bounding box center [275, 306] width 143 height 76
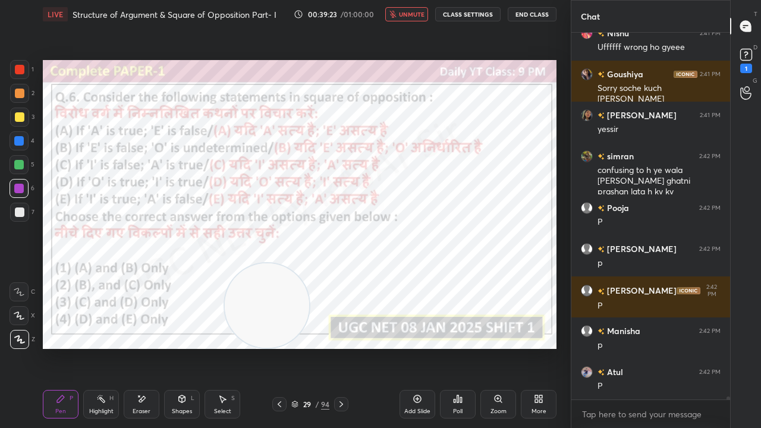
click at [301, 347] on div "29 / 94" at bounding box center [310, 404] width 38 height 11
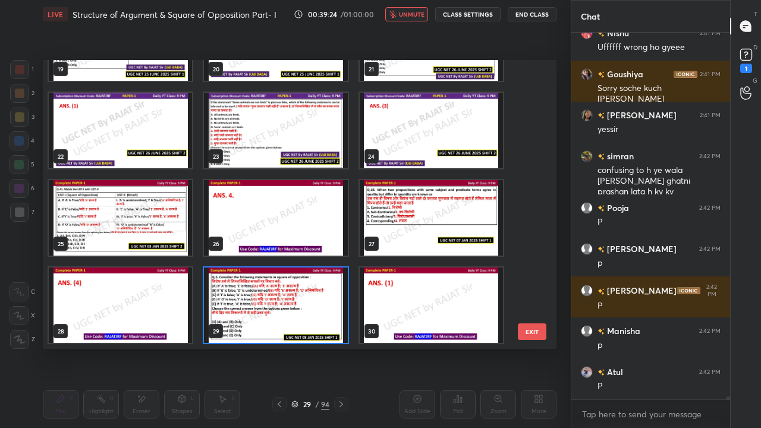
click at [284, 298] on img "grid" at bounding box center [275, 306] width 143 height 76
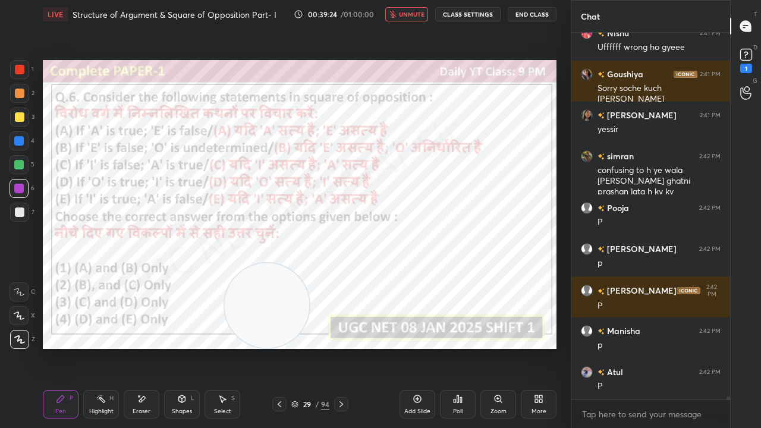
drag, startPoint x: 285, startPoint y: 298, endPoint x: 296, endPoint y: 303, distance: 11.7
click at [285, 297] on img "grid" at bounding box center [275, 306] width 143 height 76
click at [454, 347] on icon at bounding box center [455, 401] width 2 height 3
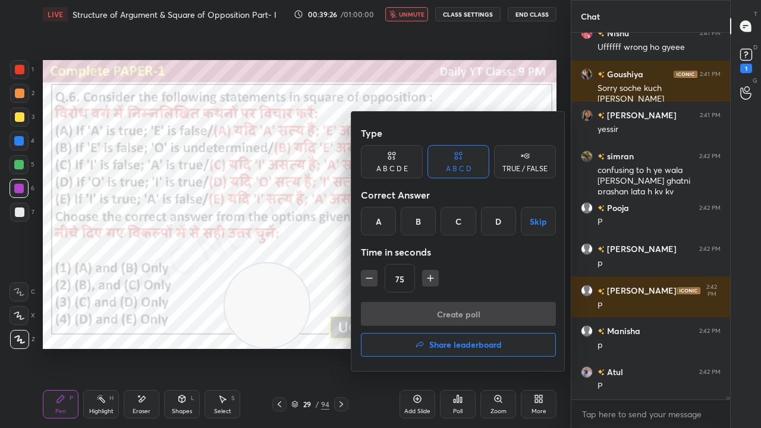
drag, startPoint x: 381, startPoint y: 222, endPoint x: 384, endPoint y: 275, distance: 53.0
click at [381, 224] on div "A" at bounding box center [378, 221] width 35 height 29
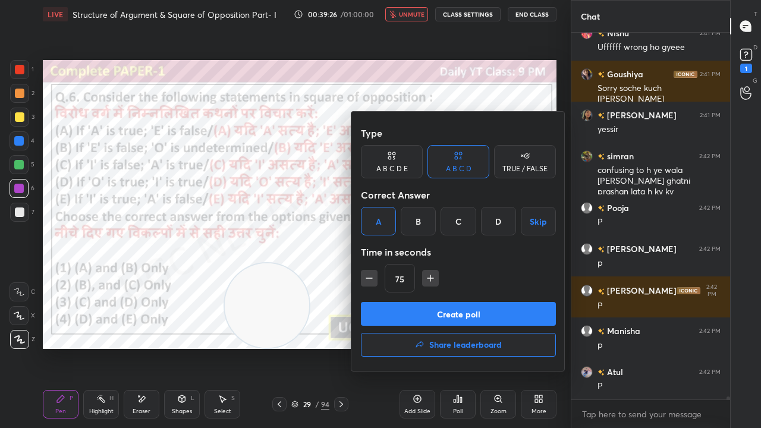
drag, startPoint x: 373, startPoint y: 278, endPoint x: 380, endPoint y: 297, distance: 20.1
click at [372, 278] on icon "button" at bounding box center [369, 278] width 12 height 12
type input "60"
click at [388, 313] on button "Create poll" at bounding box center [458, 314] width 195 height 24
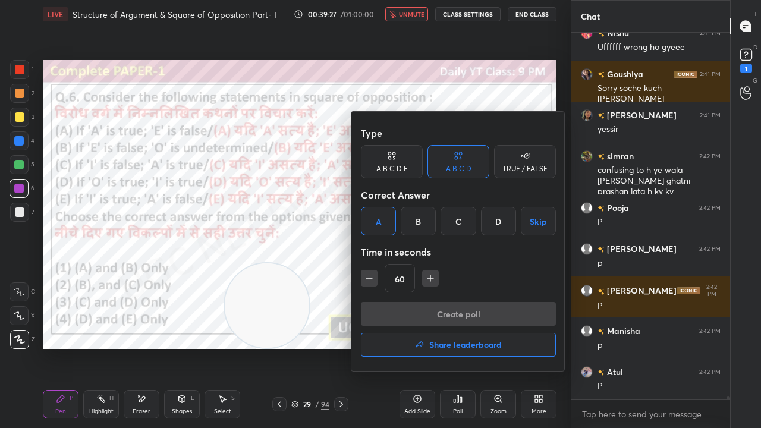
type textarea "x"
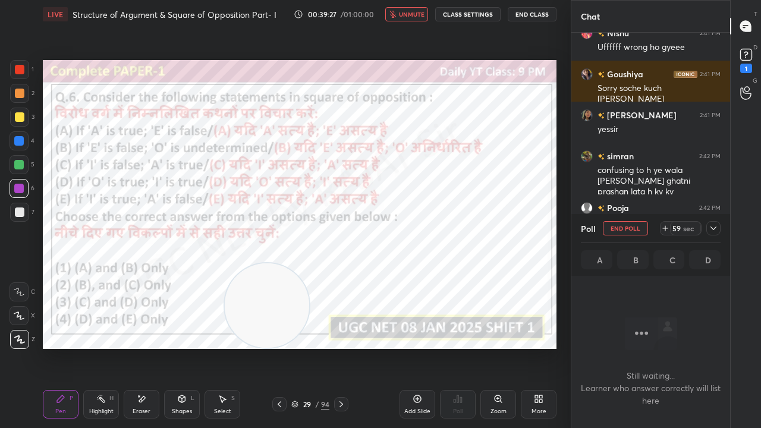
click at [304, 347] on div "29" at bounding box center [307, 404] width 12 height 7
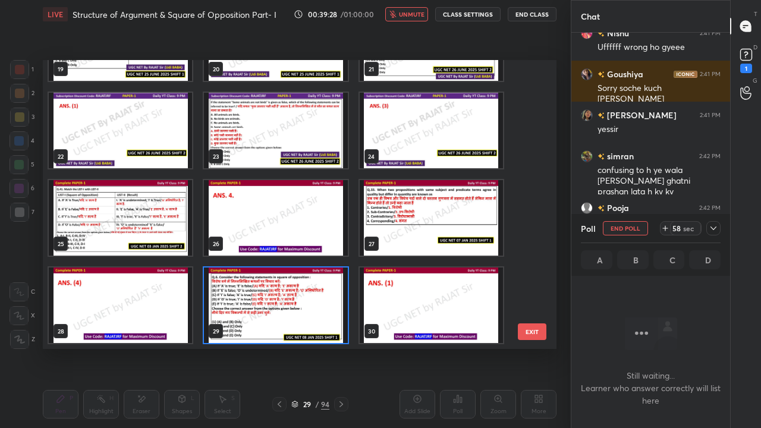
click at [274, 309] on img "grid" at bounding box center [275, 306] width 143 height 76
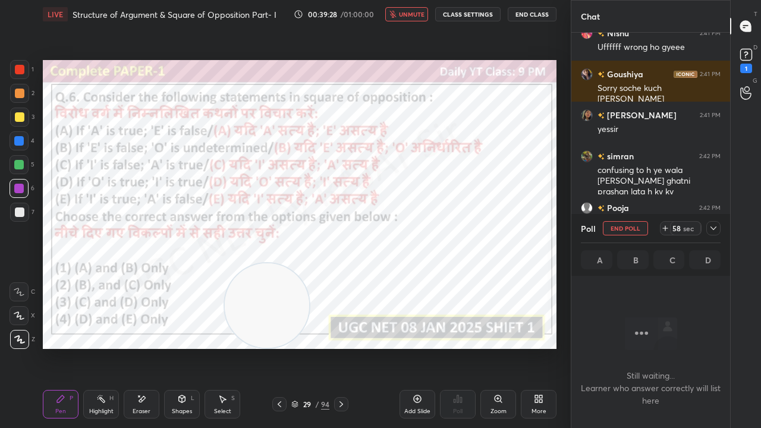
click at [274, 308] on img "grid" at bounding box center [275, 306] width 143 height 76
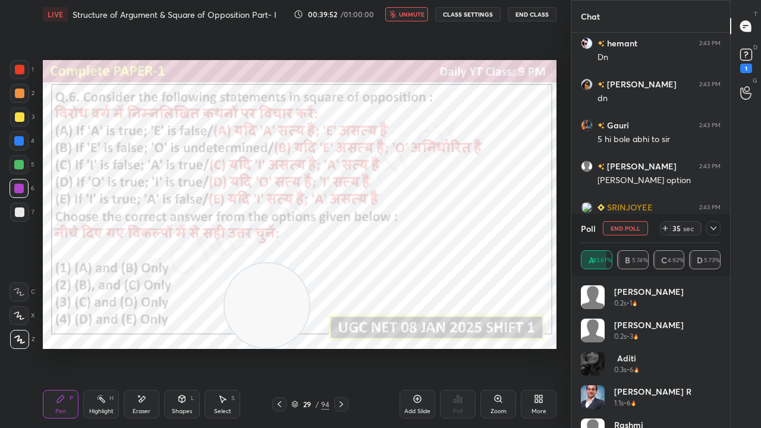
click at [466, 14] on button "CLASS SETTINGS" at bounding box center [467, 14] width 65 height 14
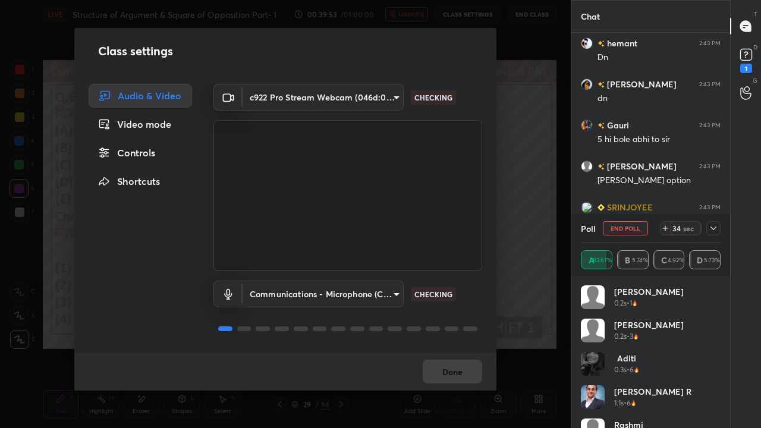
click at [357, 99] on body "1 2 3 4 5 6 7 C X Z E E Erase all H H LIVE Structure of Argument & Square of Op…" at bounding box center [380, 214] width 761 height 428
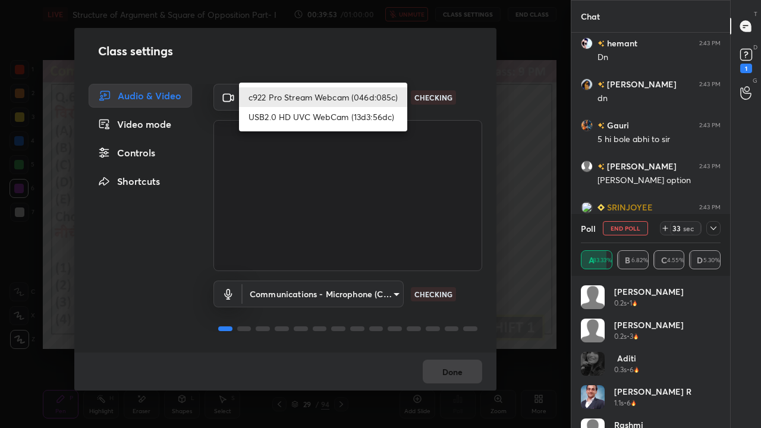
click at [335, 115] on li "USB2.0 HD UVC WebCam (13d3:56dc)" at bounding box center [323, 117] width 168 height 20
type input "912b9b36886f399732b8831a90ccb880dc6914a9708a9f121d3cf2264dc62d2b"
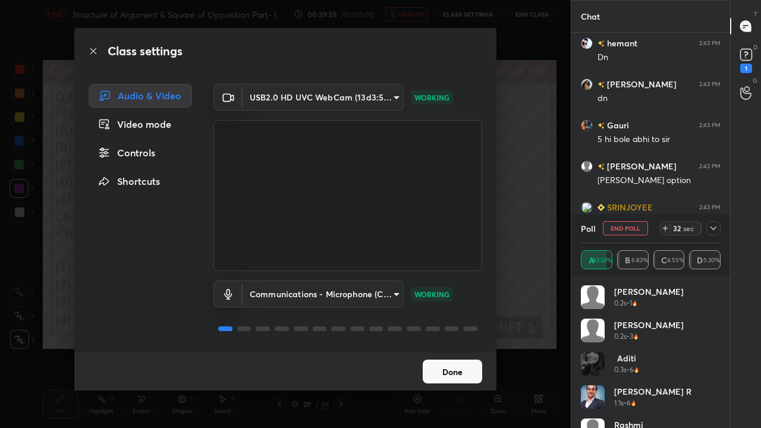
click at [458, 347] on button "Done" at bounding box center [452, 372] width 59 height 24
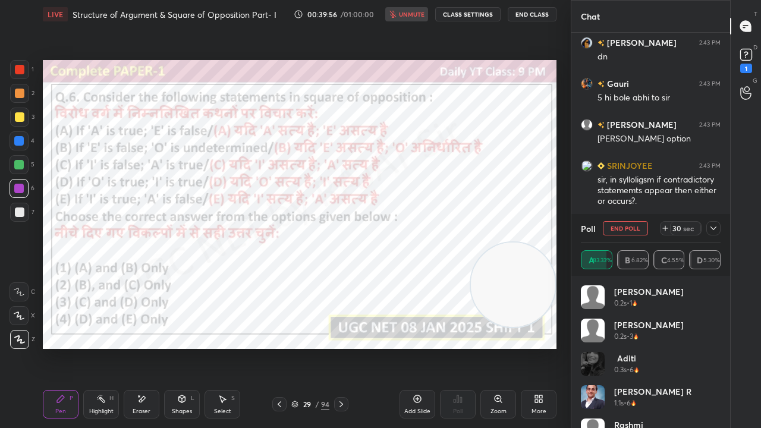
drag, startPoint x: 277, startPoint y: 299, endPoint x: 534, endPoint y: 265, distance: 259.0
click at [533, 266] on video at bounding box center [513, 285] width 84 height 84
click at [712, 228] on icon at bounding box center [714, 229] width 10 height 10
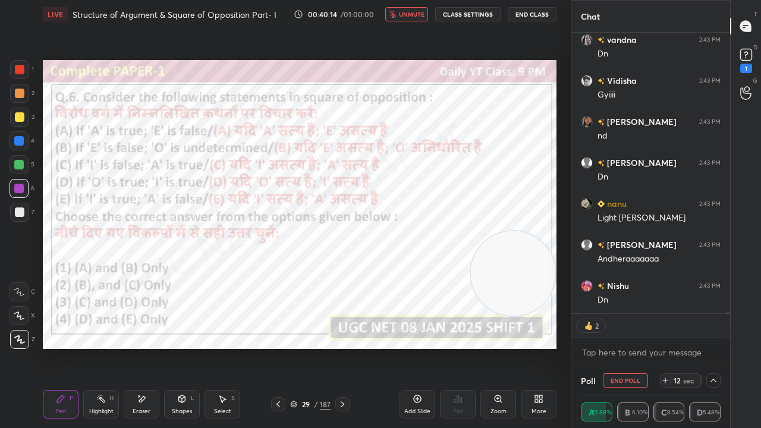
click at [416, 12] on span "unmute" at bounding box center [412, 14] width 26 height 8
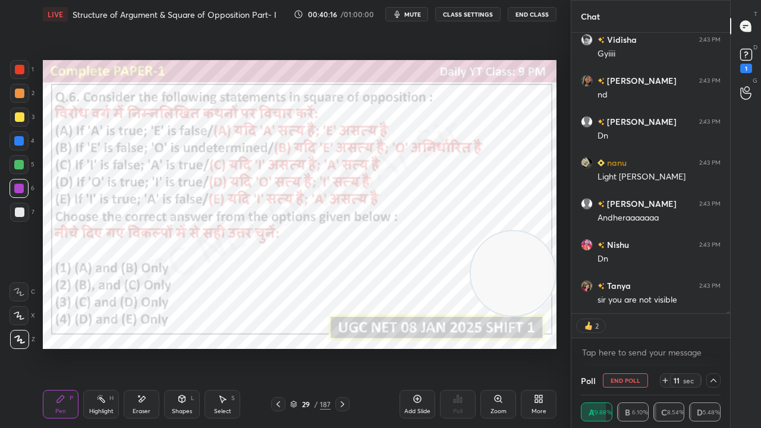
click at [461, 12] on button "CLASS SETTINGS" at bounding box center [467, 14] width 65 height 14
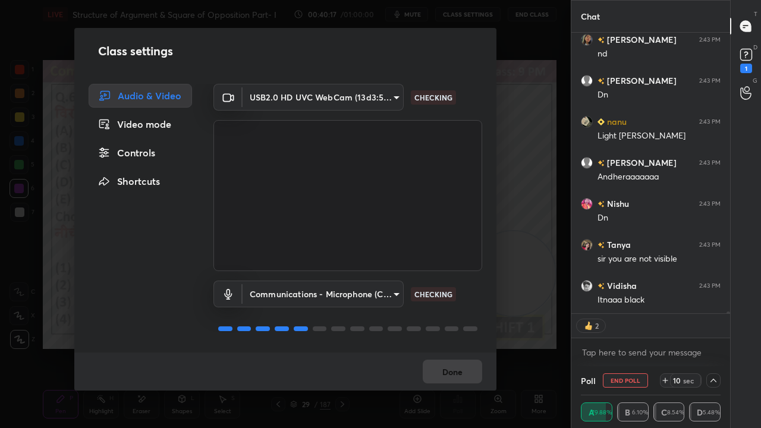
click at [312, 100] on body "1 2 3 4 5 6 7 C X Z E E Erase all H H LIVE Structure of Argument & Square of Op…" at bounding box center [380, 214] width 761 height 428
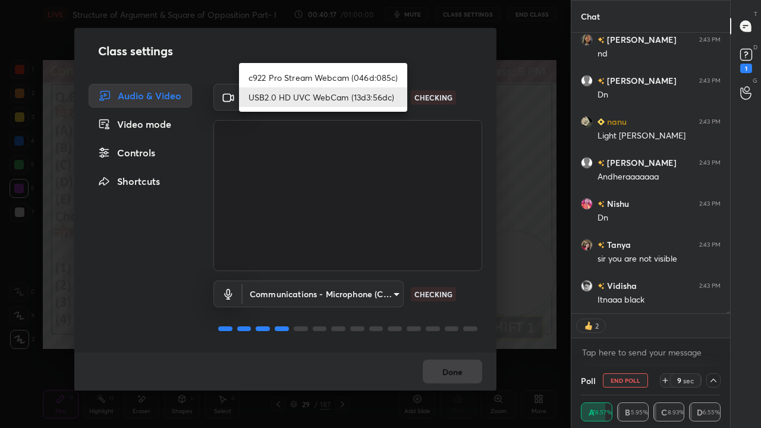
click at [296, 67] on ul "c922 Pro Stream Webcam (046d:085c) USB2.0 HD UVC WebCam (13d3:56dc)" at bounding box center [323, 87] width 168 height 49
type textarea "x"
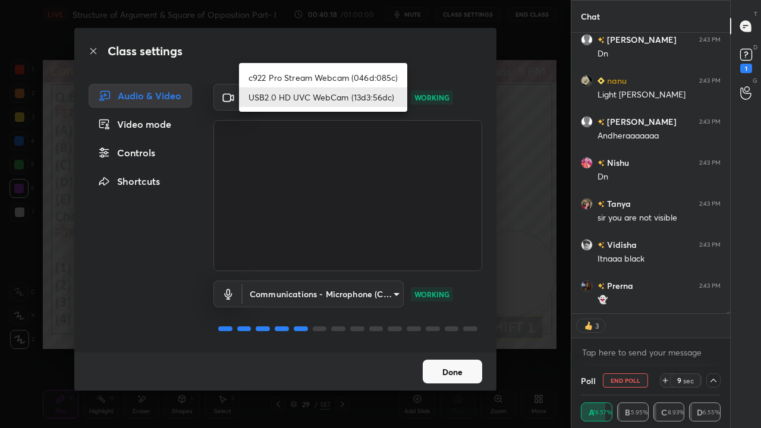
click at [297, 76] on li "c922 Pro Stream Webcam (046d:085c)" at bounding box center [323, 78] width 168 height 20
type input "73c11702fb5c816c3351b1f0b733cccece3c6c3cd48abafaa3cacc43a1f29054"
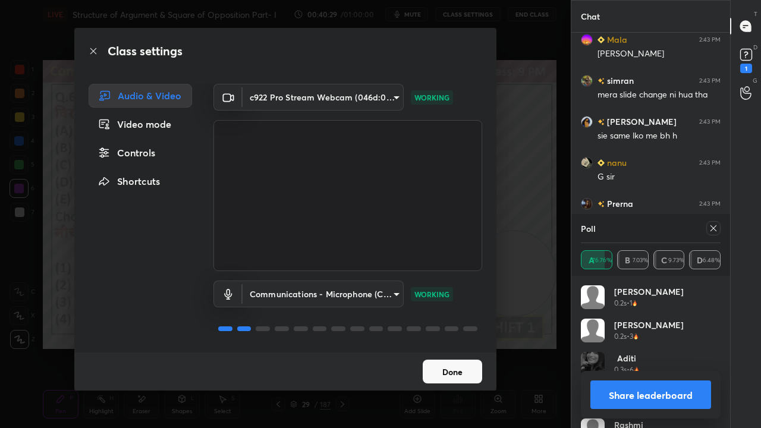
click at [451, 347] on button "Done" at bounding box center [452, 372] width 59 height 24
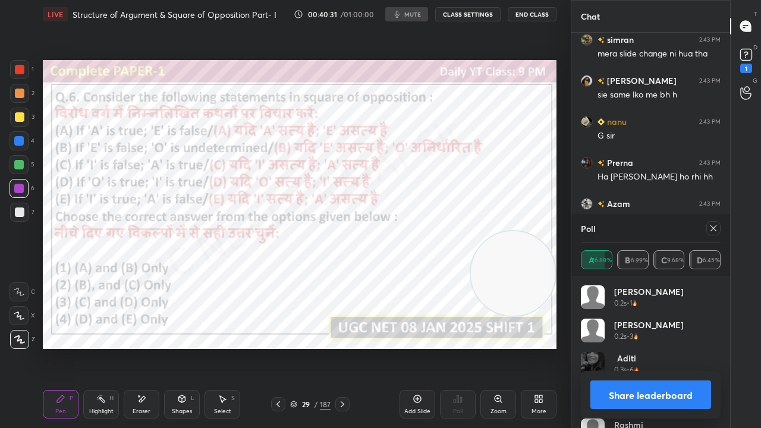
click at [717, 230] on icon at bounding box center [714, 229] width 10 height 10
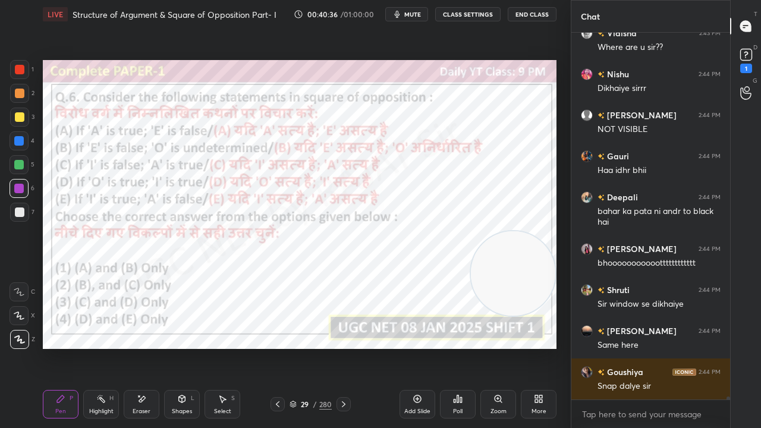
click at [21, 73] on div at bounding box center [20, 70] width 10 height 10
click at [21, 138] on div at bounding box center [19, 141] width 10 height 10
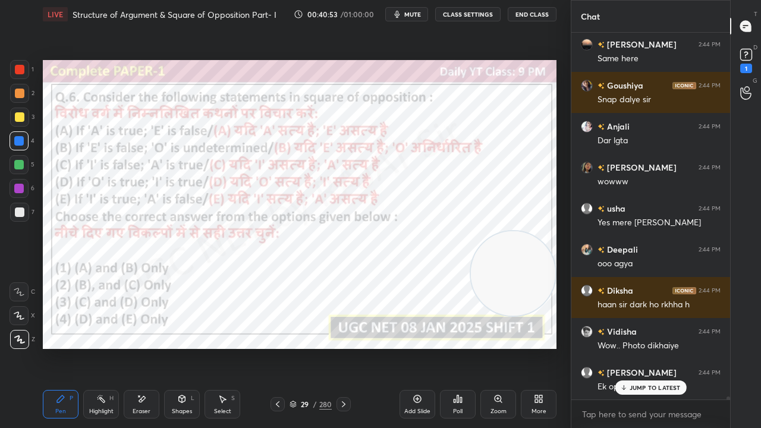
click at [306, 347] on div "29" at bounding box center [305, 404] width 12 height 7
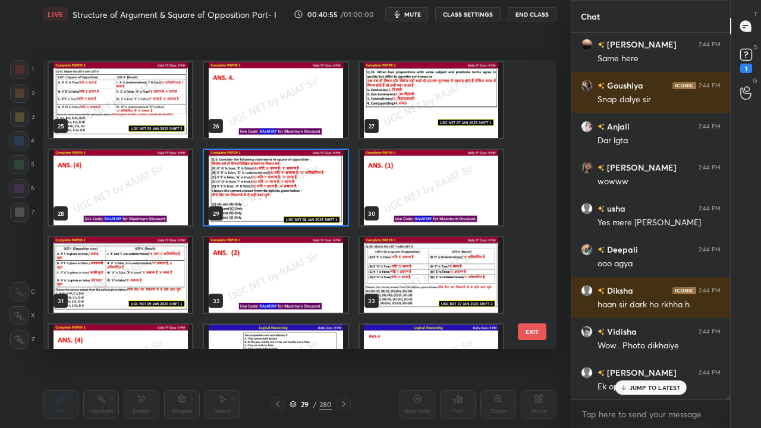
click at [124, 275] on img "grid" at bounding box center [120, 275] width 143 height 76
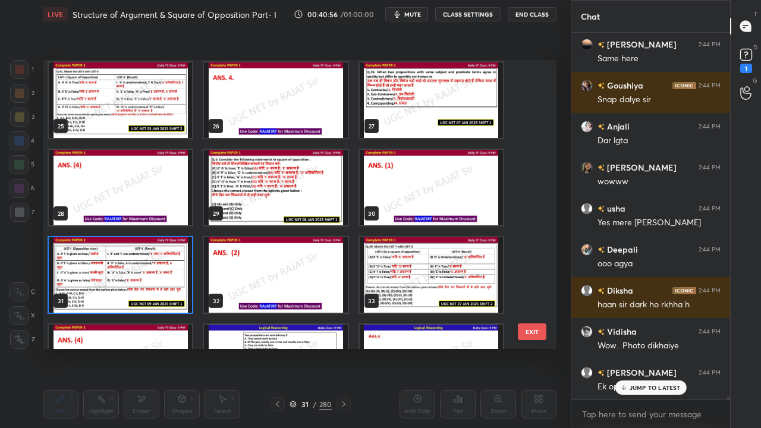
click at [125, 275] on img "grid" at bounding box center [120, 275] width 143 height 76
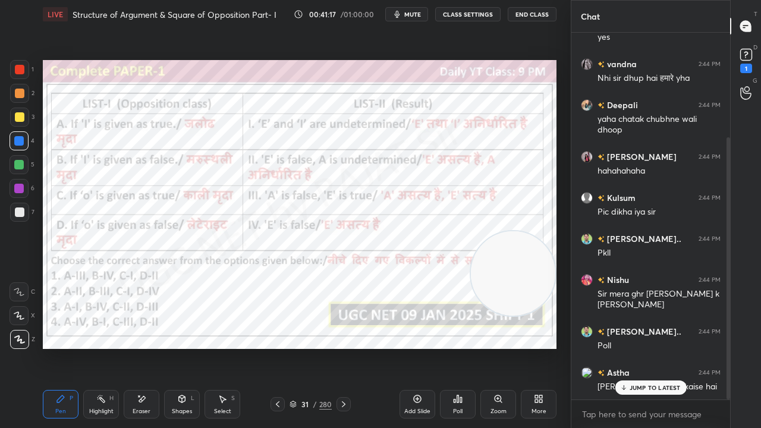
click at [312, 347] on div "31 / 280" at bounding box center [311, 404] width 42 height 11
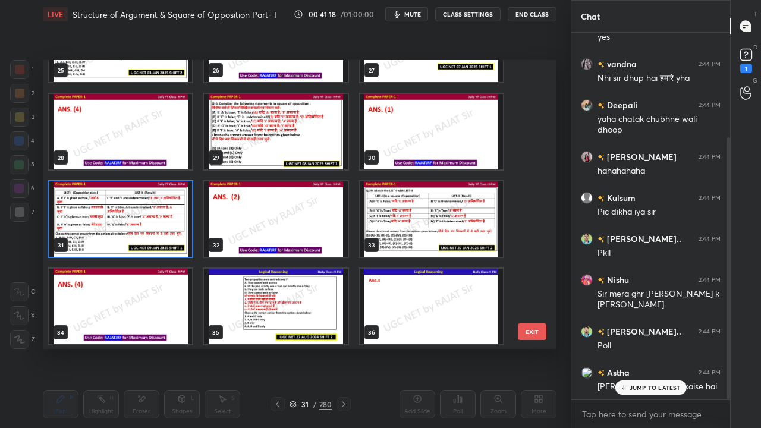
click at [158, 212] on img "grid" at bounding box center [120, 219] width 143 height 76
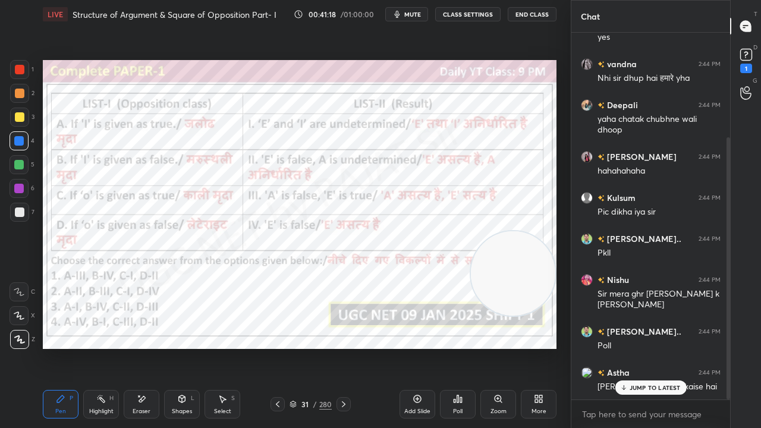
click at [158, 212] on img "grid" at bounding box center [120, 219] width 143 height 76
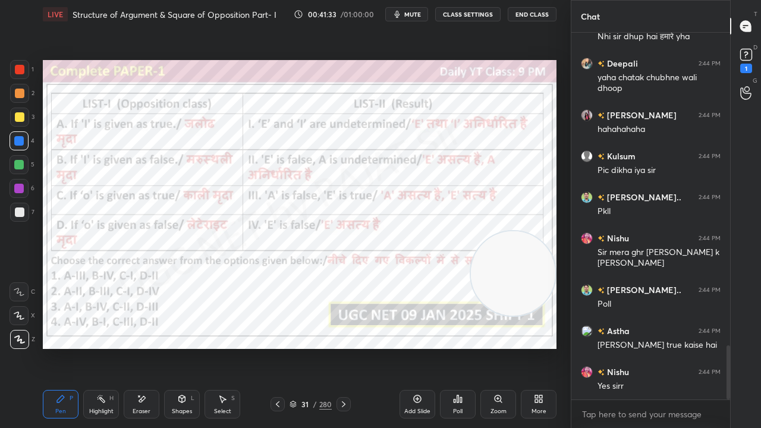
scroll to position [2148, 0]
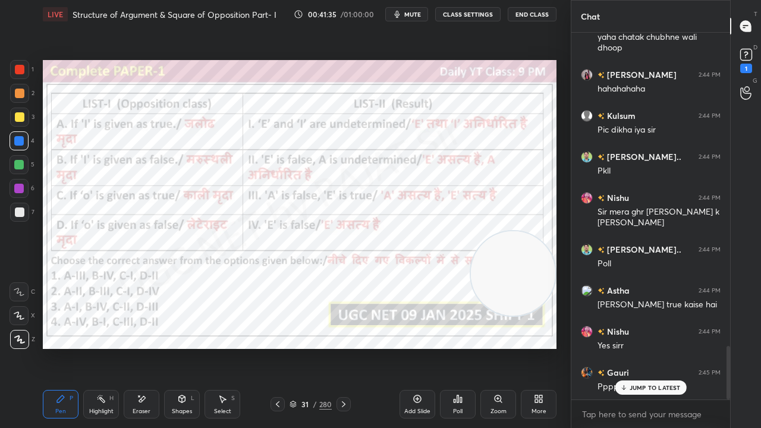
click at [651, 347] on p "JUMP TO LATEST" at bounding box center [655, 387] width 51 height 7
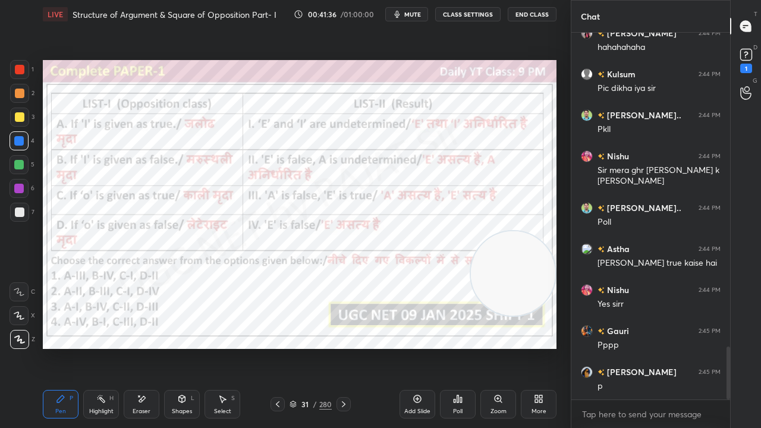
click at [315, 347] on div "/" at bounding box center [315, 404] width 4 height 7
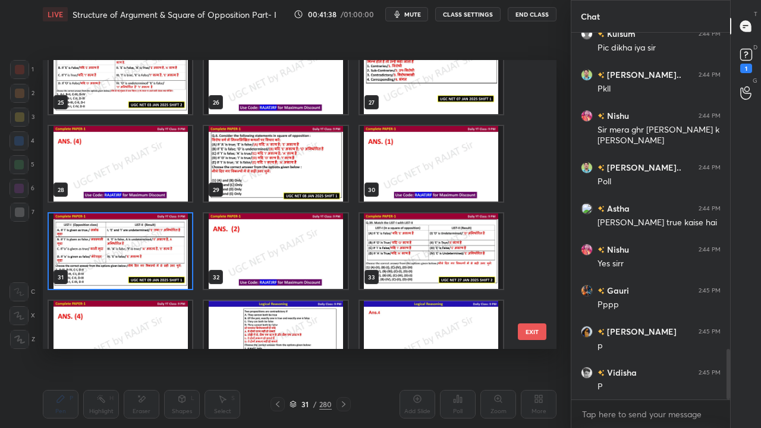
scroll to position [2282, 0]
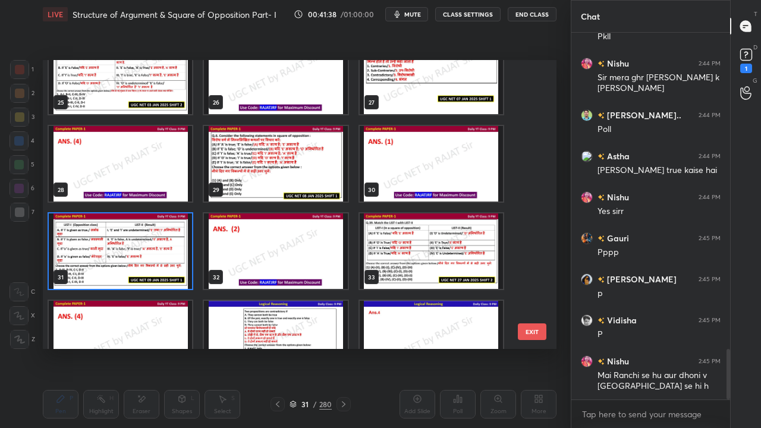
click at [162, 245] on img "grid" at bounding box center [120, 251] width 143 height 76
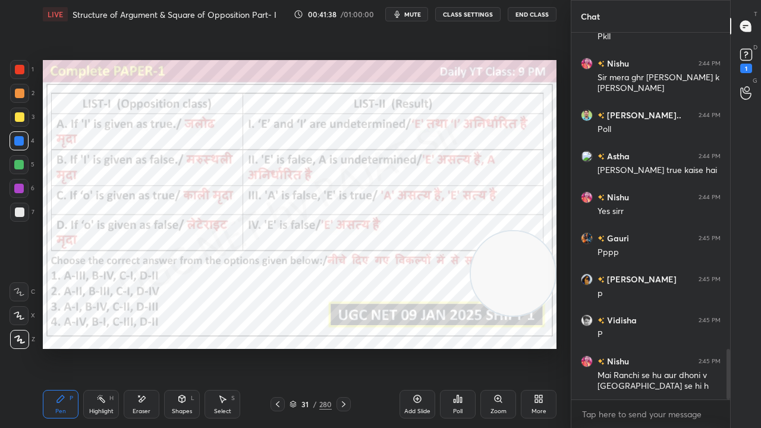
click at [162, 245] on img "grid" at bounding box center [120, 251] width 143 height 76
click at [453, 347] on icon at bounding box center [458, 399] width 10 height 10
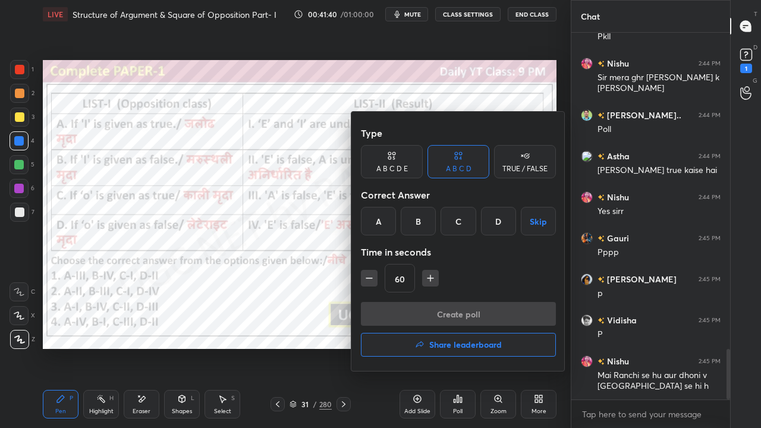
click at [419, 223] on div "B" at bounding box center [418, 221] width 35 height 29
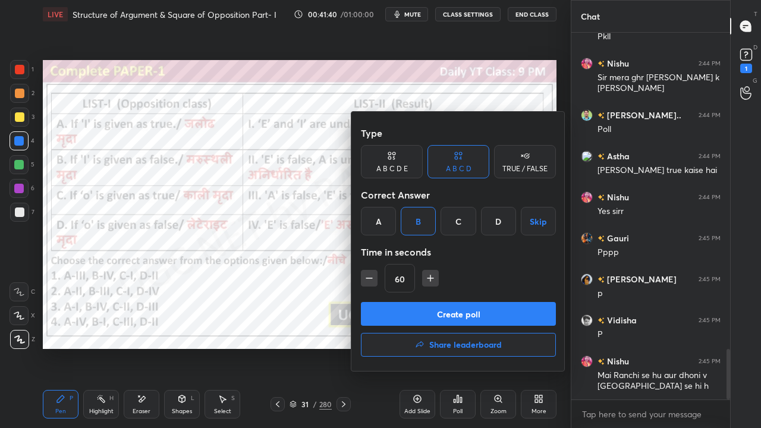
scroll to position [2323, 0]
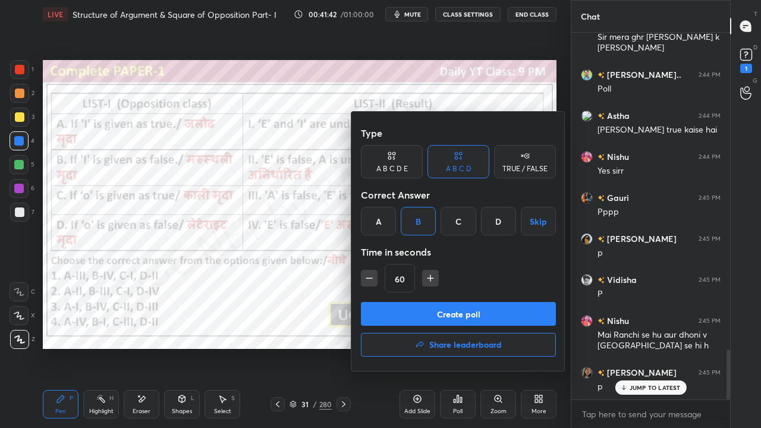
click at [426, 310] on button "Create poll" at bounding box center [458, 314] width 195 height 24
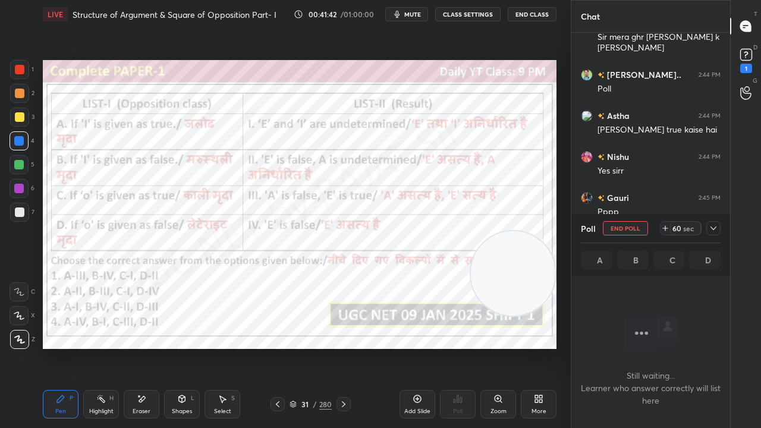
scroll to position [344, 155]
drag, startPoint x: 714, startPoint y: 230, endPoint x: 708, endPoint y: 241, distance: 12.8
click at [717, 230] on icon at bounding box center [714, 229] width 10 height 10
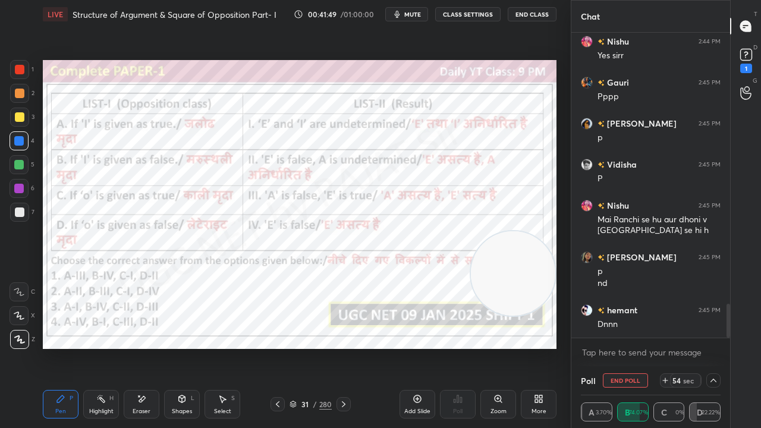
click at [416, 12] on span "mute" at bounding box center [412, 14] width 17 height 8
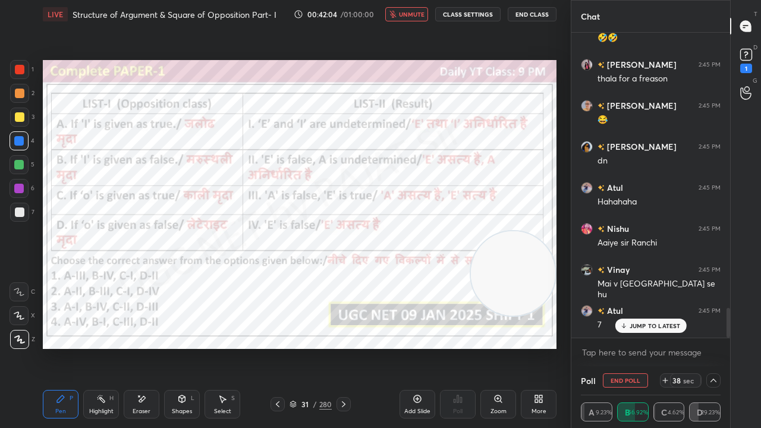
drag, startPoint x: 413, startPoint y: 14, endPoint x: 408, endPoint y: 21, distance: 8.6
click at [412, 15] on span "unmute" at bounding box center [412, 14] width 26 height 8
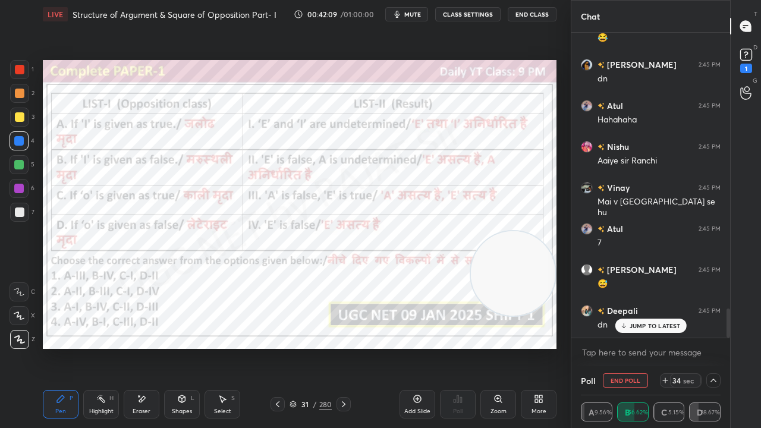
drag, startPoint x: 18, startPoint y: 189, endPoint x: 23, endPoint y: 183, distance: 7.6
click at [18, 187] on div at bounding box center [19, 189] width 10 height 10
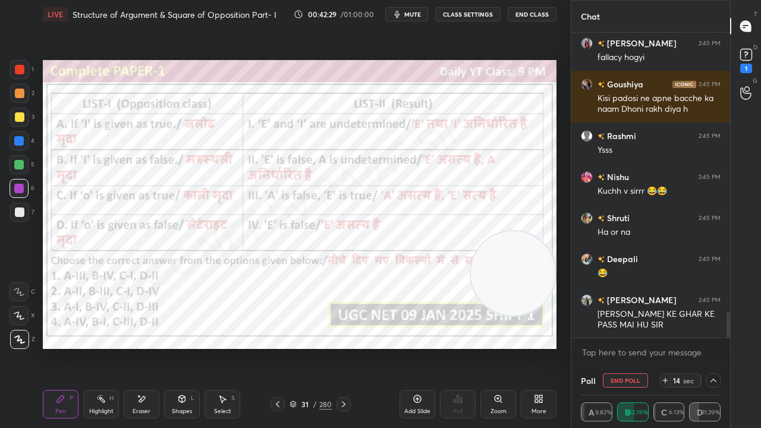
click at [17, 67] on div at bounding box center [20, 70] width 10 height 10
click at [18, 68] on div at bounding box center [20, 70] width 10 height 10
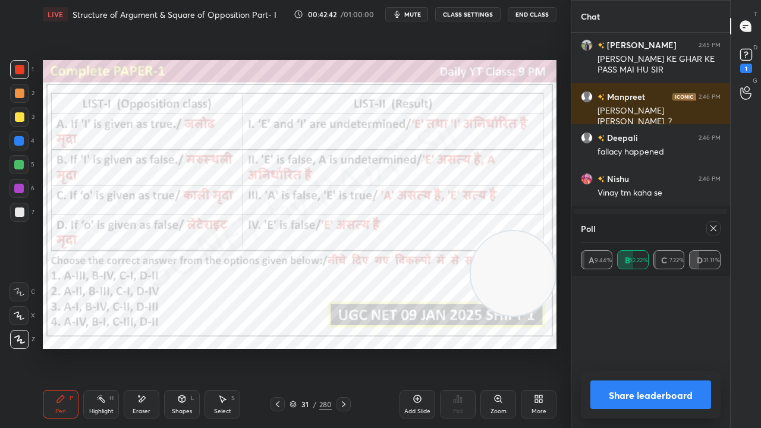
scroll to position [2716, 0]
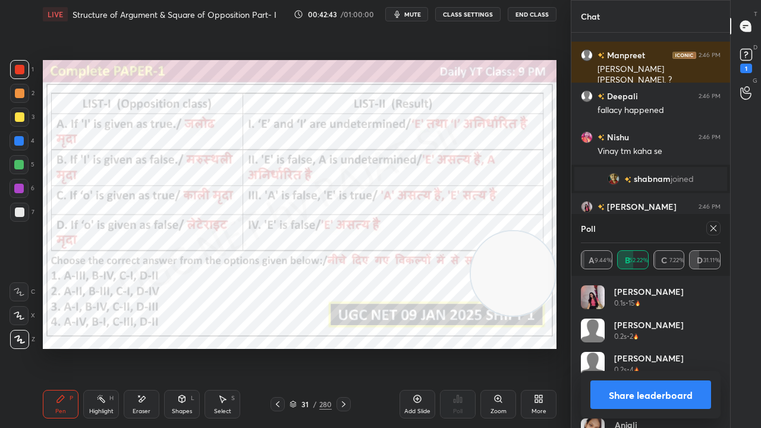
drag, startPoint x: 304, startPoint y: 409, endPoint x: 328, endPoint y: 353, distance: 60.2
click at [304, 347] on div "31" at bounding box center [305, 404] width 12 height 7
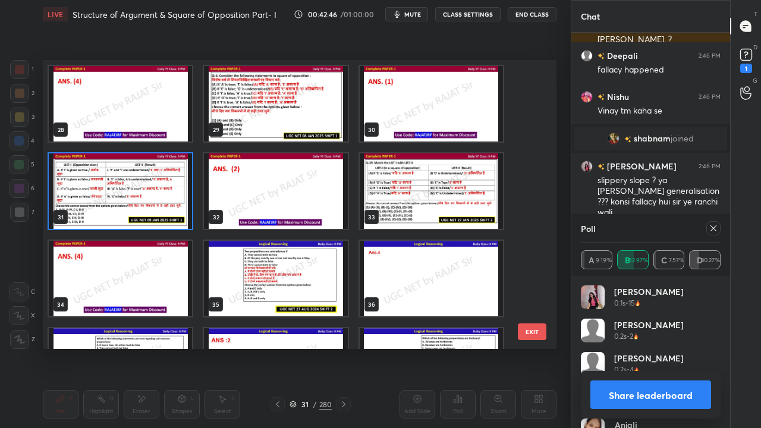
click at [715, 227] on icon at bounding box center [714, 229] width 10 height 10
type textarea "x"
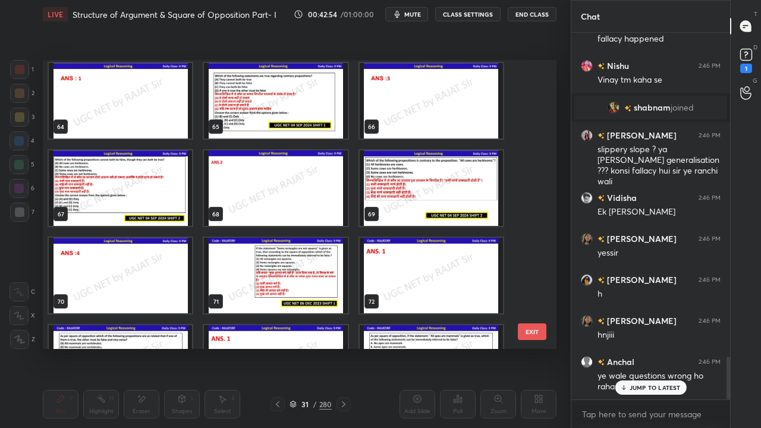
click at [149, 203] on img "grid" at bounding box center [120, 188] width 143 height 76
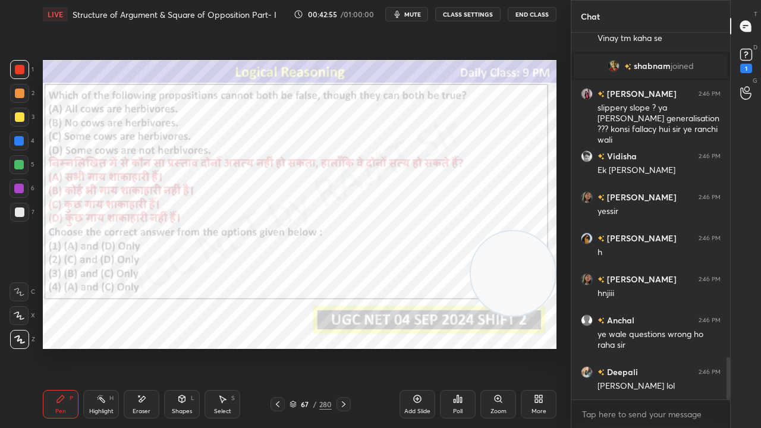
click at [149, 203] on img "grid" at bounding box center [120, 188] width 143 height 76
click at [301, 347] on div "67" at bounding box center [305, 404] width 12 height 7
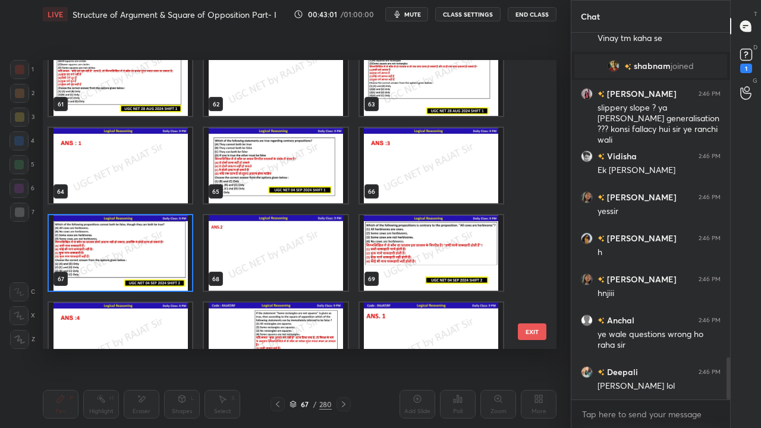
click at [156, 256] on img "grid" at bounding box center [120, 253] width 143 height 76
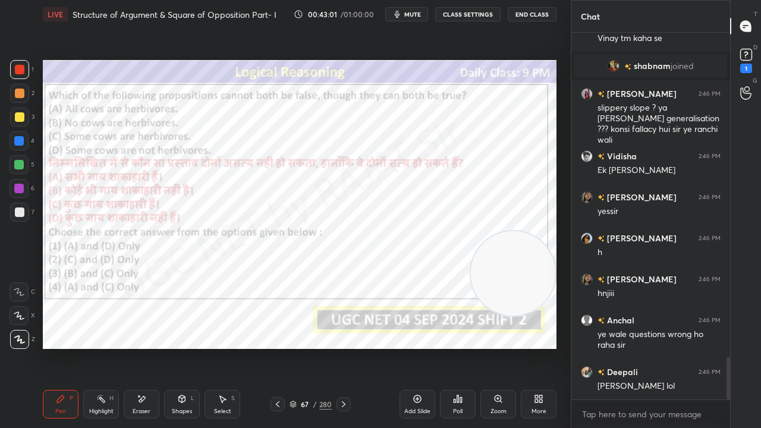
drag, startPoint x: 463, startPoint y: 410, endPoint x: 463, endPoint y: 400, distance: 10.1
click at [463, 347] on div "Poll" at bounding box center [458, 404] width 36 height 29
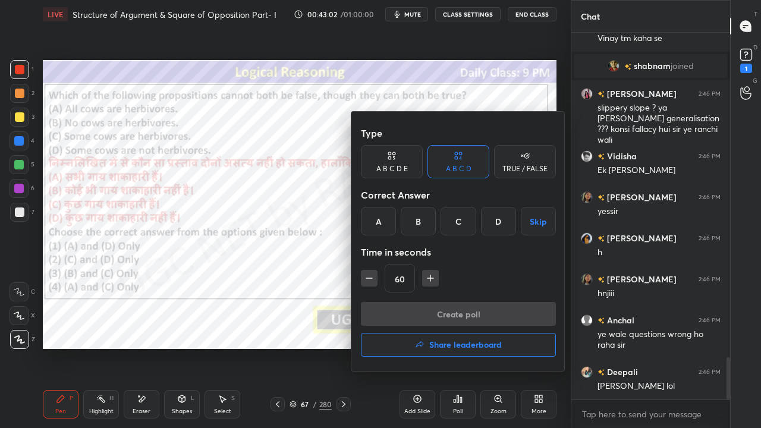
click at [422, 222] on div "B" at bounding box center [418, 221] width 35 height 29
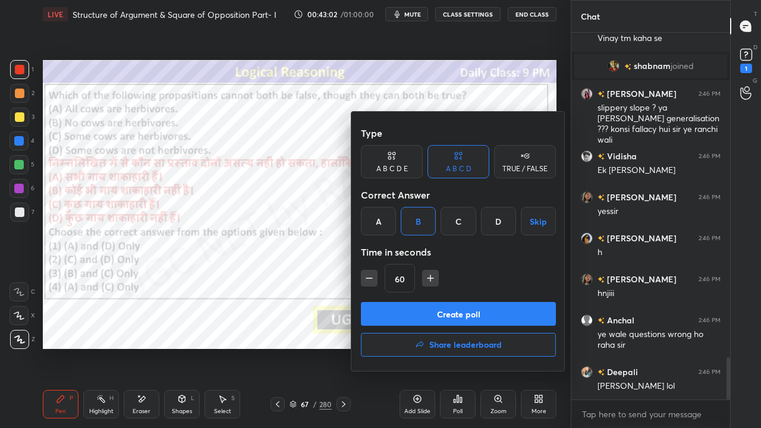
click at [366, 281] on icon "button" at bounding box center [369, 278] width 12 height 12
type input "45"
click at [382, 306] on button "Create poll" at bounding box center [458, 314] width 195 height 24
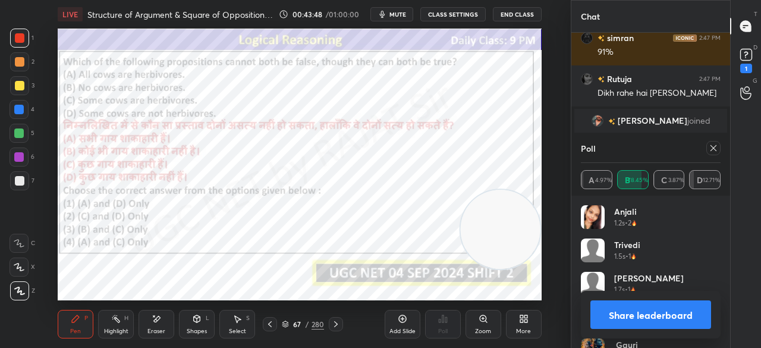
click at [713, 147] on icon at bounding box center [714, 148] width 10 height 10
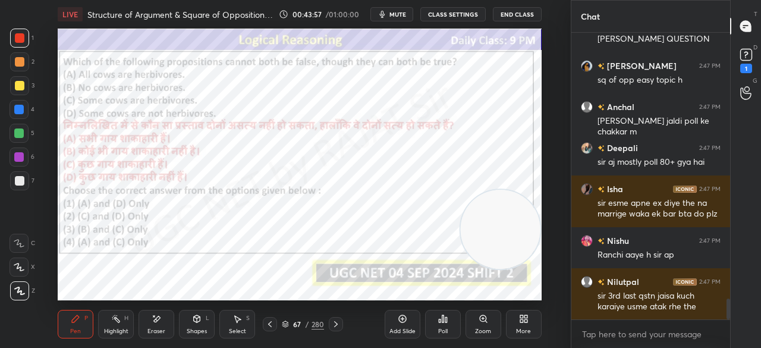
click at [524, 323] on icon at bounding box center [524, 319] width 10 height 10
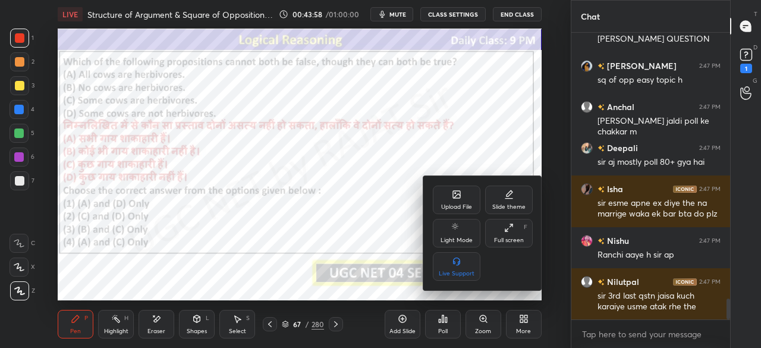
click at [510, 223] on icon at bounding box center [509, 228] width 10 height 10
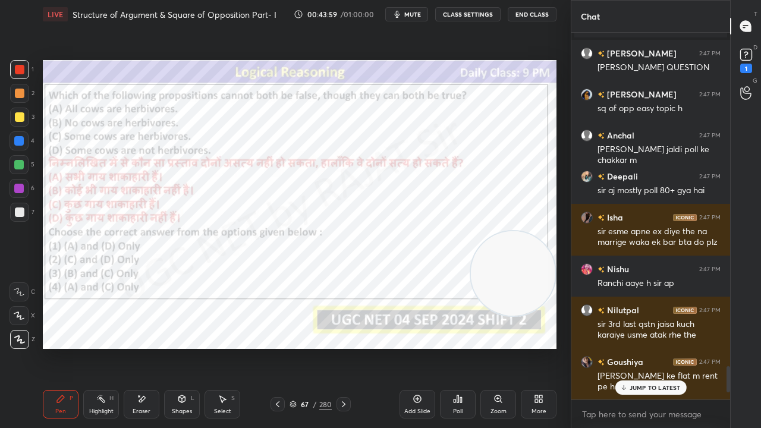
click at [13, 138] on div at bounding box center [19, 140] width 19 height 19
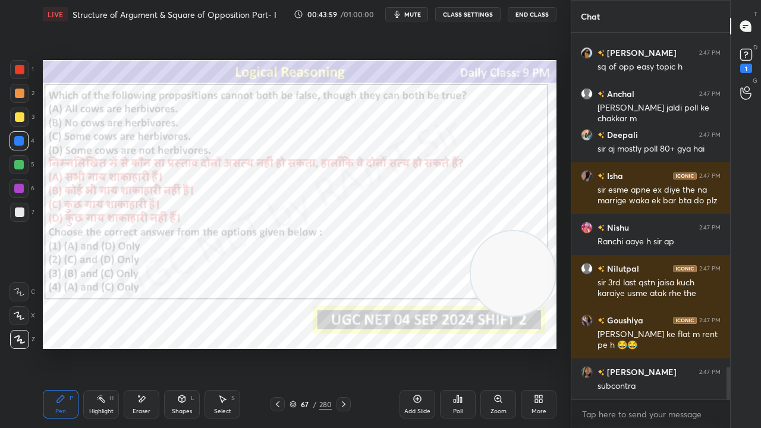
click at [14, 139] on div at bounding box center [19, 141] width 10 height 10
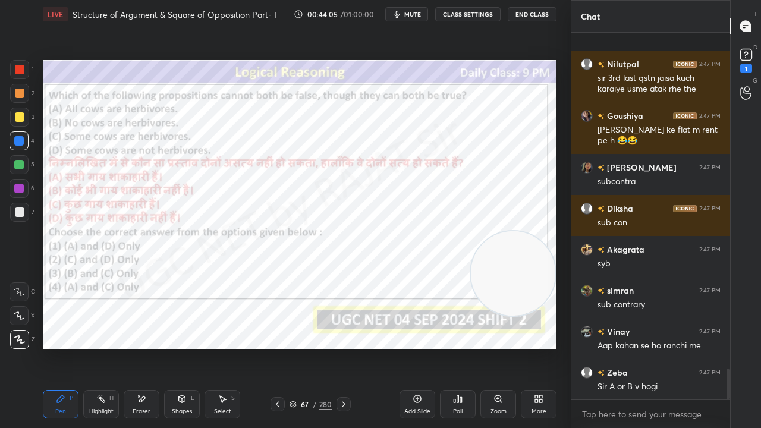
drag, startPoint x: 316, startPoint y: 406, endPoint x: 335, endPoint y: 366, distance: 43.9
click at [316, 347] on div "/" at bounding box center [315, 404] width 4 height 7
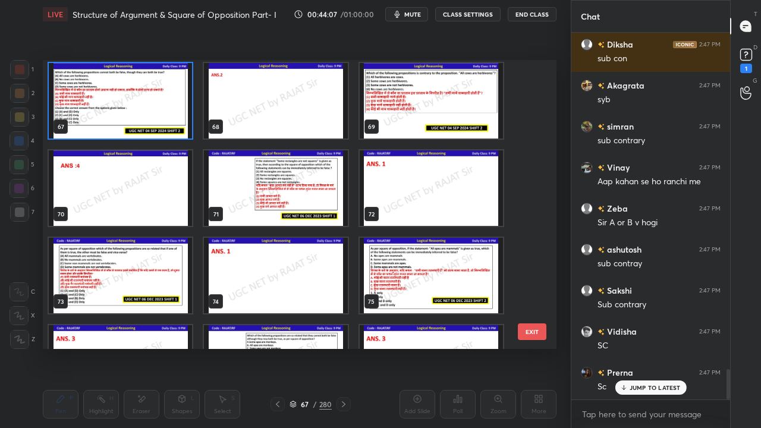
click at [142, 278] on img "grid" at bounding box center [120, 276] width 143 height 76
click at [142, 277] on img "grid" at bounding box center [120, 276] width 143 height 76
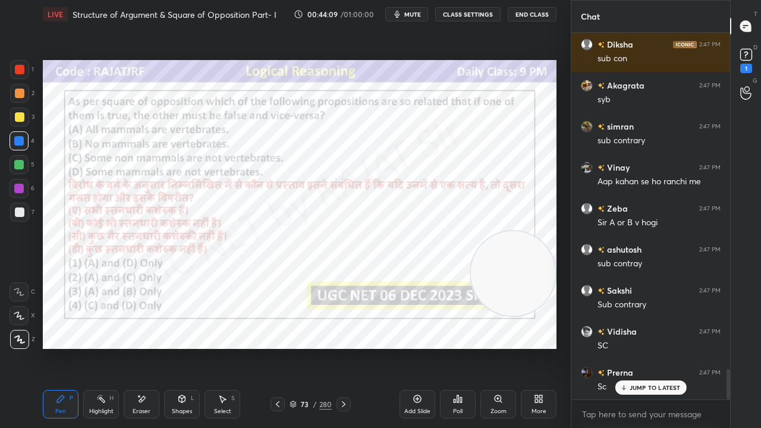
drag, startPoint x: 312, startPoint y: 406, endPoint x: 314, endPoint y: 383, distance: 22.7
click at [311, 347] on div "73 / 280" at bounding box center [311, 404] width 42 height 11
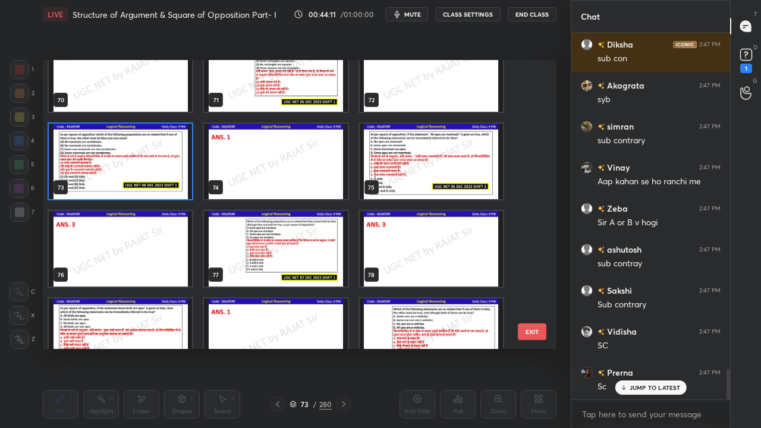
click at [414, 168] on img "grid" at bounding box center [431, 162] width 143 height 76
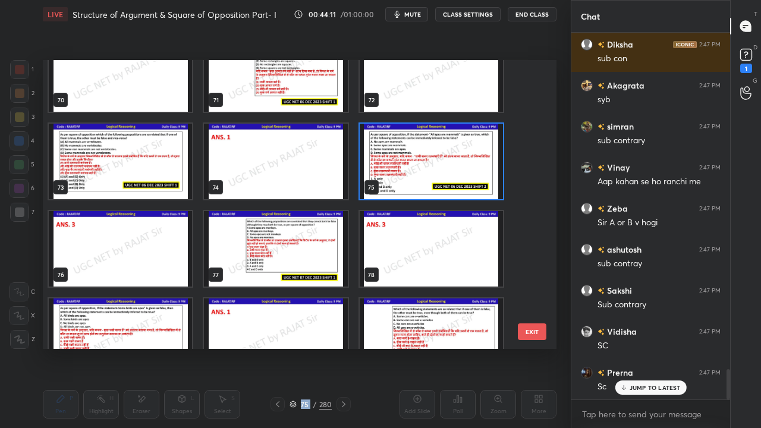
click at [414, 169] on img "grid" at bounding box center [431, 162] width 143 height 76
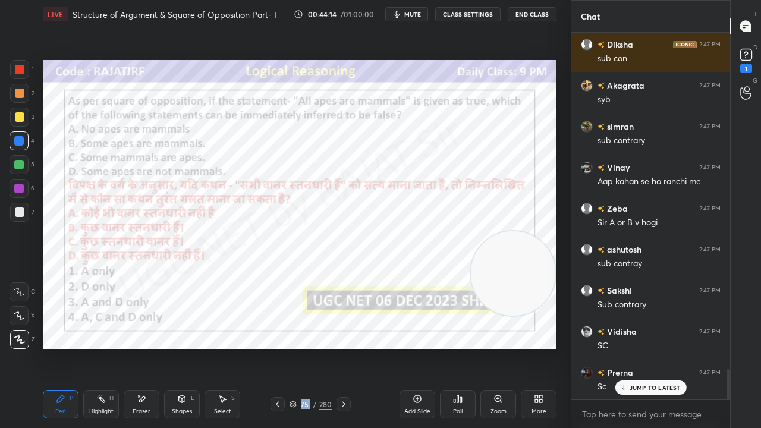
click at [312, 347] on div "75 / 280" at bounding box center [311, 404] width 42 height 11
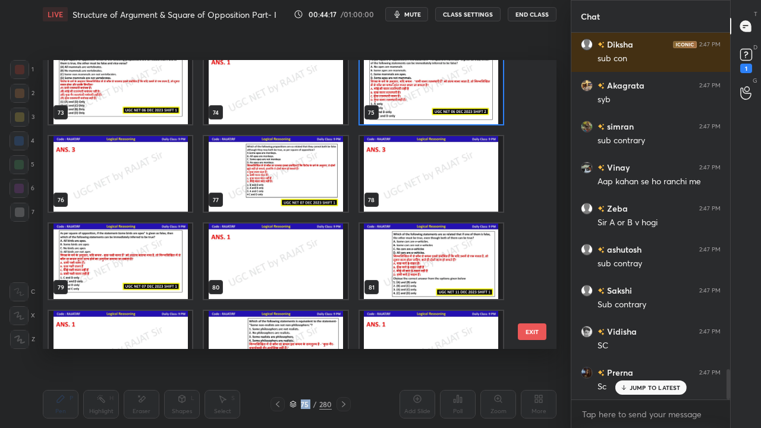
click at [438, 93] on img "grid" at bounding box center [431, 87] width 143 height 76
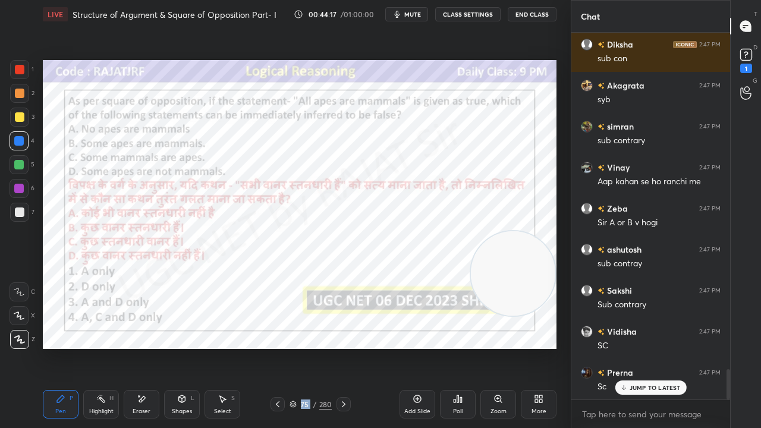
click at [437, 93] on img "grid" at bounding box center [431, 87] width 143 height 76
click at [456, 347] on div "Poll" at bounding box center [458, 412] width 10 height 6
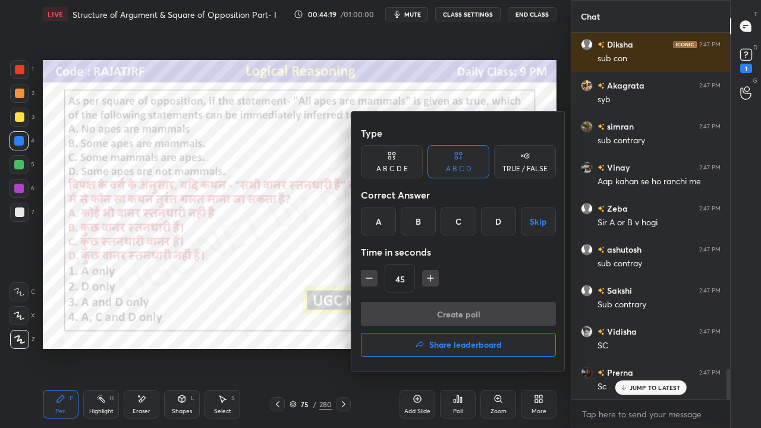
drag, startPoint x: 458, startPoint y: 224, endPoint x: 438, endPoint y: 284, distance: 63.4
click at [457, 225] on div "C" at bounding box center [458, 221] width 35 height 29
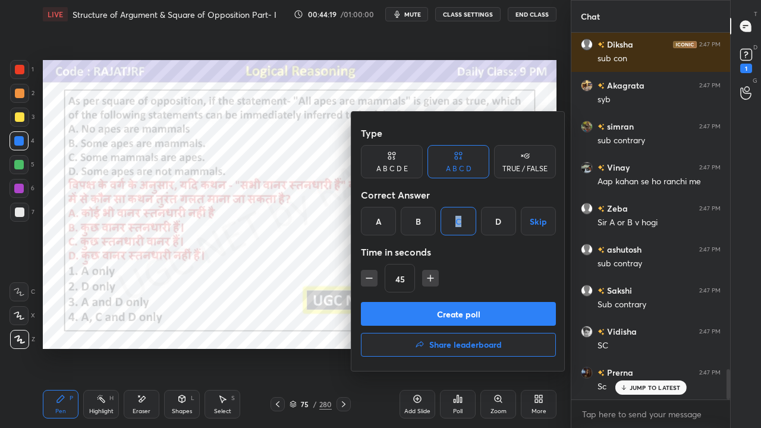
click at [435, 306] on button "Create poll" at bounding box center [458, 314] width 195 height 24
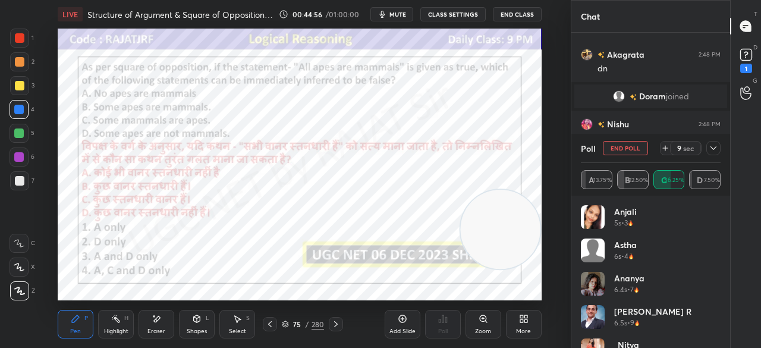
click at [711, 149] on icon at bounding box center [714, 148] width 10 height 10
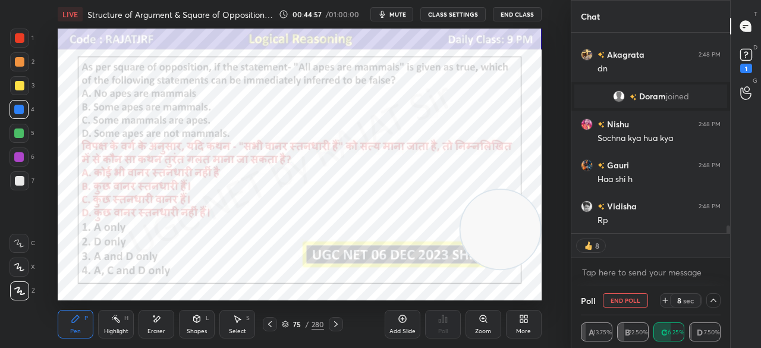
click at [515, 323] on div "More" at bounding box center [524, 324] width 36 height 29
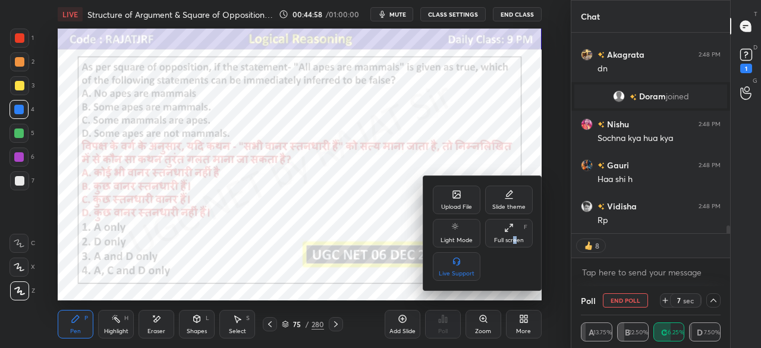
click at [514, 235] on div "Full screen F" at bounding box center [509, 233] width 48 height 29
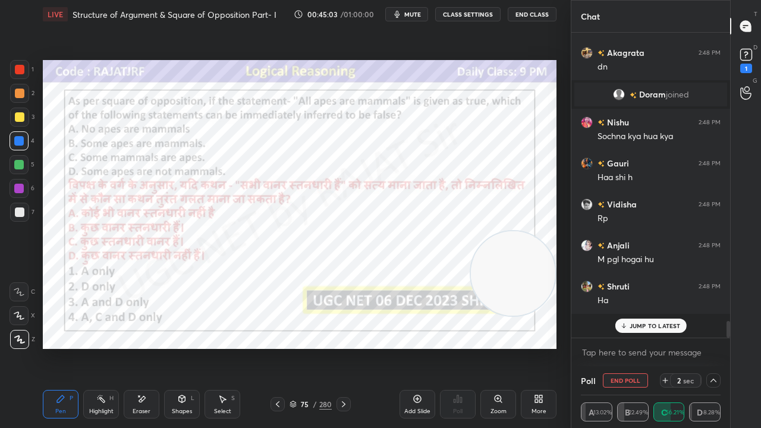
click at [18, 73] on div at bounding box center [20, 70] width 10 height 10
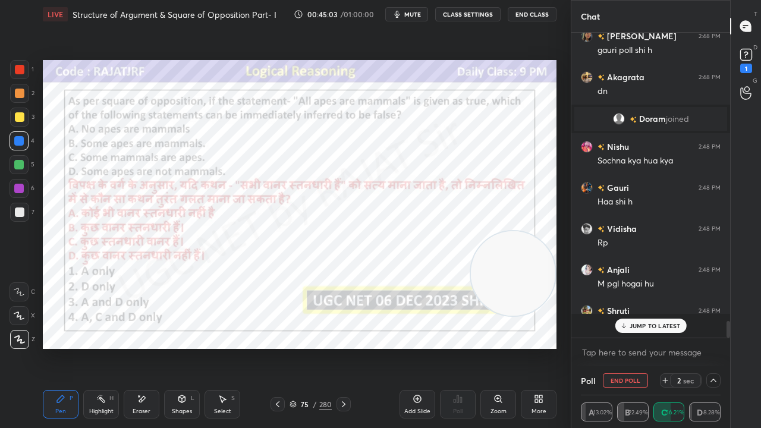
click at [18, 74] on div at bounding box center [20, 70] width 10 height 10
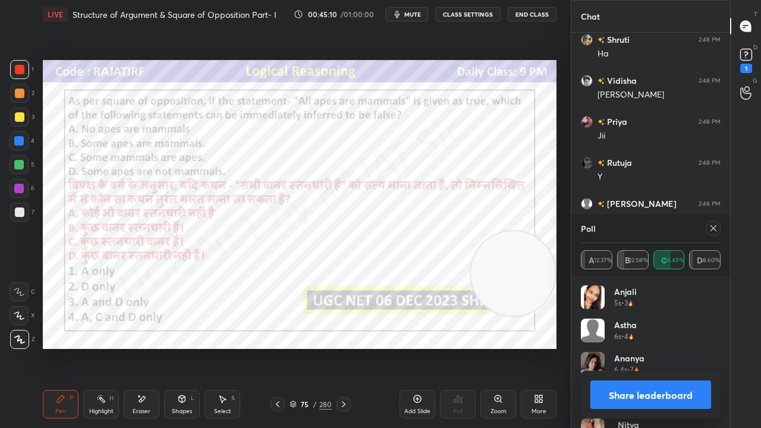
click at [718, 226] on div at bounding box center [713, 228] width 14 height 14
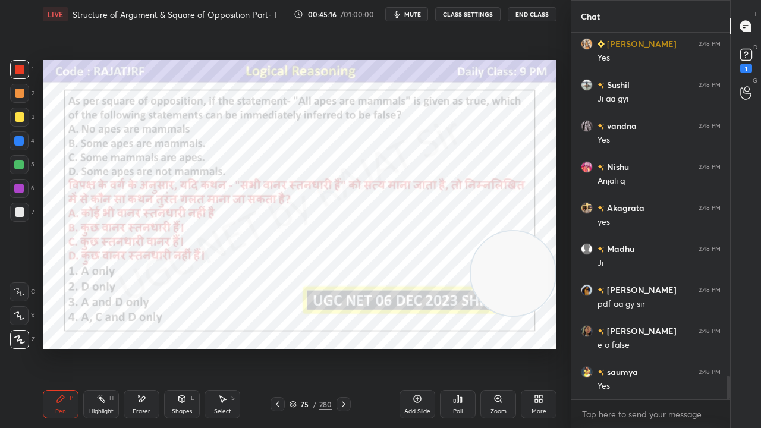
click at [309, 347] on div "75" at bounding box center [305, 404] width 12 height 7
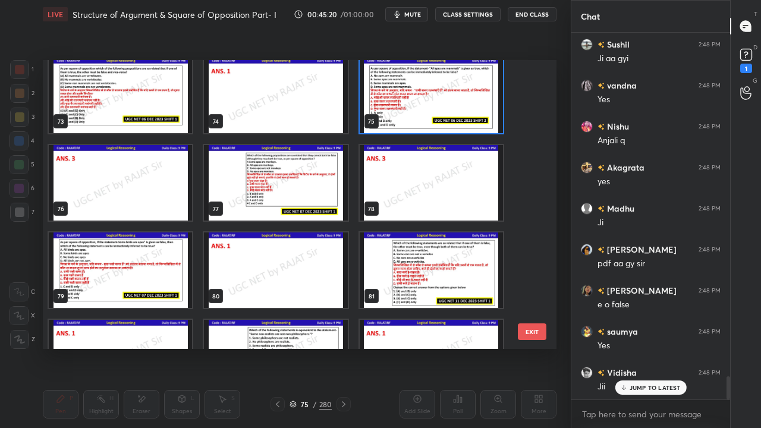
click at [156, 275] on img "grid" at bounding box center [120, 271] width 143 height 76
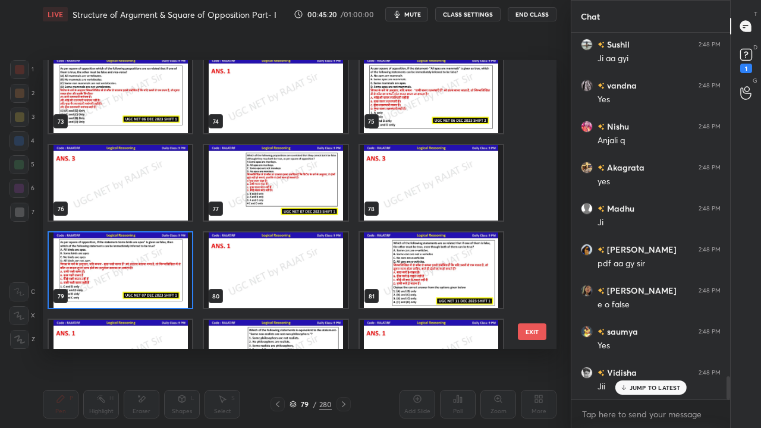
click at [153, 275] on img "grid" at bounding box center [120, 271] width 143 height 76
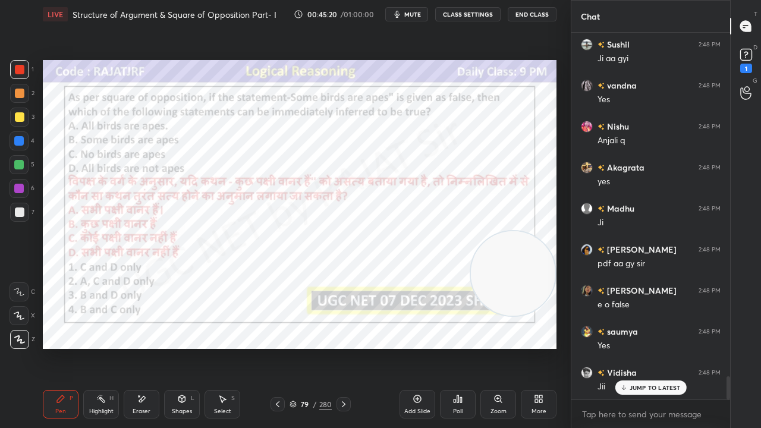
click at [153, 275] on img "grid" at bounding box center [120, 271] width 143 height 76
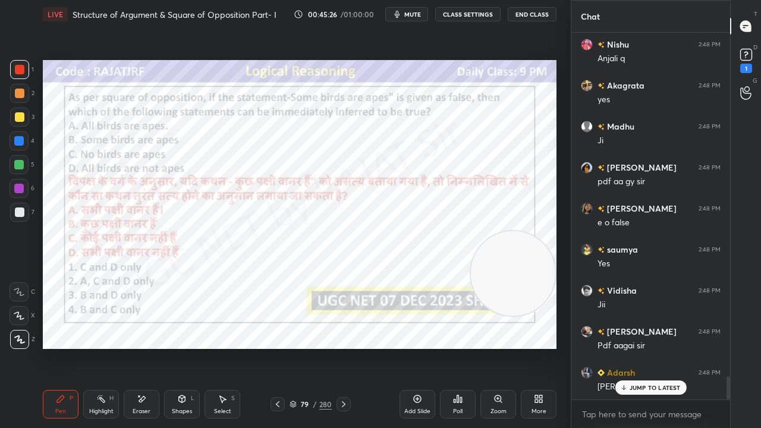
click at [456, 347] on icon at bounding box center [455, 401] width 2 height 3
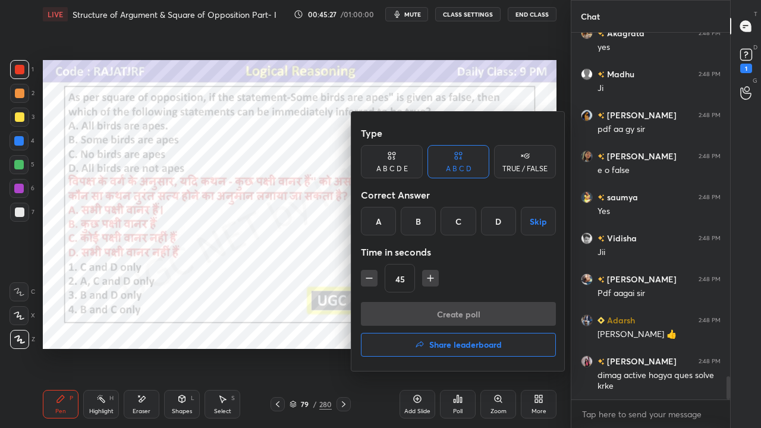
click at [441, 344] on h4 "Share leaderboard" at bounding box center [465, 345] width 73 height 8
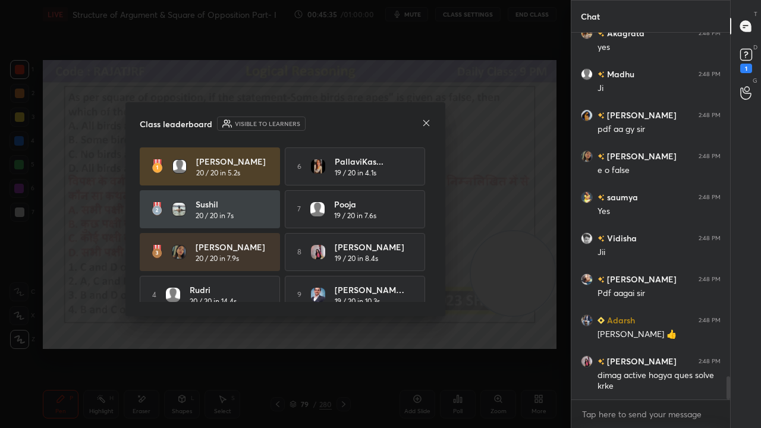
click at [426, 121] on icon at bounding box center [427, 123] width 10 height 10
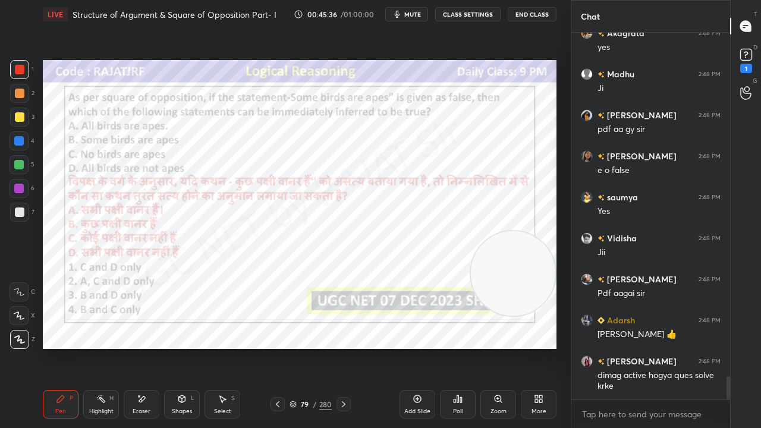
click at [312, 347] on div "79 / 280" at bounding box center [311, 404] width 42 height 11
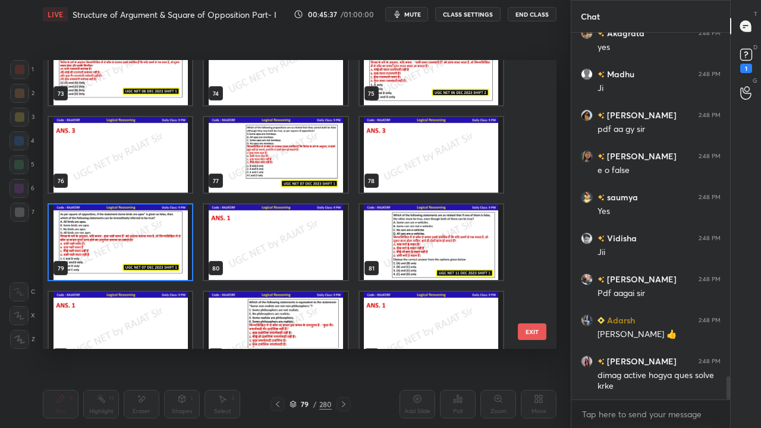
click at [150, 240] on div "73 74 75 76 77 78 79 80 81 82 83 84 85 86 87" at bounding box center [289, 204] width 493 height 289
click at [150, 240] on img "grid" at bounding box center [120, 243] width 143 height 76
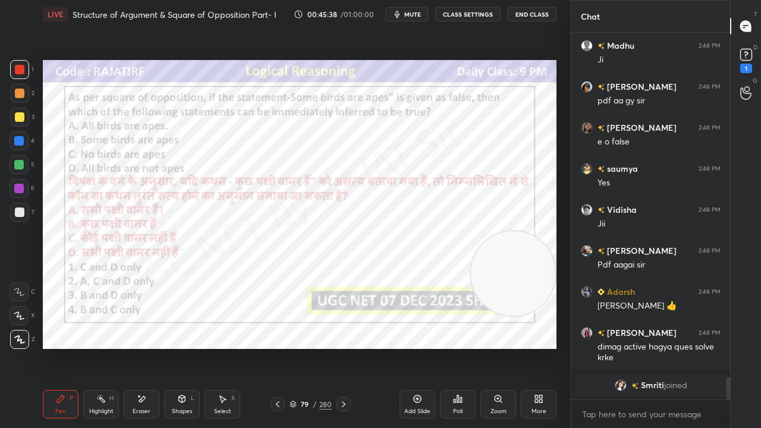
click at [456, 347] on div "Poll" at bounding box center [458, 404] width 36 height 29
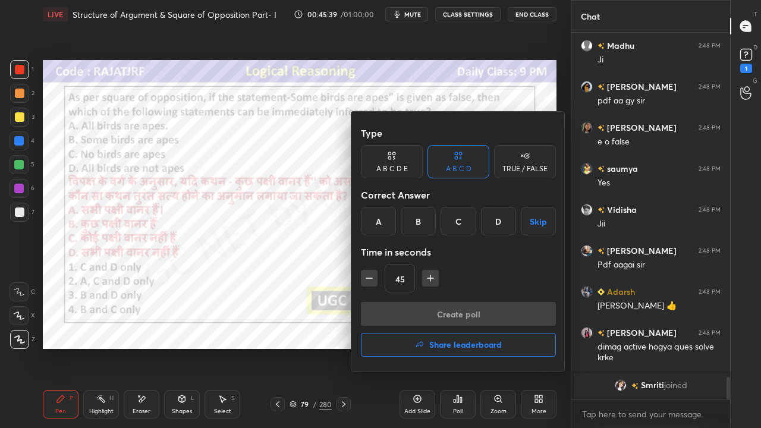
drag, startPoint x: 382, startPoint y: 220, endPoint x: 410, endPoint y: 299, distance: 83.9
click at [382, 224] on div "A" at bounding box center [378, 221] width 35 height 29
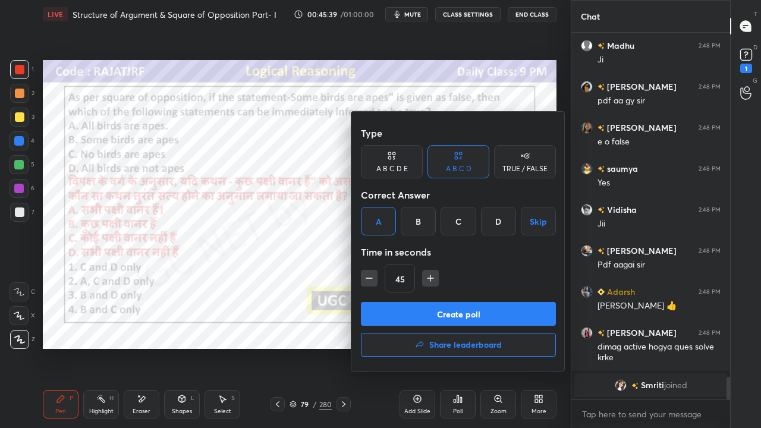
click at [422, 309] on button "Create poll" at bounding box center [458, 314] width 195 height 24
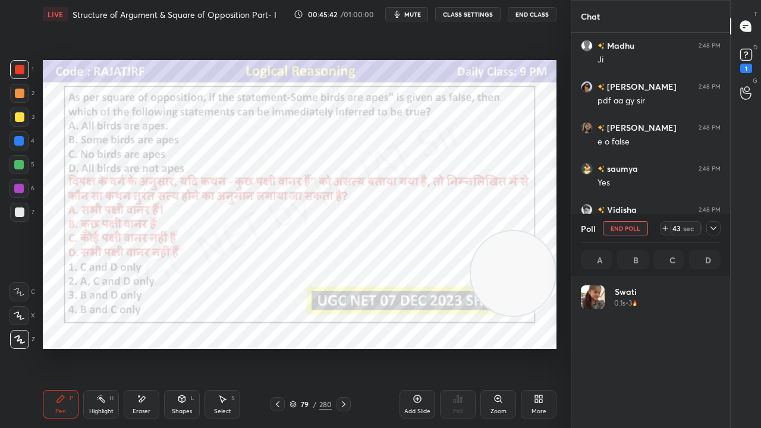
click at [716, 225] on icon at bounding box center [714, 229] width 10 height 10
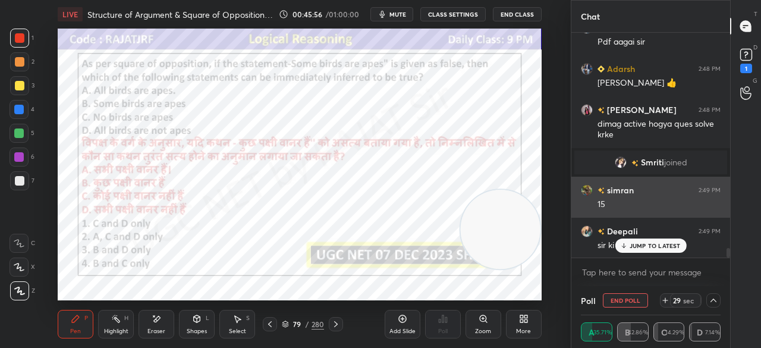
drag, startPoint x: 636, startPoint y: 244, endPoint x: 576, endPoint y: 203, distance: 73.6
click at [636, 244] on p "JUMP TO LATEST" at bounding box center [655, 245] width 51 height 7
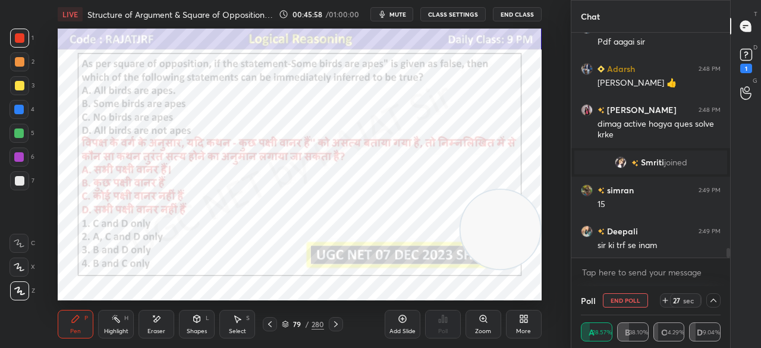
click at [524, 324] on div "More" at bounding box center [524, 324] width 36 height 29
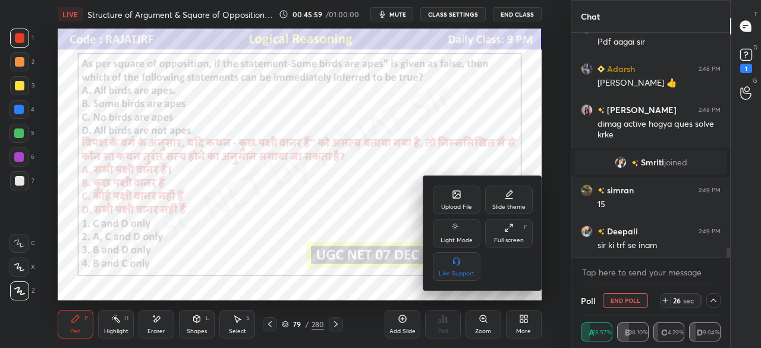
click at [507, 241] on div "Full screen" at bounding box center [509, 240] width 30 height 6
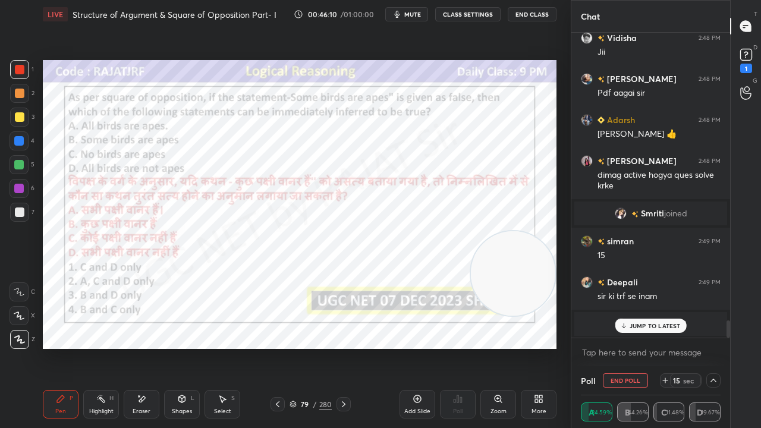
click at [662, 321] on div "JUMP TO LATEST" at bounding box center [650, 326] width 71 height 14
click at [19, 190] on div at bounding box center [19, 189] width 10 height 10
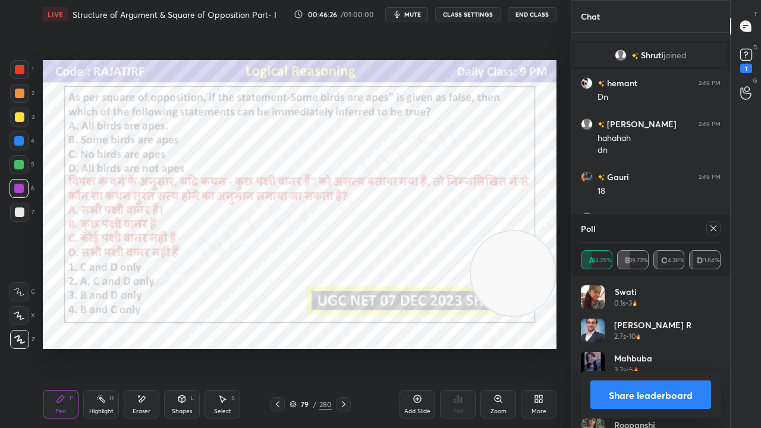
click at [718, 227] on div at bounding box center [713, 228] width 14 height 14
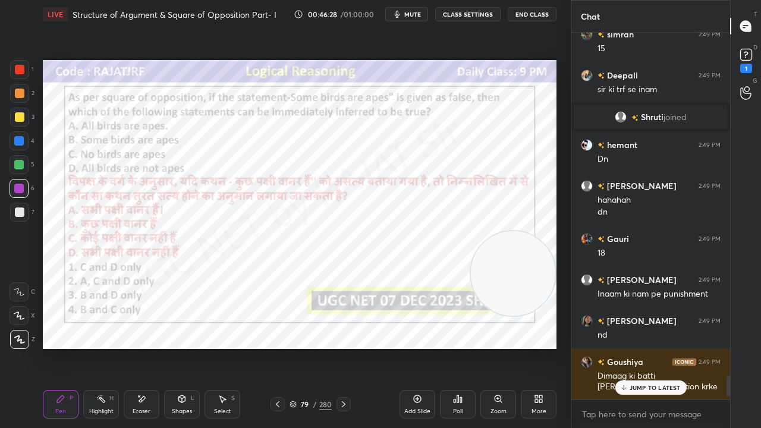
click at [20, 141] on div at bounding box center [19, 141] width 10 height 10
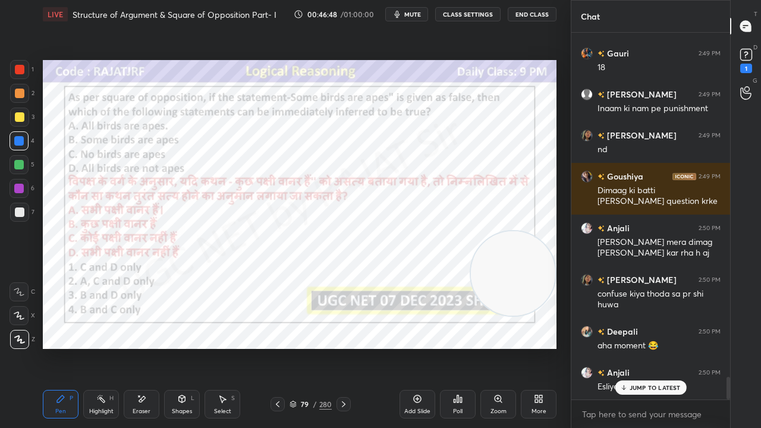
click at [456, 347] on icon at bounding box center [458, 399] width 10 height 10
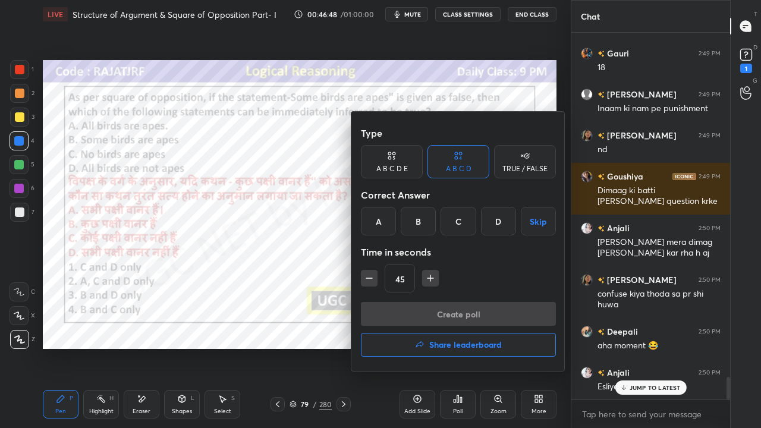
click at [441, 347] on h4 "Share leaderboard" at bounding box center [465, 345] width 73 height 8
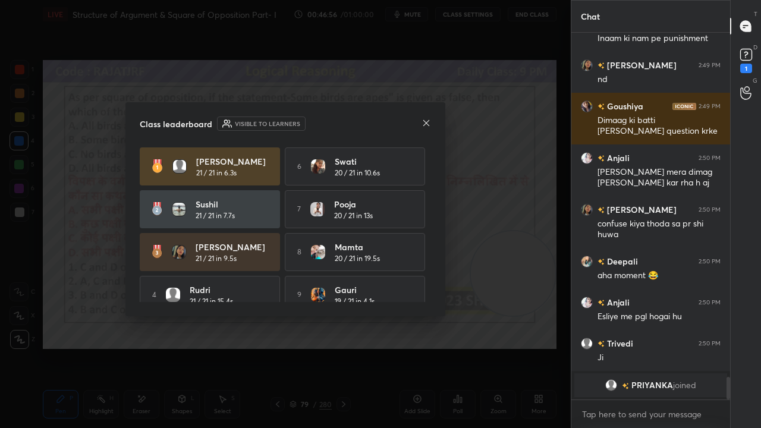
click at [429, 122] on icon at bounding box center [427, 123] width 10 height 10
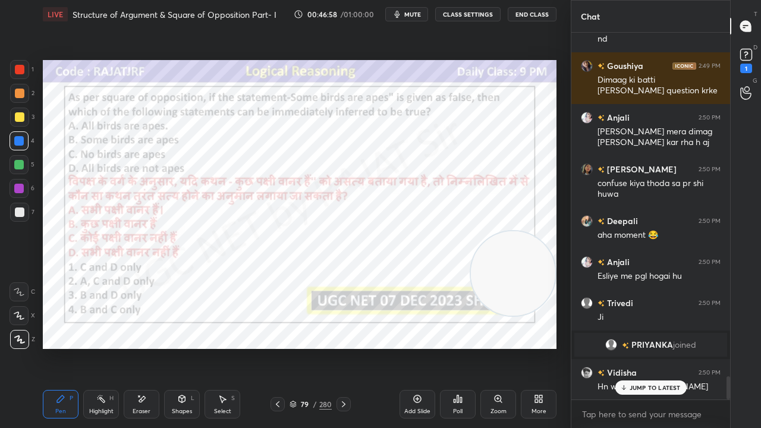
click at [314, 347] on div "/" at bounding box center [315, 404] width 4 height 7
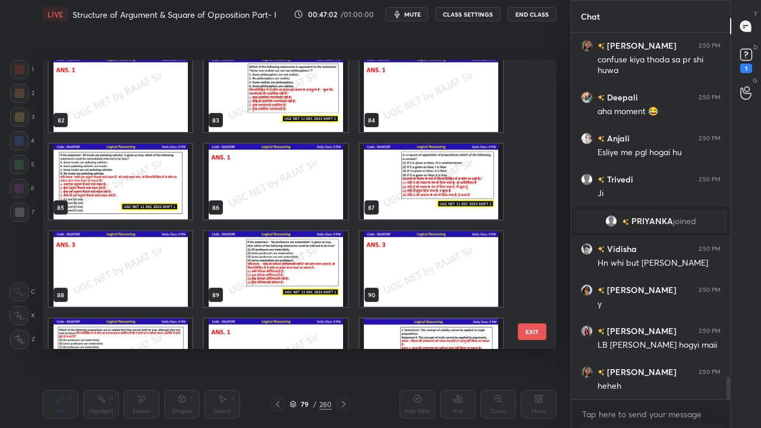
click at [144, 183] on img "grid" at bounding box center [120, 182] width 143 height 76
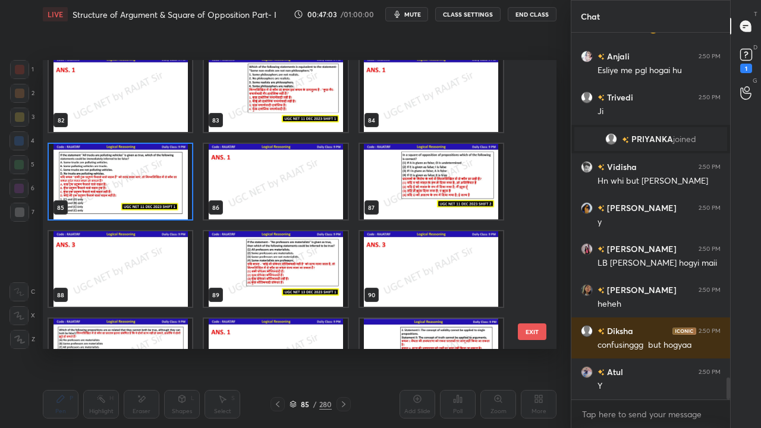
click at [144, 183] on img "grid" at bounding box center [120, 182] width 143 height 76
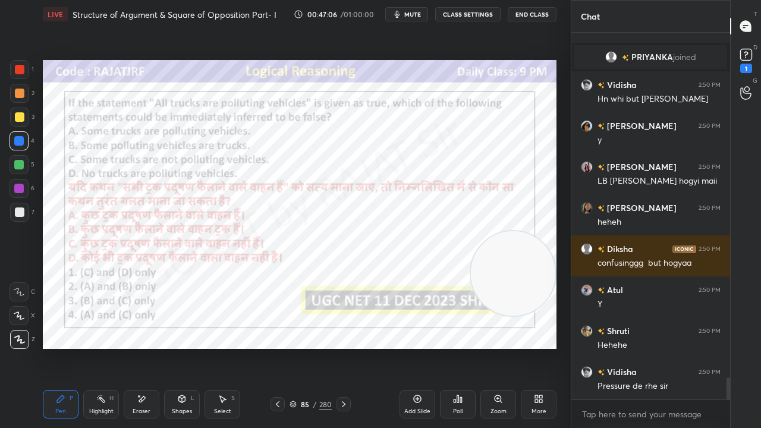
click at [307, 347] on div "85" at bounding box center [305, 404] width 12 height 7
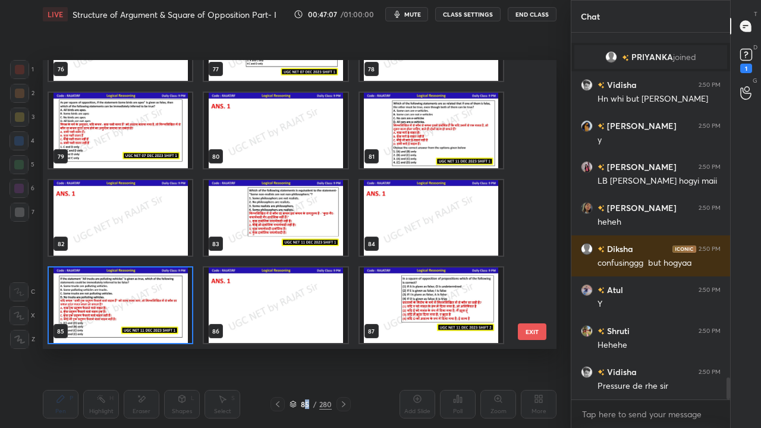
click at [176, 289] on img "grid" at bounding box center [120, 306] width 143 height 76
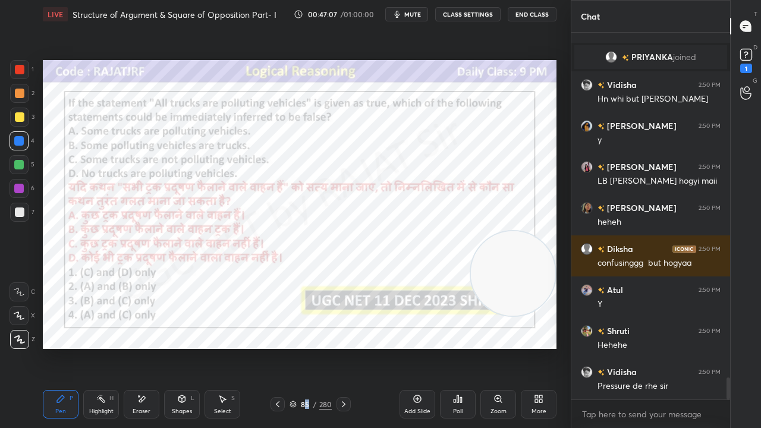
click at [176, 288] on img "grid" at bounding box center [120, 306] width 143 height 76
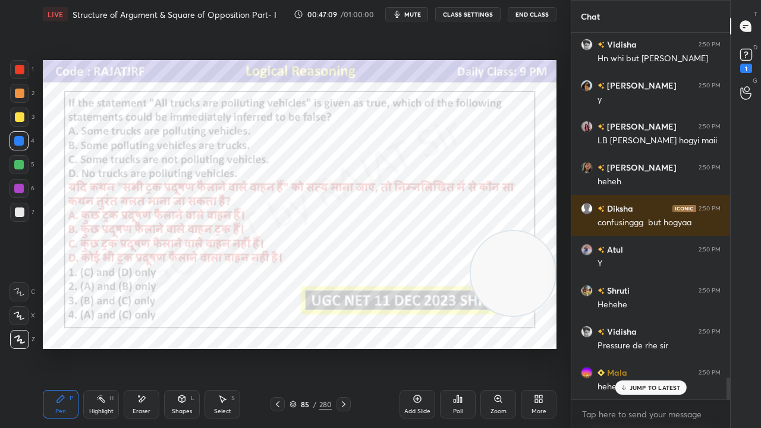
click at [465, 347] on div "Poll" at bounding box center [458, 404] width 36 height 29
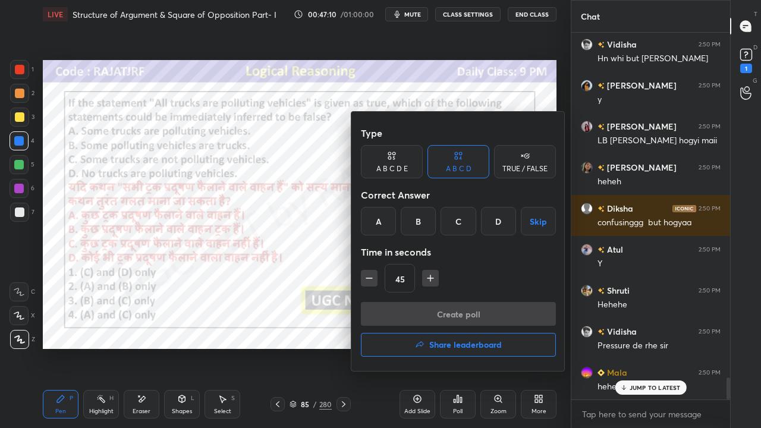
click at [383, 225] on div "A" at bounding box center [378, 221] width 35 height 29
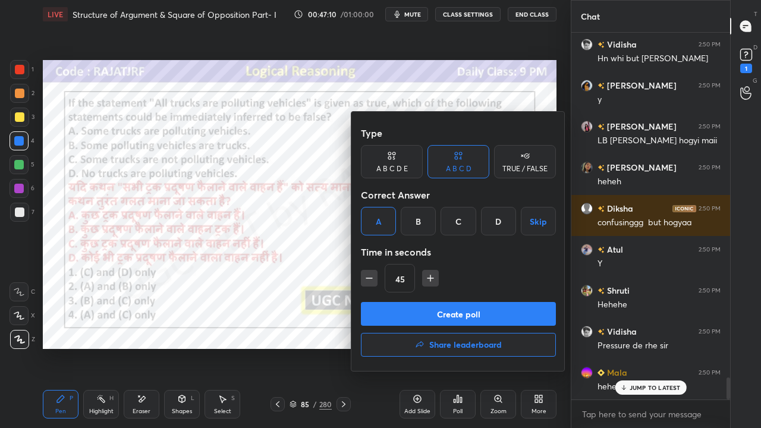
click at [206, 303] on div at bounding box center [380, 214] width 761 height 428
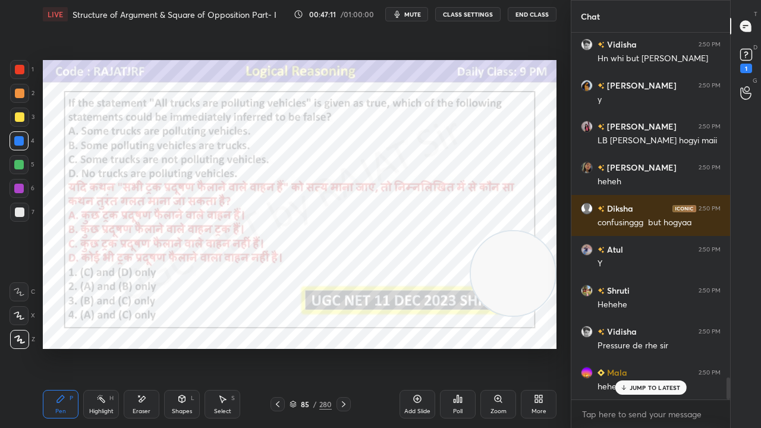
drag, startPoint x: 314, startPoint y: 409, endPoint x: 312, endPoint y: 401, distance: 8.5
click at [314, 347] on div "85 / 280" at bounding box center [311, 404] width 42 height 11
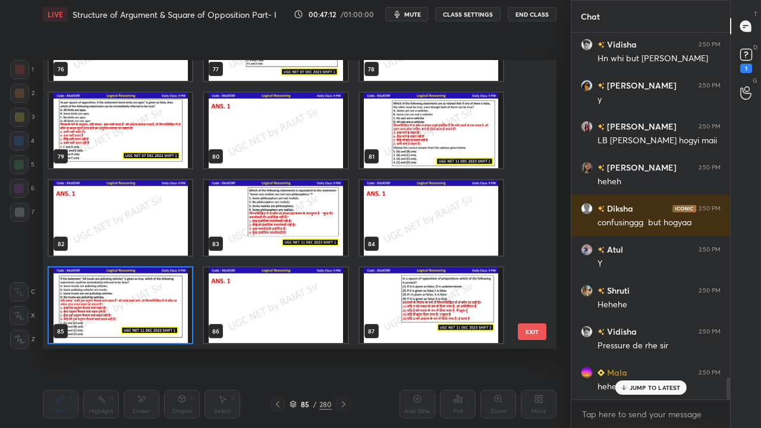
click at [170, 281] on img "grid" at bounding box center [120, 306] width 143 height 76
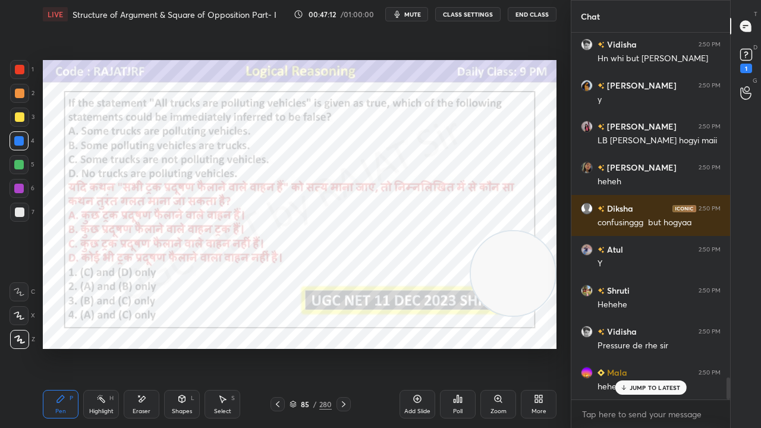
click at [171, 281] on img "grid" at bounding box center [120, 306] width 143 height 76
click at [454, 347] on icon at bounding box center [455, 401] width 2 height 3
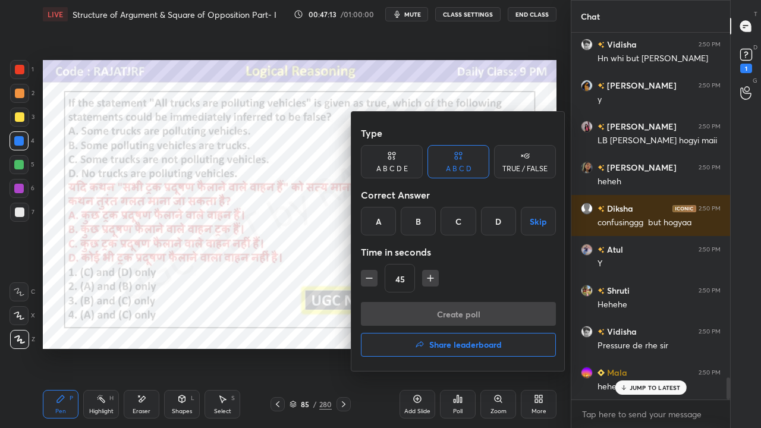
click at [376, 222] on div "A" at bounding box center [378, 221] width 35 height 29
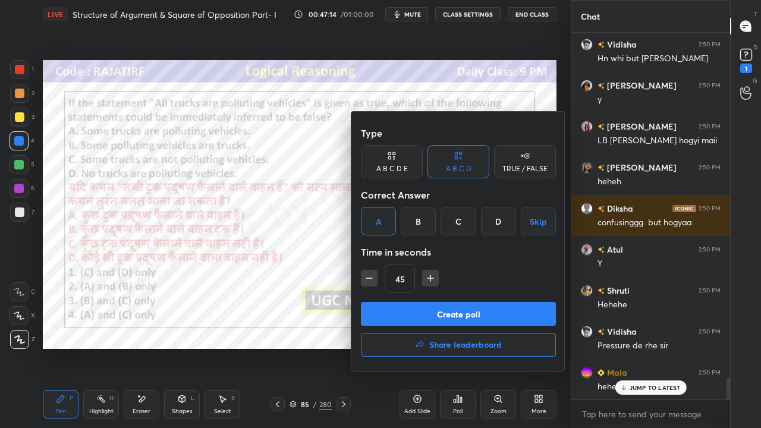
click at [423, 315] on button "Create poll" at bounding box center [458, 314] width 195 height 24
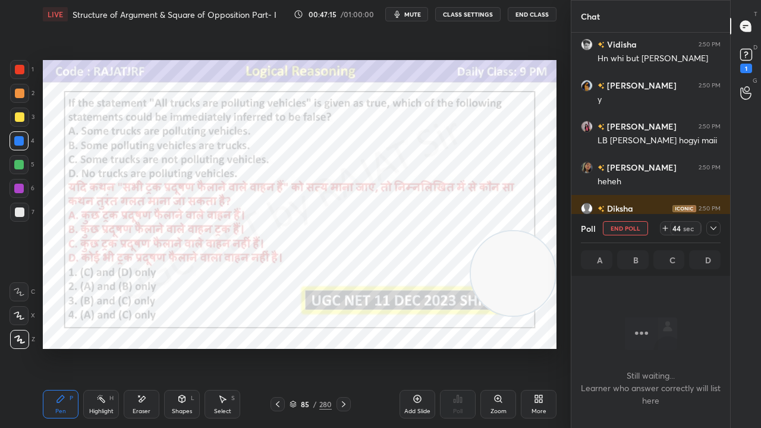
click at [716, 230] on icon at bounding box center [714, 229] width 10 height 10
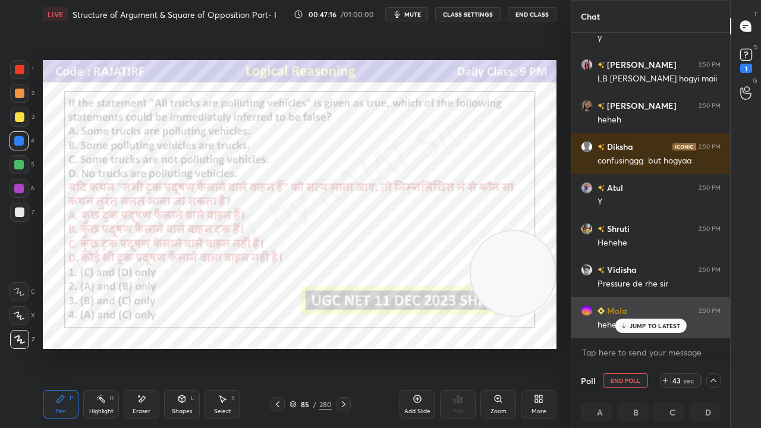
click at [643, 325] on p "JUMP TO LATEST" at bounding box center [655, 325] width 51 height 7
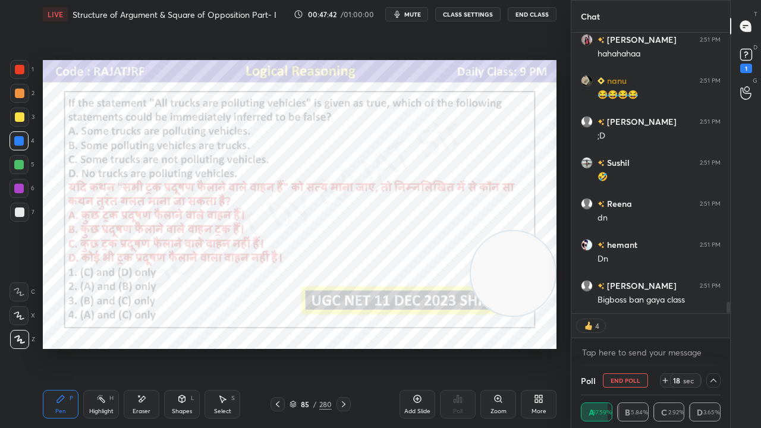
click at [19, 67] on div at bounding box center [20, 70] width 10 height 10
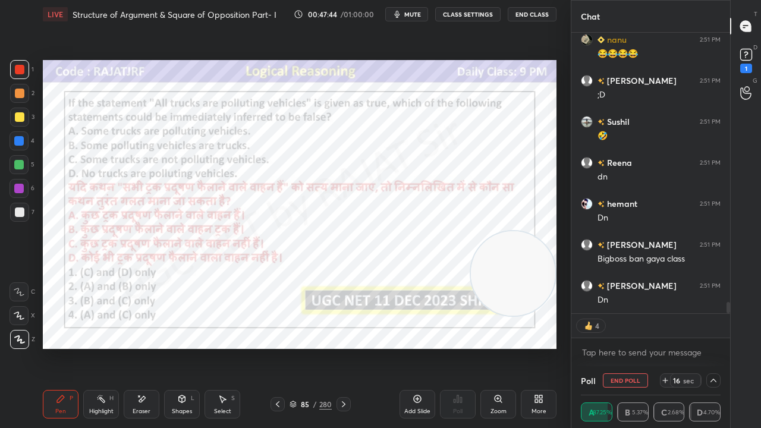
click at [12, 188] on div at bounding box center [19, 188] width 19 height 19
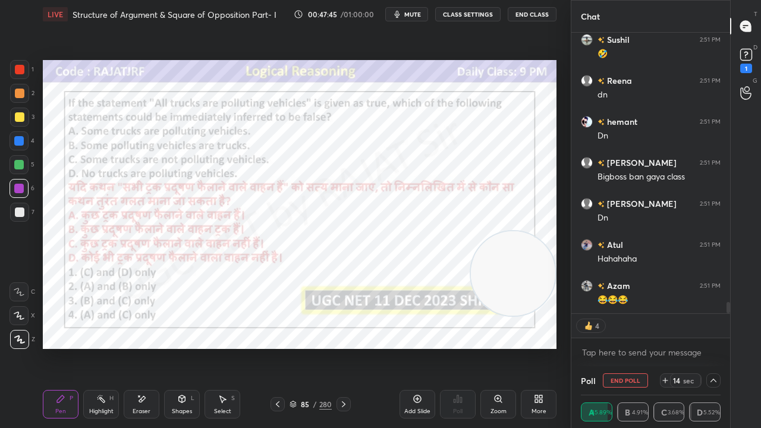
click at [17, 140] on div at bounding box center [19, 141] width 10 height 10
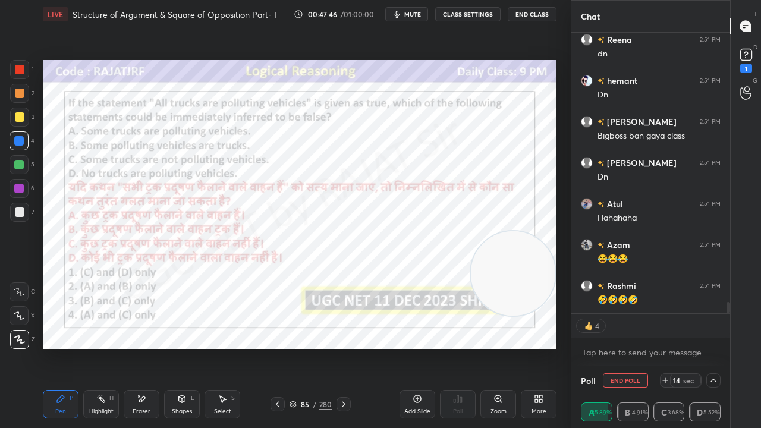
click at [22, 178] on div "5" at bounding box center [22, 167] width 25 height 24
click at [21, 186] on div at bounding box center [19, 189] width 10 height 10
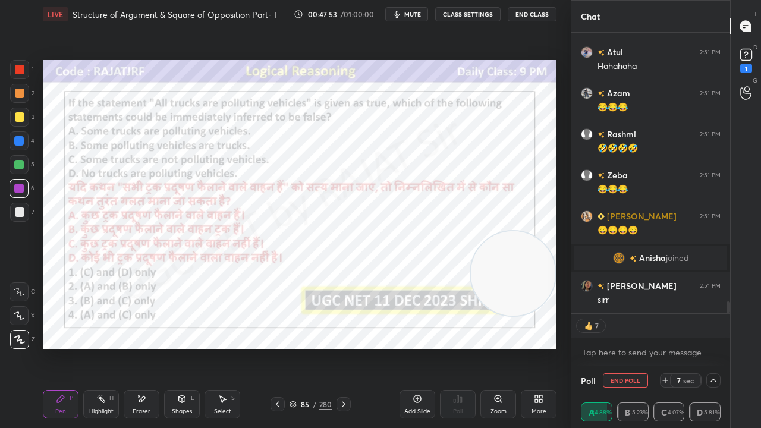
click at [187, 347] on div "Shapes L" at bounding box center [182, 404] width 36 height 29
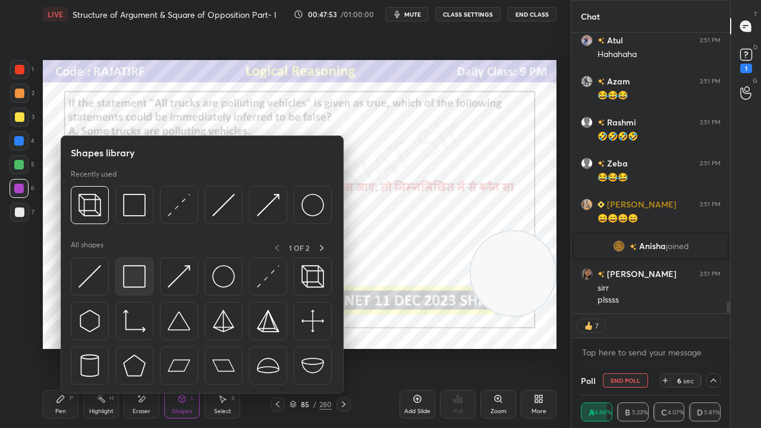
click at [137, 269] on img at bounding box center [134, 276] width 23 height 23
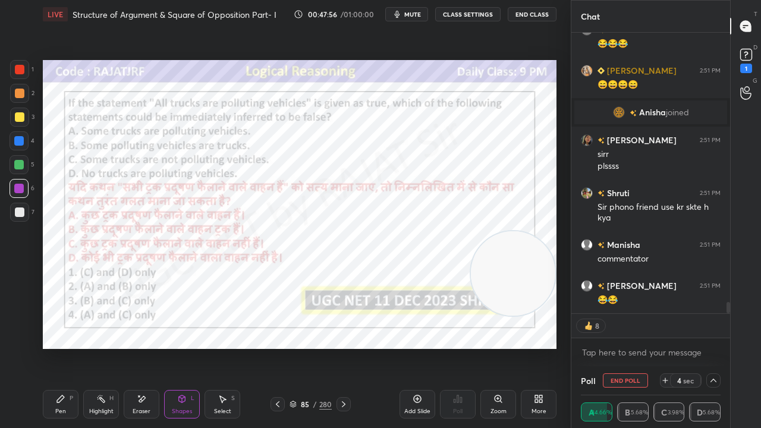
drag, startPoint x: 67, startPoint y: 402, endPoint x: 134, endPoint y: 350, distance: 85.3
click at [67, 347] on div "Pen P" at bounding box center [61, 404] width 36 height 29
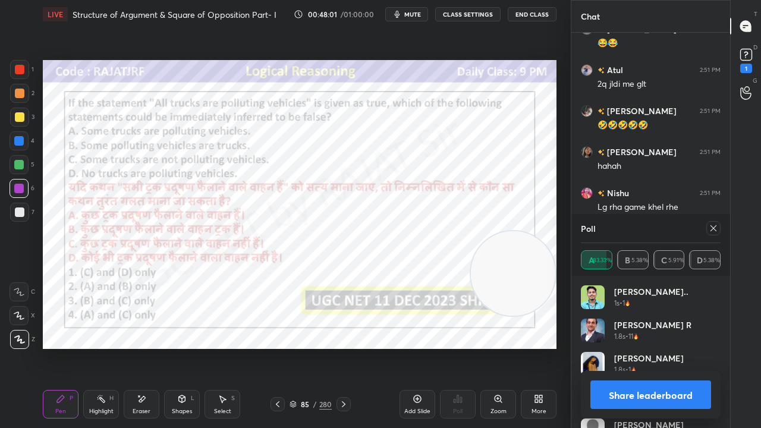
click at [717, 228] on icon at bounding box center [714, 229] width 10 height 10
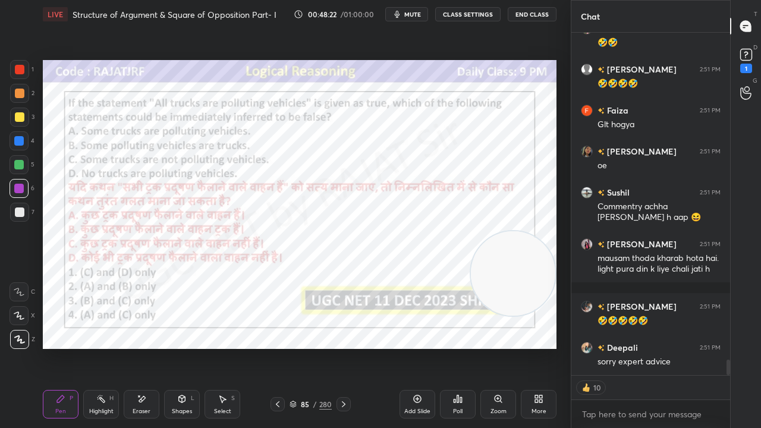
click at [312, 347] on div "85 / 280" at bounding box center [311, 404] width 42 height 11
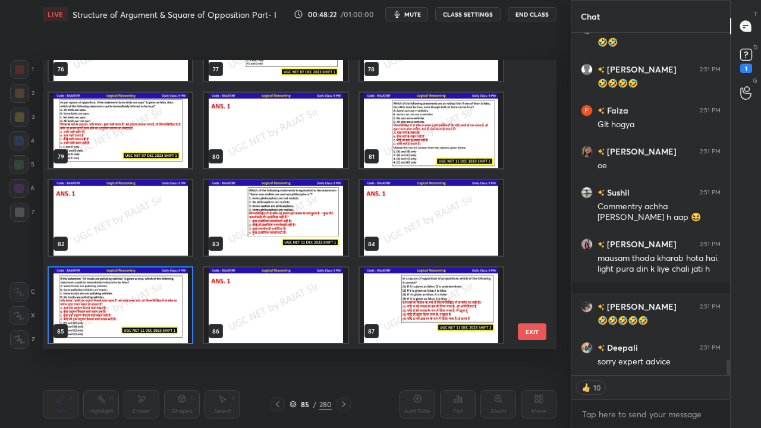
type textarea "x"
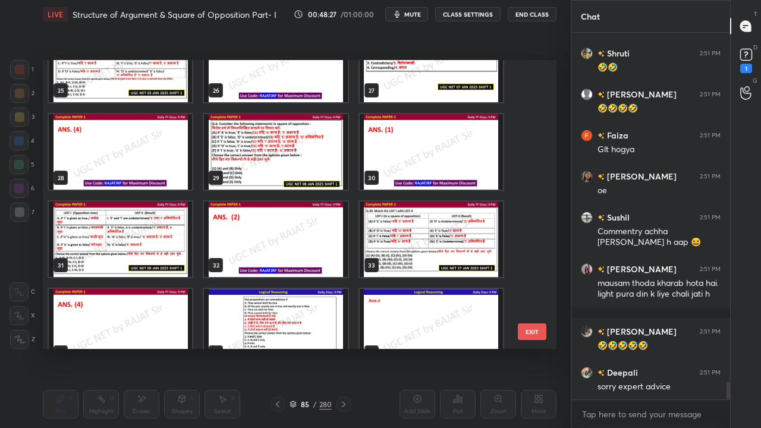
click at [416, 224] on img "grid" at bounding box center [431, 240] width 143 height 76
click at [415, 224] on img "grid" at bounding box center [431, 240] width 143 height 76
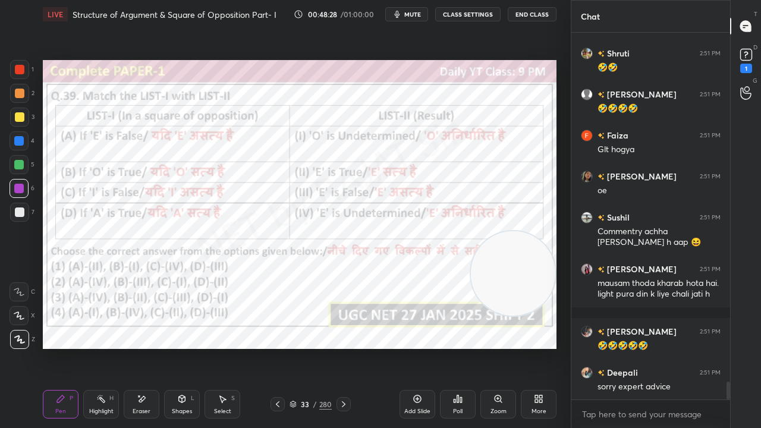
click at [414, 224] on img "grid" at bounding box center [431, 240] width 143 height 76
drag, startPoint x: 499, startPoint y: 262, endPoint x: 497, endPoint y: 288, distance: 25.6
click at [497, 288] on video at bounding box center [510, 300] width 84 height 84
click at [454, 347] on div "Poll" at bounding box center [458, 404] width 36 height 29
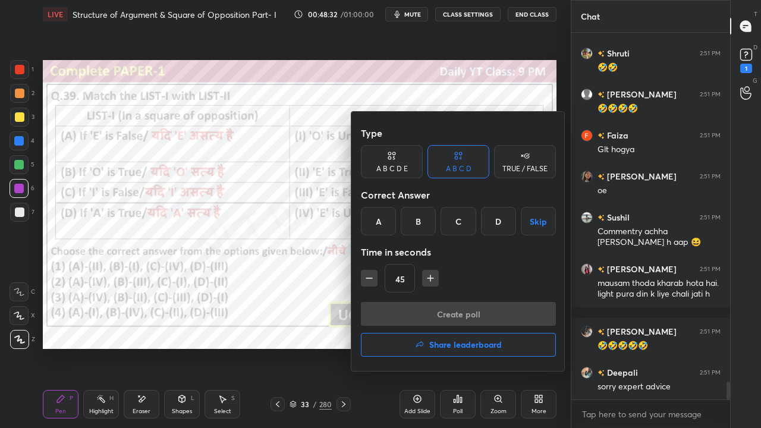
drag, startPoint x: 434, startPoint y: 342, endPoint x: 428, endPoint y: 334, distance: 10.2
click at [433, 343] on h4 "Share leaderboard" at bounding box center [465, 345] width 73 height 8
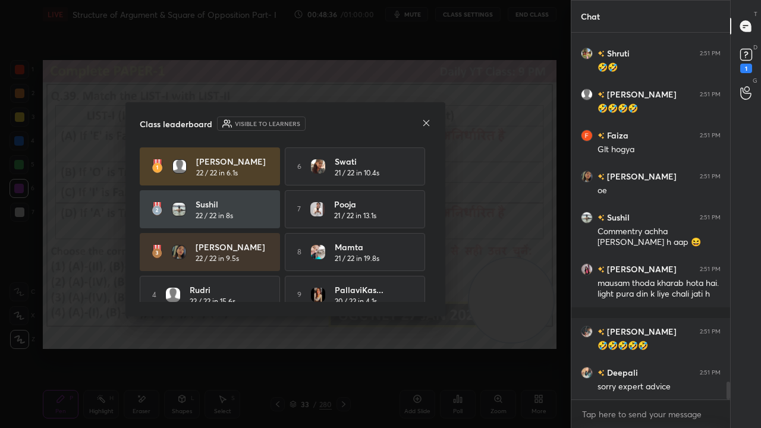
click at [425, 121] on icon at bounding box center [427, 123] width 10 height 10
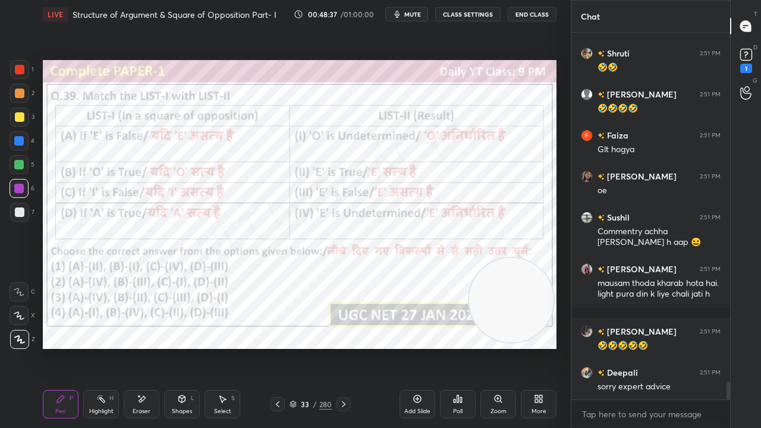
click at [309, 347] on div "33" at bounding box center [305, 404] width 12 height 7
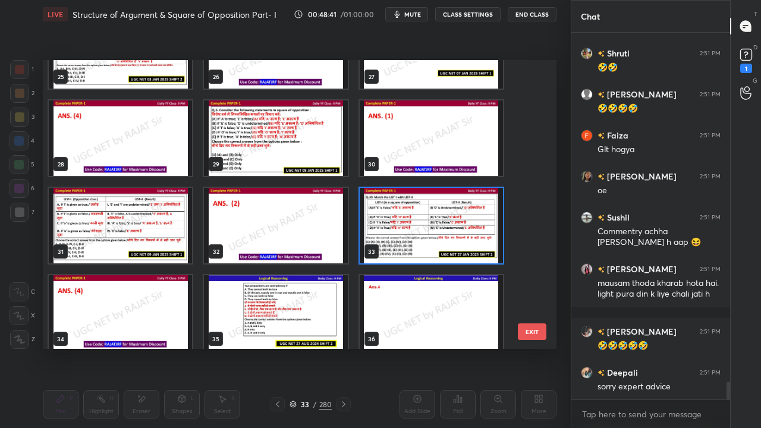
click at [398, 233] on img "grid" at bounding box center [431, 226] width 143 height 76
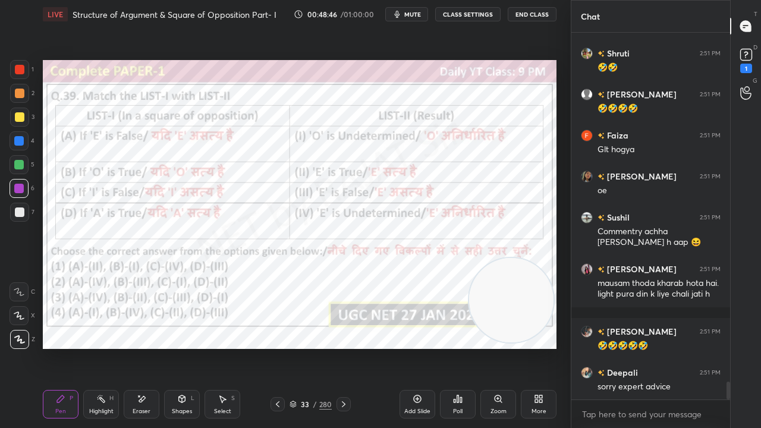
click at [304, 347] on div "33" at bounding box center [305, 404] width 12 height 7
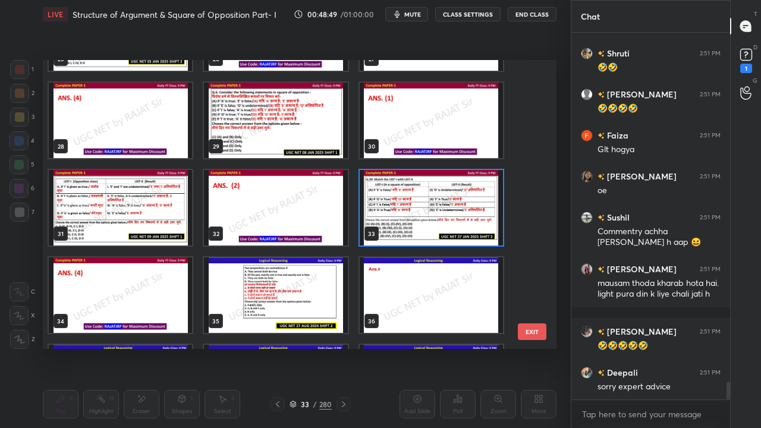
click at [429, 188] on img "grid" at bounding box center [431, 208] width 143 height 76
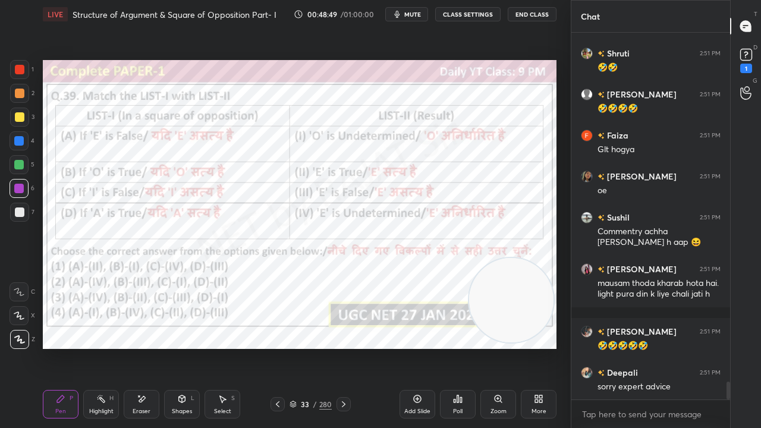
click at [430, 189] on img "grid" at bounding box center [431, 208] width 143 height 76
click at [456, 347] on icon at bounding box center [455, 401] width 2 height 3
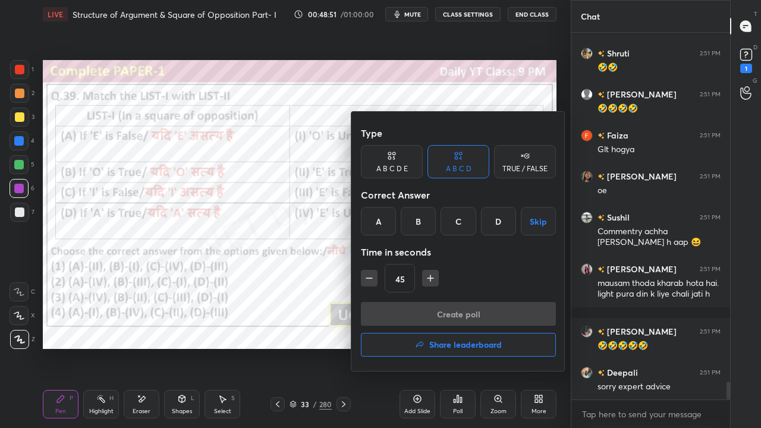
click at [484, 222] on div "D" at bounding box center [498, 221] width 35 height 29
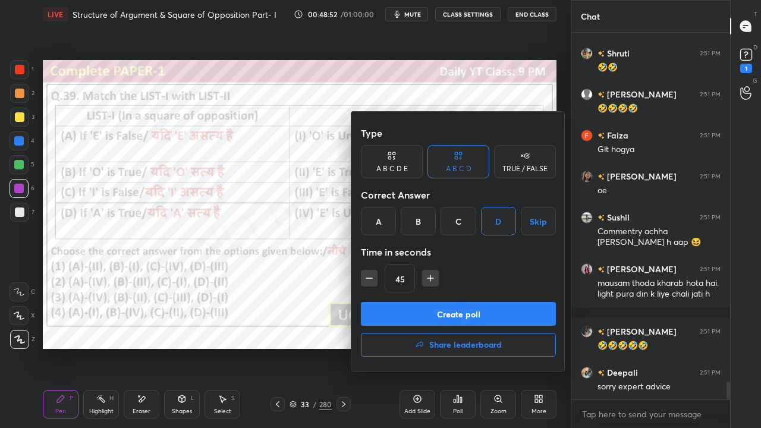
click at [428, 277] on icon "button" at bounding box center [431, 278] width 12 height 12
type input "75"
click at [417, 313] on button "Create poll" at bounding box center [458, 314] width 195 height 24
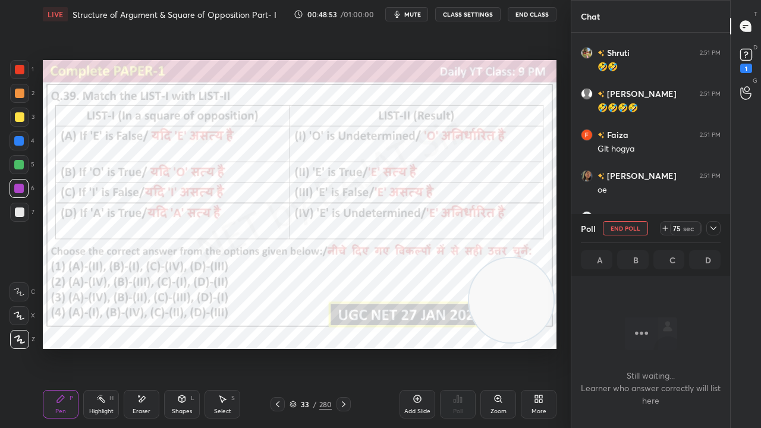
click at [419, 13] on span "mute" at bounding box center [412, 14] width 17 height 8
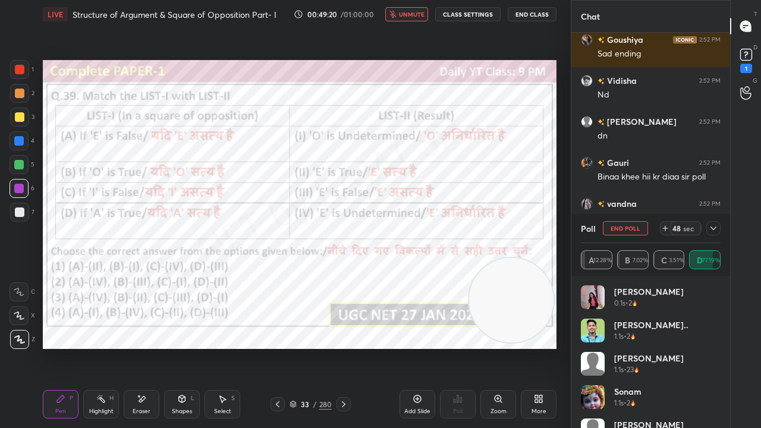
click at [420, 13] on span "unmute" at bounding box center [412, 14] width 26 height 8
click at [715, 229] on icon at bounding box center [714, 229] width 10 height 10
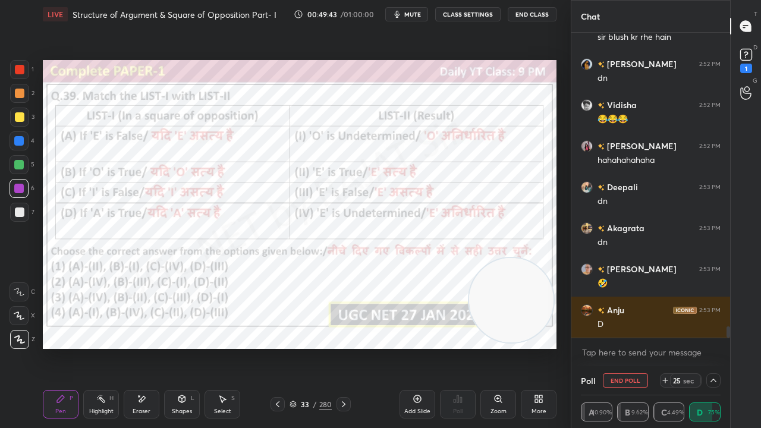
click at [141, 347] on icon at bounding box center [142, 399] width 7 height 6
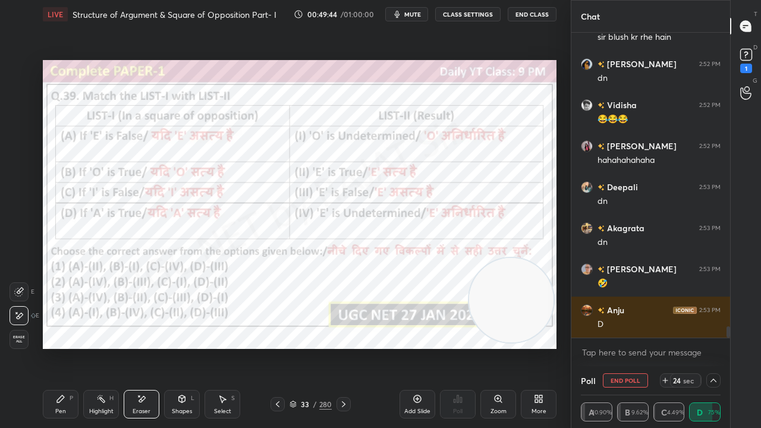
drag, startPoint x: 23, startPoint y: 335, endPoint x: 33, endPoint y: 331, distance: 11.2
click at [23, 335] on span "Erase all" at bounding box center [19, 339] width 18 height 8
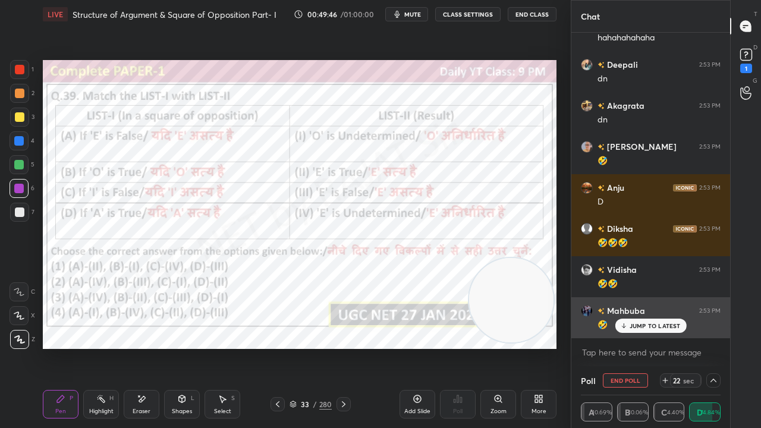
click at [635, 329] on div "JUMP TO LATEST" at bounding box center [650, 326] width 71 height 14
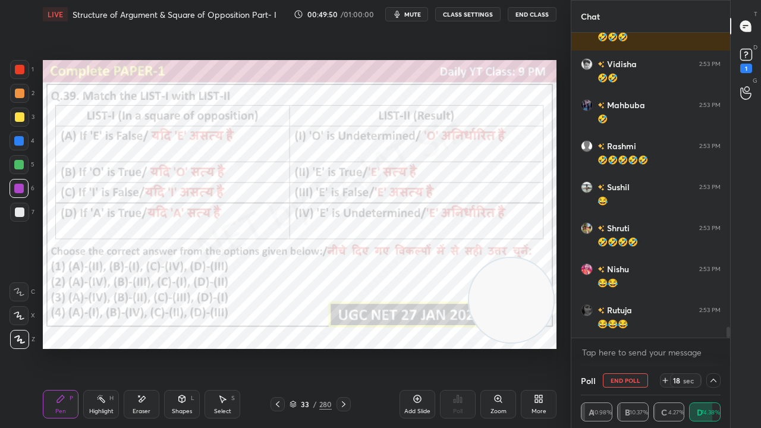
click at [18, 69] on div at bounding box center [20, 70] width 10 height 10
click at [18, 70] on div at bounding box center [20, 70] width 10 height 10
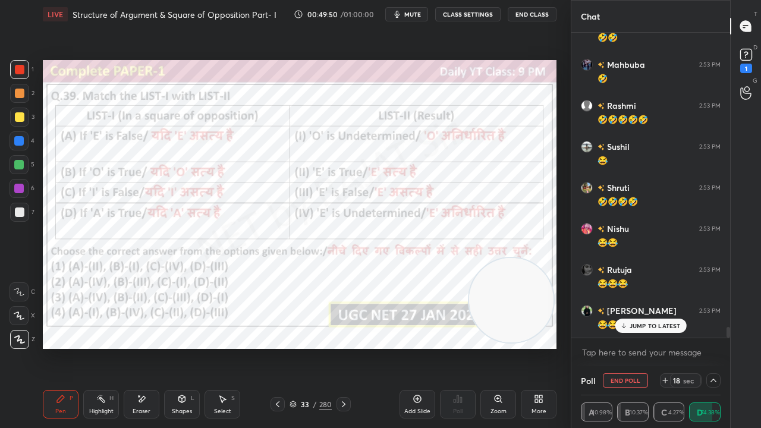
click at [18, 139] on div at bounding box center [19, 141] width 10 height 10
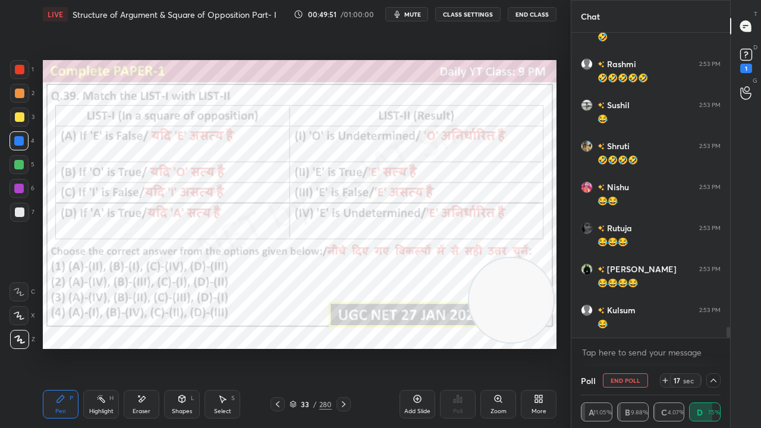
click at [186, 347] on div "Shapes L" at bounding box center [182, 404] width 36 height 29
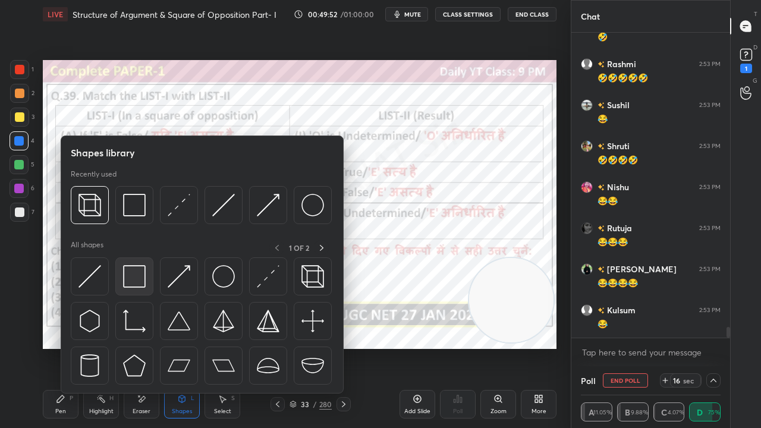
click at [125, 262] on div at bounding box center [134, 276] width 38 height 38
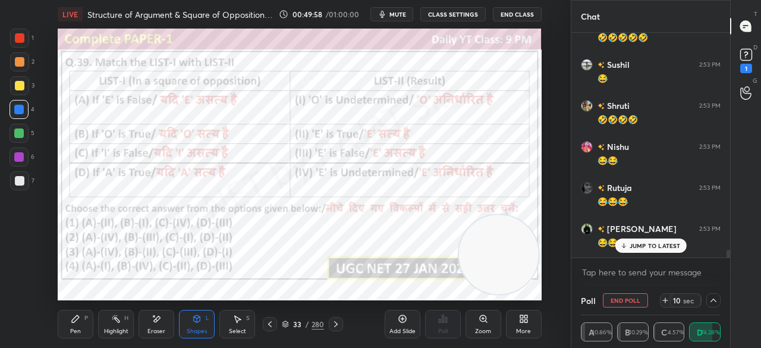
click at [527, 324] on div "More" at bounding box center [524, 324] width 36 height 29
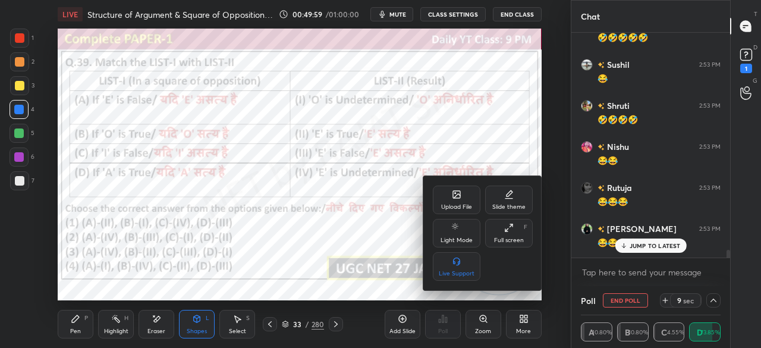
click at [511, 230] on icon at bounding box center [509, 228] width 10 height 10
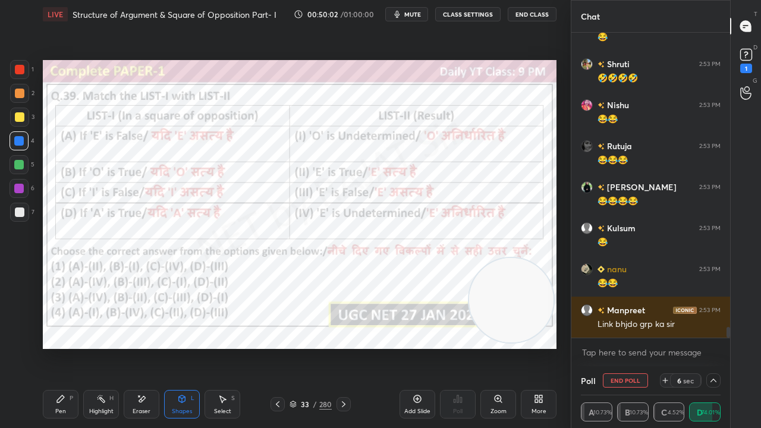
drag, startPoint x: 62, startPoint y: 401, endPoint x: 67, endPoint y: 396, distance: 6.3
click at [62, 347] on icon at bounding box center [61, 399] width 10 height 10
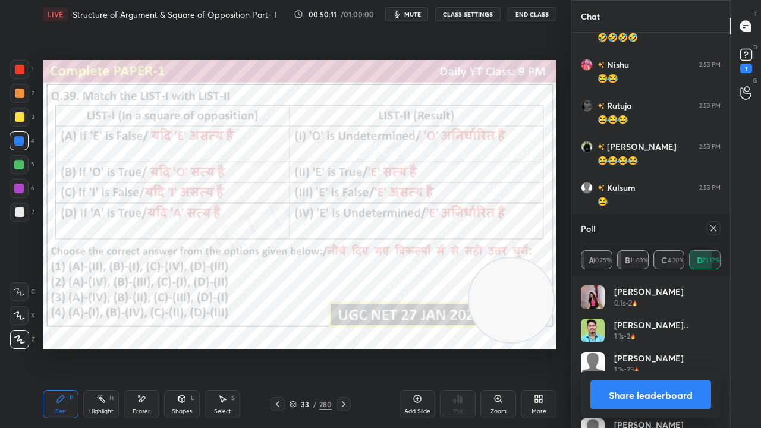
click at [716, 232] on icon at bounding box center [714, 229] width 10 height 10
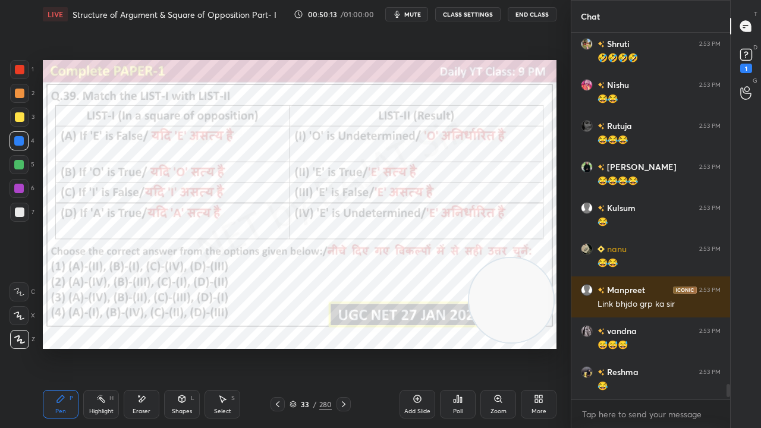
click at [14, 67] on div at bounding box center [19, 69] width 19 height 19
click at [15, 68] on div at bounding box center [20, 70] width 10 height 10
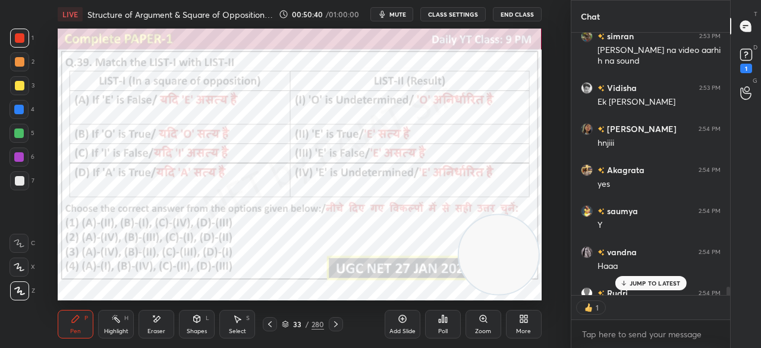
click at [655, 288] on div "JUMP TO LATEST" at bounding box center [650, 283] width 71 height 14
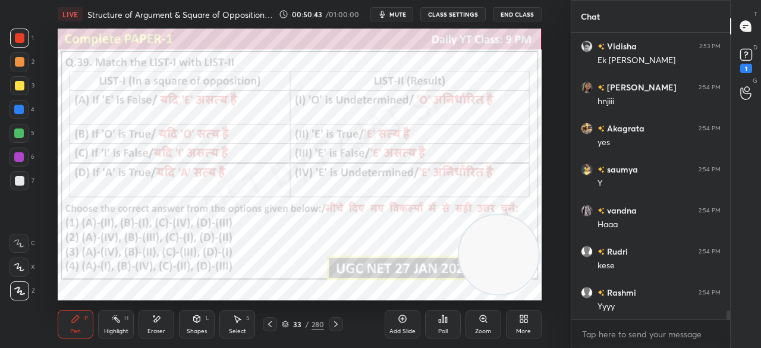
click at [309, 325] on div "/" at bounding box center [308, 324] width 4 height 7
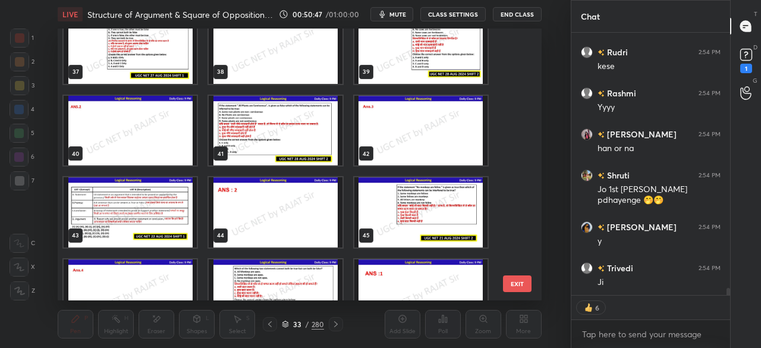
click at [150, 204] on img "grid" at bounding box center [130, 212] width 133 height 70
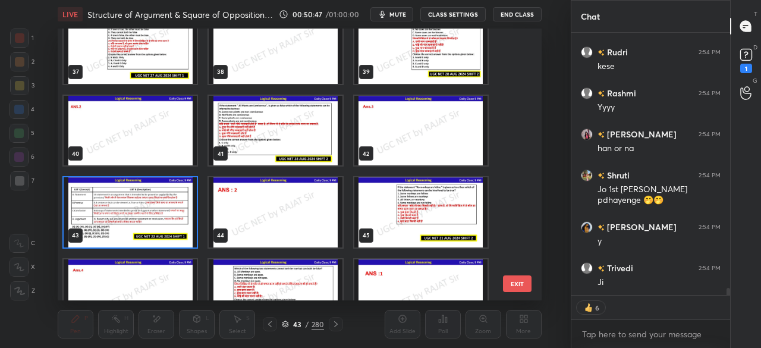
click at [150, 205] on img "grid" at bounding box center [130, 212] width 133 height 70
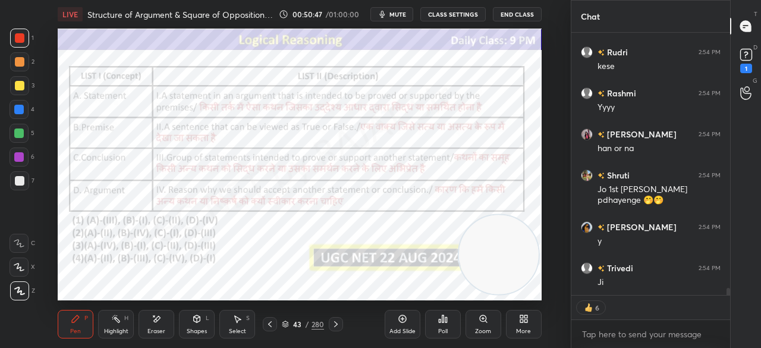
click at [151, 205] on img "grid" at bounding box center [130, 212] width 133 height 70
type textarea "x"
click at [300, 324] on div "43" at bounding box center [297, 324] width 12 height 7
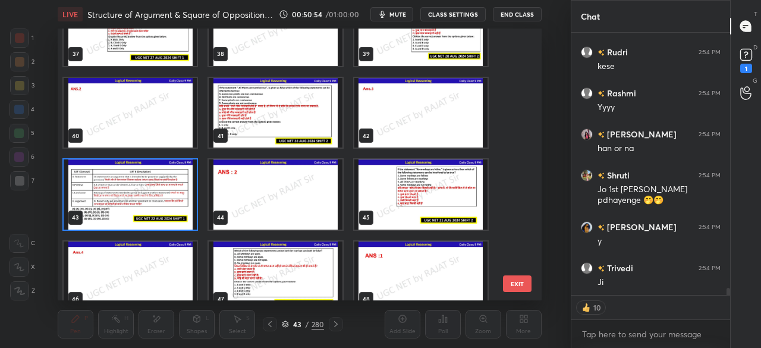
click at [176, 193] on img "grid" at bounding box center [130, 194] width 133 height 70
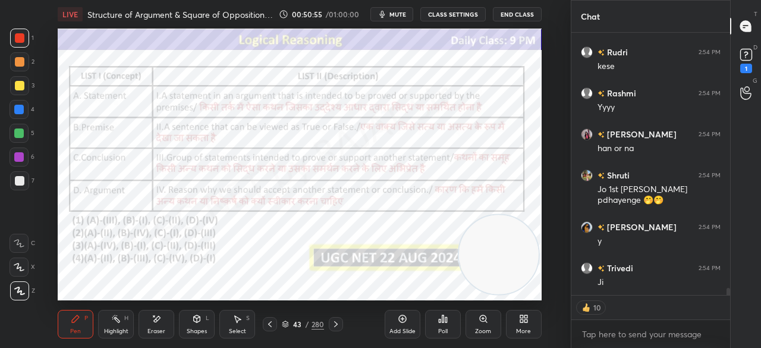
click at [177, 192] on img "grid" at bounding box center [130, 194] width 133 height 70
click at [442, 323] on div "Poll" at bounding box center [443, 324] width 36 height 29
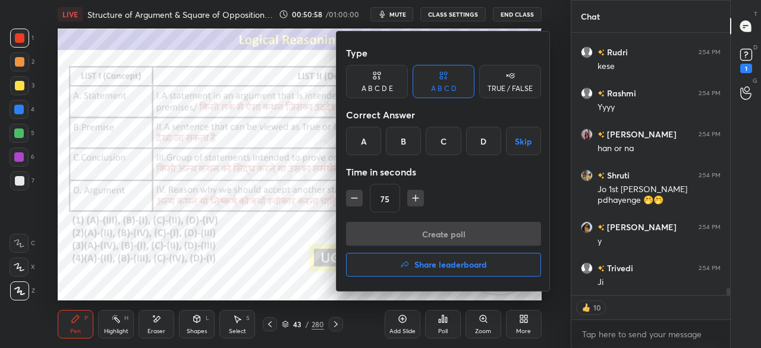
click at [405, 146] on div "B" at bounding box center [403, 141] width 35 height 29
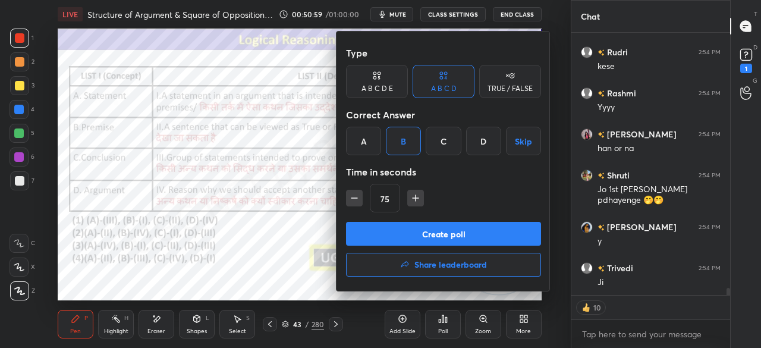
click at [356, 197] on icon "button" at bounding box center [354, 198] width 12 height 12
type input "60"
click at [369, 236] on button "Create poll" at bounding box center [443, 234] width 195 height 24
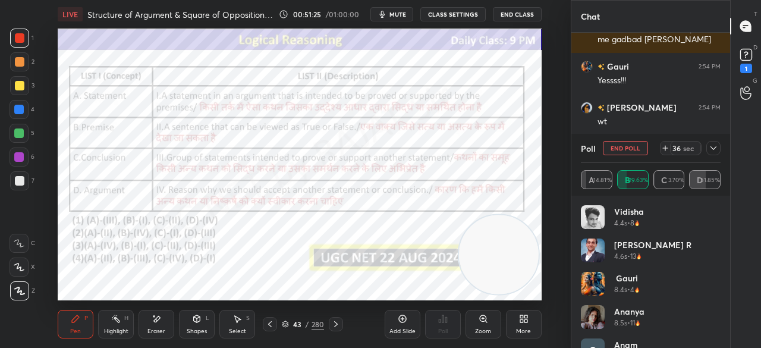
click at [714, 146] on icon at bounding box center [714, 148] width 10 height 10
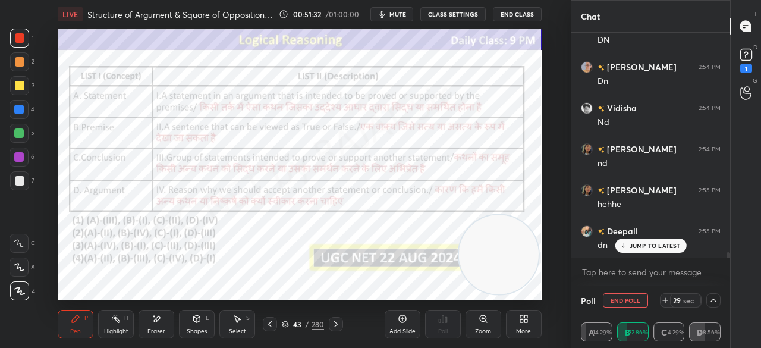
click at [520, 325] on div "More" at bounding box center [524, 324] width 36 height 29
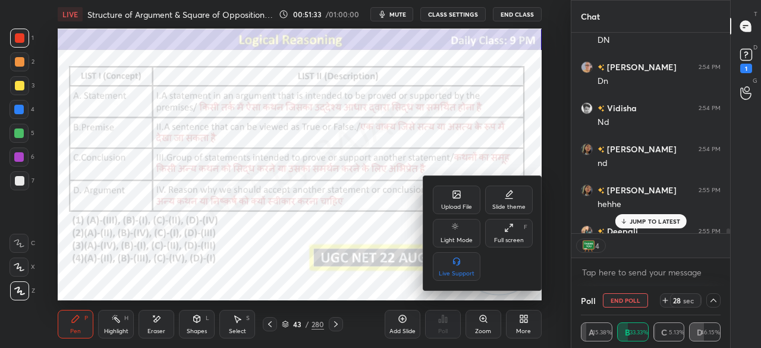
click at [456, 198] on icon at bounding box center [456, 194] width 7 height 7
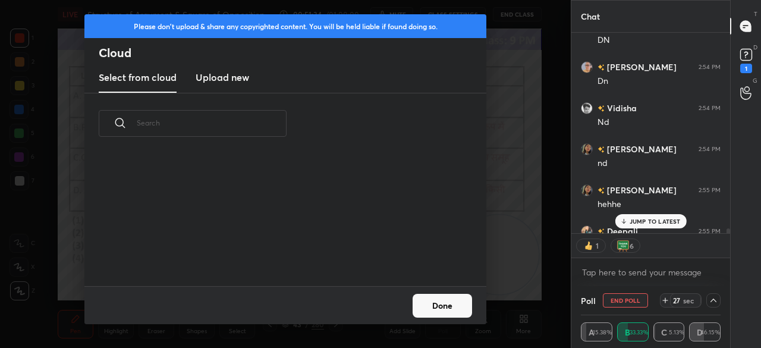
click at [219, 76] on h3 "Upload new" at bounding box center [223, 77] width 54 height 14
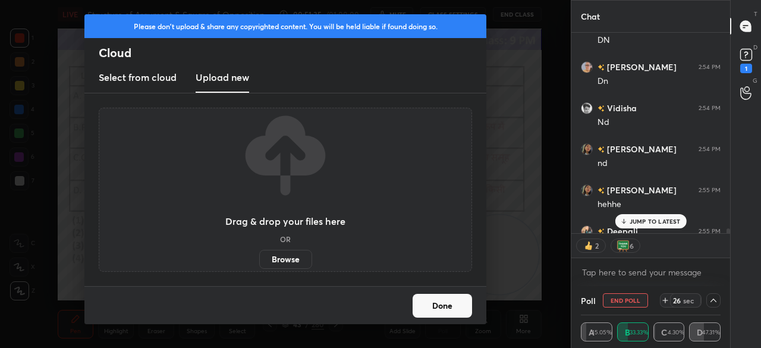
click at [290, 260] on label "Browse" at bounding box center [285, 259] width 53 height 19
click at [259, 260] on input "Browse" at bounding box center [259, 259] width 0 height 19
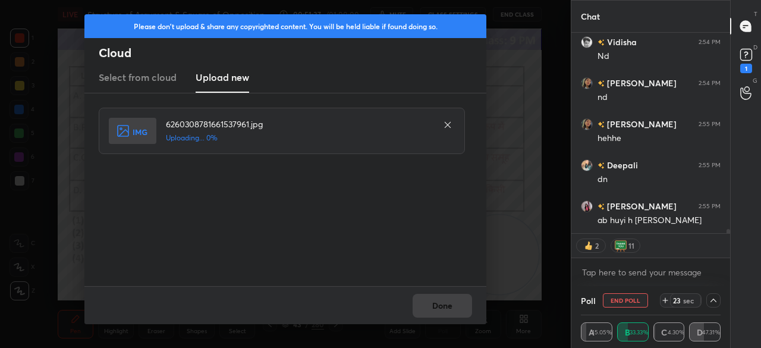
click at [125, 54] on h2 "Cloud" at bounding box center [293, 52] width 388 height 15
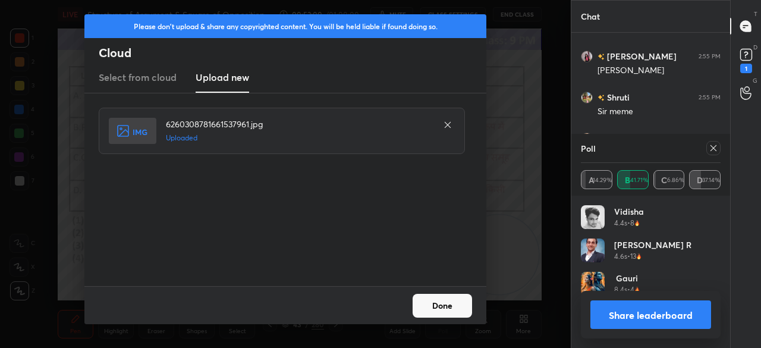
scroll to position [139, 136]
click at [458, 308] on button "Done" at bounding box center [442, 306] width 59 height 24
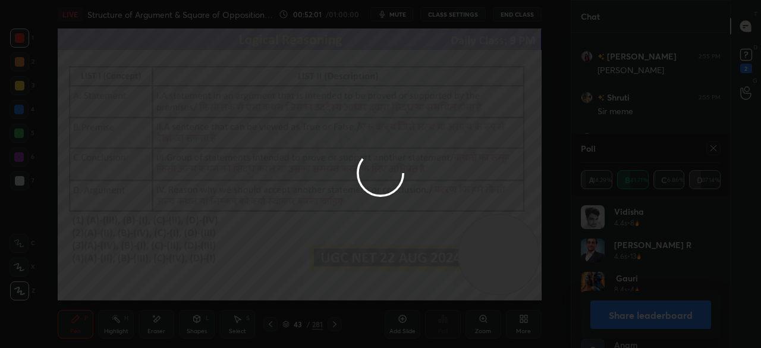
scroll to position [9930, 0]
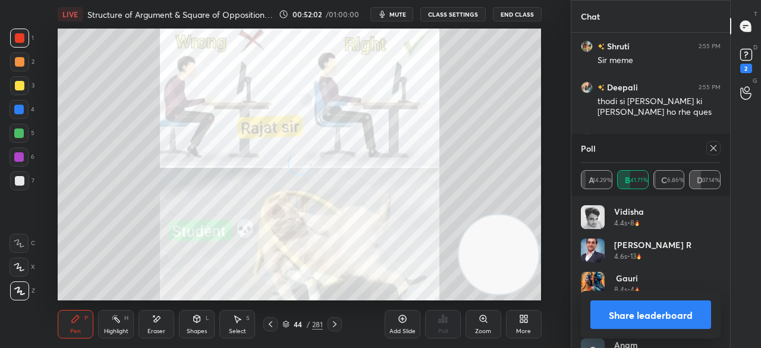
click at [716, 152] on icon at bounding box center [714, 148] width 10 height 10
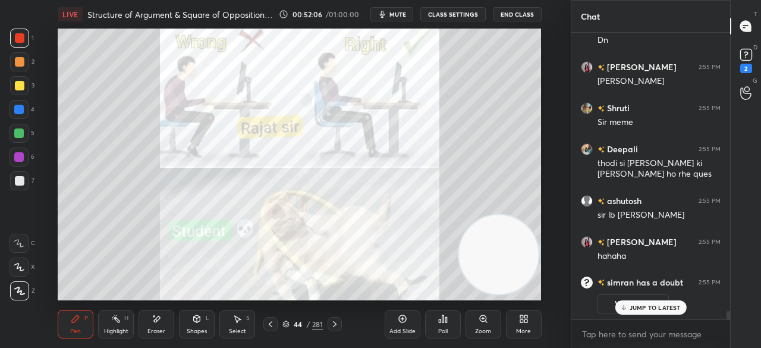
click at [20, 183] on div at bounding box center [20, 181] width 10 height 10
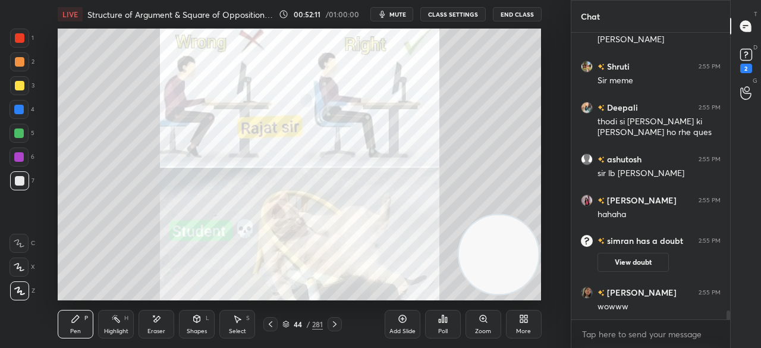
click at [15, 39] on div at bounding box center [20, 38] width 10 height 10
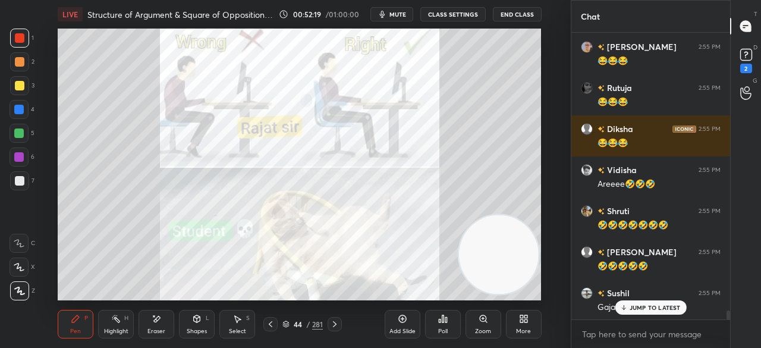
click at [18, 110] on div at bounding box center [19, 110] width 10 height 10
click at [20, 110] on div at bounding box center [19, 110] width 10 height 10
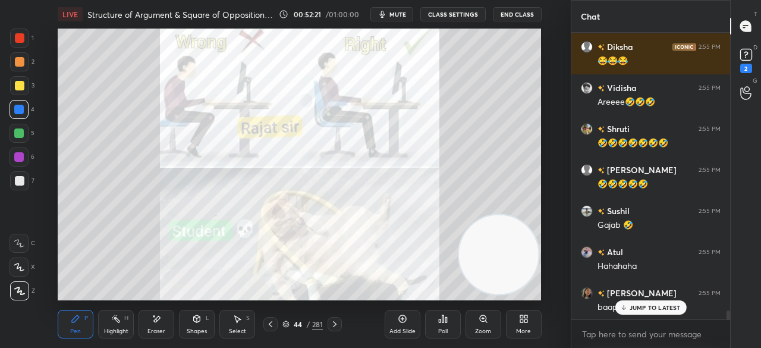
click at [270, 324] on icon at bounding box center [271, 324] width 4 height 6
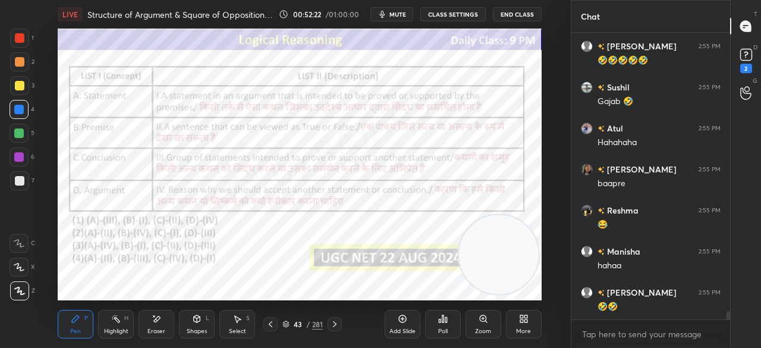
click at [301, 323] on div "43" at bounding box center [298, 324] width 12 height 7
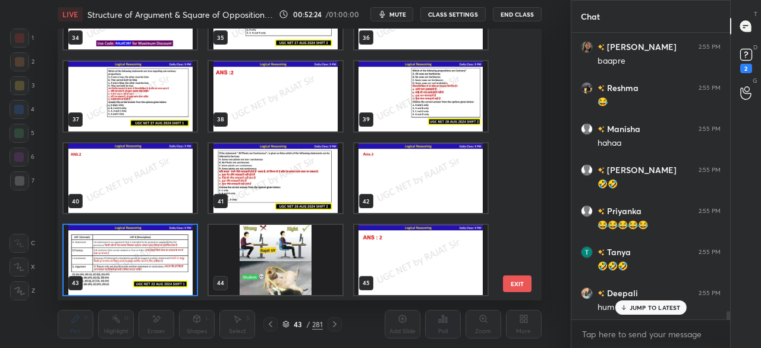
click at [131, 252] on img "grid" at bounding box center [130, 260] width 133 height 70
click at [131, 250] on img "grid" at bounding box center [130, 260] width 133 height 70
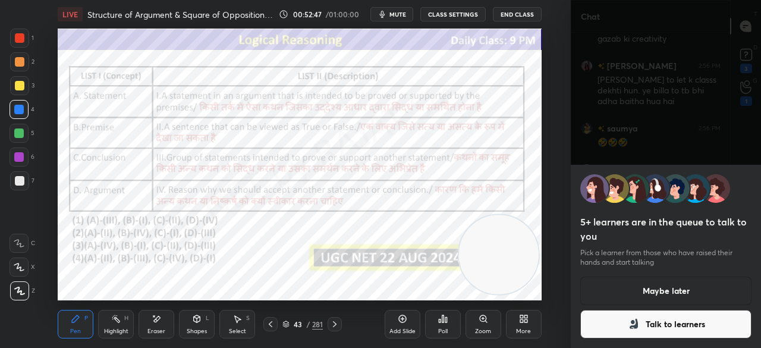
click at [671, 329] on button "Talk to learners" at bounding box center [665, 324] width 171 height 29
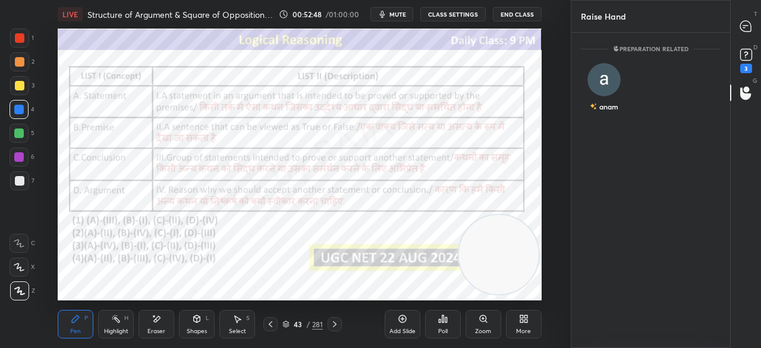
click at [743, 29] on icon at bounding box center [745, 26] width 11 height 11
type textarea "x"
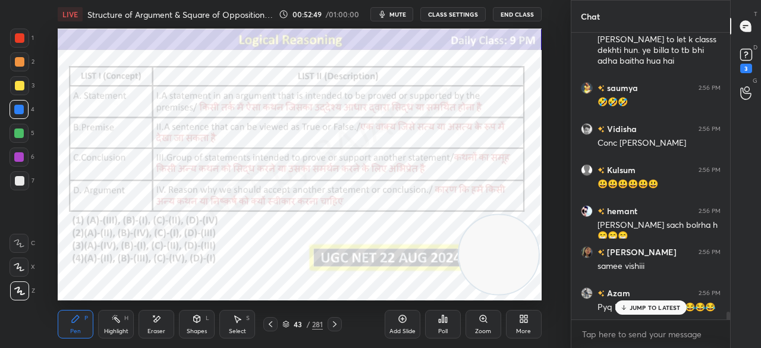
click at [439, 328] on div "Poll" at bounding box center [443, 331] width 10 height 6
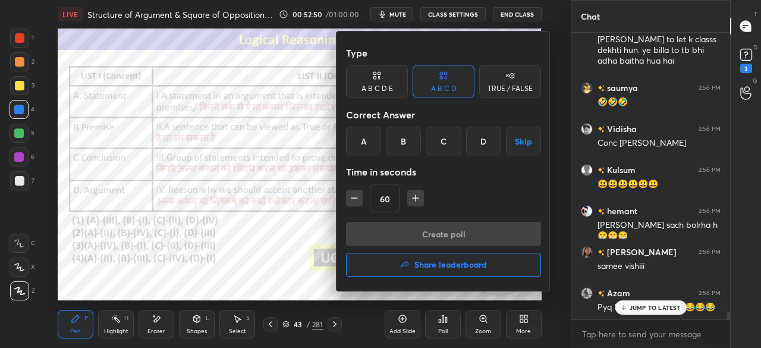
click at [423, 272] on button "Share leaderboard" at bounding box center [443, 265] width 195 height 24
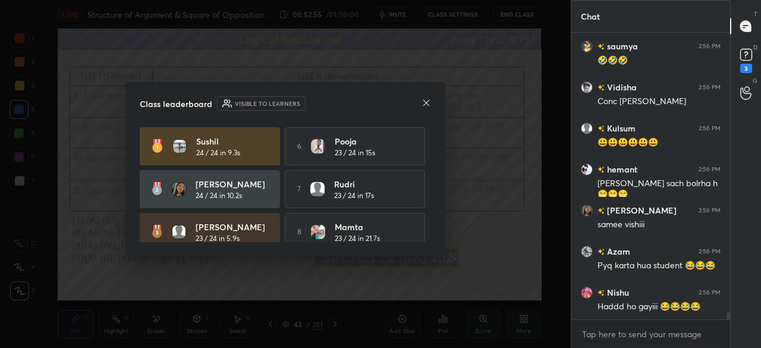
click at [428, 104] on icon at bounding box center [427, 103] width 10 height 10
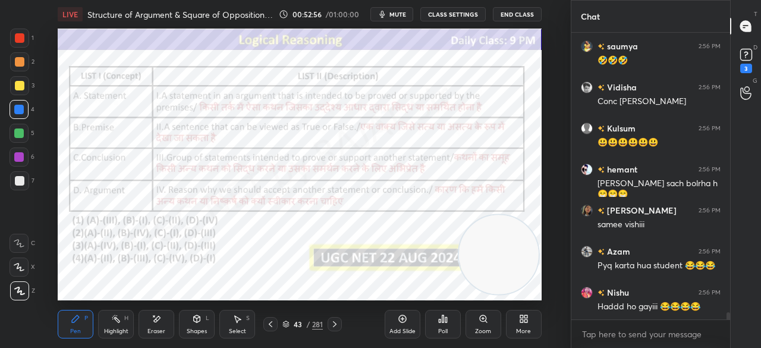
click at [294, 326] on div "43" at bounding box center [298, 324] width 12 height 7
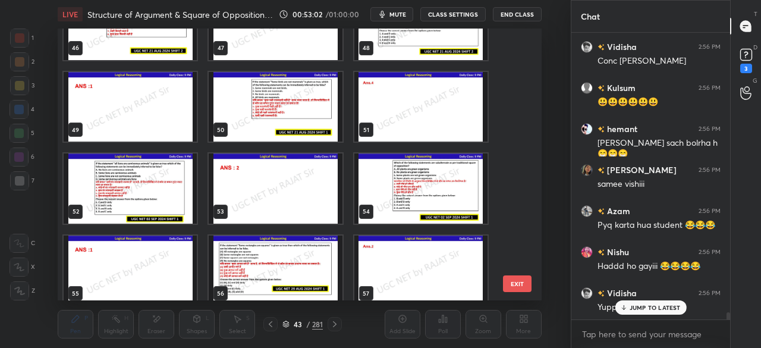
click at [174, 178] on img "grid" at bounding box center [130, 188] width 133 height 70
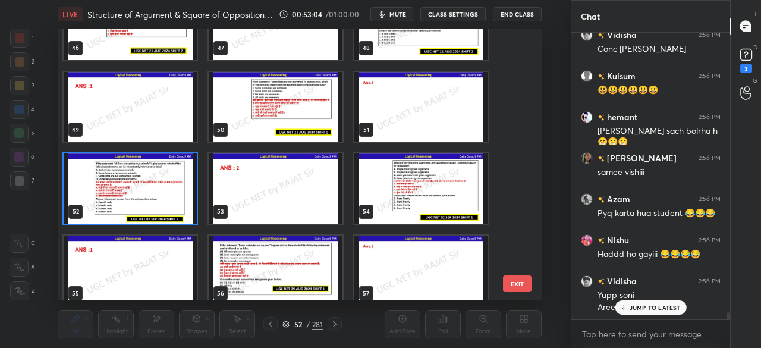
click at [174, 178] on img "grid" at bounding box center [130, 188] width 133 height 70
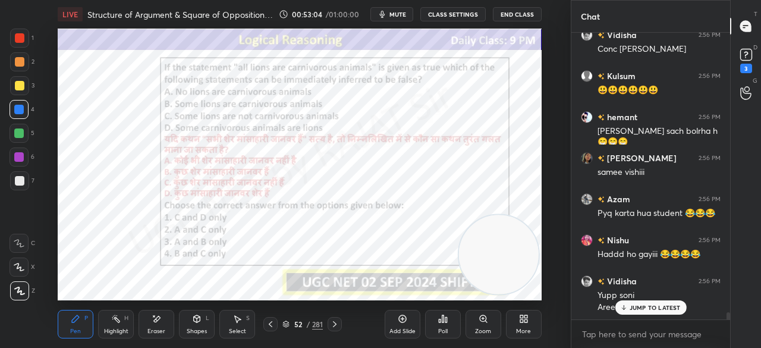
click at [174, 178] on img "grid" at bounding box center [130, 188] width 133 height 70
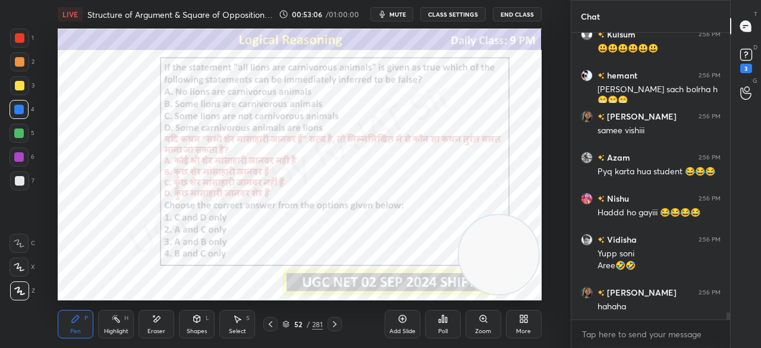
drag, startPoint x: 304, startPoint y: 325, endPoint x: 307, endPoint y: 313, distance: 12.4
click at [304, 324] on div "52 / 281" at bounding box center [302, 324] width 40 height 11
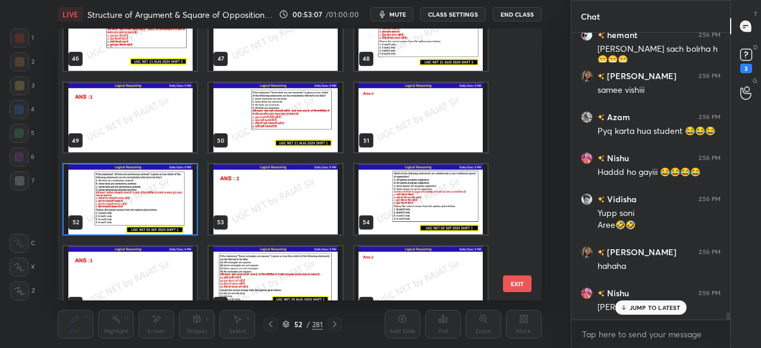
click at [182, 198] on img "grid" at bounding box center [130, 199] width 133 height 70
drag, startPoint x: 182, startPoint y: 198, endPoint x: 185, endPoint y: 203, distance: 6.1
click at [182, 199] on img "grid" at bounding box center [130, 199] width 133 height 70
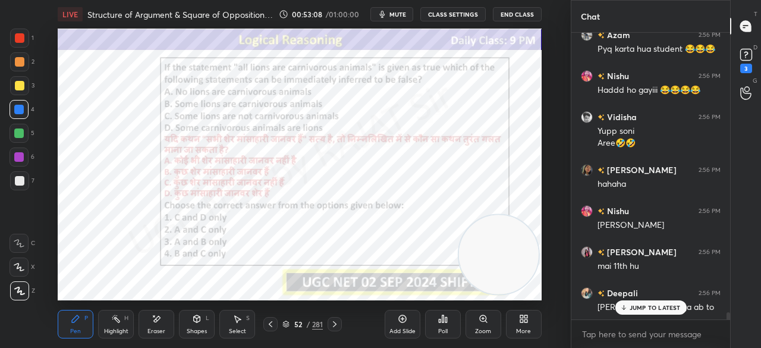
click at [440, 321] on icon at bounding box center [443, 319] width 10 height 10
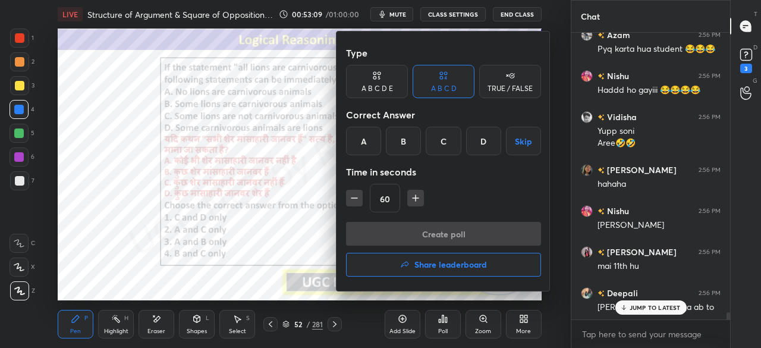
click at [402, 152] on div "B" at bounding box center [403, 141] width 35 height 29
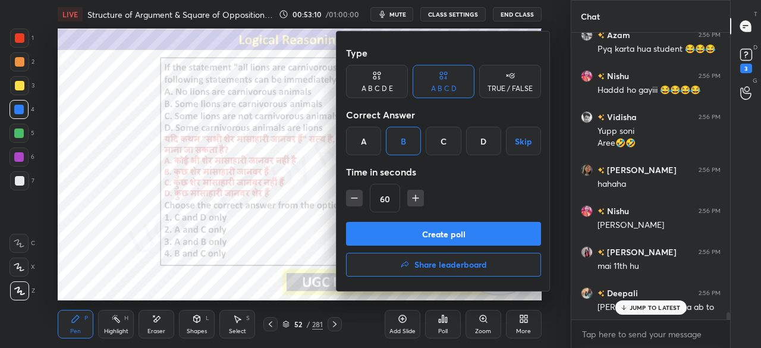
click at [356, 198] on icon "button" at bounding box center [354, 198] width 12 height 12
type input "45"
click at [381, 223] on button "Create poll" at bounding box center [443, 234] width 195 height 24
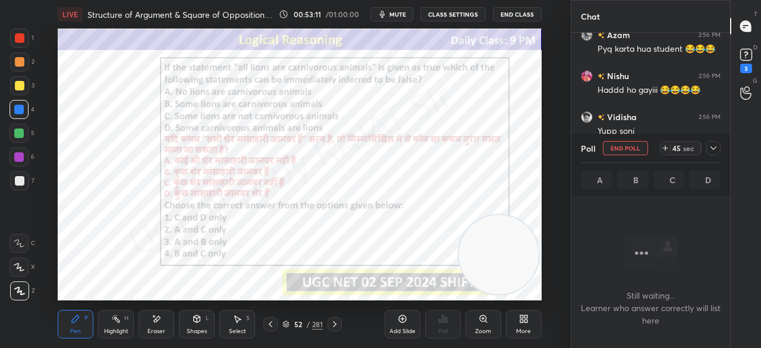
click at [522, 328] on div "More" at bounding box center [523, 331] width 15 height 6
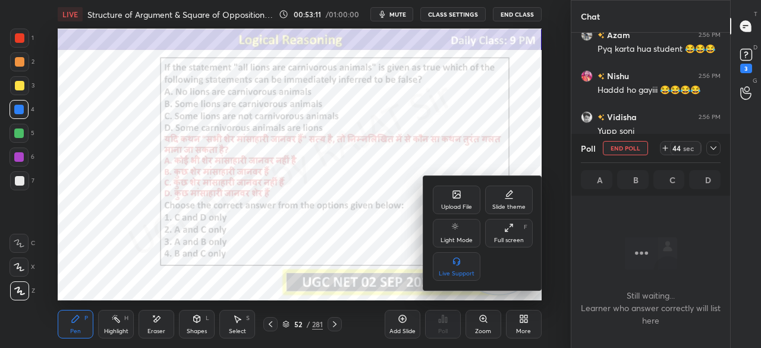
click at [516, 235] on div "Full screen F" at bounding box center [509, 233] width 48 height 29
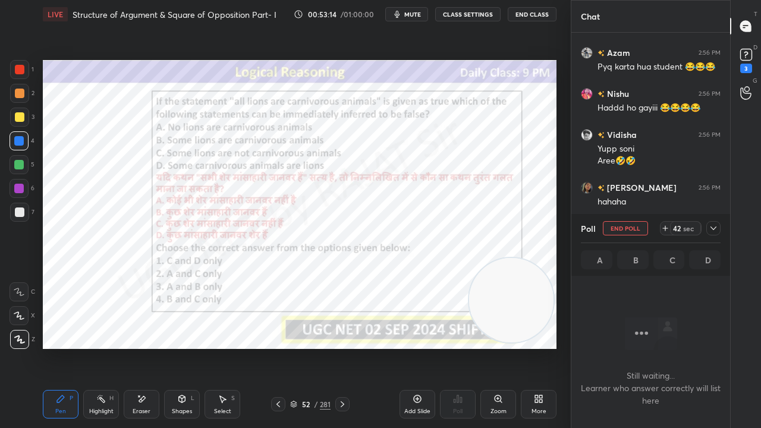
click at [714, 228] on icon at bounding box center [714, 229] width 6 height 4
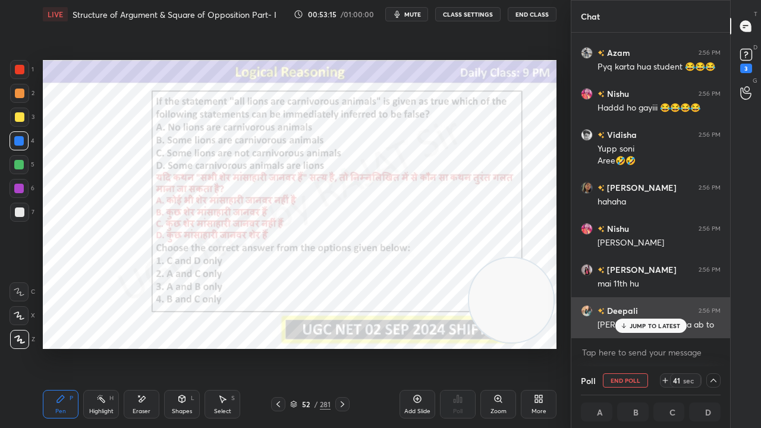
click at [635, 323] on p "JUMP TO LATEST" at bounding box center [655, 325] width 51 height 7
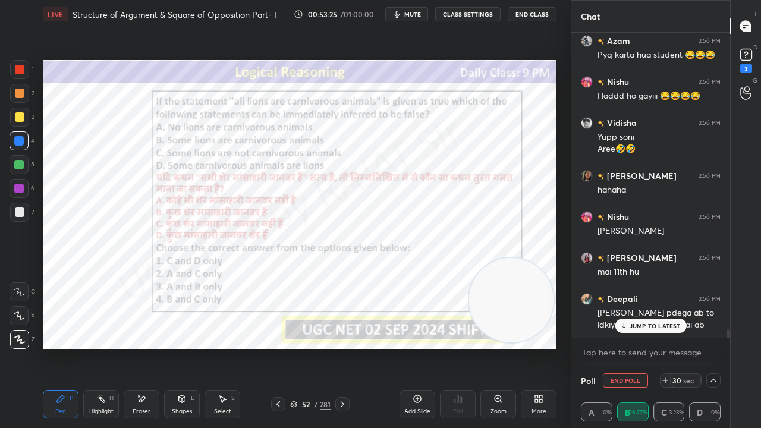
click at [16, 184] on div at bounding box center [19, 189] width 10 height 10
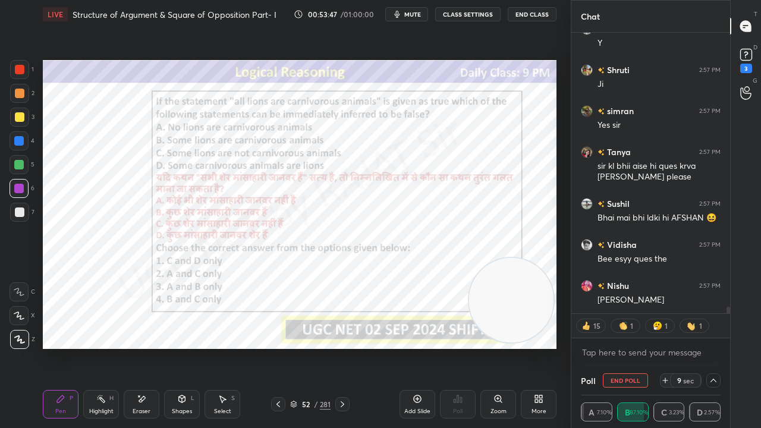
click at [18, 67] on div at bounding box center [20, 70] width 10 height 10
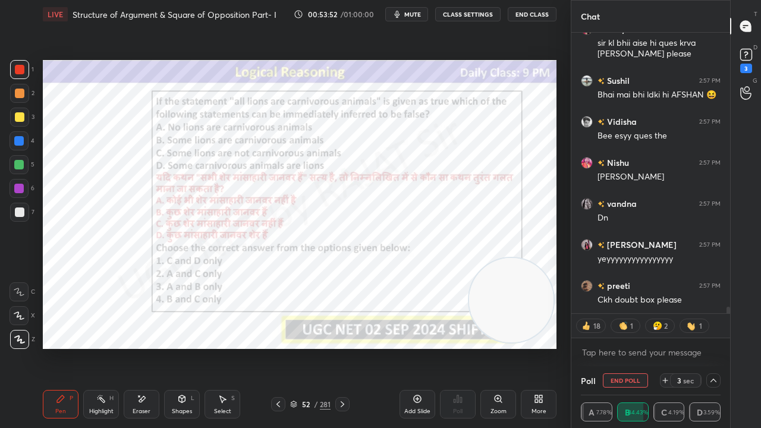
click at [18, 142] on div at bounding box center [19, 141] width 10 height 10
click at [759, 58] on div "D Doubts (D) 3" at bounding box center [746, 59] width 30 height 33
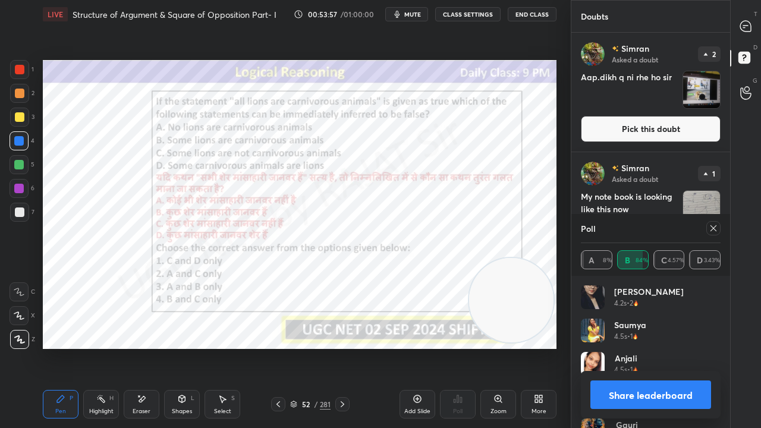
click at [712, 224] on icon at bounding box center [714, 229] width 10 height 10
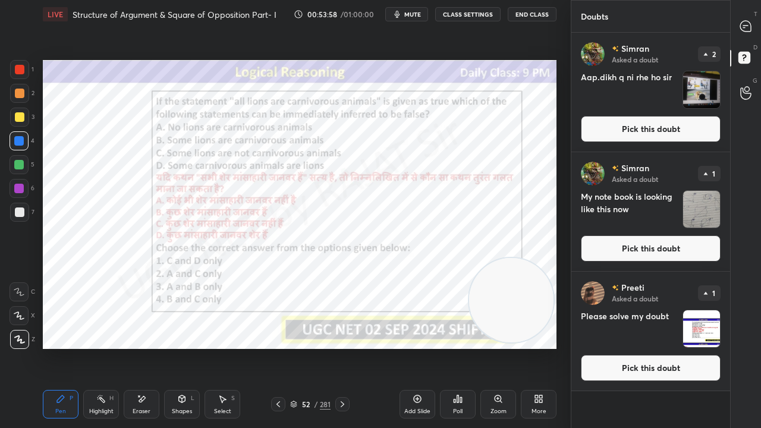
drag, startPoint x: 745, startPoint y: 14, endPoint x: 741, endPoint y: 21, distance: 8.0
click at [745, 13] on div "T Messages (T)" at bounding box center [746, 26] width 30 height 33
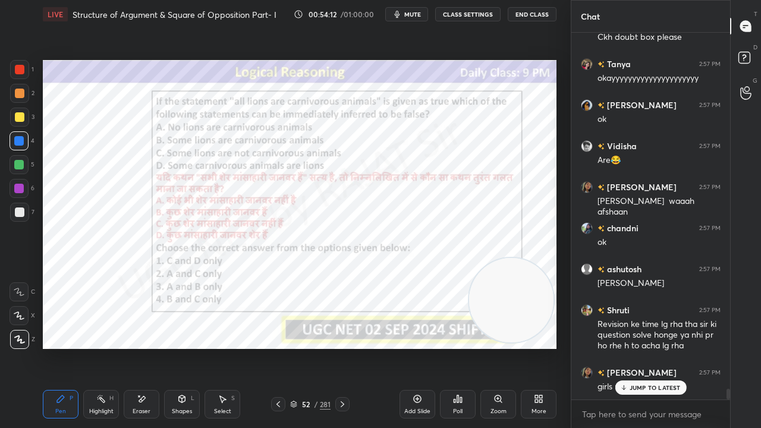
drag, startPoint x: 316, startPoint y: 409, endPoint x: 332, endPoint y: 355, distance: 55.7
click at [316, 347] on div "/" at bounding box center [316, 404] width 4 height 7
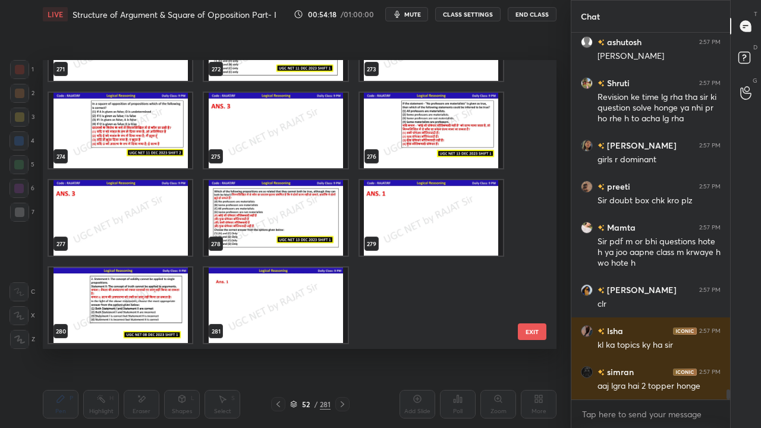
click at [275, 229] on img "grid" at bounding box center [275, 218] width 143 height 76
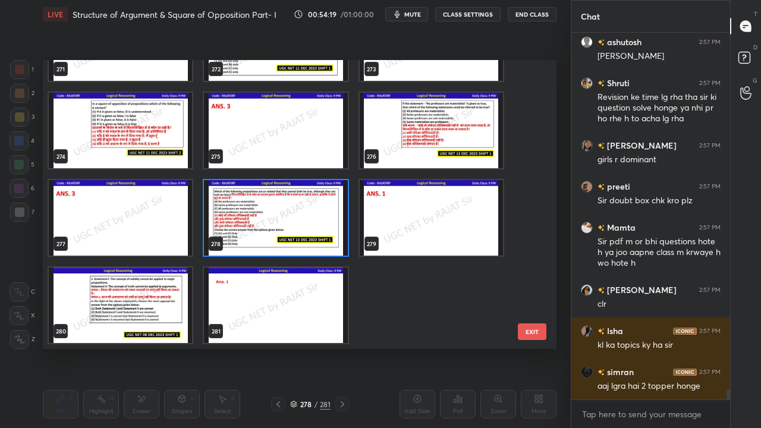
click at [275, 228] on img "grid" at bounding box center [275, 218] width 143 height 76
click at [276, 228] on img "grid" at bounding box center [275, 218] width 143 height 76
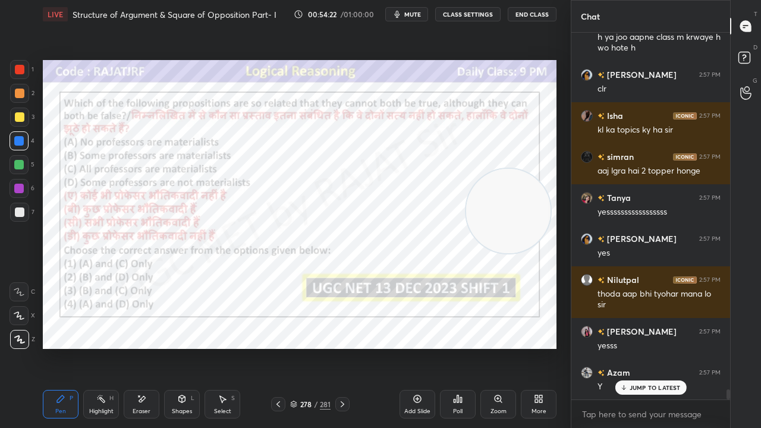
drag, startPoint x: 495, startPoint y: 296, endPoint x: 494, endPoint y: 209, distance: 86.8
click at [494, 210] on video at bounding box center [508, 211] width 84 height 84
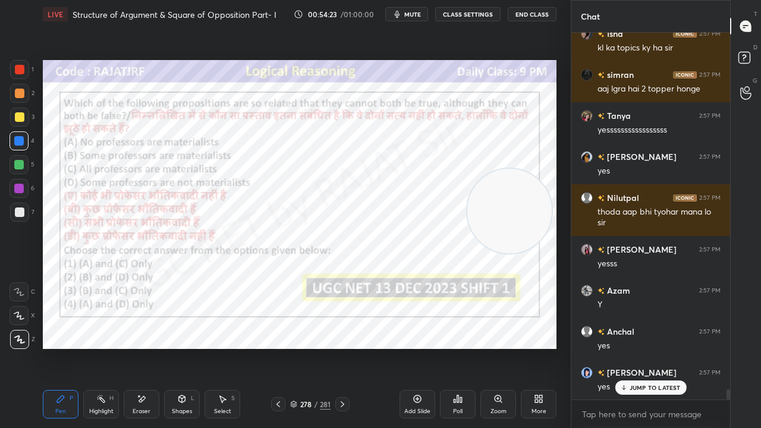
click at [459, 347] on icon at bounding box center [458, 399] width 10 height 10
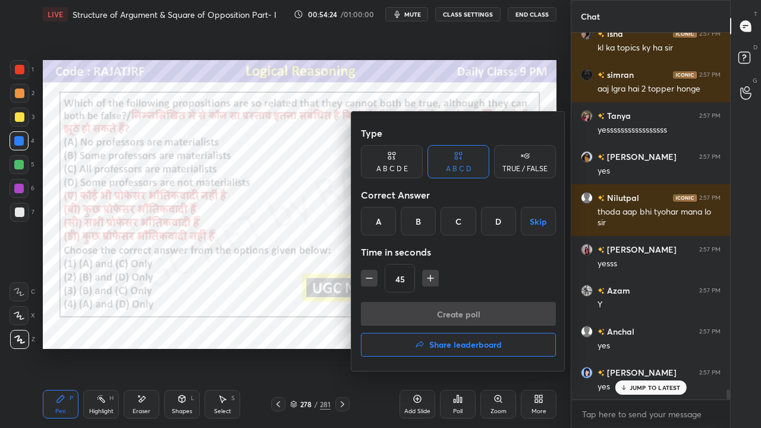
drag, startPoint x: 379, startPoint y: 224, endPoint x: 390, endPoint y: 293, distance: 69.9
click at [379, 224] on div "A" at bounding box center [378, 221] width 35 height 29
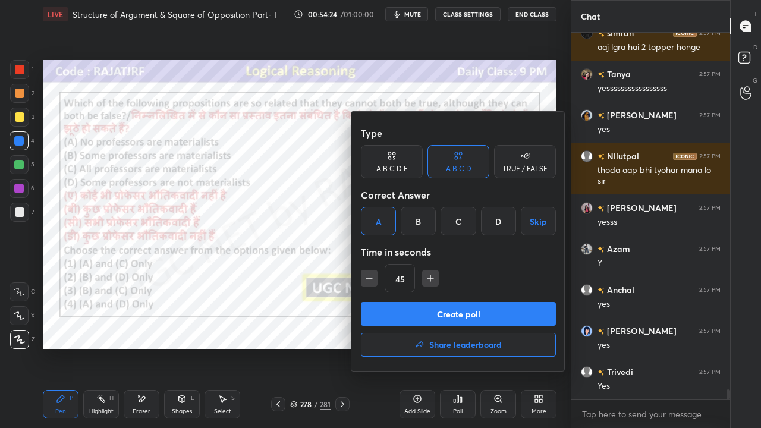
drag, startPoint x: 395, startPoint y: 309, endPoint x: 395, endPoint y: 303, distance: 6.5
click at [396, 310] on button "Create poll" at bounding box center [458, 314] width 195 height 24
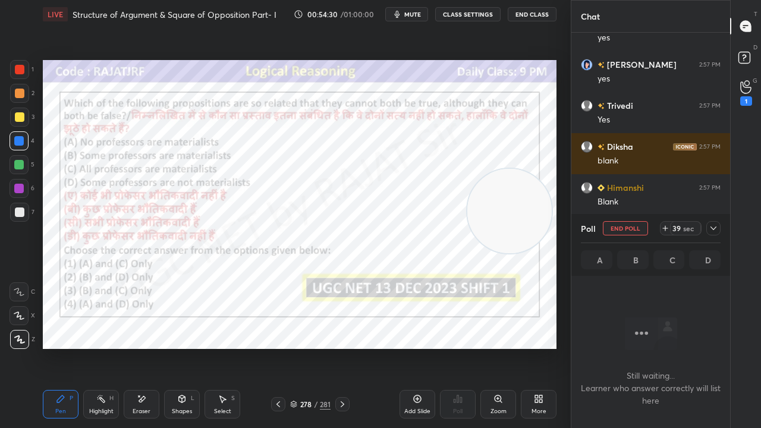
drag, startPoint x: 717, startPoint y: 228, endPoint x: 711, endPoint y: 228, distance: 6.0
click at [716, 227] on icon at bounding box center [714, 229] width 10 height 10
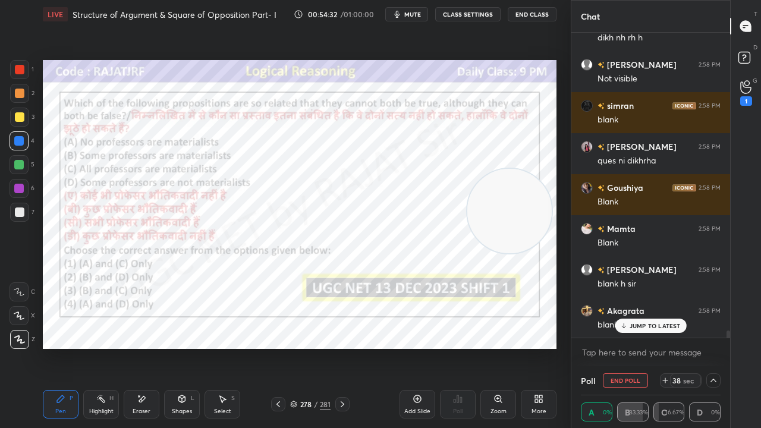
click at [658, 323] on p "JUMP TO LATEST" at bounding box center [655, 325] width 51 height 7
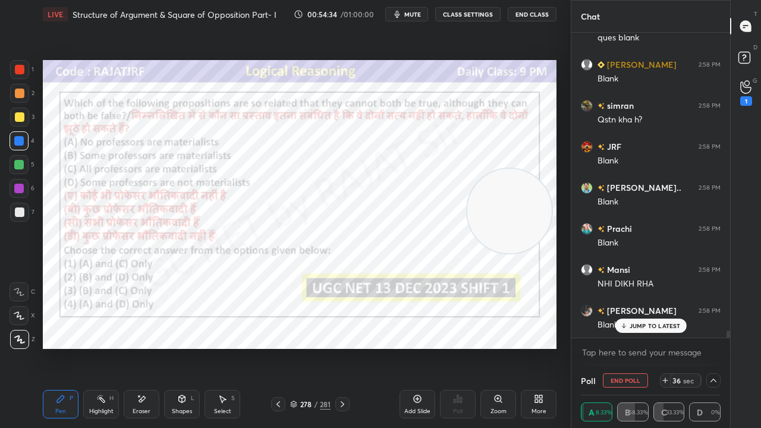
click at [309, 347] on div "278" at bounding box center [306, 404] width 12 height 7
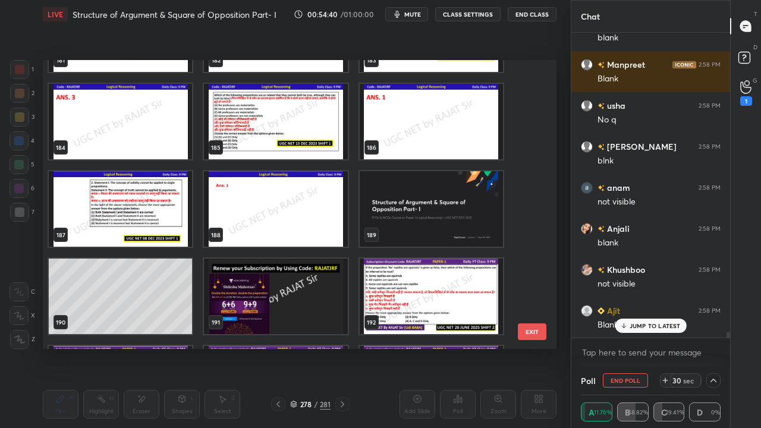
click at [247, 125] on img "grid" at bounding box center [275, 122] width 143 height 76
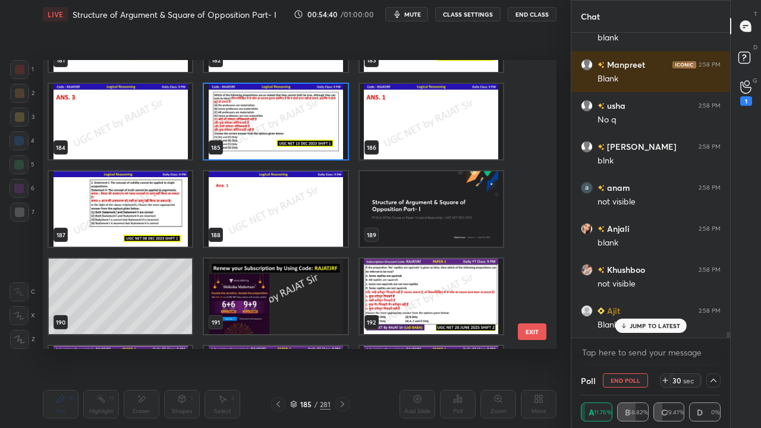
click at [249, 125] on img "grid" at bounding box center [275, 122] width 143 height 76
click at [250, 125] on img "grid" at bounding box center [275, 122] width 143 height 76
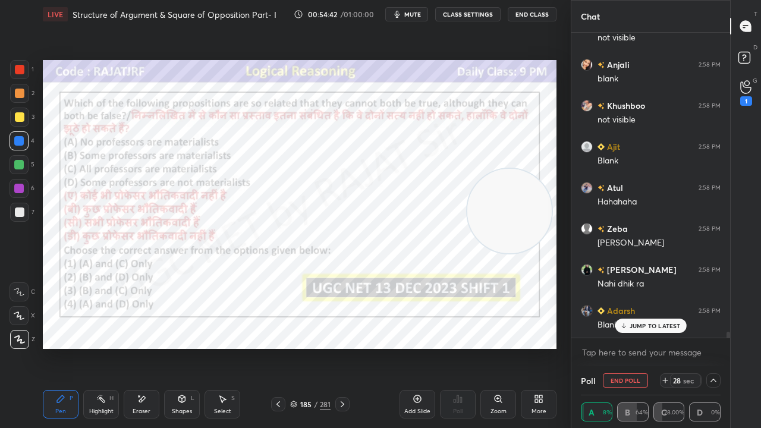
click at [640, 322] on div "[PERSON_NAME] 2:58 PM Blank Priyanka 2:58 PM Not visible [PERSON_NAME] 2:58 PM …" at bounding box center [650, 185] width 159 height 305
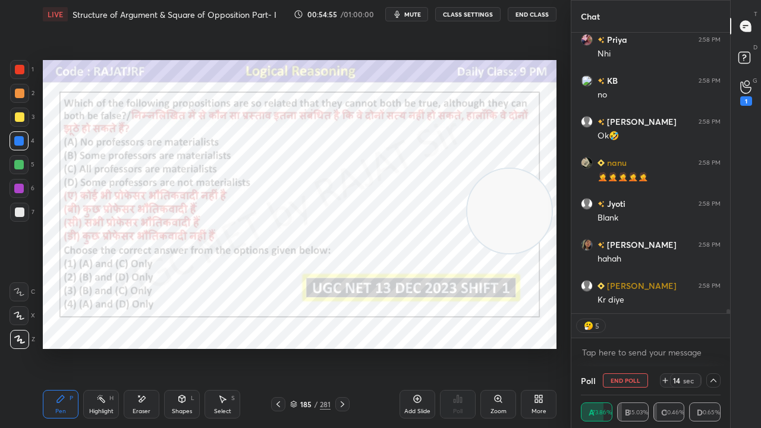
click at [21, 74] on div at bounding box center [19, 69] width 19 height 19
click at [21, 74] on div at bounding box center [20, 70] width 10 height 10
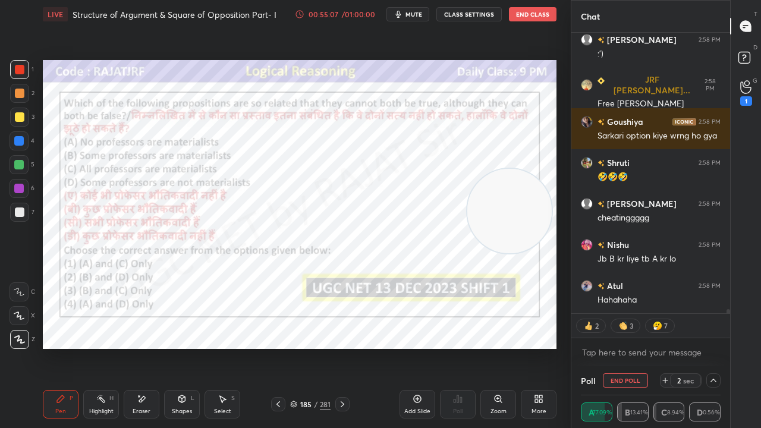
click at [306, 347] on div "185" at bounding box center [306, 404] width 12 height 7
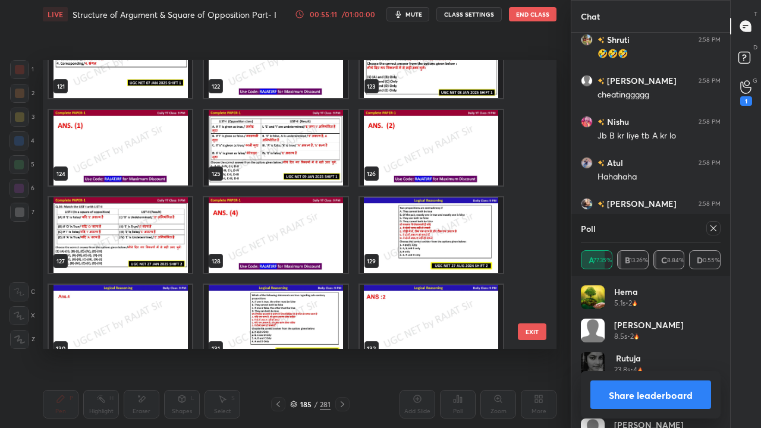
click at [719, 224] on div at bounding box center [713, 228] width 14 height 14
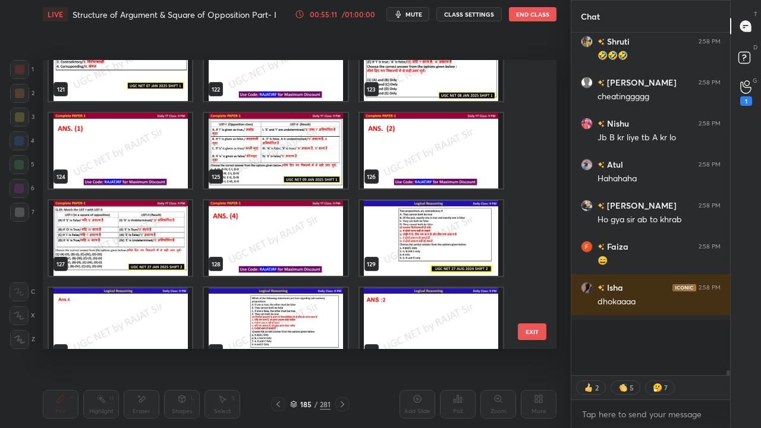
click at [534, 334] on button "EXIT" at bounding box center [532, 331] width 29 height 17
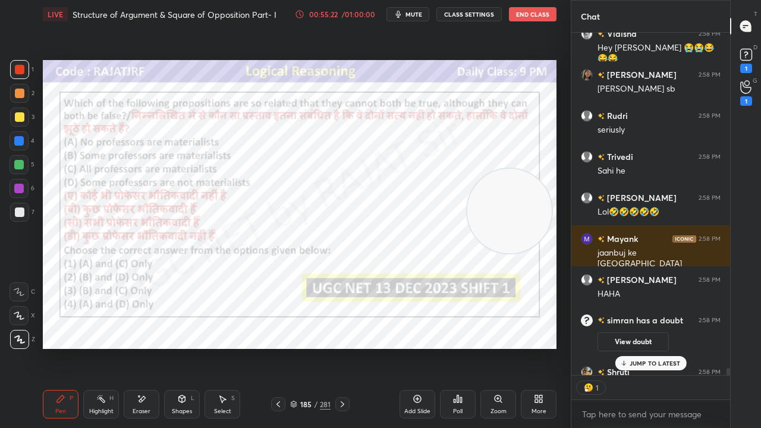
click at [296, 347] on icon at bounding box center [293, 404] width 7 height 7
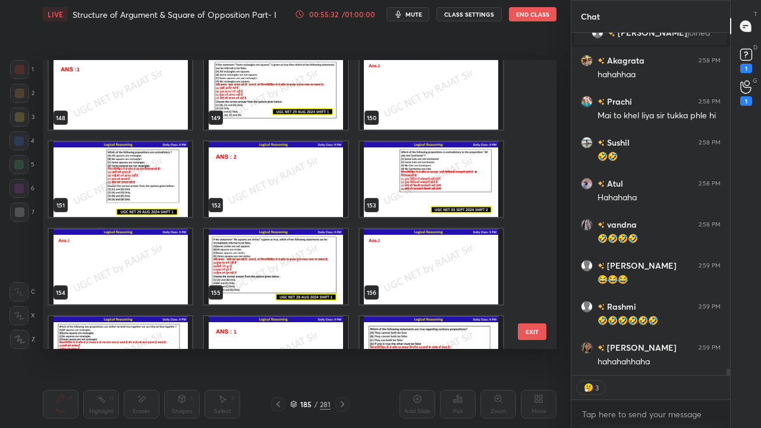
click at [296, 252] on img "grid" at bounding box center [275, 267] width 143 height 76
click at [296, 251] on img "grid" at bounding box center [275, 267] width 143 height 76
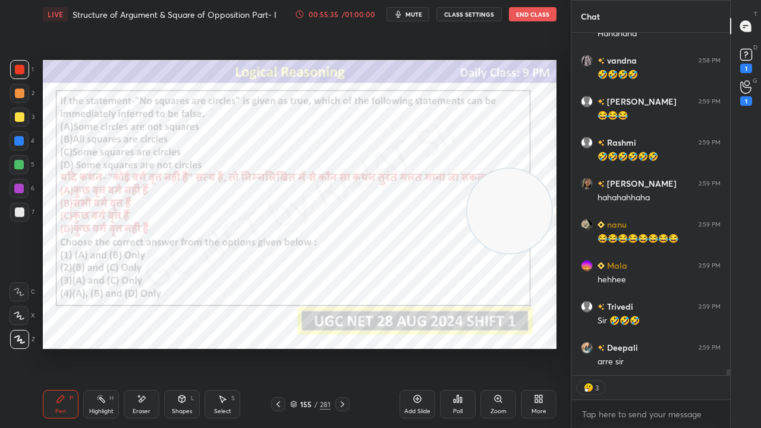
click at [307, 347] on div "155" at bounding box center [306, 404] width 12 height 7
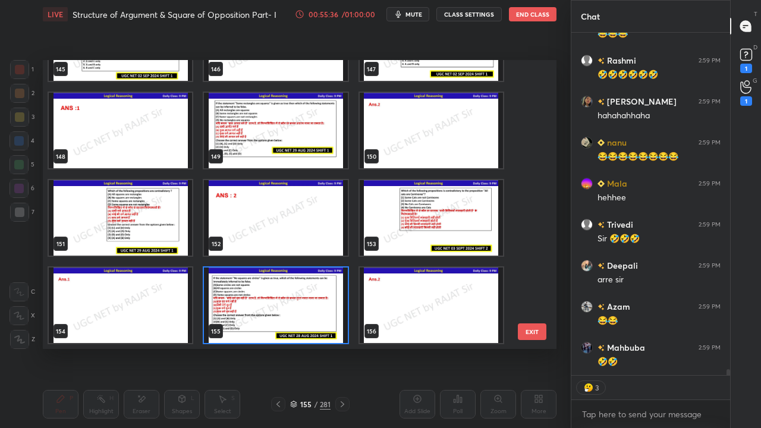
click at [301, 302] on img "grid" at bounding box center [275, 306] width 143 height 76
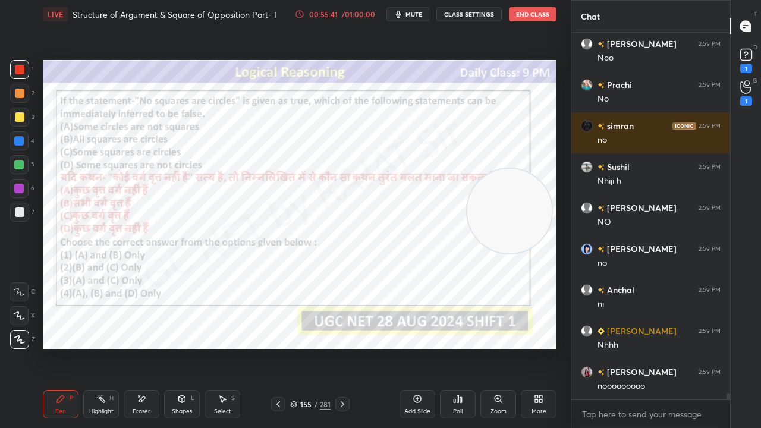
click at [309, 347] on div "155" at bounding box center [306, 404] width 12 height 7
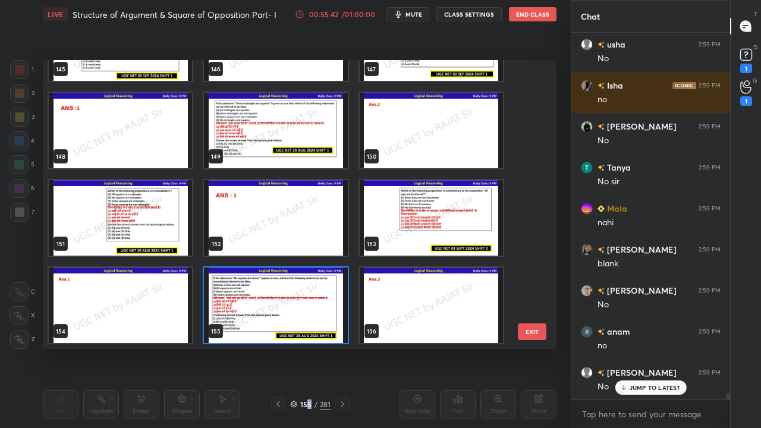
click at [283, 293] on img "grid" at bounding box center [275, 306] width 143 height 76
click at [284, 293] on img "grid" at bounding box center [275, 306] width 143 height 76
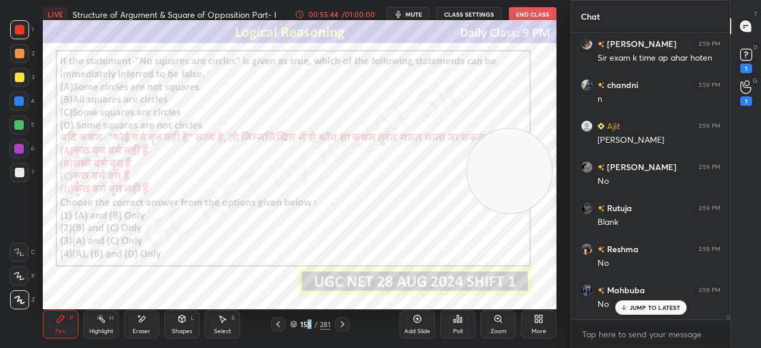
type textarea "x"
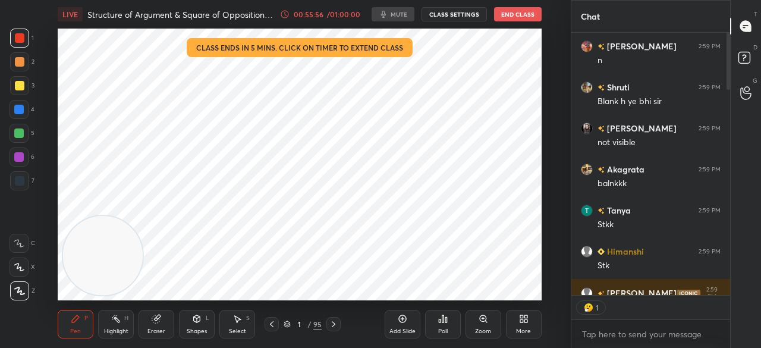
scroll to position [59194, 58943]
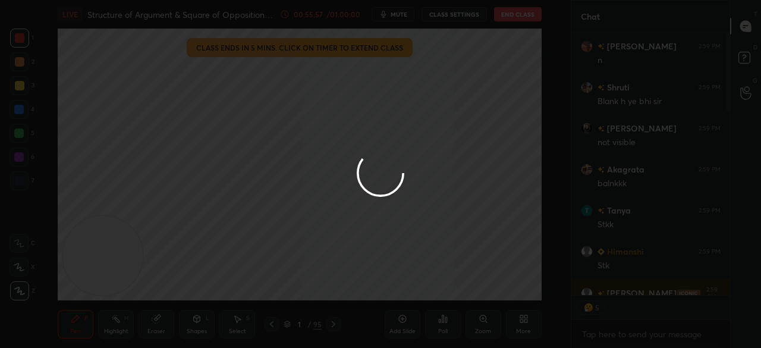
click at [306, 319] on div at bounding box center [380, 174] width 761 height 348
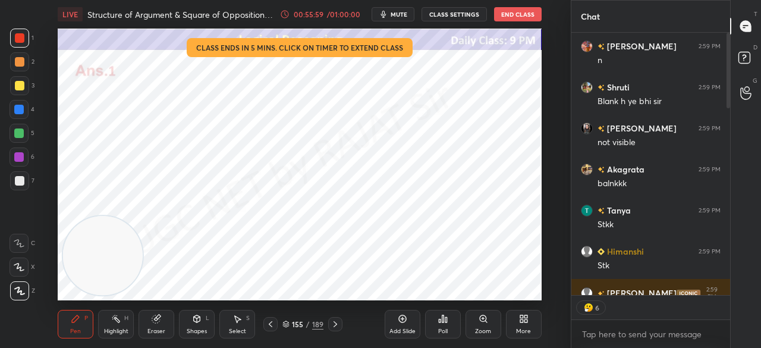
click at [302, 325] on div "155" at bounding box center [298, 324] width 12 height 7
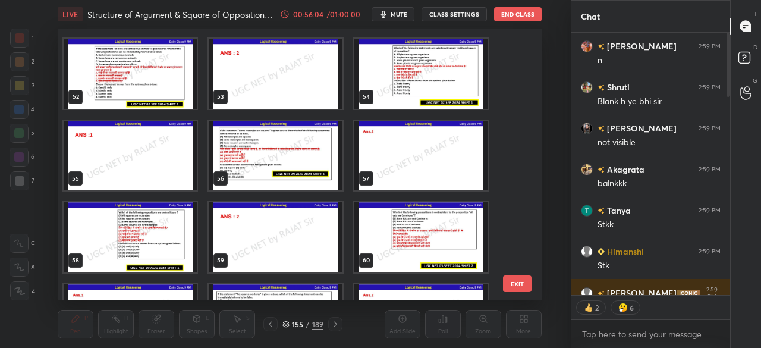
scroll to position [1400, 0]
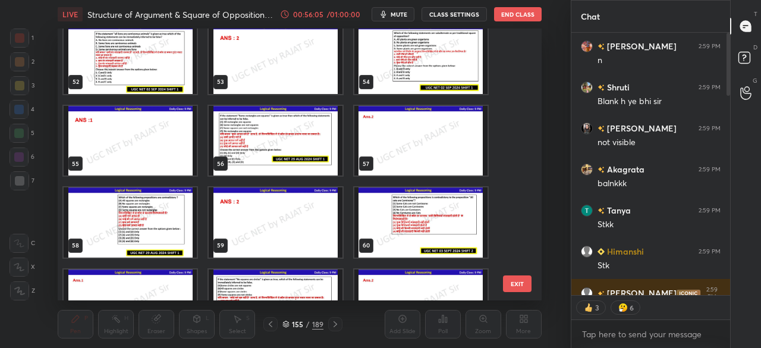
click at [307, 157] on img "grid" at bounding box center [275, 141] width 133 height 70
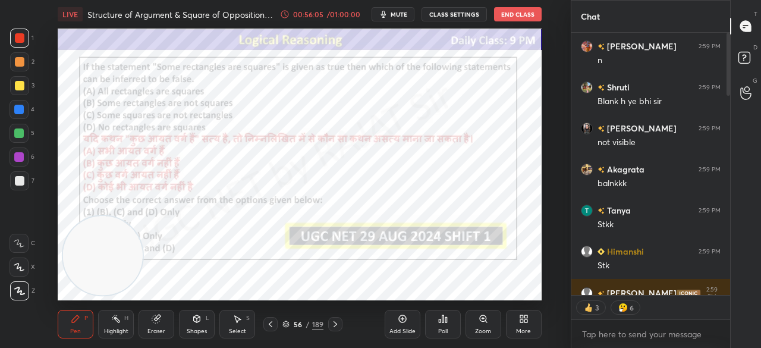
click at [309, 157] on img "grid" at bounding box center [275, 141] width 133 height 70
drag, startPoint x: 136, startPoint y: 243, endPoint x: 473, endPoint y: 180, distance: 343.0
click at [468, 172] on video at bounding box center [455, 179] width 79 height 79
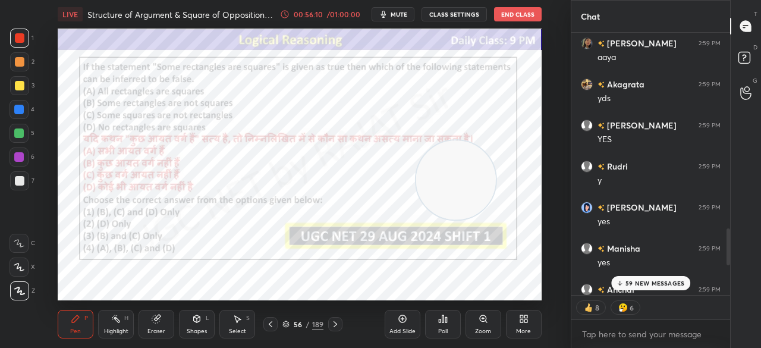
click at [637, 285] on p "59 NEW MESSAGES" at bounding box center [655, 282] width 59 height 7
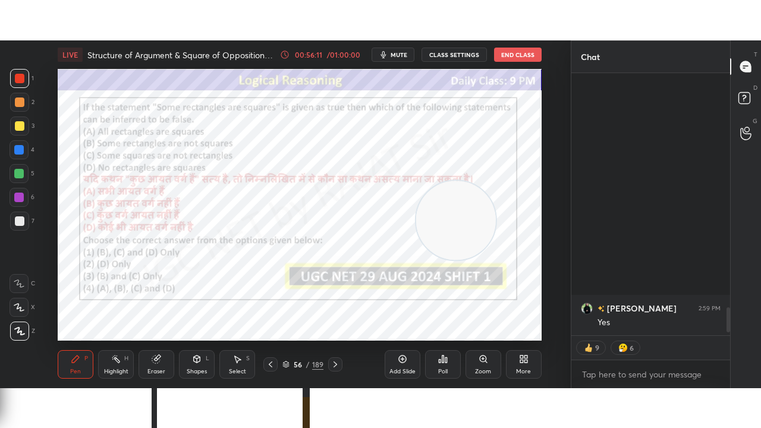
scroll to position [2467, 0]
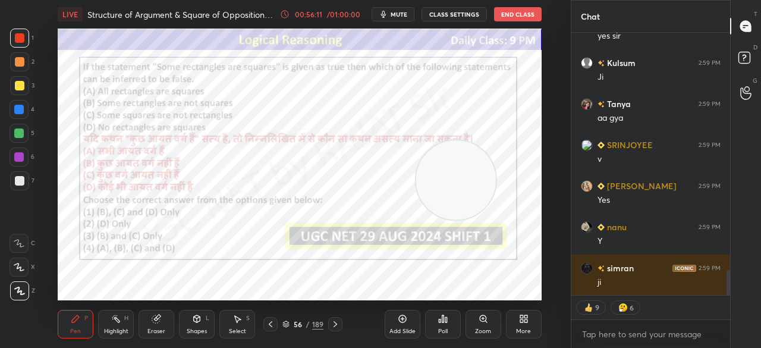
click at [519, 319] on icon at bounding box center [524, 319] width 10 height 10
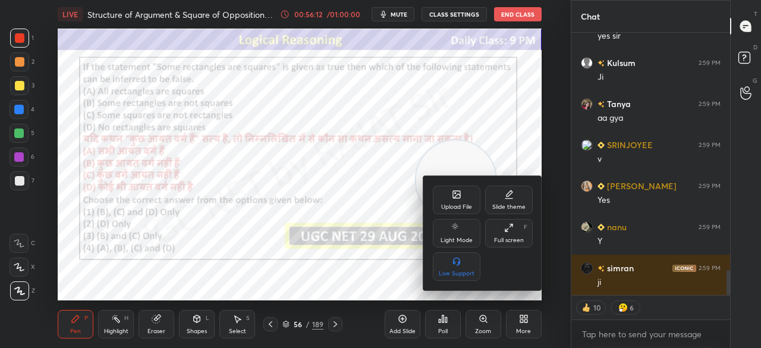
click at [513, 233] on icon at bounding box center [509, 228] width 10 height 10
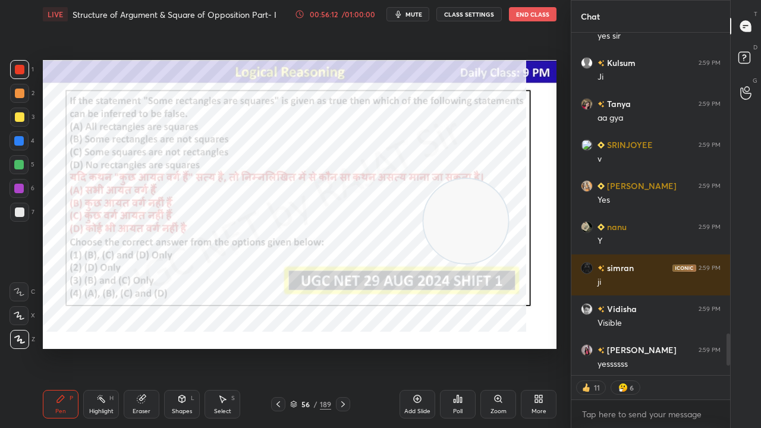
scroll to position [2469, 0]
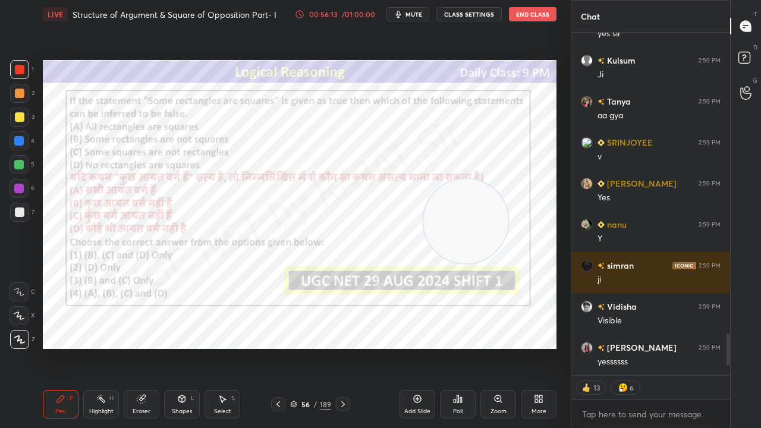
click at [306, 347] on div "56" at bounding box center [306, 404] width 12 height 7
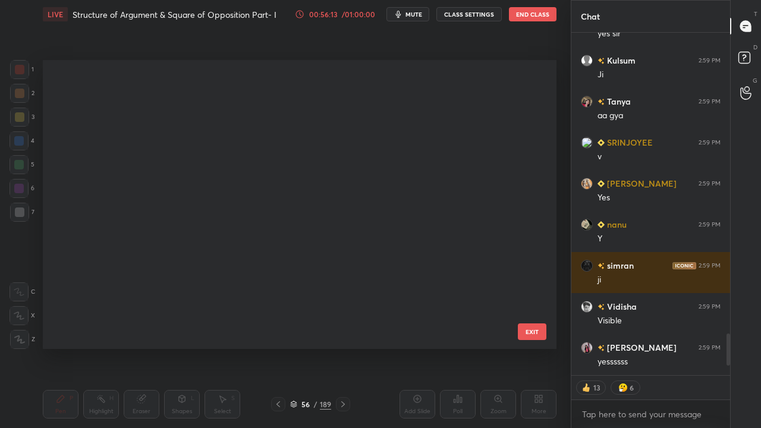
scroll to position [0, 0]
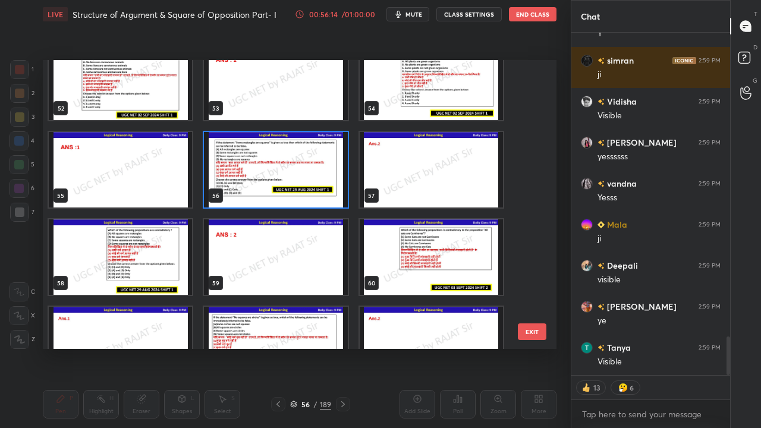
click at [297, 168] on img "grid" at bounding box center [275, 170] width 143 height 76
click at [300, 167] on img "grid" at bounding box center [275, 170] width 143 height 76
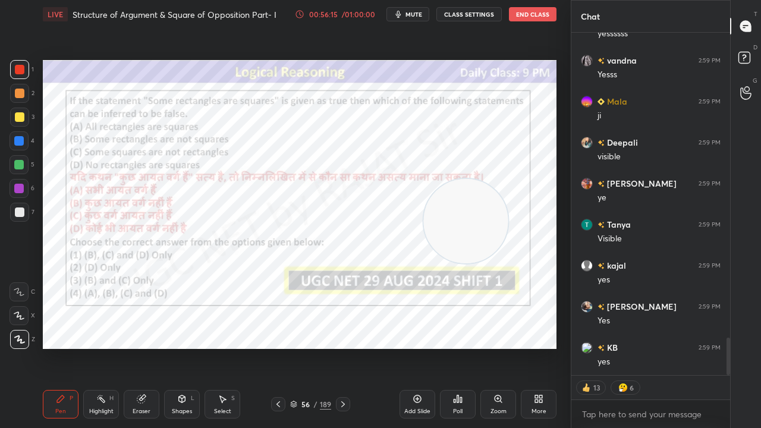
click at [459, 347] on div "Poll" at bounding box center [458, 404] width 36 height 29
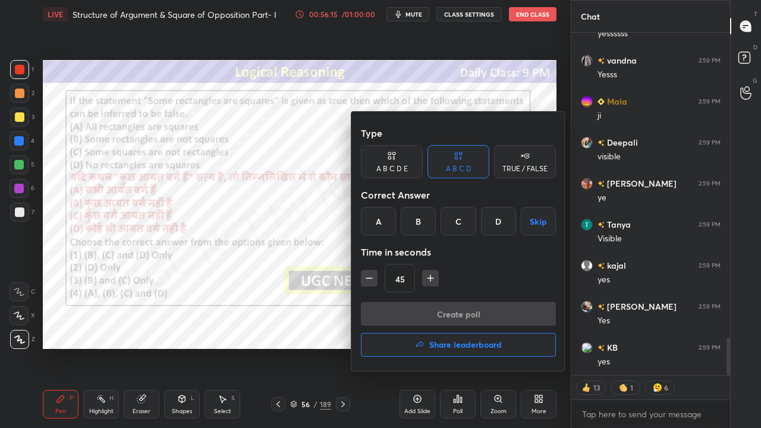
click at [420, 216] on div "B" at bounding box center [418, 221] width 35 height 29
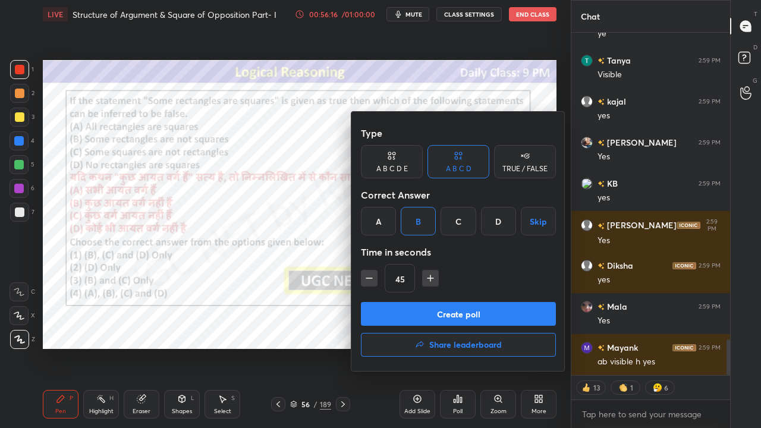
click at [438, 306] on button "Create poll" at bounding box center [458, 314] width 195 height 24
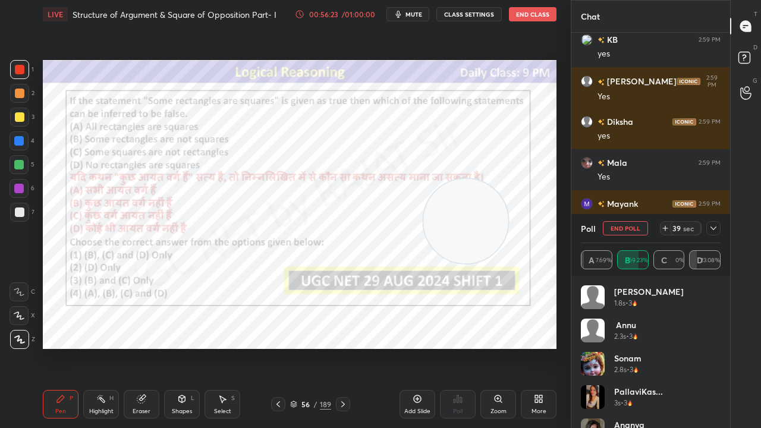
click at [715, 229] on icon at bounding box center [714, 229] width 10 height 10
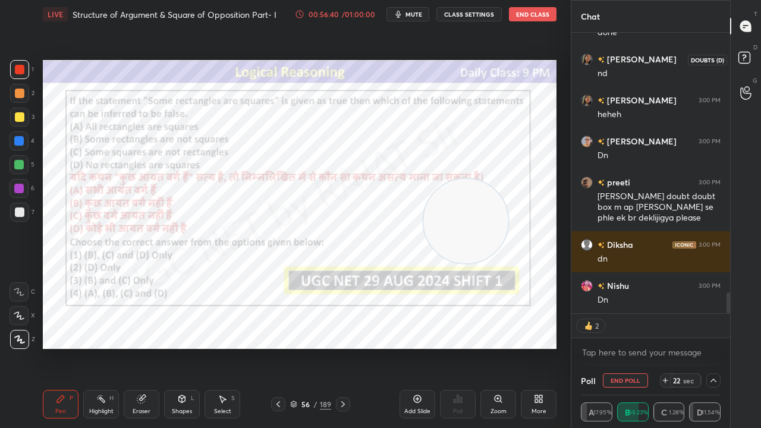
drag, startPoint x: 746, startPoint y: 61, endPoint x: 728, endPoint y: 126, distance: 67.2
click at [746, 62] on rect at bounding box center [744, 57] width 11 height 11
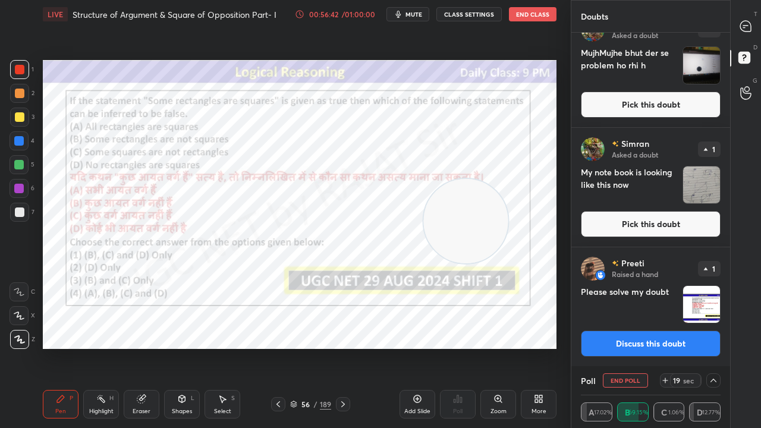
click at [660, 347] on button "Discuss this doubt" at bounding box center [651, 344] width 140 height 26
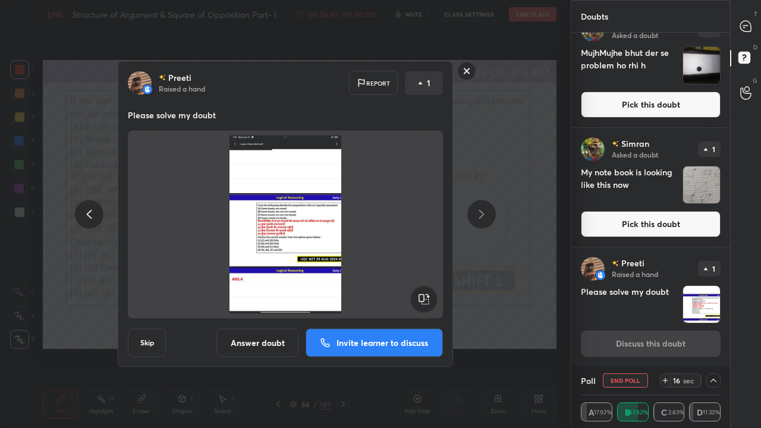
click at [474, 67] on rect at bounding box center [467, 71] width 18 height 18
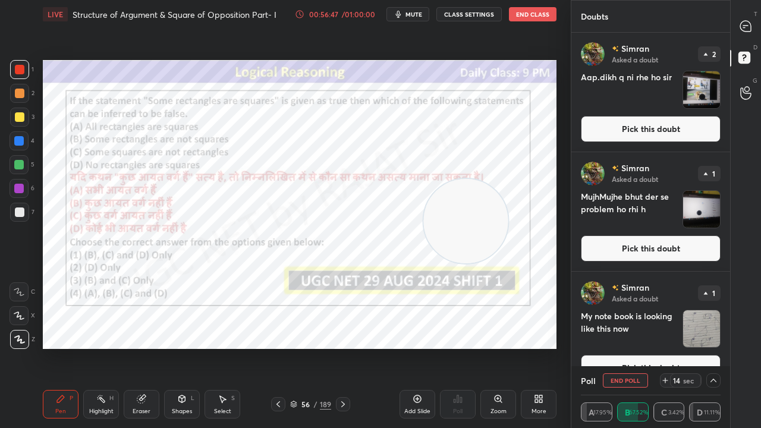
click at [747, 40] on div "T Messages (T)" at bounding box center [746, 26] width 30 height 33
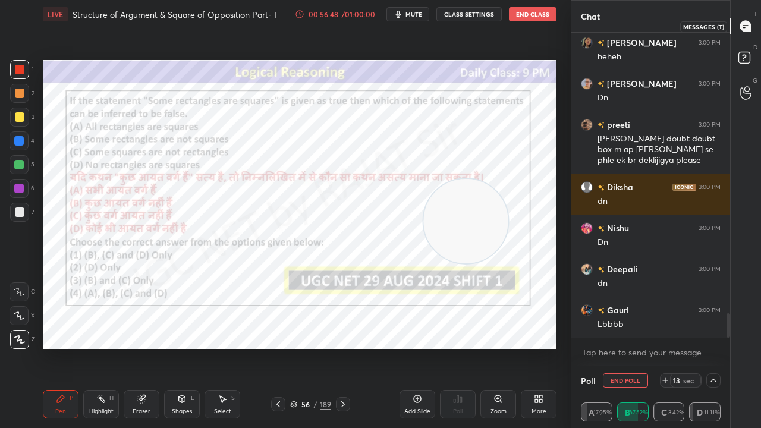
click at [745, 28] on icon at bounding box center [745, 26] width 11 height 11
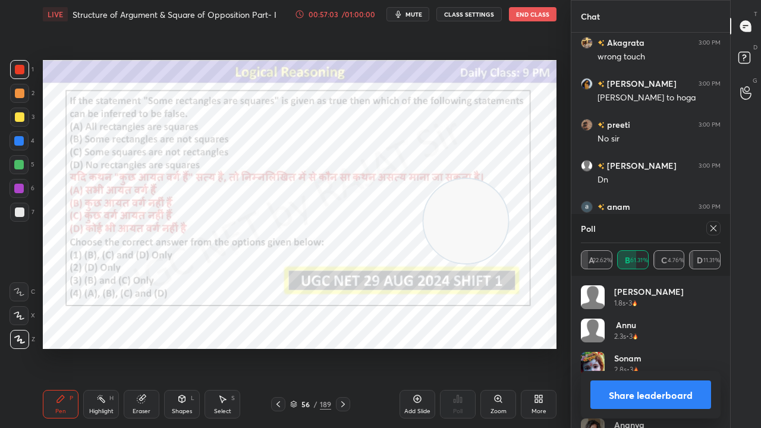
click at [711, 230] on icon at bounding box center [714, 229] width 10 height 10
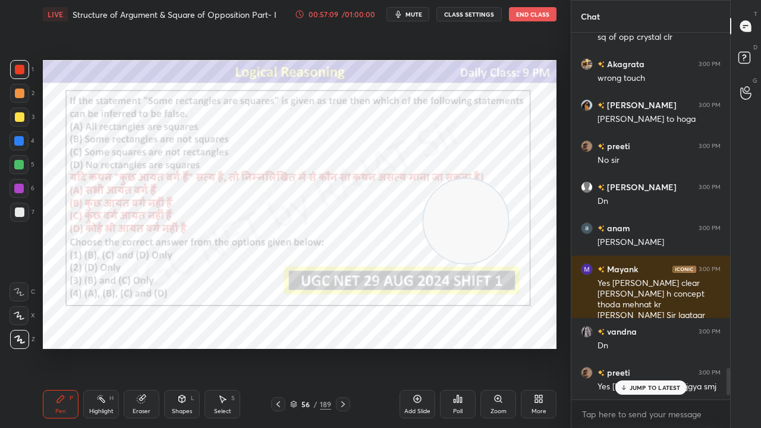
click at [10, 139] on div at bounding box center [19, 140] width 19 height 19
drag, startPoint x: 12, startPoint y: 139, endPoint x: 20, endPoint y: 138, distance: 7.8
click at [13, 139] on div at bounding box center [19, 140] width 19 height 19
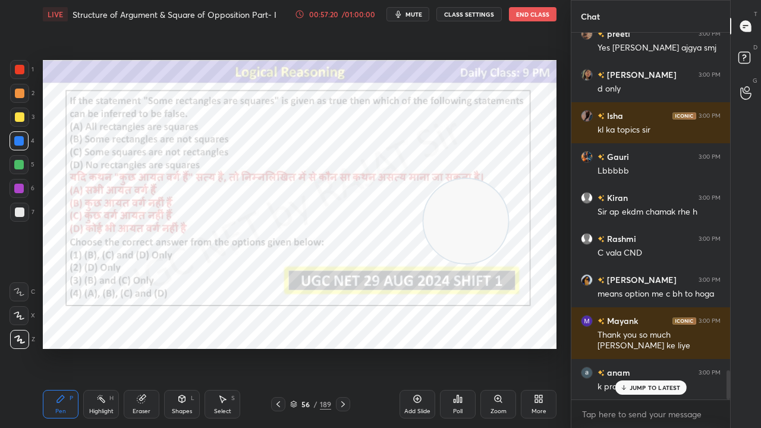
click at [143, 347] on icon at bounding box center [142, 399] width 10 height 10
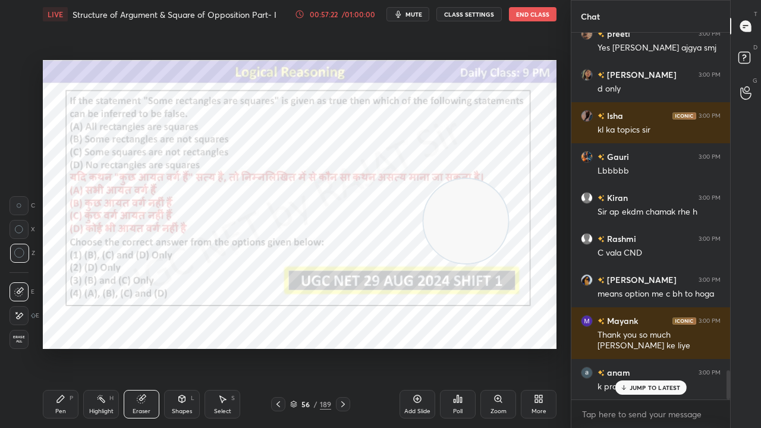
click at [66, 347] on div "Pen P" at bounding box center [61, 404] width 36 height 29
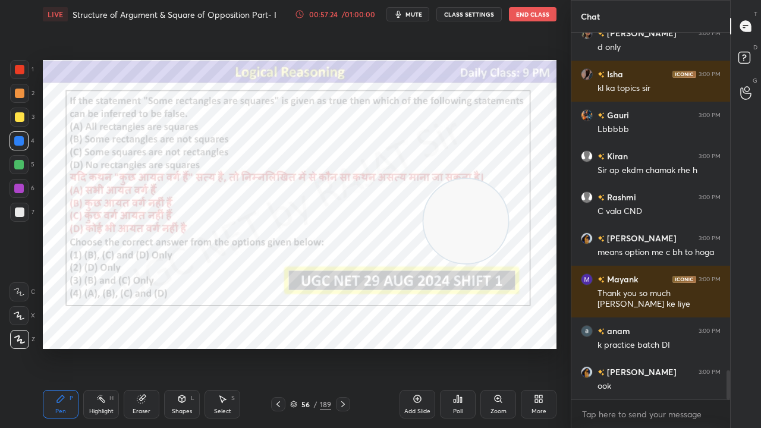
click at [460, 347] on div "Poll" at bounding box center [458, 404] width 36 height 29
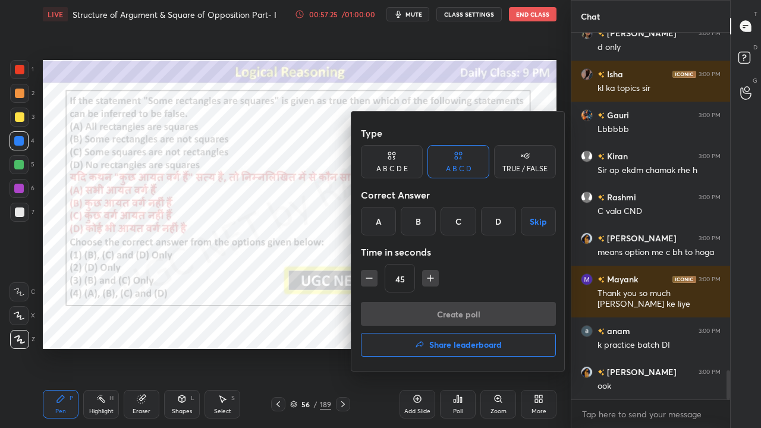
click at [452, 343] on h4 "Share leaderboard" at bounding box center [465, 345] width 73 height 8
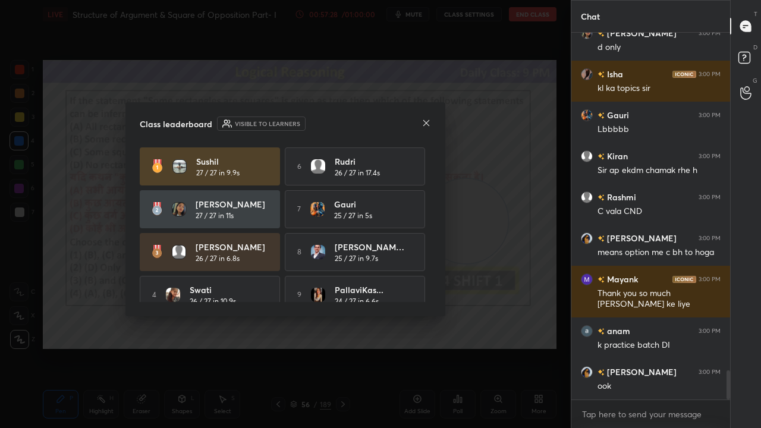
click at [429, 122] on icon at bounding box center [427, 123] width 10 height 10
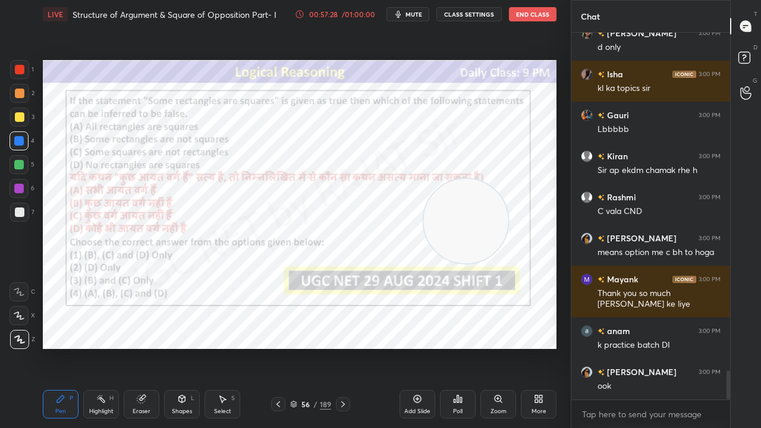
click at [312, 347] on div "56 / 189" at bounding box center [310, 404] width 41 height 11
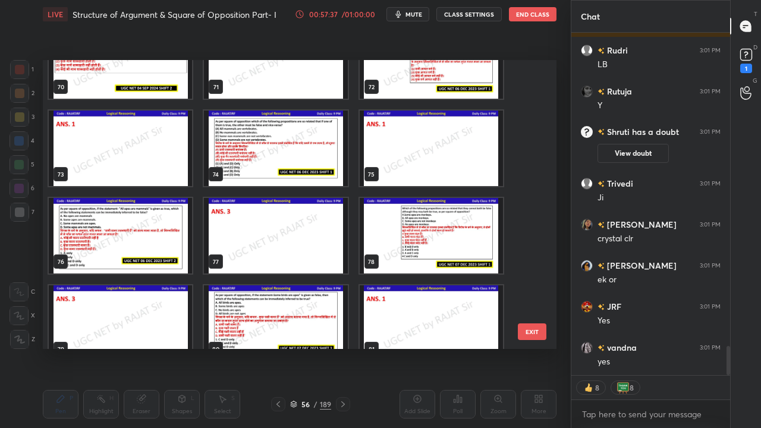
click at [287, 163] on img "grid" at bounding box center [275, 149] width 143 height 76
click at [287, 162] on img "grid" at bounding box center [275, 149] width 143 height 76
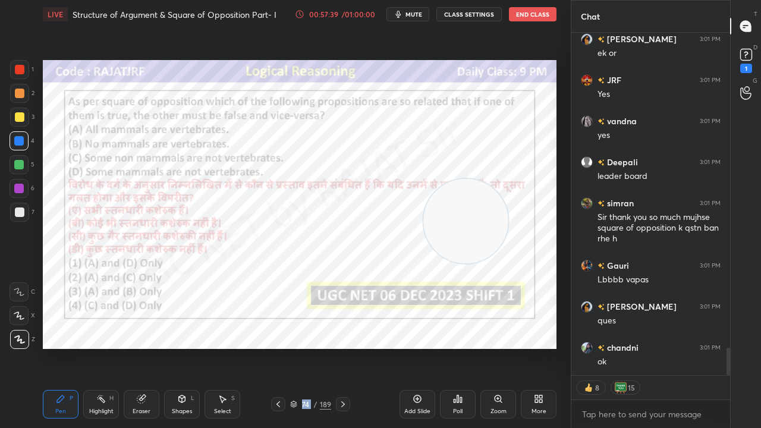
click at [310, 347] on div "74" at bounding box center [306, 404] width 12 height 7
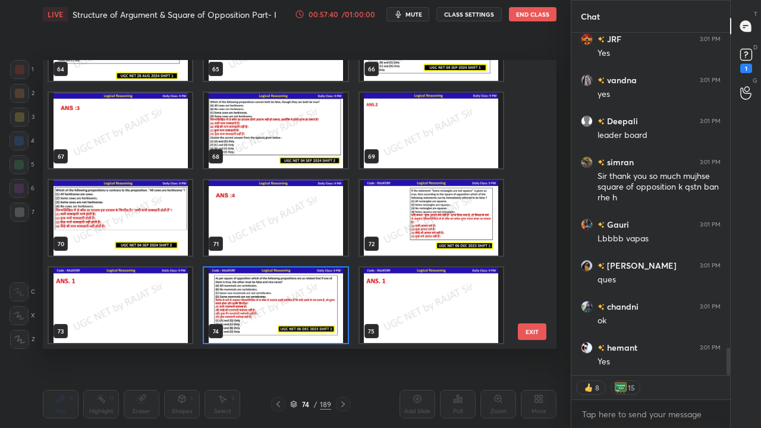
click at [253, 304] on img "grid" at bounding box center [275, 306] width 143 height 76
click at [255, 303] on img "grid" at bounding box center [275, 306] width 143 height 76
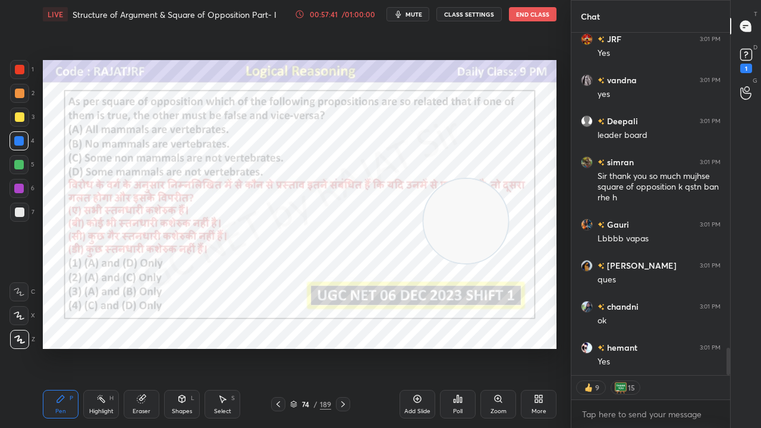
click at [459, 347] on div "Poll" at bounding box center [458, 404] width 36 height 29
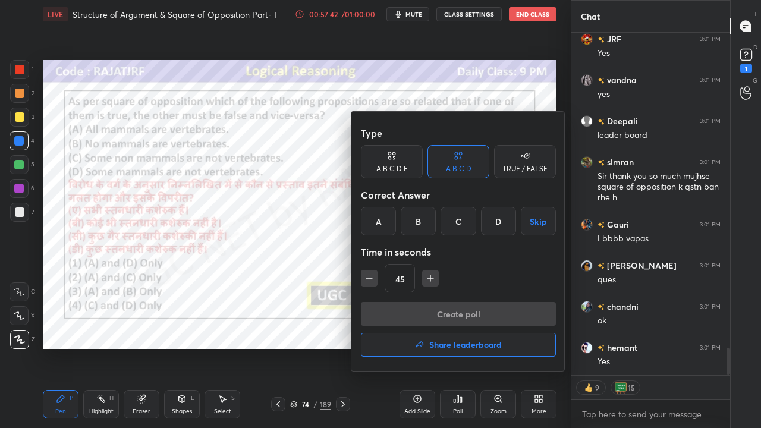
click at [381, 226] on div "A" at bounding box center [378, 221] width 35 height 29
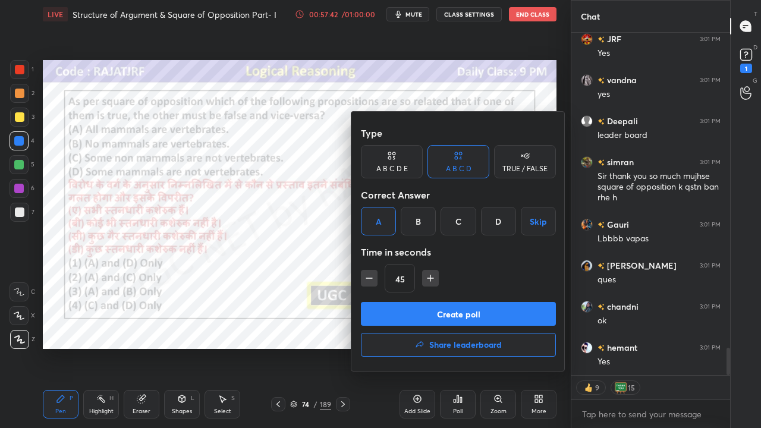
click at [416, 310] on button "Create poll" at bounding box center [458, 314] width 195 height 24
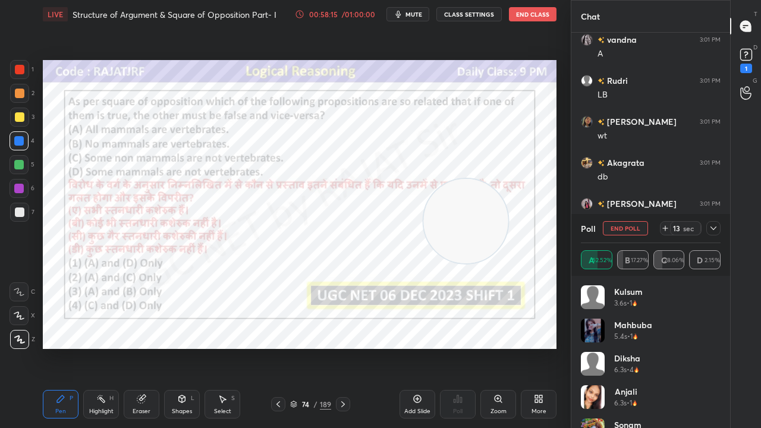
drag, startPoint x: 717, startPoint y: 225, endPoint x: 709, endPoint y: 233, distance: 11.8
click at [717, 225] on icon at bounding box center [714, 229] width 10 height 10
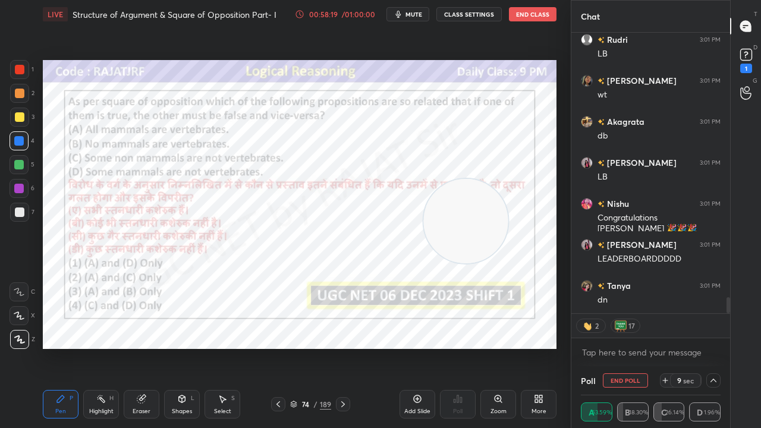
click at [18, 69] on div at bounding box center [20, 70] width 10 height 10
click at [17, 69] on div at bounding box center [20, 70] width 10 height 10
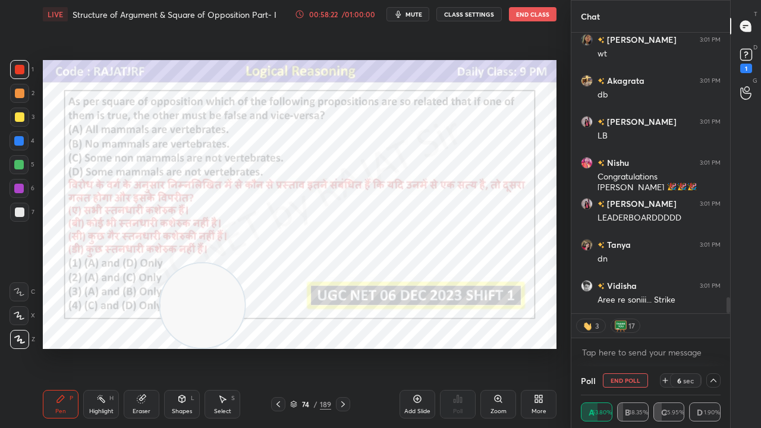
drag, startPoint x: 464, startPoint y: 201, endPoint x: 203, endPoint y: 356, distance: 303.9
click at [200, 347] on div "Setting up your live class Poll for secs No correct answer Start poll" at bounding box center [299, 205] width 523 height 352
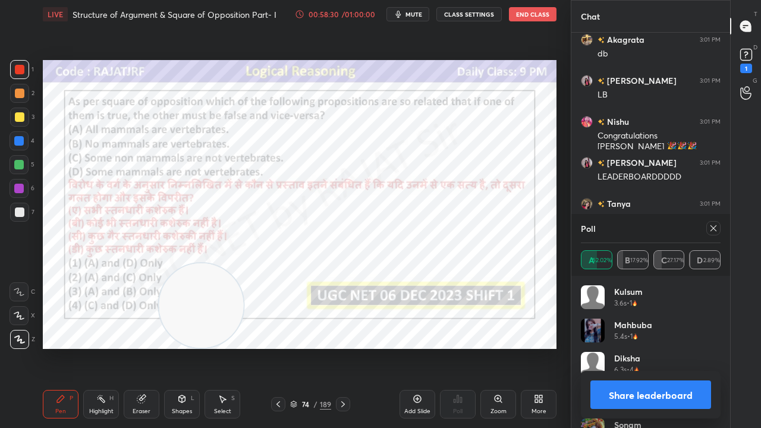
click at [716, 229] on icon at bounding box center [714, 229] width 10 height 10
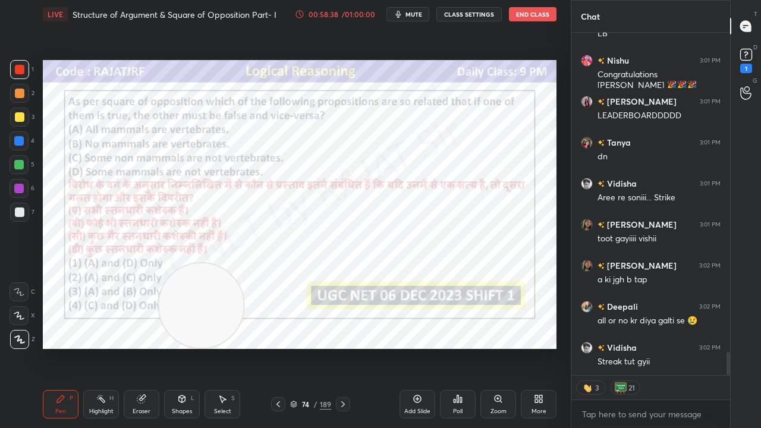
click at [321, 347] on div "189" at bounding box center [325, 404] width 11 height 11
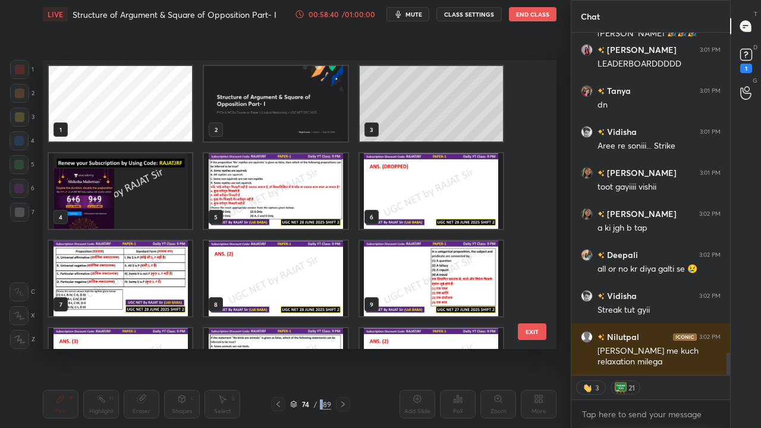
click at [106, 194] on img "grid" at bounding box center [120, 191] width 143 height 76
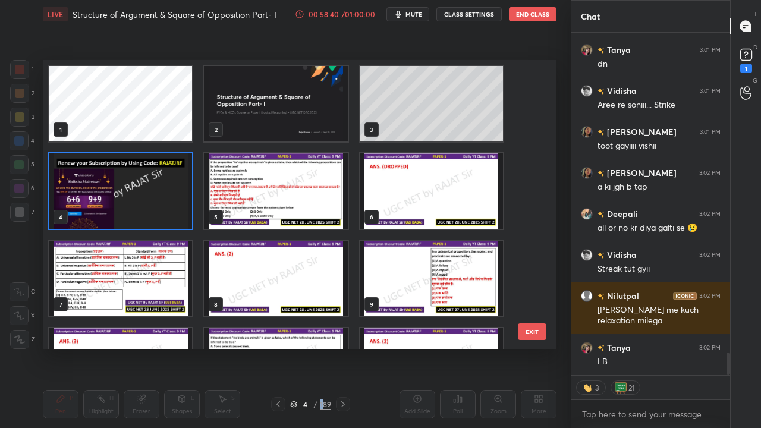
click at [107, 194] on img "grid" at bounding box center [120, 191] width 143 height 76
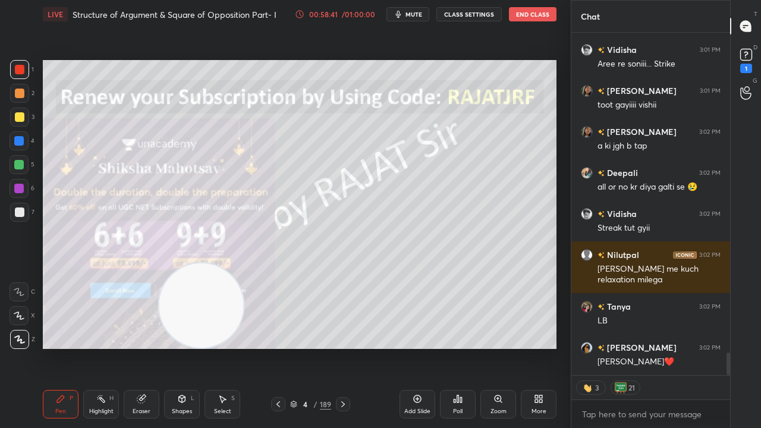
click at [460, 347] on div "Poll" at bounding box center [458, 404] width 36 height 29
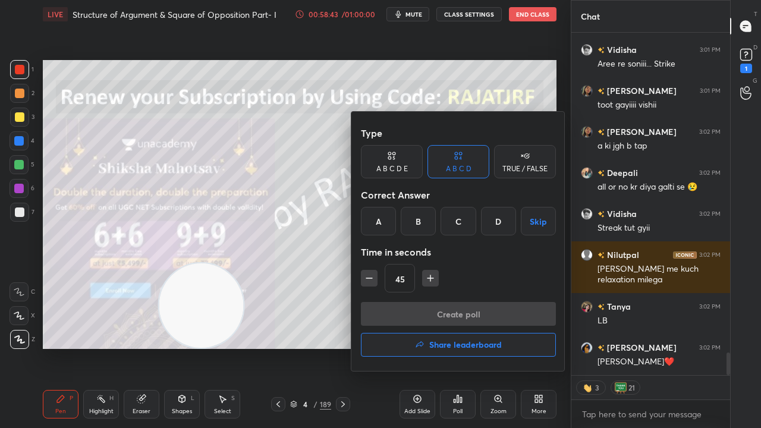
click at [452, 345] on h4 "Share leaderboard" at bounding box center [465, 345] width 73 height 8
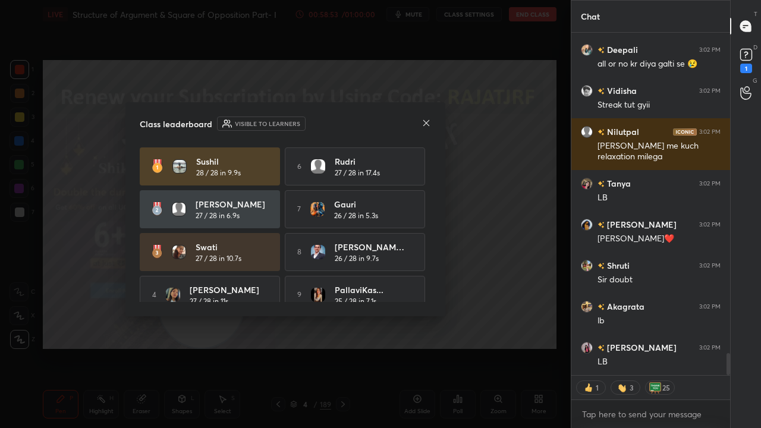
drag, startPoint x: 431, startPoint y: 207, endPoint x: 433, endPoint y: 224, distance: 17.4
click at [433, 224] on div "Class leaderboard Visible to learners Sushil 28 / 28 in 9.9s 6 Rudri 27 / 28 in…" at bounding box center [285, 209] width 320 height 214
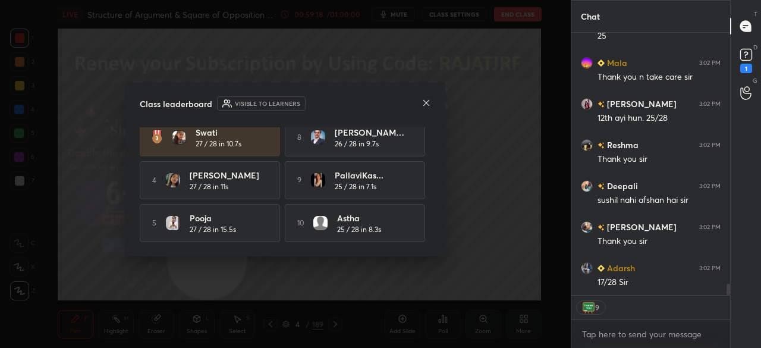
click at [423, 103] on icon at bounding box center [427, 103] width 10 height 10
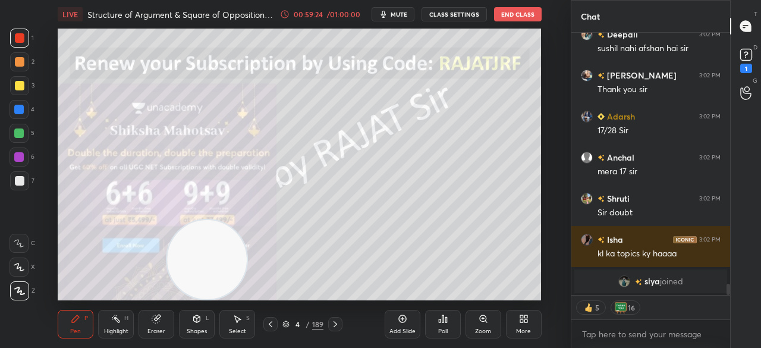
click at [21, 87] on div at bounding box center [20, 86] width 10 height 10
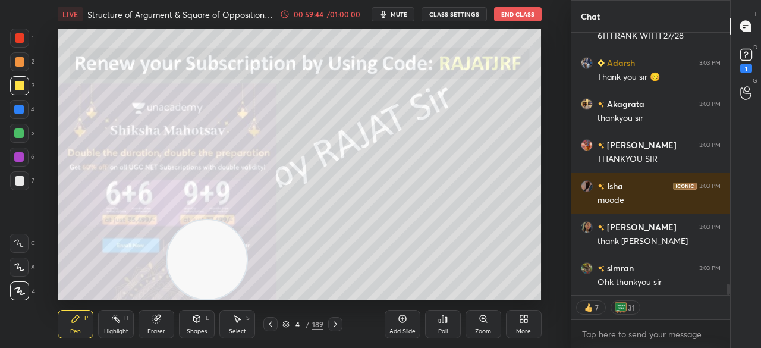
click at [266, 324] on icon at bounding box center [271, 324] width 10 height 10
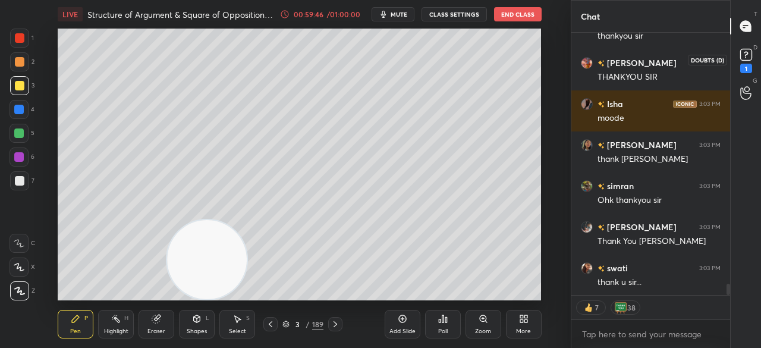
click at [747, 58] on rect at bounding box center [745, 54] width 11 height 11
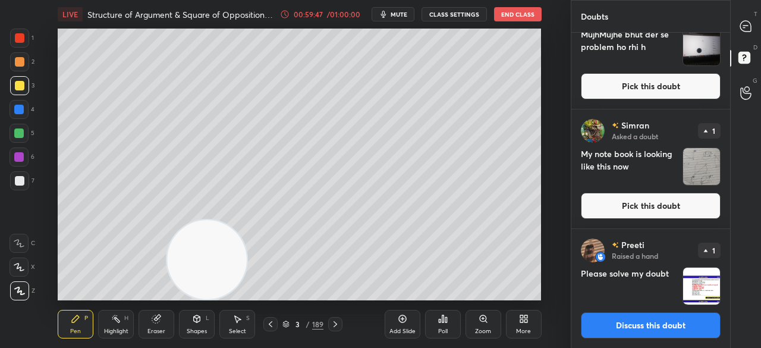
click at [657, 322] on button "Discuss this doubt" at bounding box center [651, 325] width 140 height 26
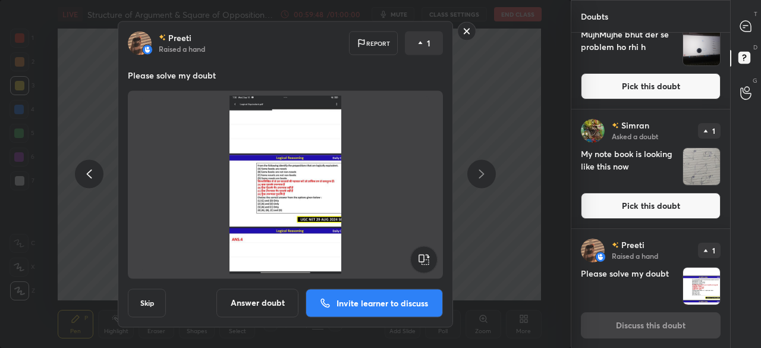
click at [265, 310] on button "Answer doubt" at bounding box center [257, 302] width 82 height 29
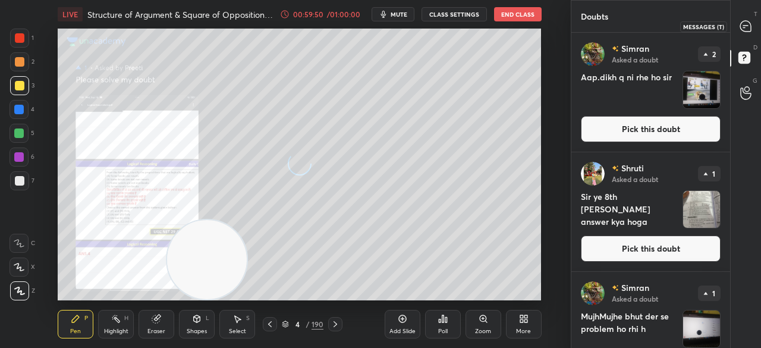
click at [746, 22] on icon at bounding box center [745, 26] width 11 height 11
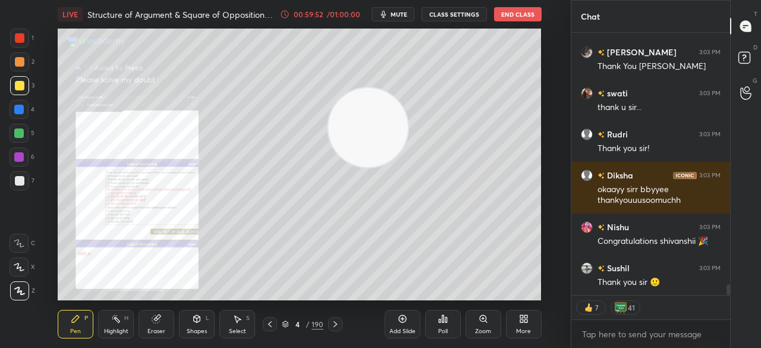
drag, startPoint x: 245, startPoint y: 250, endPoint x: 406, endPoint y: 127, distance: 202.3
click at [406, 119] on video at bounding box center [368, 127] width 79 height 79
click at [480, 324] on div "Zoom" at bounding box center [484, 324] width 36 height 29
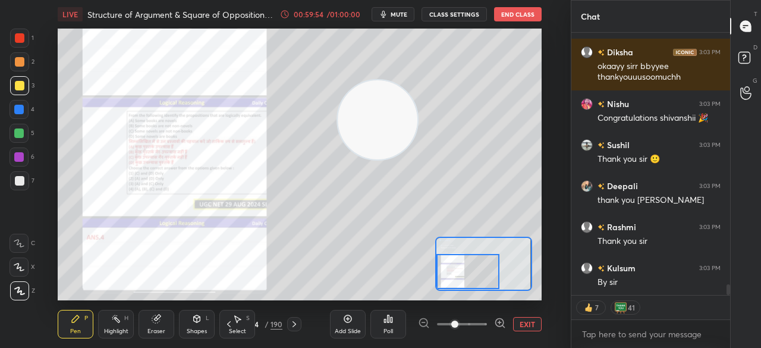
drag, startPoint x: 489, startPoint y: 265, endPoint x: 466, endPoint y: 276, distance: 25.8
click at [466, 276] on div at bounding box center [467, 271] width 63 height 34
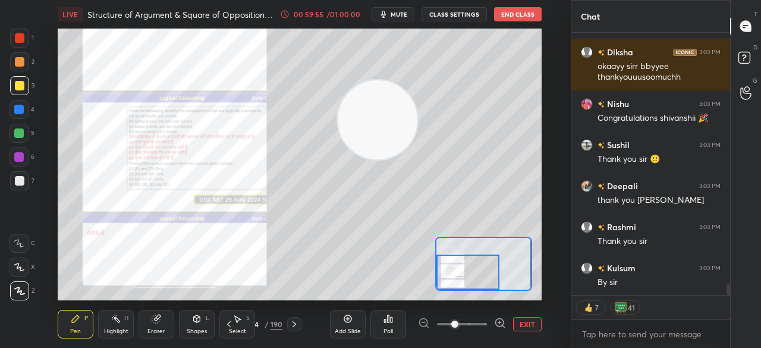
click at [469, 324] on span at bounding box center [462, 324] width 50 height 18
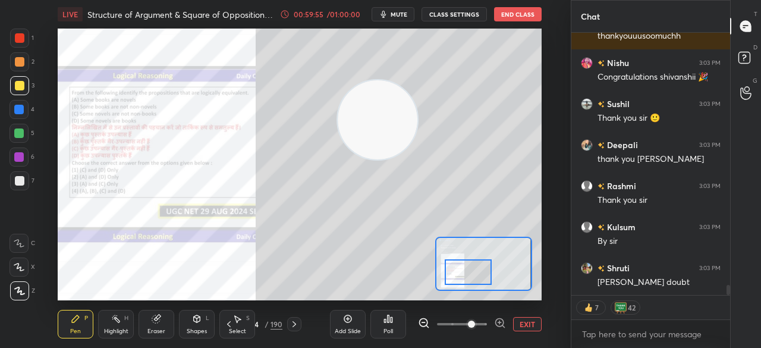
click at [468, 323] on span at bounding box center [471, 324] width 7 height 7
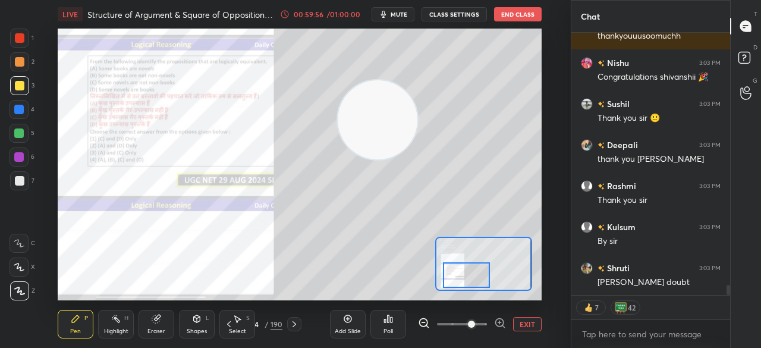
click at [479, 279] on div at bounding box center [466, 275] width 47 height 26
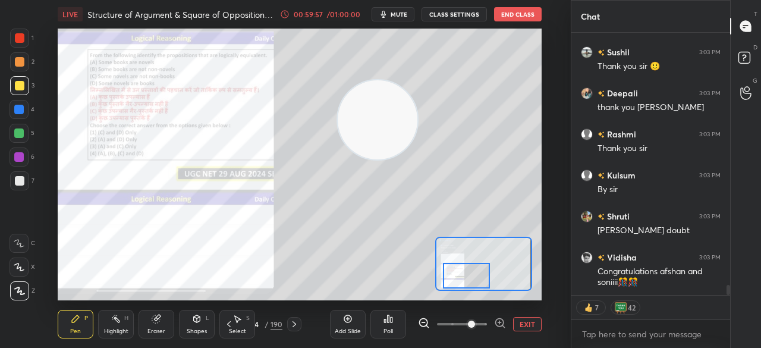
click at [16, 36] on div at bounding box center [20, 38] width 10 height 10
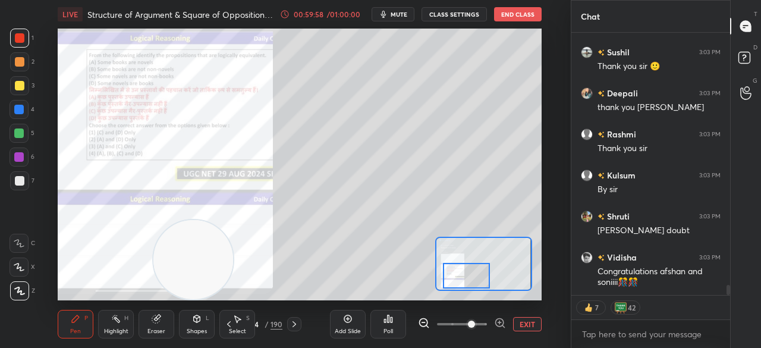
drag, startPoint x: 365, startPoint y: 112, endPoint x: 147, endPoint y: 228, distance: 245.8
click at [154, 235] on video at bounding box center [193, 259] width 79 height 79
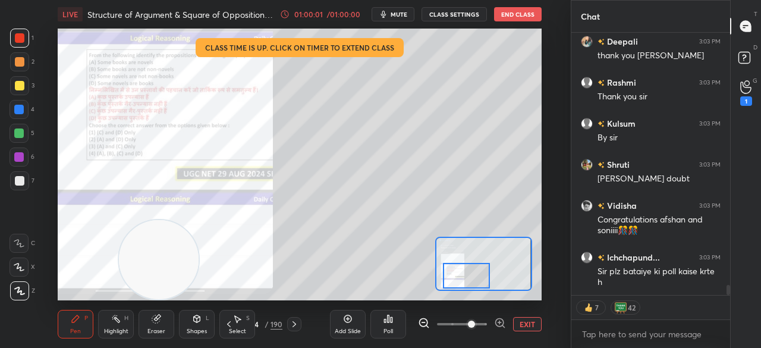
click at [338, 16] on div "/ 01:00:00" at bounding box center [343, 14] width 37 height 7
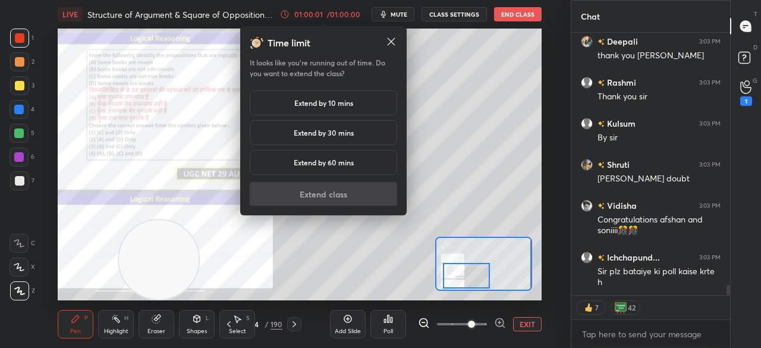
click at [332, 83] on div "Time limit It looks like you’re running out of time. Do you want to extend the …" at bounding box center [323, 121] width 147 height 170
drag, startPoint x: 331, startPoint y: 102, endPoint x: 329, endPoint y: 157, distance: 55.3
click at [331, 101] on h5 "Extend by 10 mins" at bounding box center [323, 103] width 59 height 11
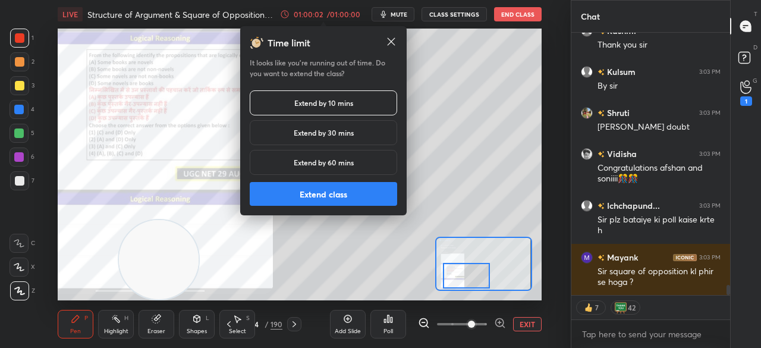
click at [332, 195] on button "Extend class" at bounding box center [323, 194] width 147 height 24
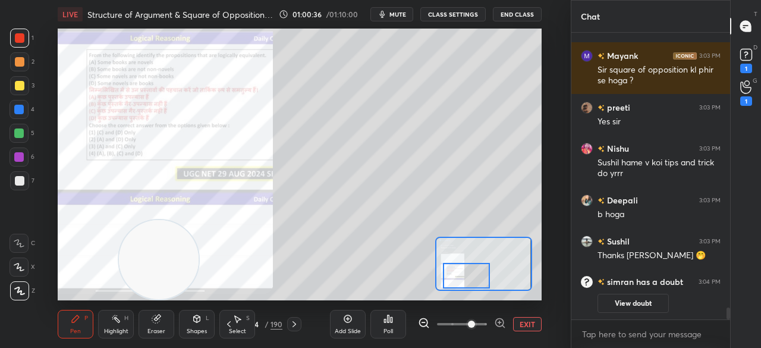
scroll to position [6175, 0]
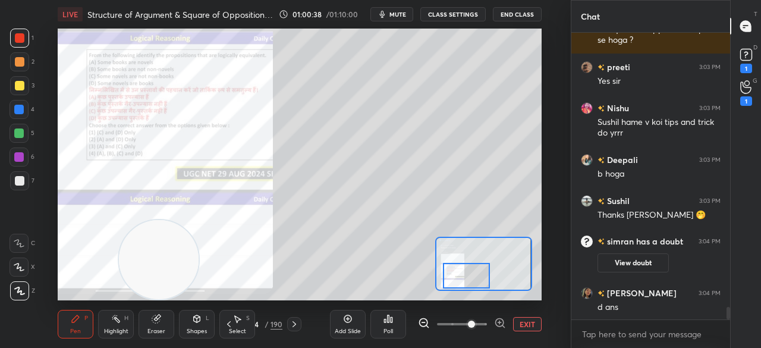
click at [521, 327] on button "EXIT" at bounding box center [527, 324] width 29 height 14
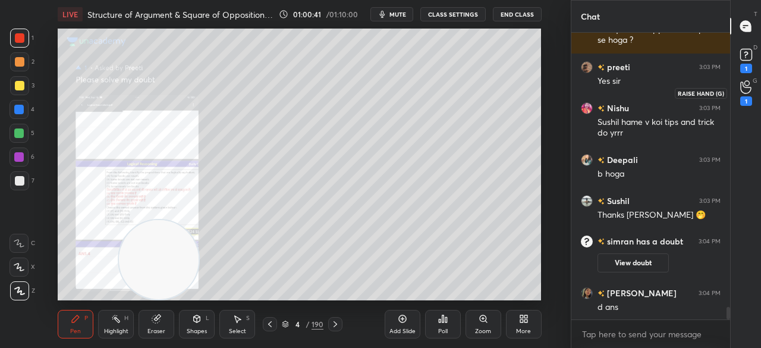
click at [746, 92] on icon at bounding box center [745, 87] width 11 height 14
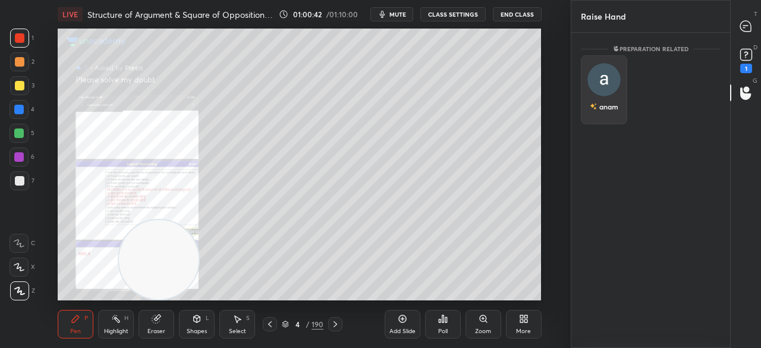
click at [604, 81] on img "grid" at bounding box center [604, 79] width 33 height 33
click at [758, 59] on div "1" at bounding box center [746, 59] width 24 height 21
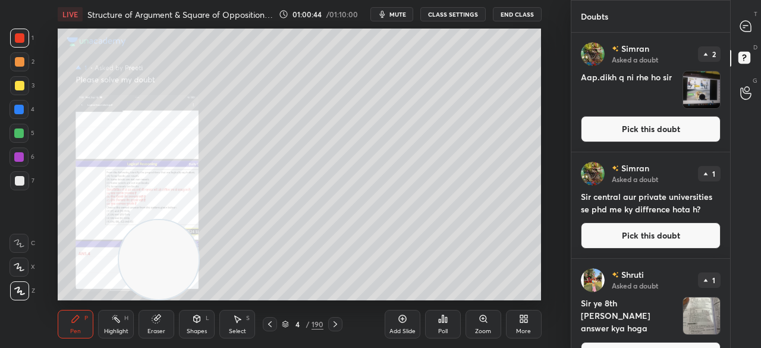
click at [667, 134] on button "Pick this doubt" at bounding box center [651, 129] width 140 height 26
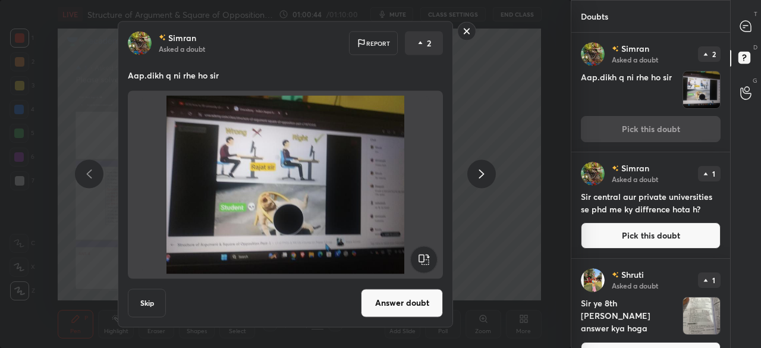
click at [410, 287] on div "Simran Asked a doubt Report 2 Aap.dikh q ni rhe ho sir Skip Answer doubt" at bounding box center [285, 174] width 335 height 306
click at [412, 286] on div "Simran Asked a doubt Report 2 Aap.dikh q ni rhe ho sir Skip Answer doubt" at bounding box center [285, 174] width 335 height 306
click at [412, 302] on button "Answer doubt" at bounding box center [402, 302] width 82 height 29
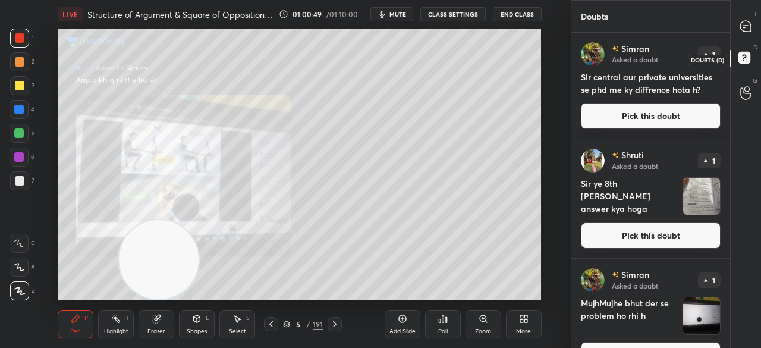
drag, startPoint x: 749, startPoint y: 54, endPoint x: 742, endPoint y: 57, distance: 7.5
click at [748, 54] on rect at bounding box center [744, 57] width 11 height 11
click at [667, 124] on button "Pick this doubt" at bounding box center [651, 116] width 140 height 26
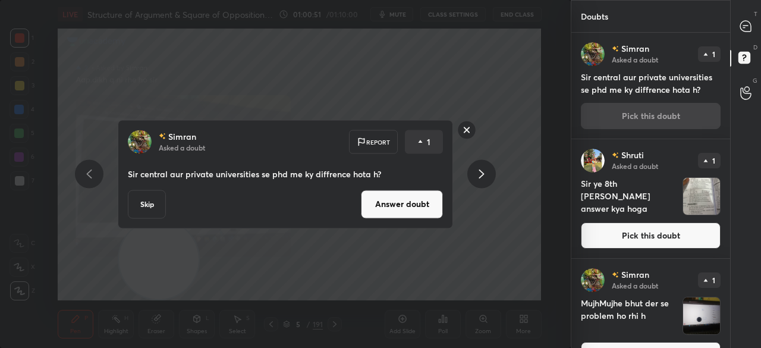
click at [422, 205] on button "Answer doubt" at bounding box center [402, 204] width 82 height 29
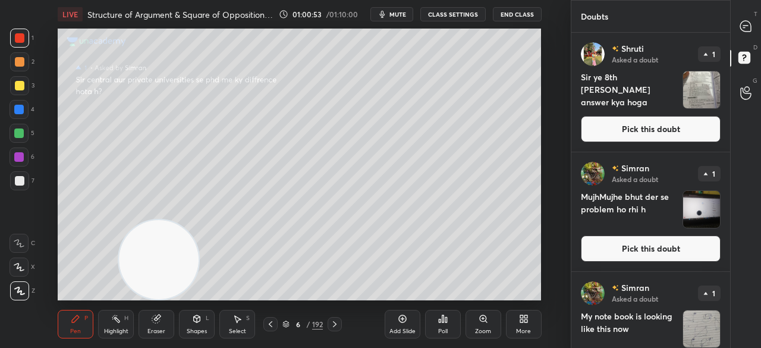
click at [673, 128] on button "Pick this doubt" at bounding box center [651, 129] width 140 height 26
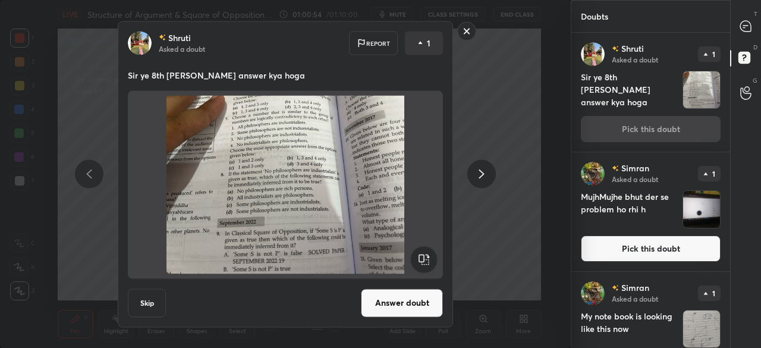
click at [413, 307] on button "Answer doubt" at bounding box center [402, 302] width 82 height 29
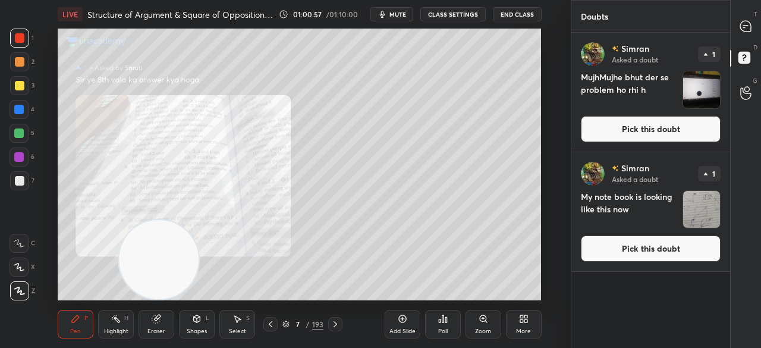
click at [634, 132] on button "Pick this doubt" at bounding box center [651, 129] width 140 height 26
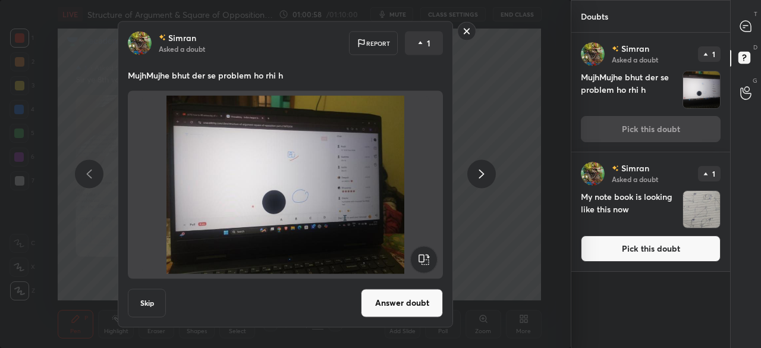
click at [389, 303] on button "Answer doubt" at bounding box center [402, 302] width 82 height 29
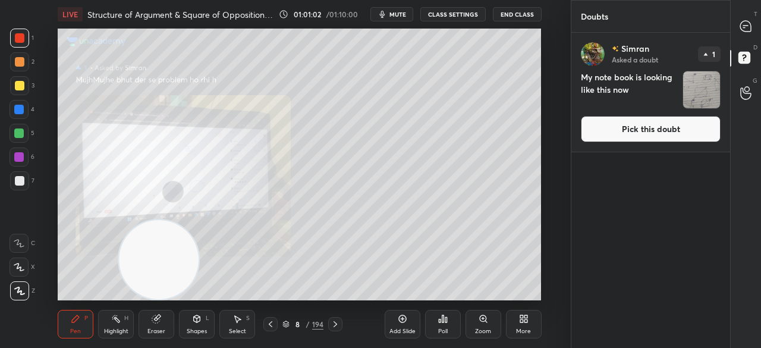
click at [608, 136] on button "Pick this doubt" at bounding box center [651, 129] width 140 height 26
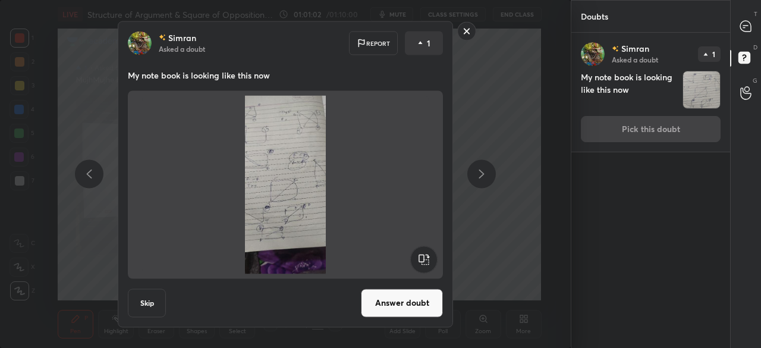
click at [384, 313] on button "Answer doubt" at bounding box center [402, 302] width 82 height 29
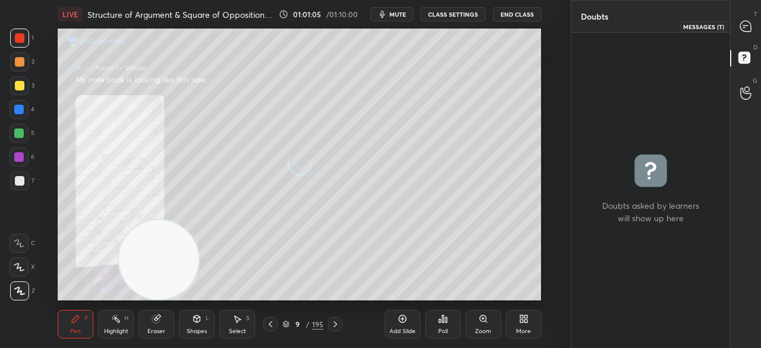
drag, startPoint x: 747, startPoint y: 24, endPoint x: 744, endPoint y: 34, distance: 10.0
click at [747, 24] on icon at bounding box center [745, 26] width 11 height 11
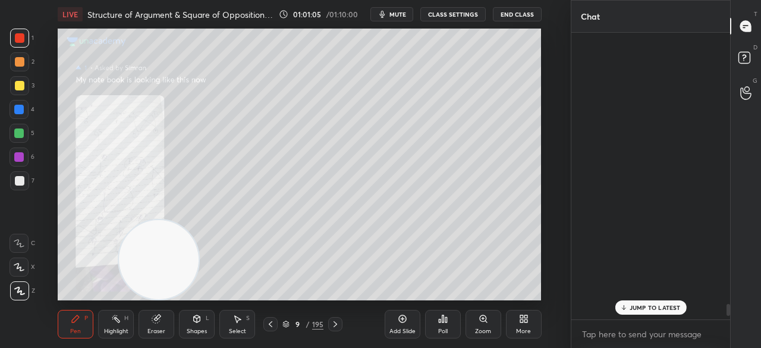
scroll to position [283, 155]
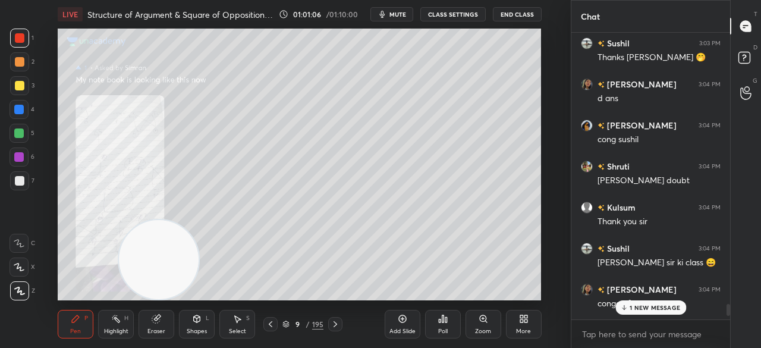
click at [634, 312] on div "1 NEW MESSAGE" at bounding box center [650, 307] width 71 height 14
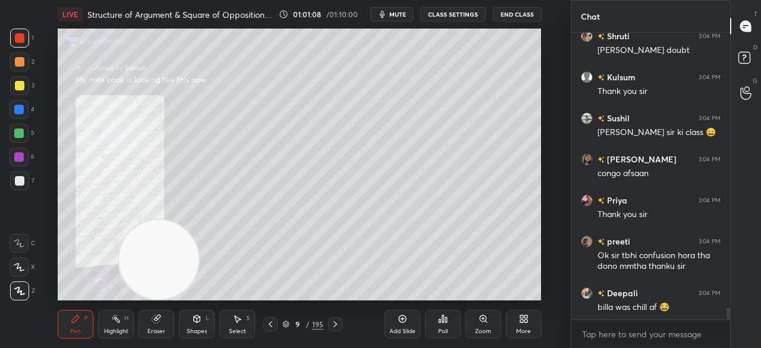
click at [525, 14] on button "End Class" at bounding box center [517, 14] width 49 height 14
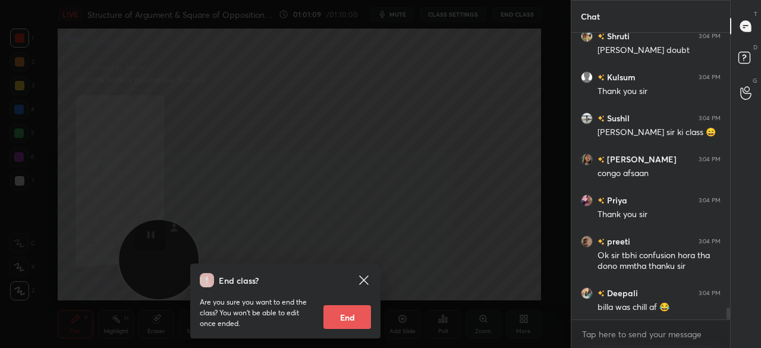
click at [345, 321] on button "End" at bounding box center [347, 317] width 48 height 24
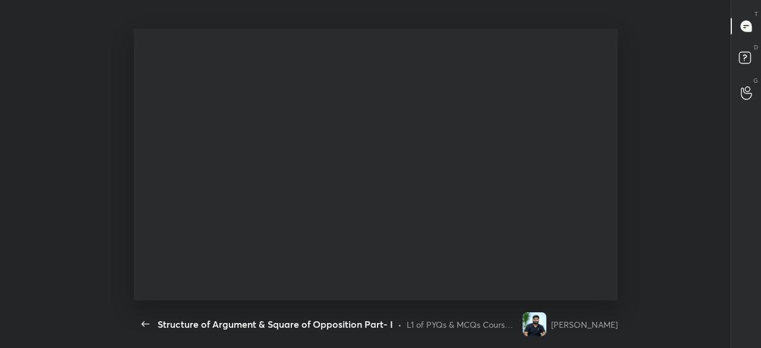
scroll to position [0, 0]
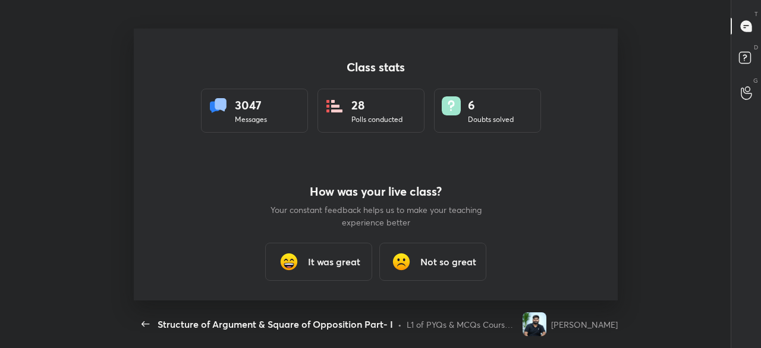
type textarea "x"
